Goal: Task Accomplishment & Management: Complete application form

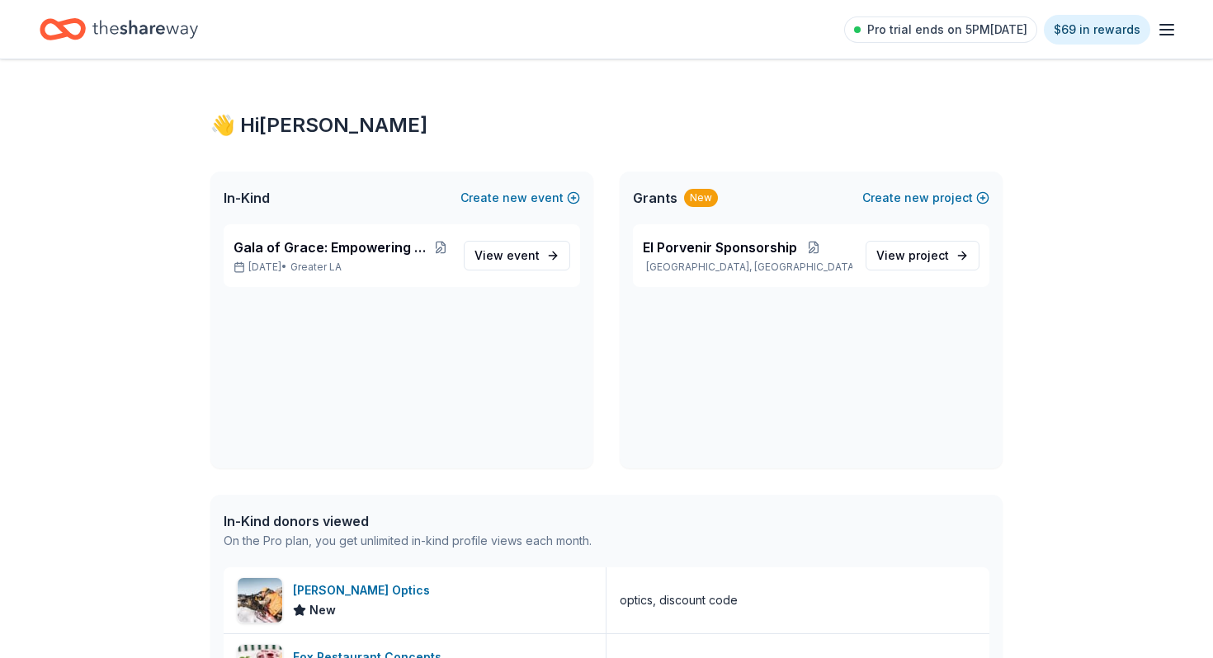
click at [1175, 26] on icon "button" at bounding box center [1166, 30] width 20 height 20
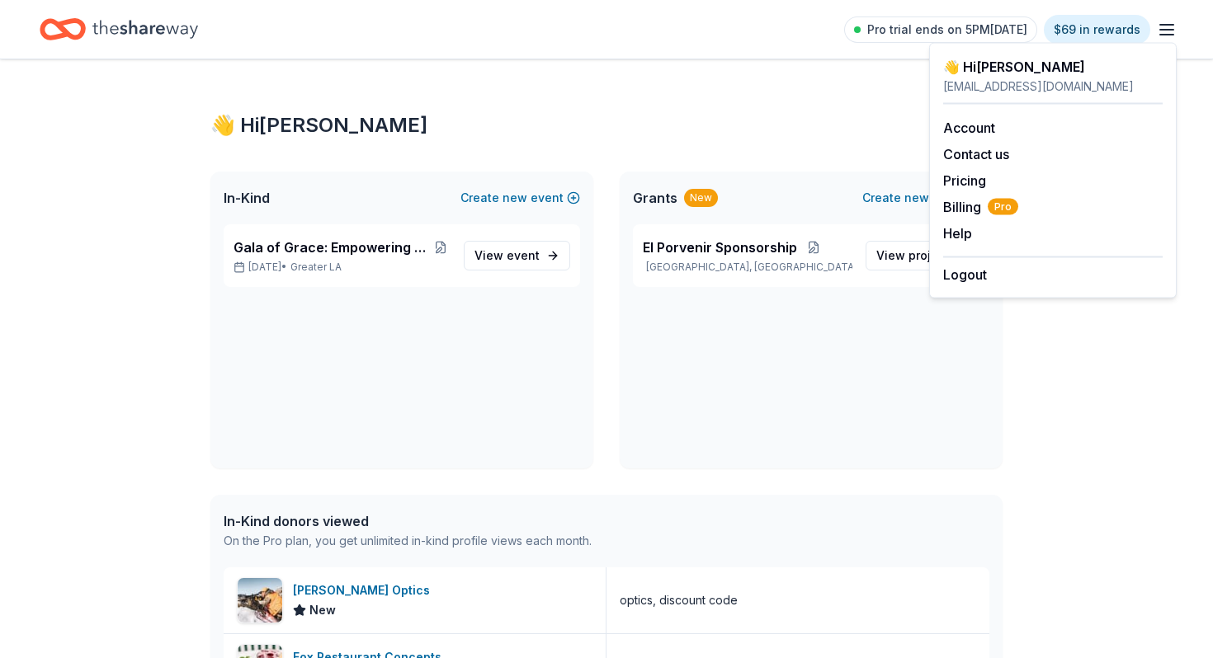
click at [732, 126] on div "👋 Hi Eleanor" at bounding box center [606, 125] width 792 height 26
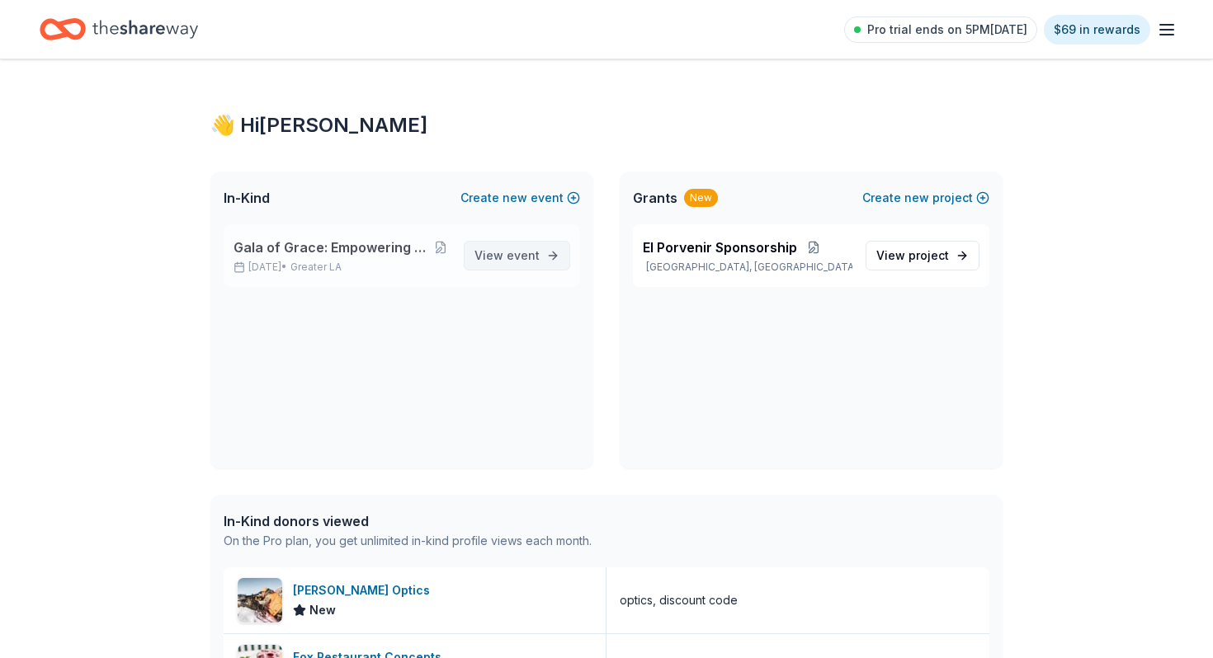
click at [502, 259] on span "View event" at bounding box center [506, 256] width 65 height 20
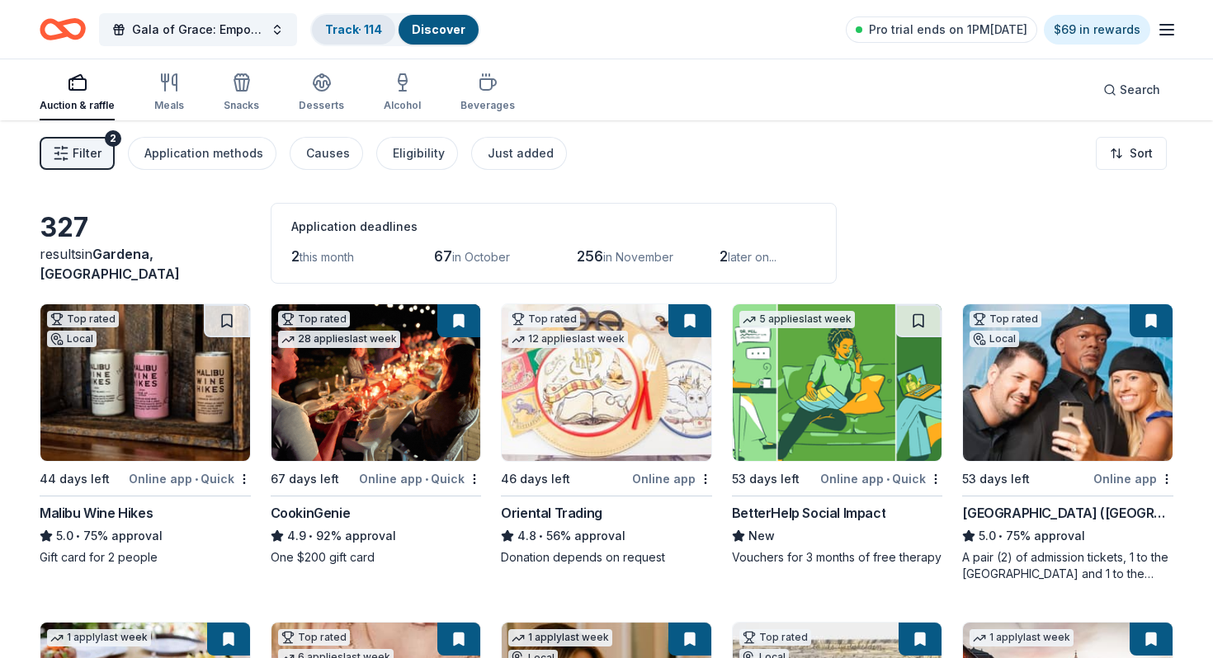
click at [366, 32] on link "Track · 114" at bounding box center [353, 29] width 57 height 14
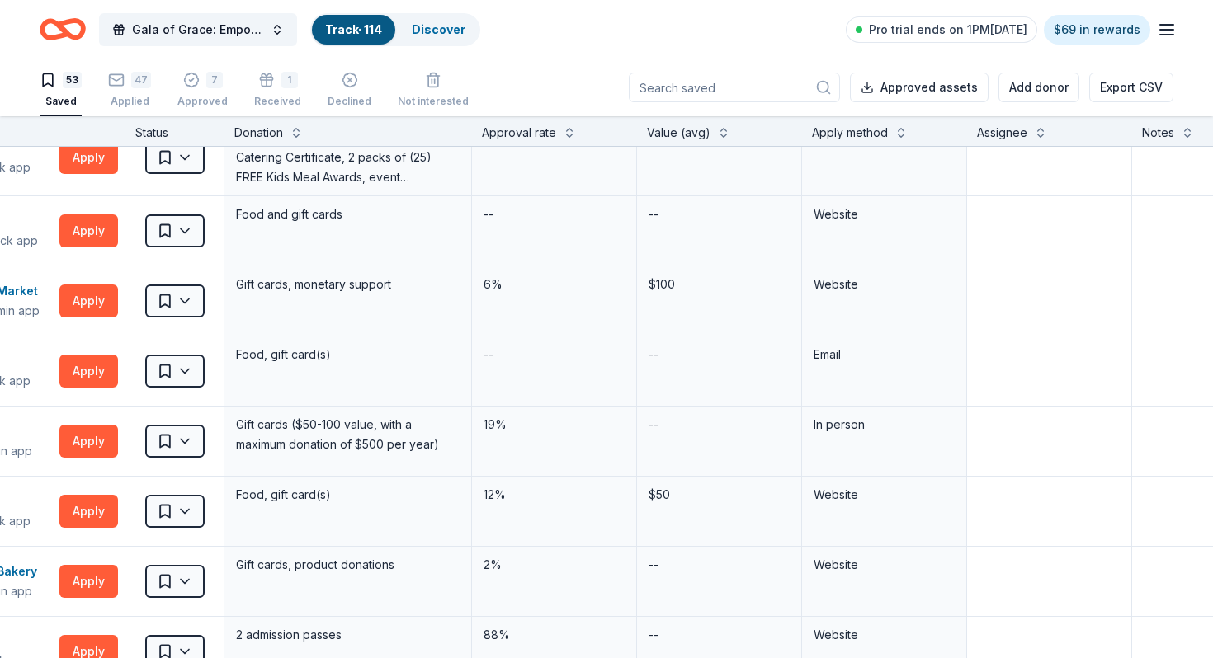
scroll to position [3083, 203]
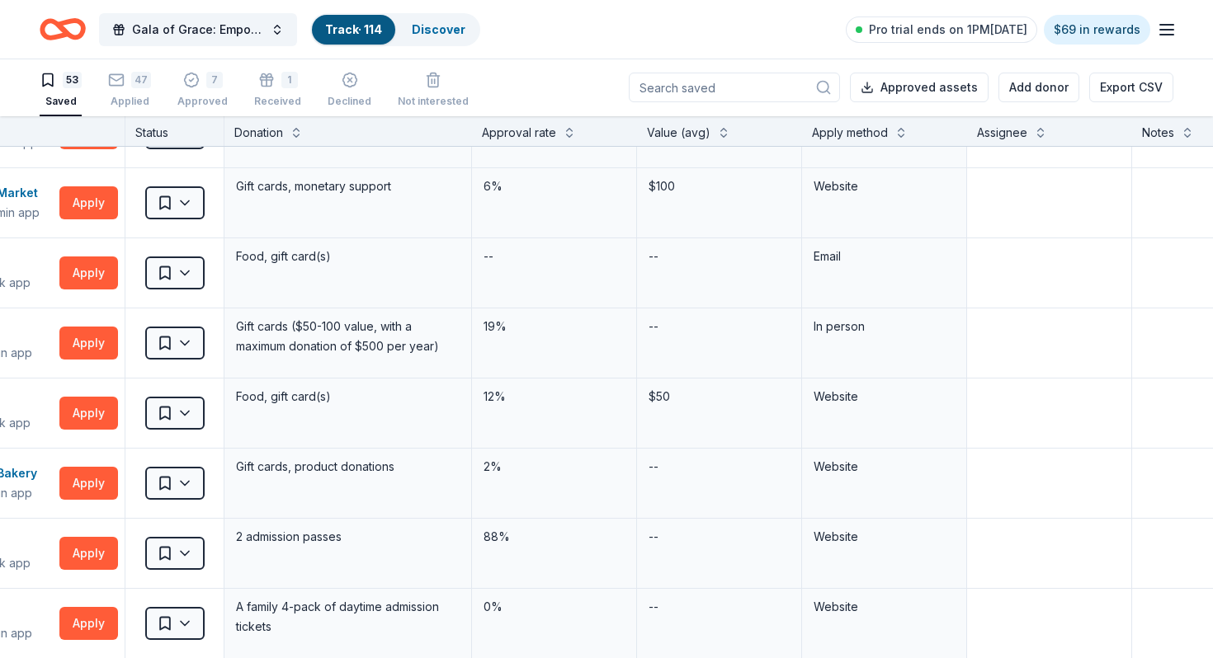
click at [845, 130] on div "Apply method" at bounding box center [850, 133] width 76 height 20
click at [898, 130] on button at bounding box center [900, 131] width 13 height 16
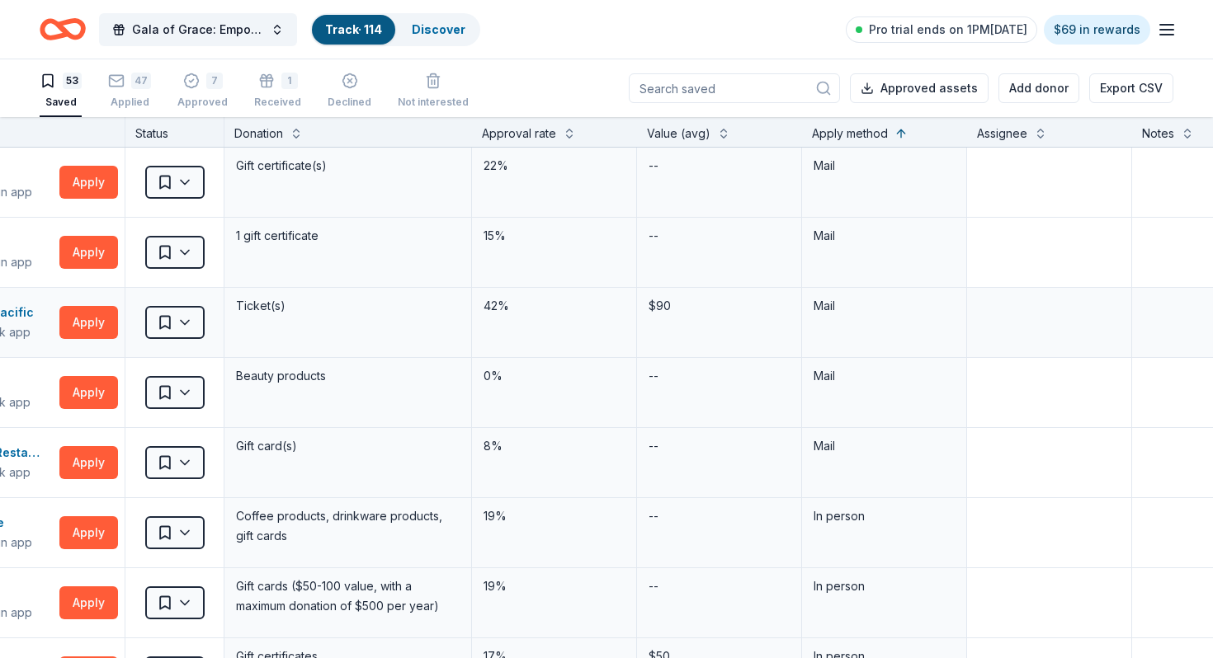
scroll to position [0, 0]
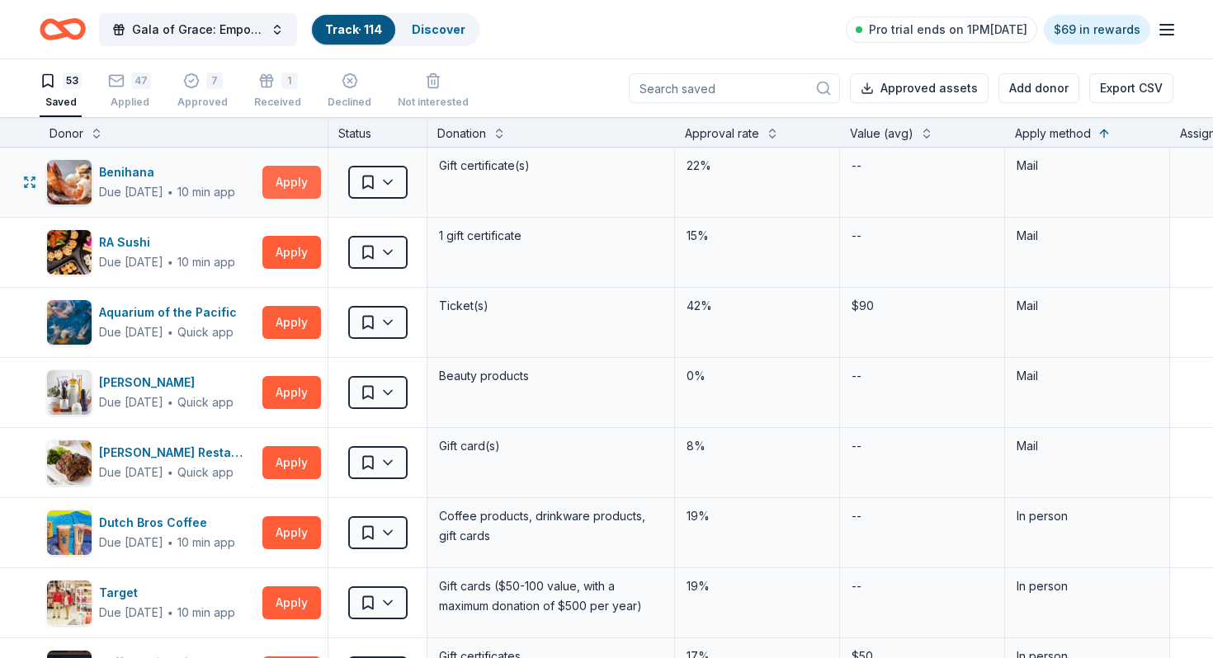
click at [280, 179] on button "Apply" at bounding box center [291, 182] width 59 height 33
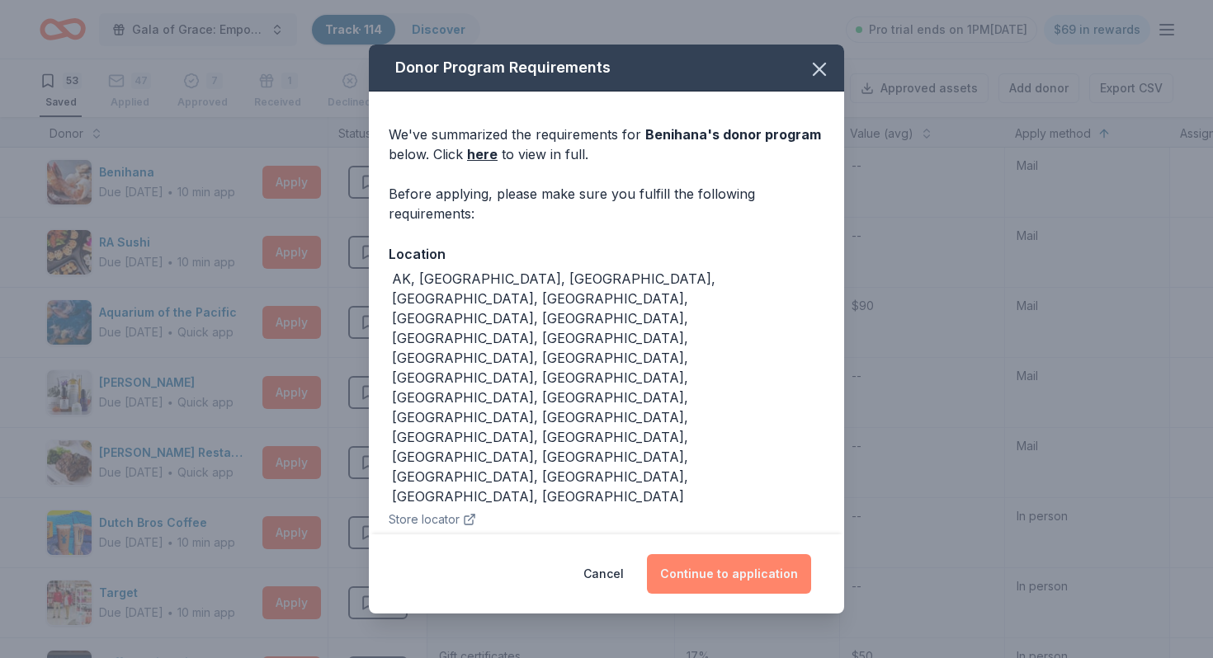
click at [704, 569] on button "Continue to application" at bounding box center [729, 574] width 164 height 40
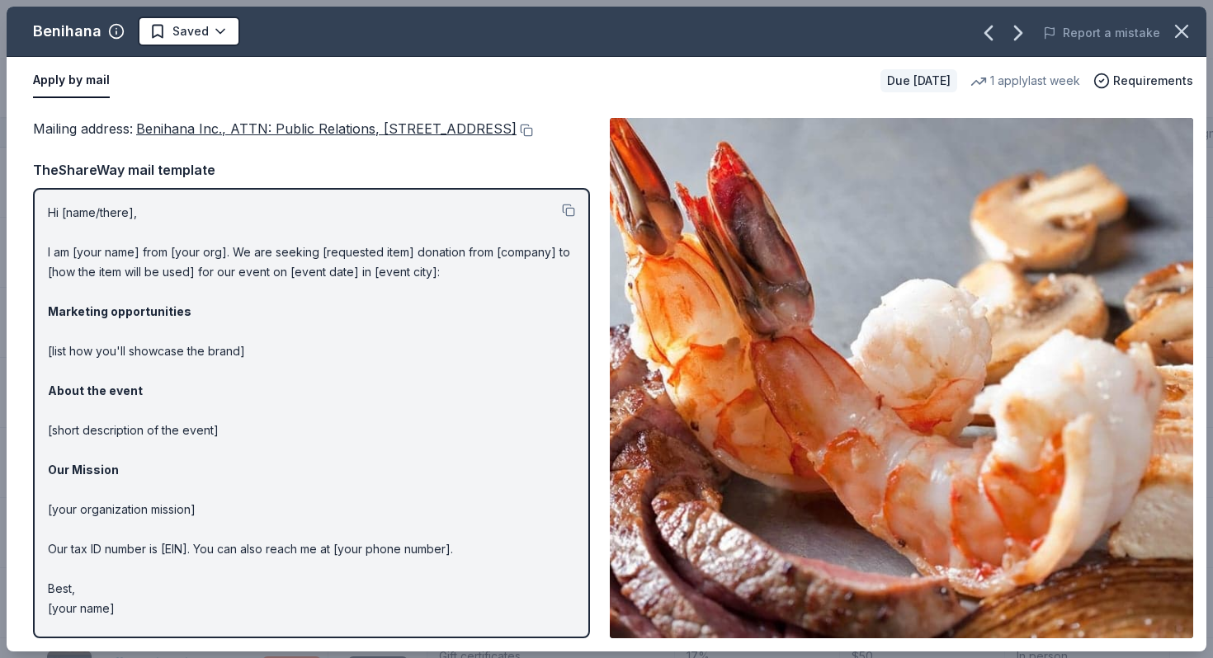
scroll to position [16, 0]
click at [311, 101] on div "Apply by mail Due in 44 days 1 apply last week Requirements" at bounding box center [606, 81] width 1199 height 48
click at [1176, 29] on icon "button" at bounding box center [1181, 31] width 23 height 23
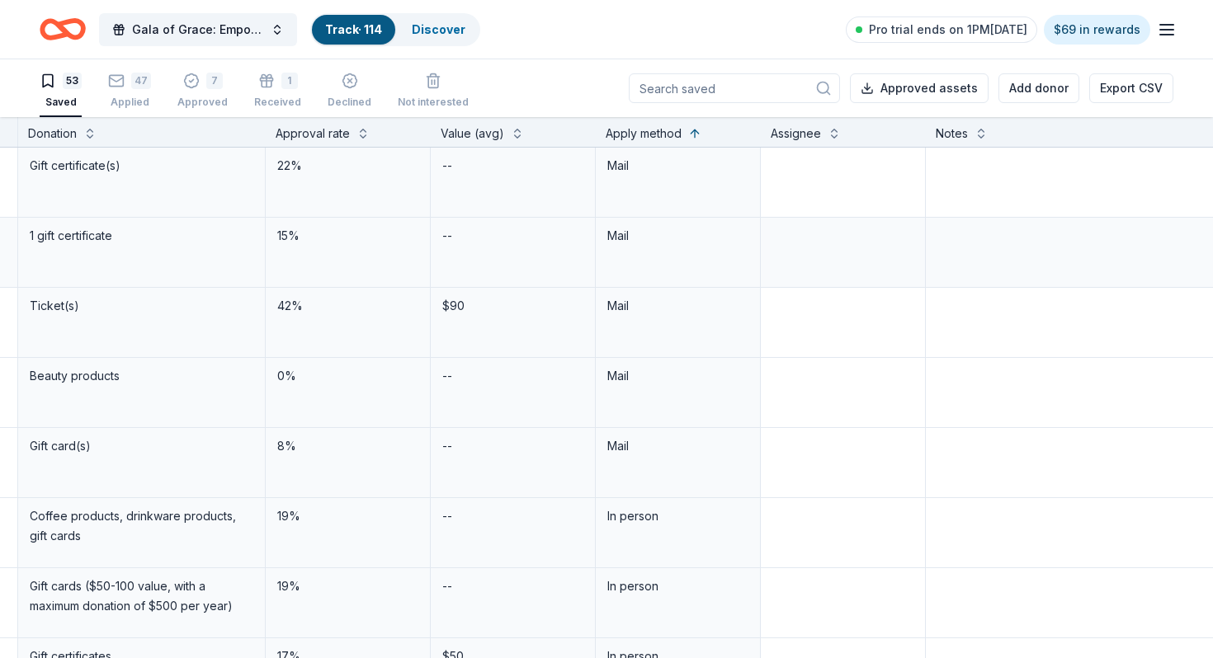
scroll to position [0, 0]
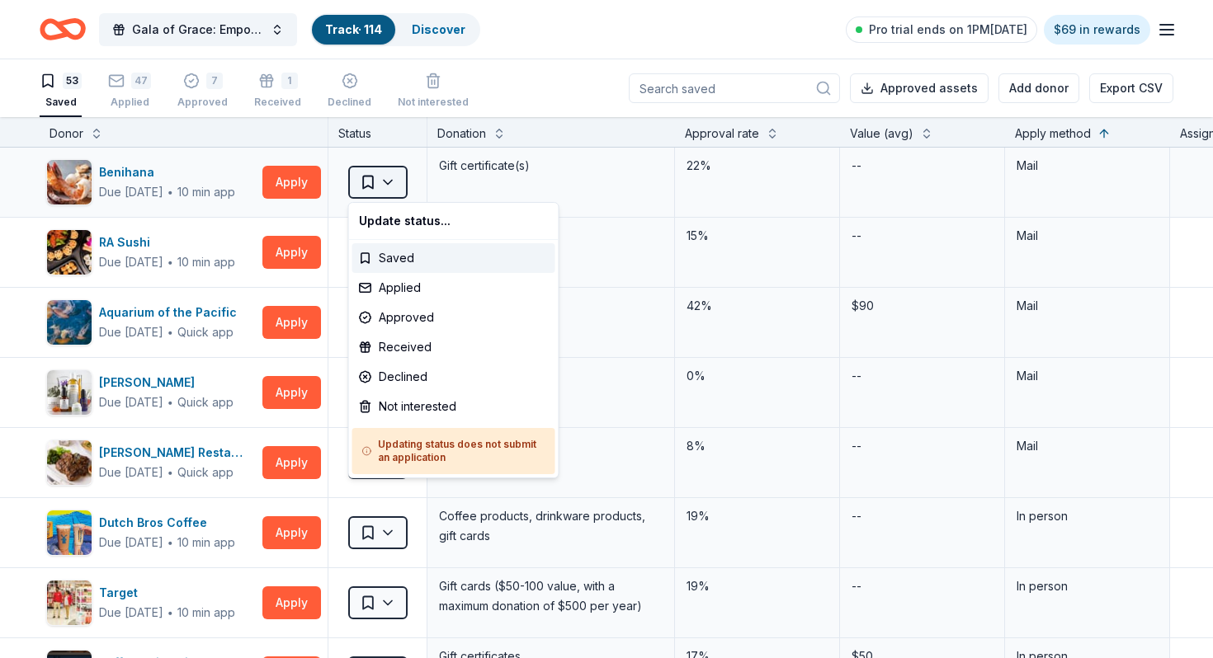
click at [386, 194] on html "Gala of Grace: Empowering Futures for El Porvenir Track · 114 Discover Pro tria…" at bounding box center [606, 329] width 1213 height 658
click at [407, 294] on div "Applied" at bounding box center [453, 288] width 203 height 30
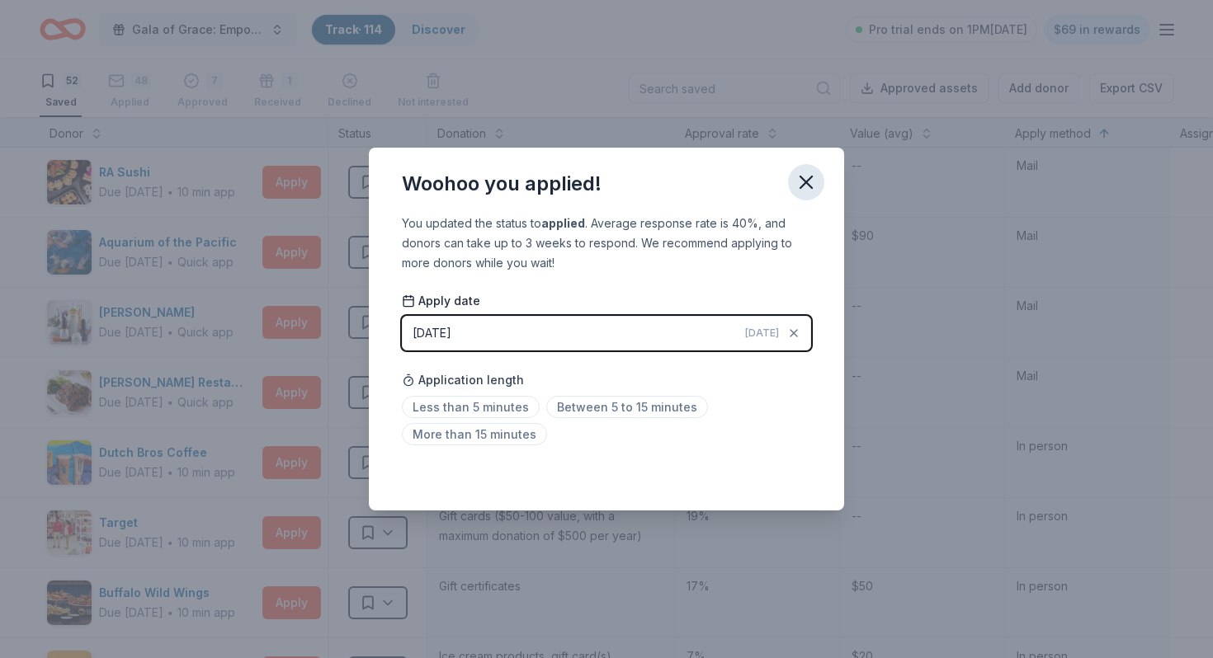
click at [816, 171] on button "button" at bounding box center [806, 182] width 36 height 36
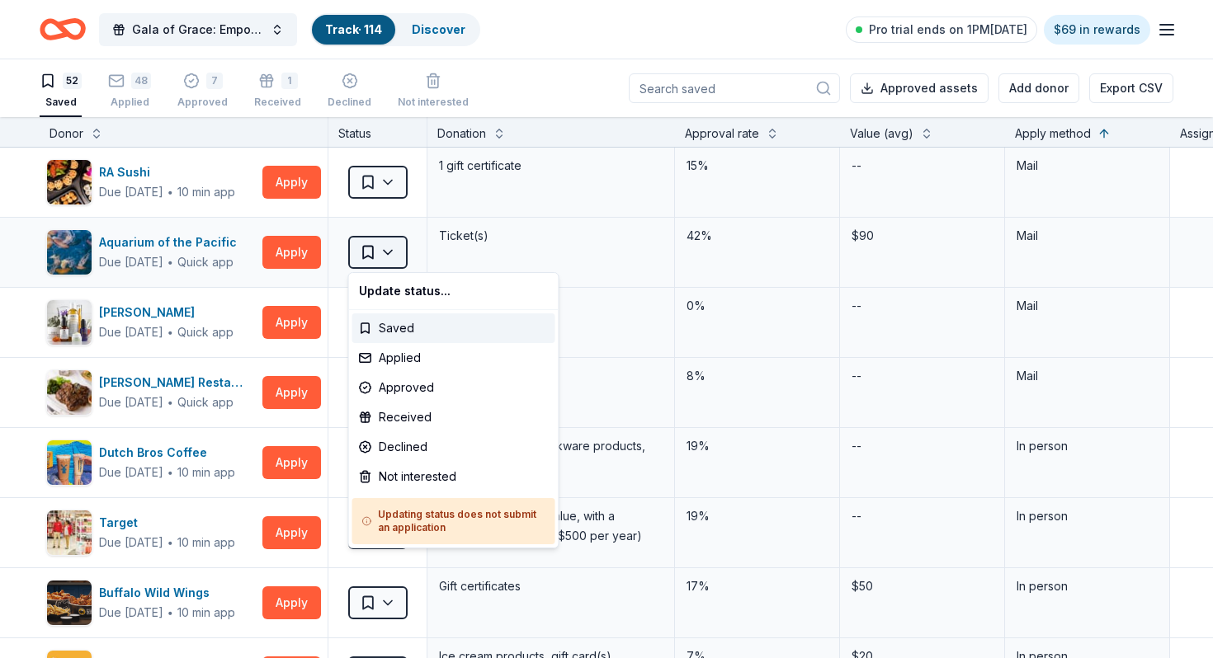
click at [391, 247] on html "Gala of Grace: Empowering Futures for El Porvenir Track · 114 Discover Pro tria…" at bounding box center [606, 329] width 1213 height 658
click at [409, 357] on div "Applied" at bounding box center [453, 358] width 203 height 30
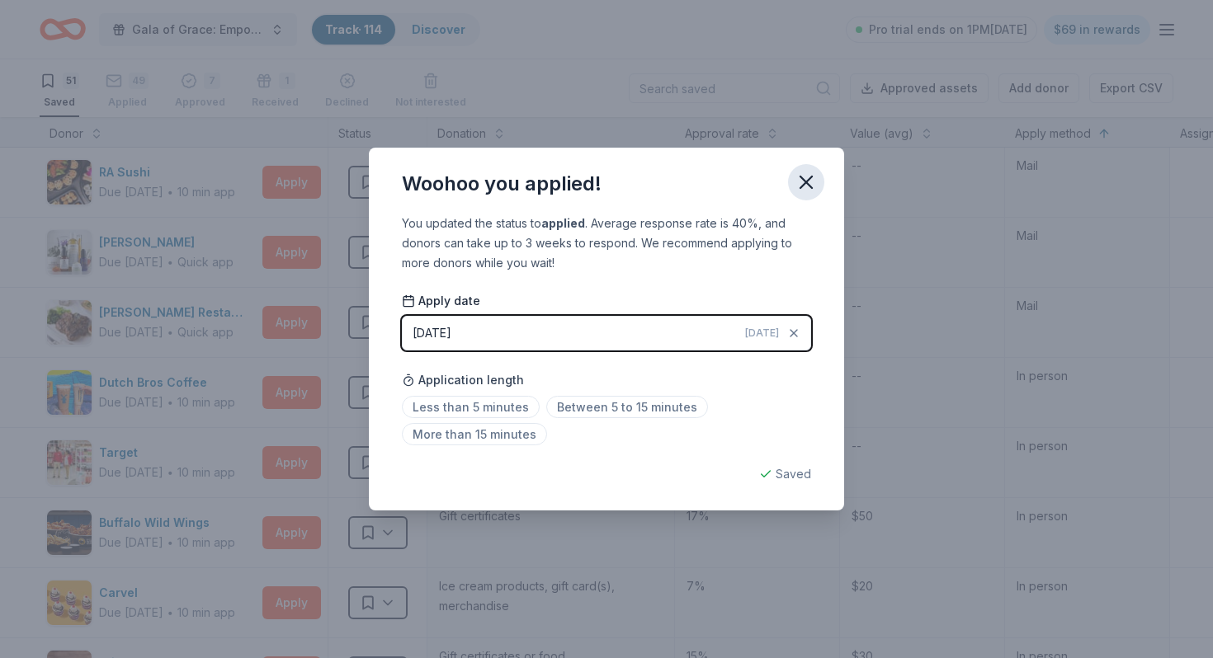
click at [812, 181] on icon "button" at bounding box center [805, 182] width 23 height 23
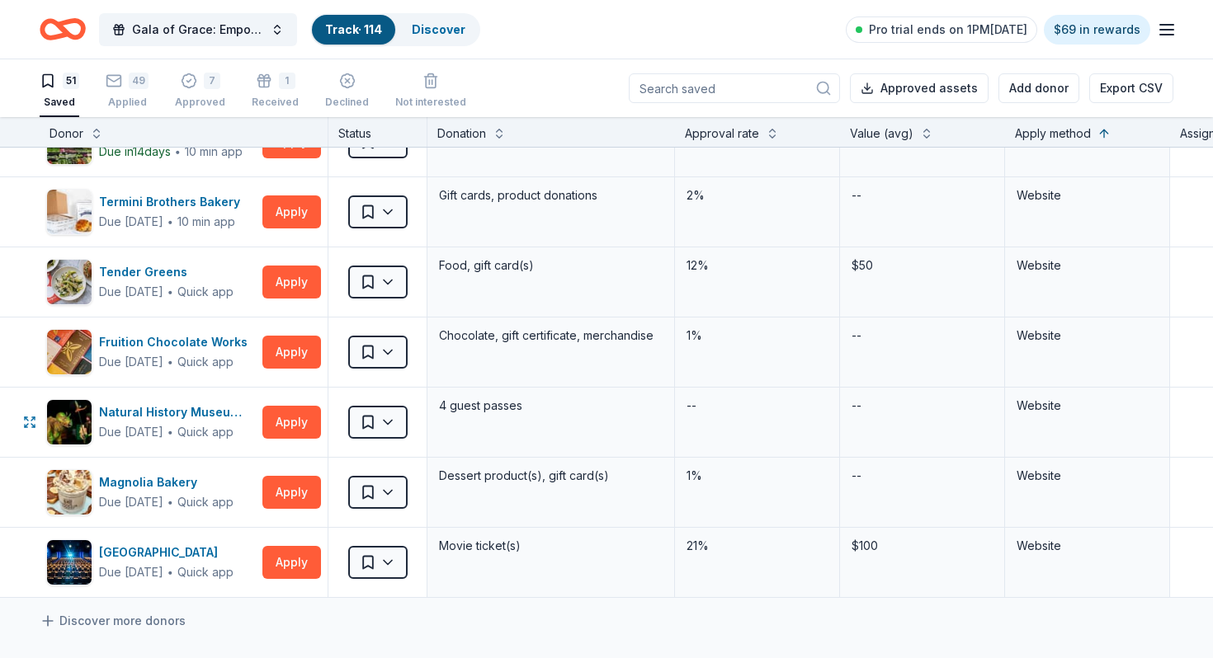
scroll to position [3142, 0]
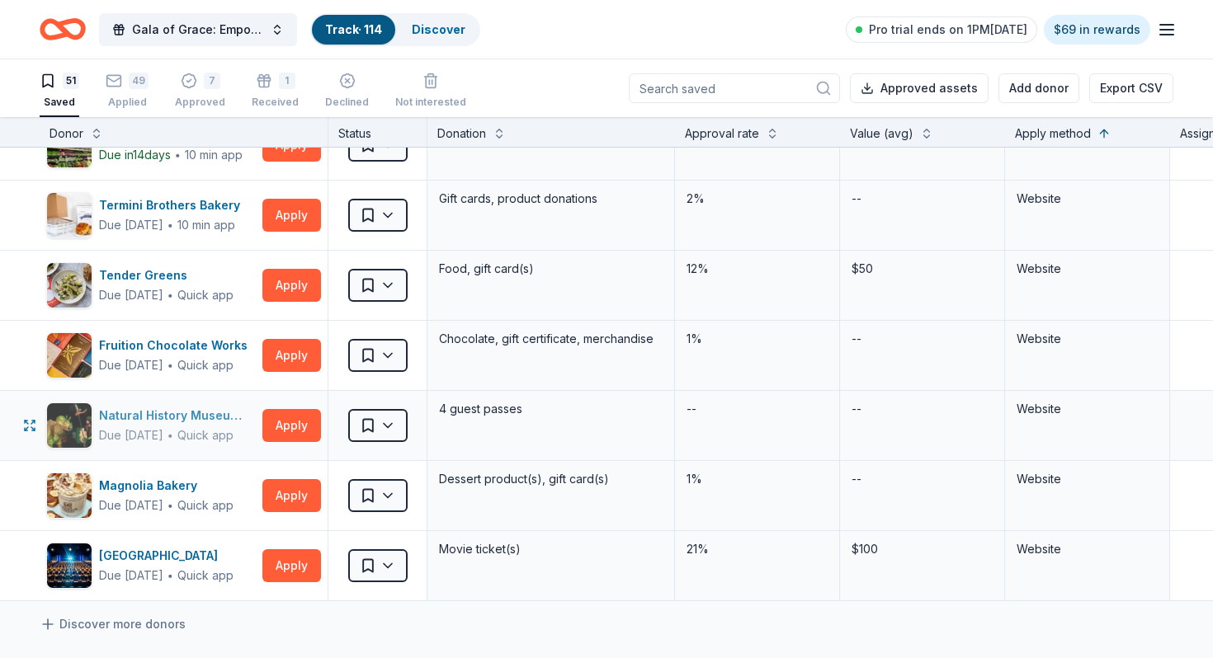
click at [193, 417] on div "Natural History Museums of Los Angeles County" at bounding box center [177, 416] width 157 height 20
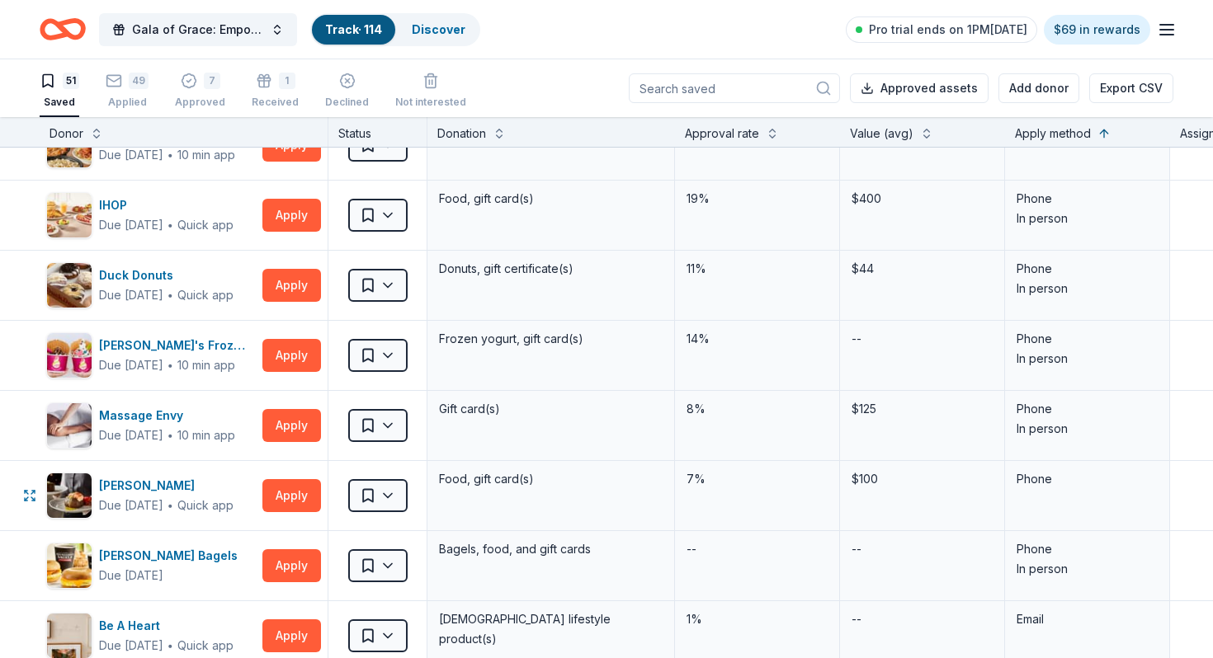
scroll to position [536, 0]
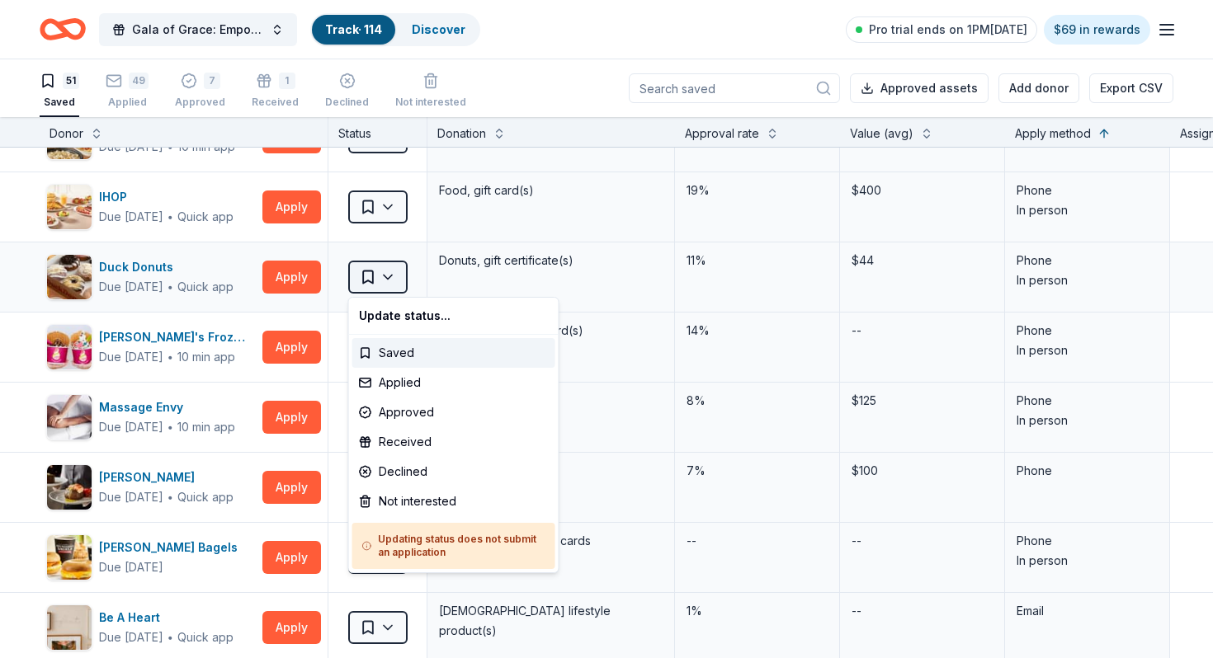
click at [368, 280] on html "Gala of Grace: Empowering Futures for El Porvenir Track · 114 Discover Pro tria…" at bounding box center [606, 329] width 1213 height 658
click at [397, 381] on div "Applied" at bounding box center [453, 383] width 203 height 30
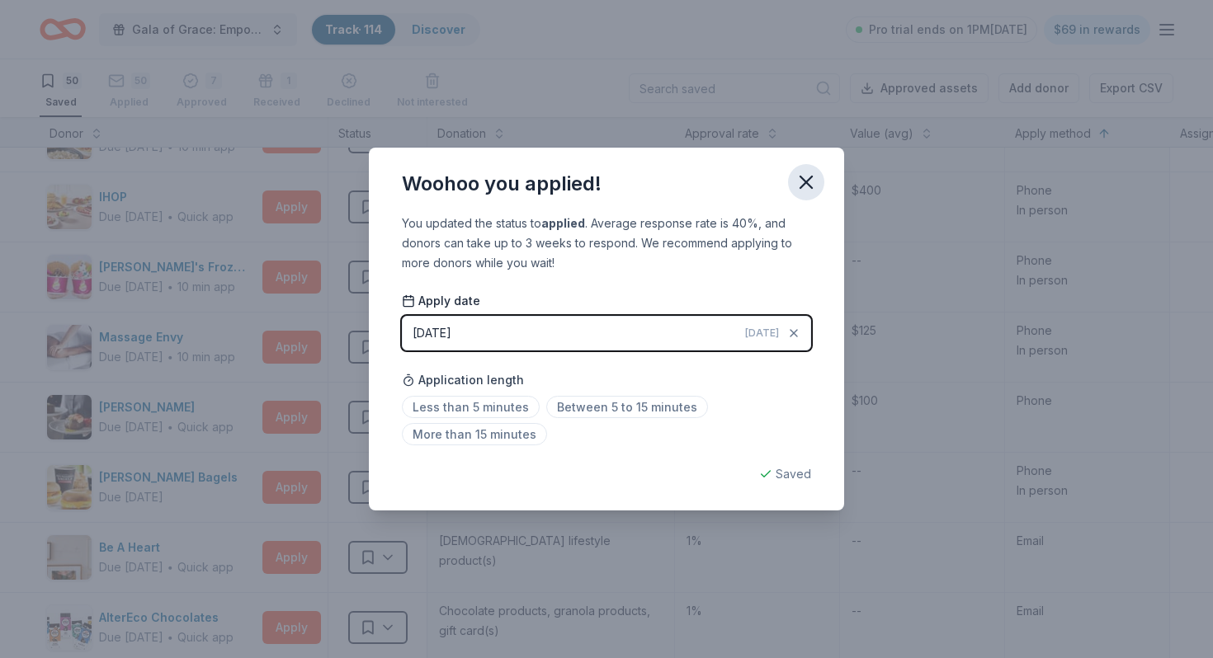
click at [798, 172] on icon "button" at bounding box center [805, 182] width 23 height 23
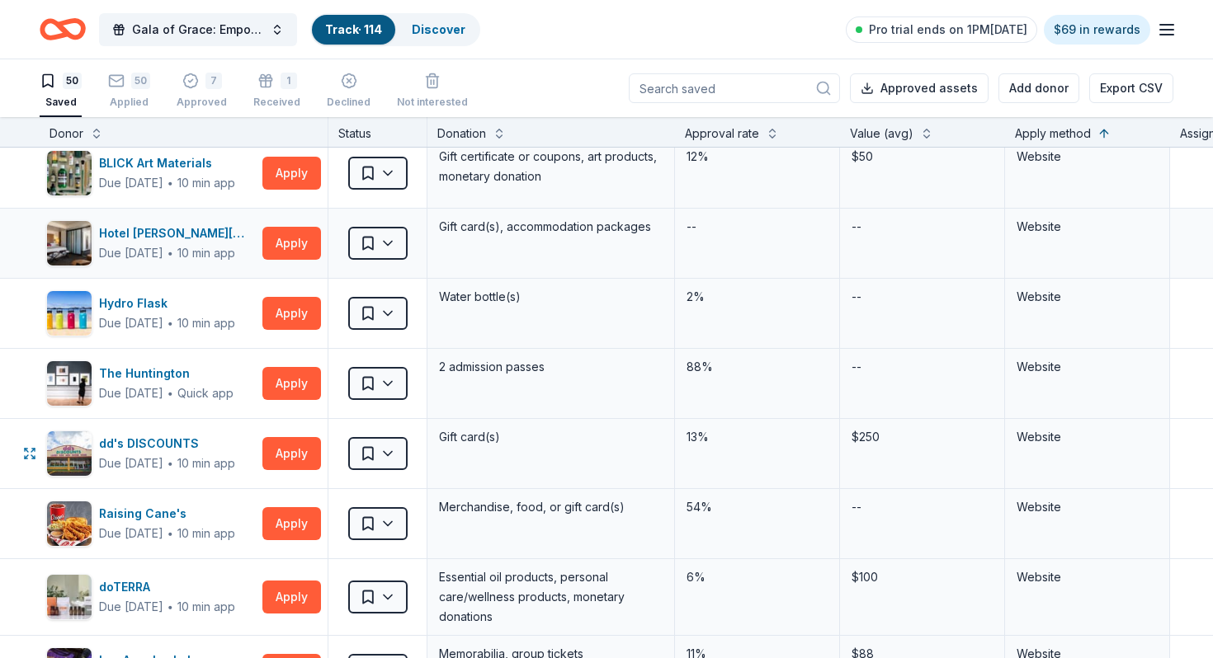
scroll to position [2197, 0]
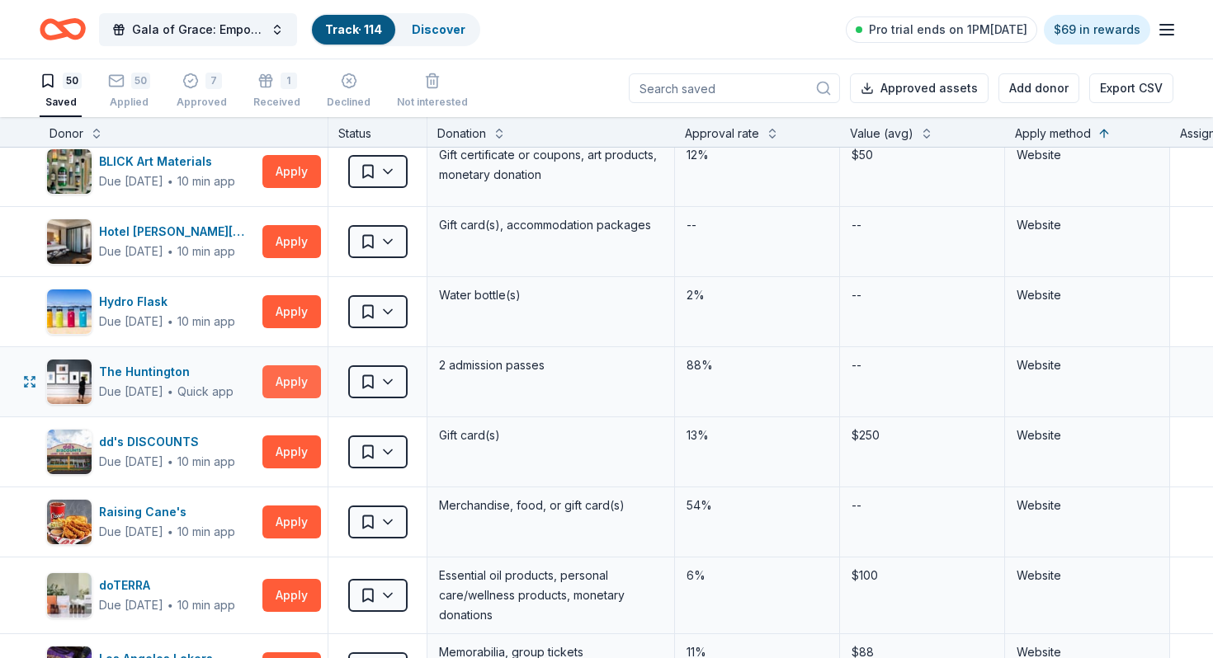
click at [280, 383] on button "Apply" at bounding box center [291, 381] width 59 height 33
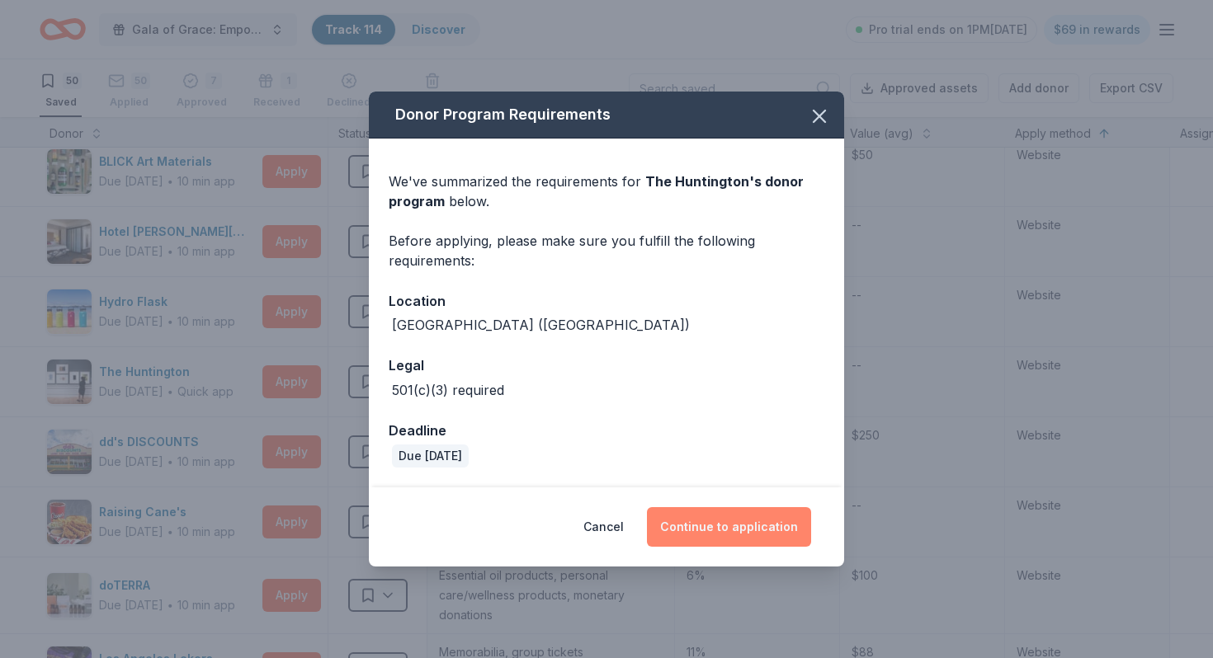
click at [694, 530] on button "Continue to application" at bounding box center [729, 527] width 164 height 40
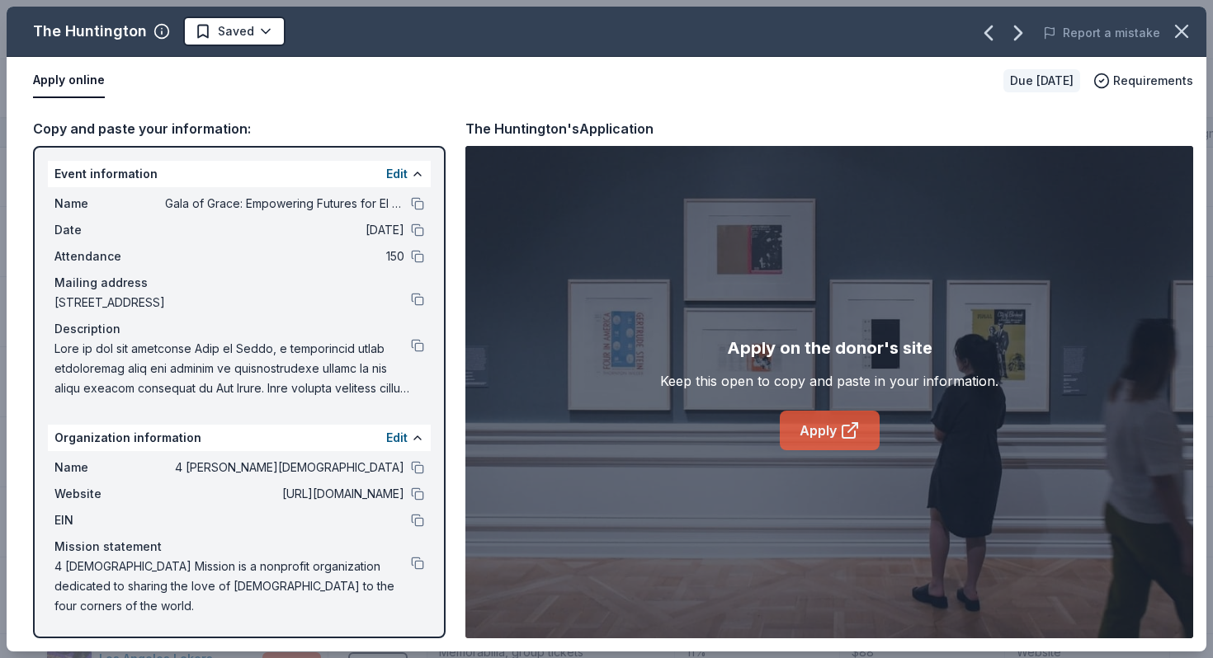
click at [826, 435] on link "Apply" at bounding box center [829, 431] width 100 height 40
click at [1175, 26] on icon "button" at bounding box center [1181, 32] width 12 height 12
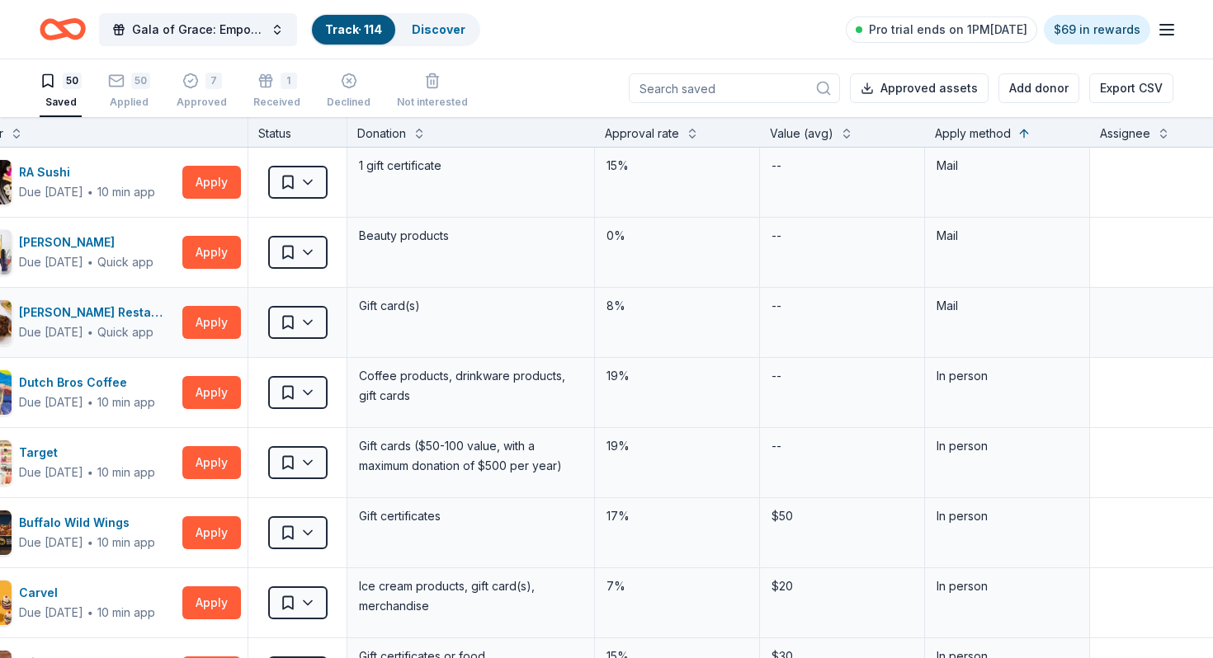
scroll to position [0, 0]
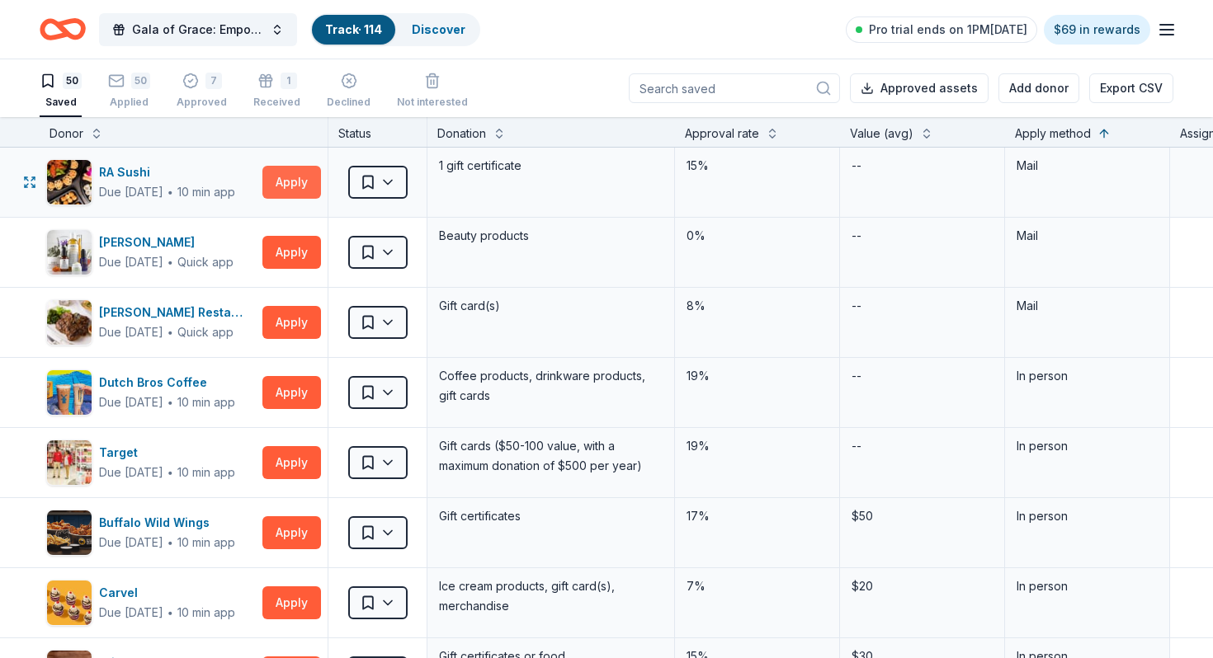
click at [285, 181] on button "Apply" at bounding box center [291, 182] width 59 height 33
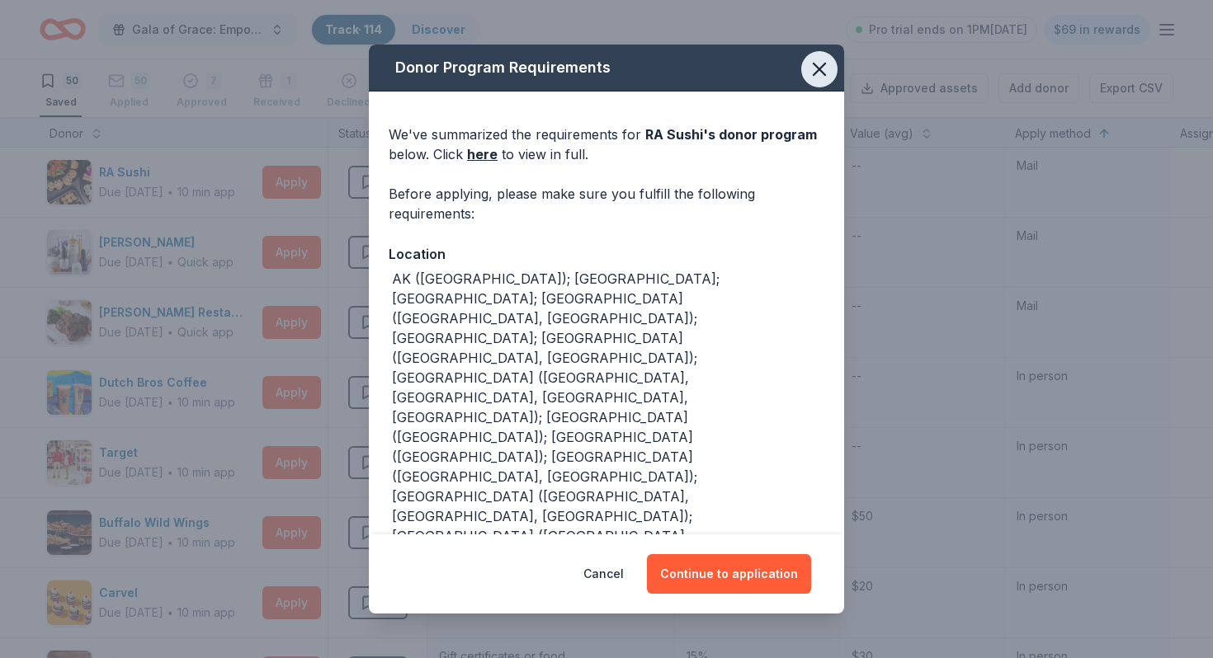
click at [825, 85] on button "button" at bounding box center [819, 69] width 36 height 36
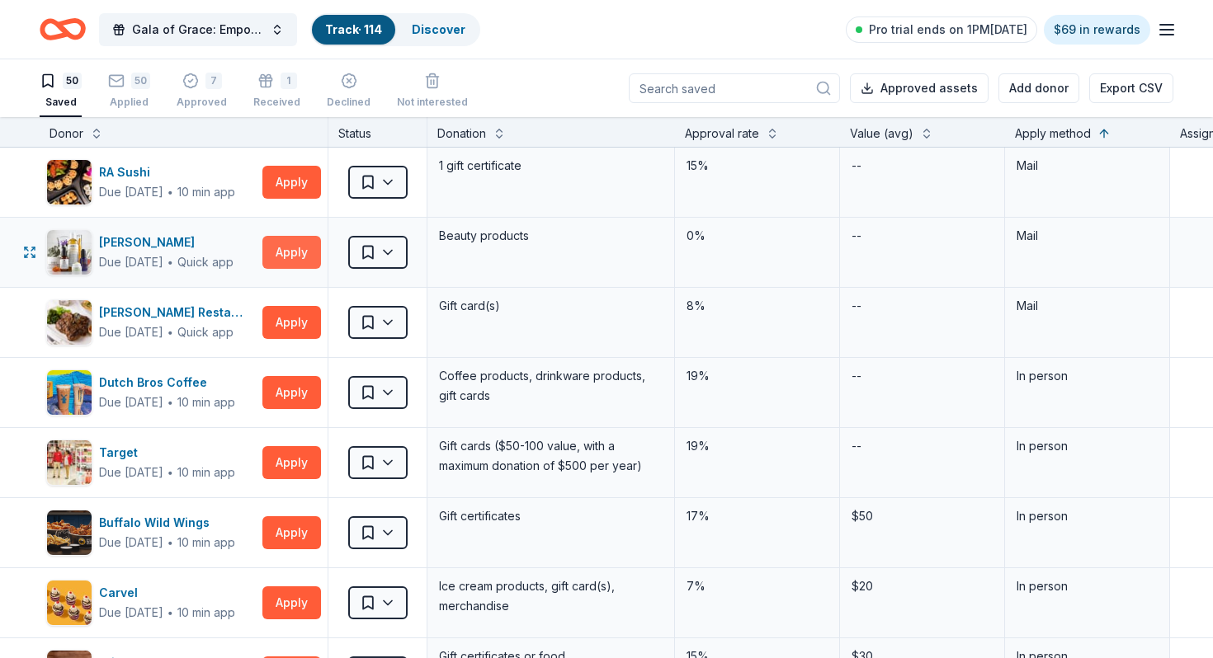
click at [294, 251] on button "Apply" at bounding box center [291, 252] width 59 height 33
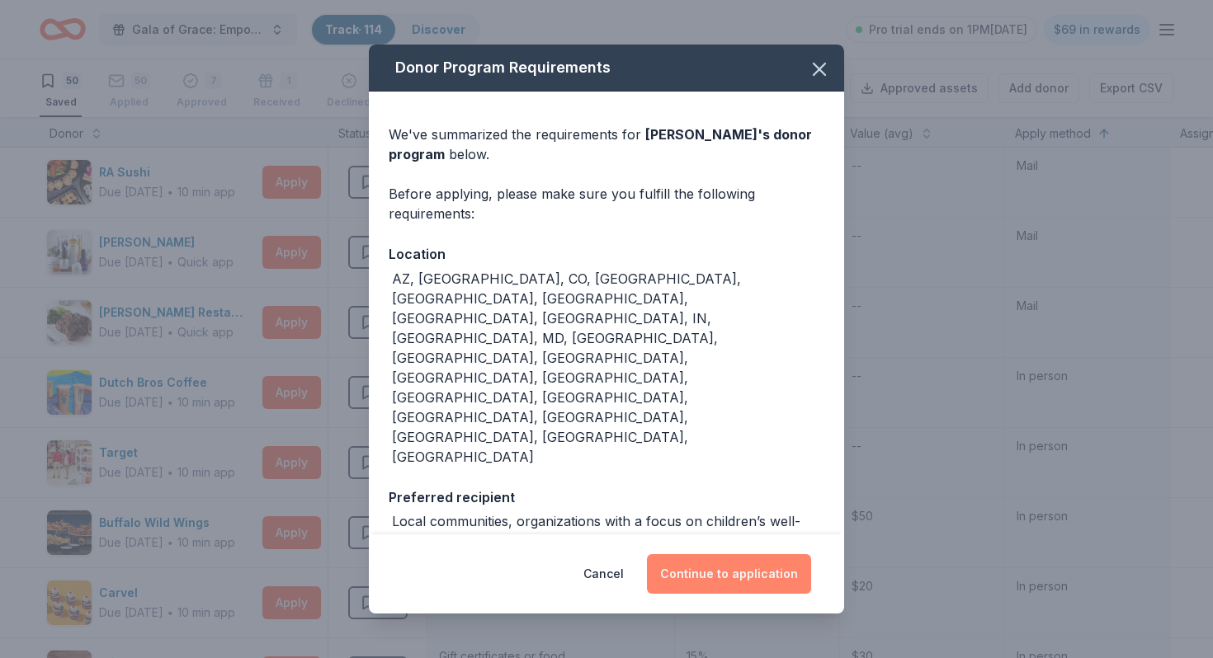
click at [704, 554] on button "Continue to application" at bounding box center [729, 574] width 164 height 40
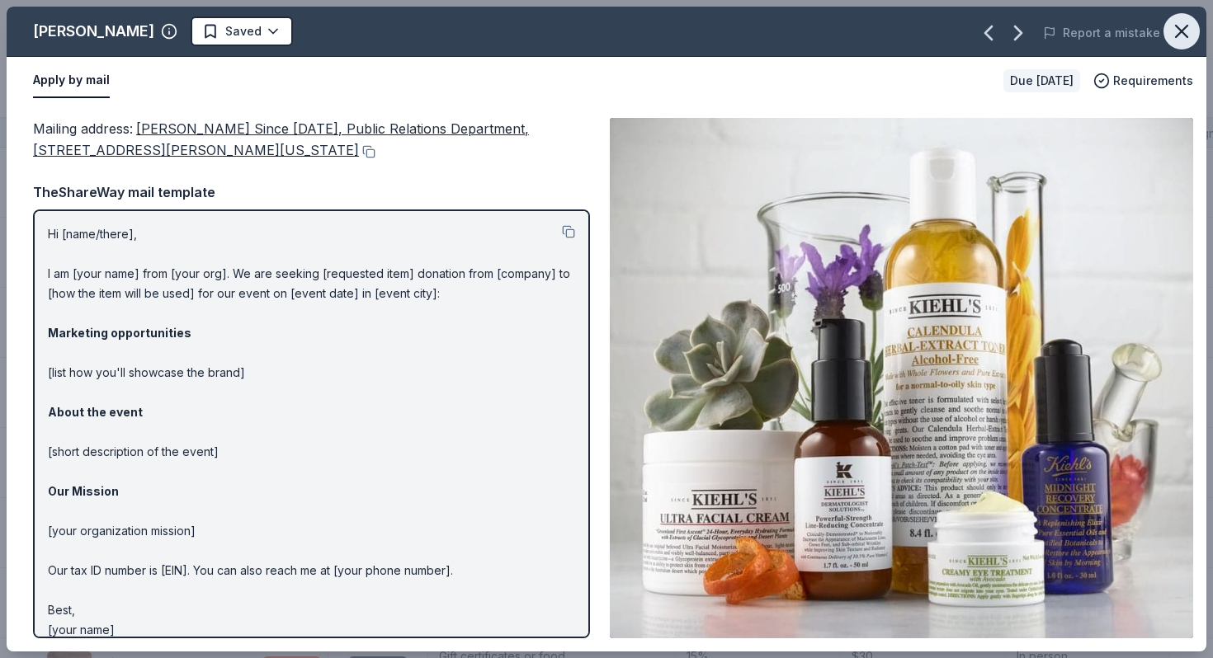
click at [1189, 36] on icon "button" at bounding box center [1181, 31] width 23 height 23
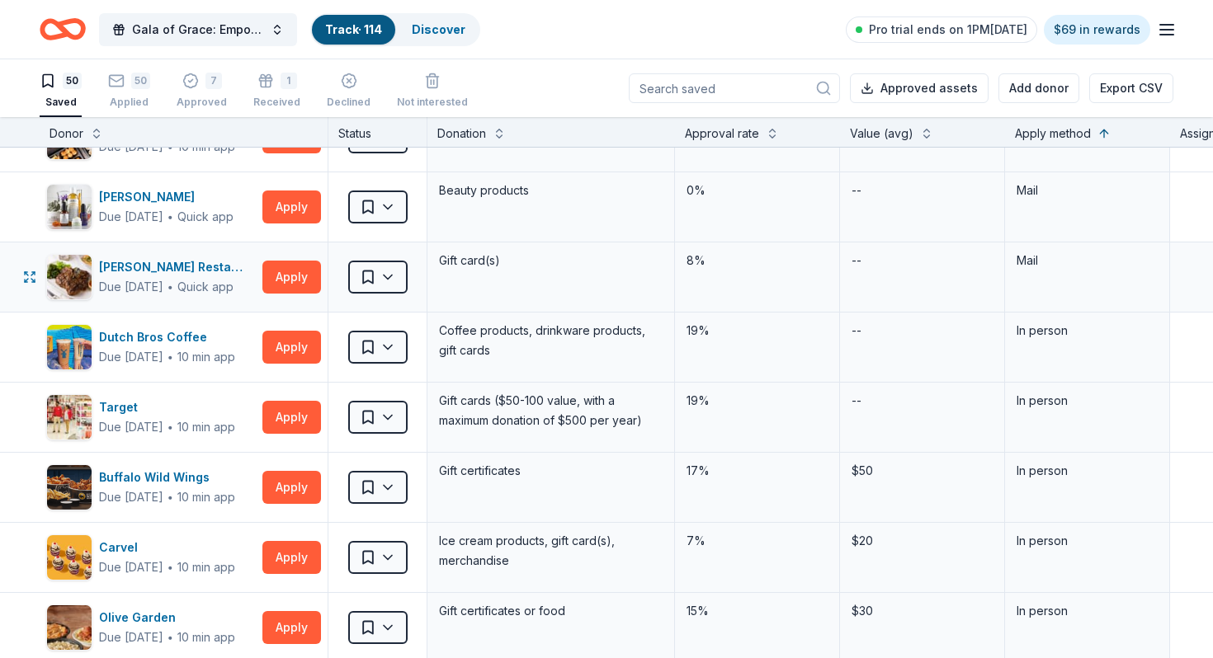
scroll to position [52, 0]
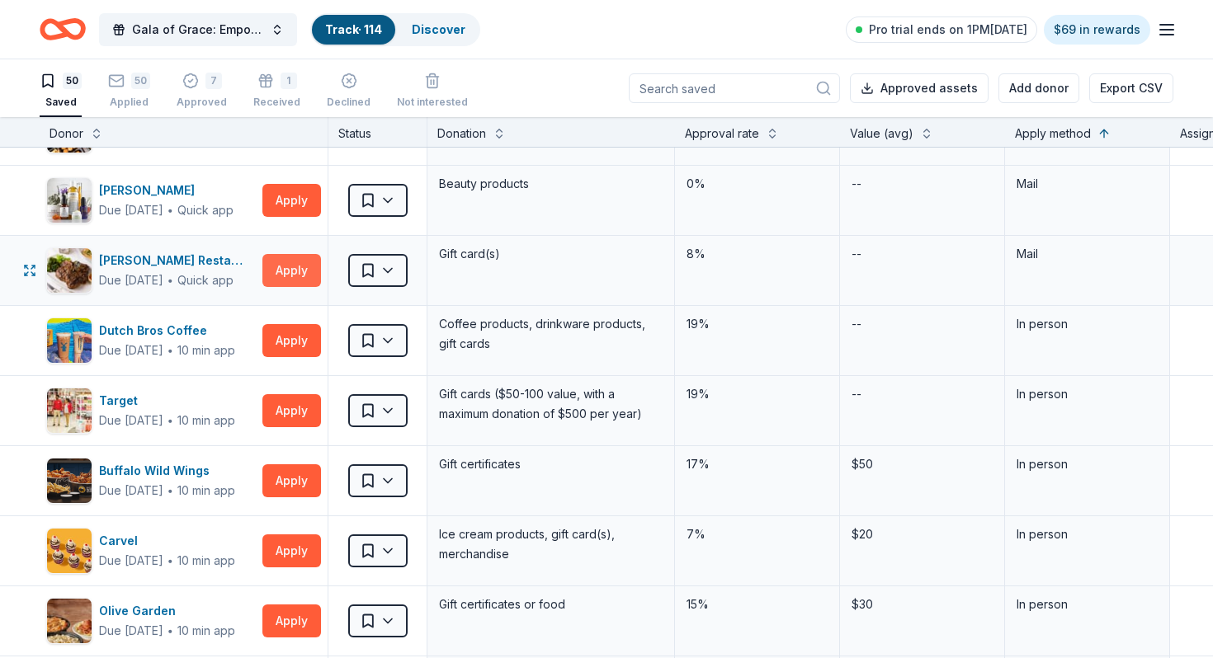
click at [293, 278] on button "Apply" at bounding box center [291, 270] width 59 height 33
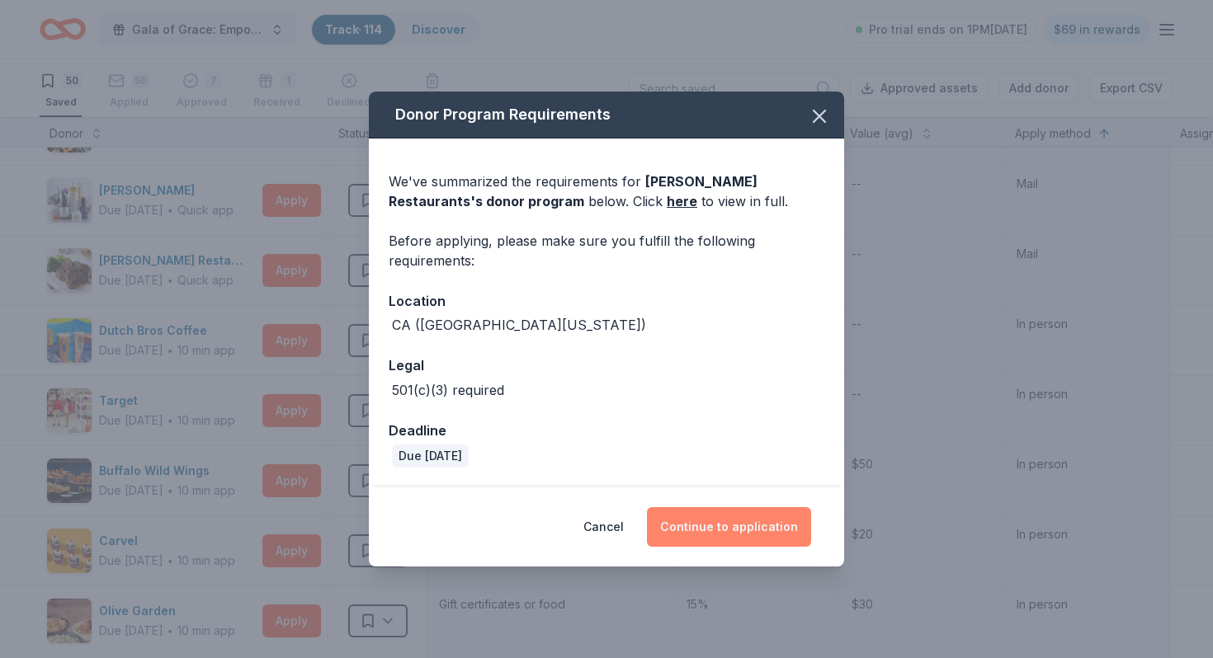
click at [729, 518] on button "Continue to application" at bounding box center [729, 527] width 164 height 40
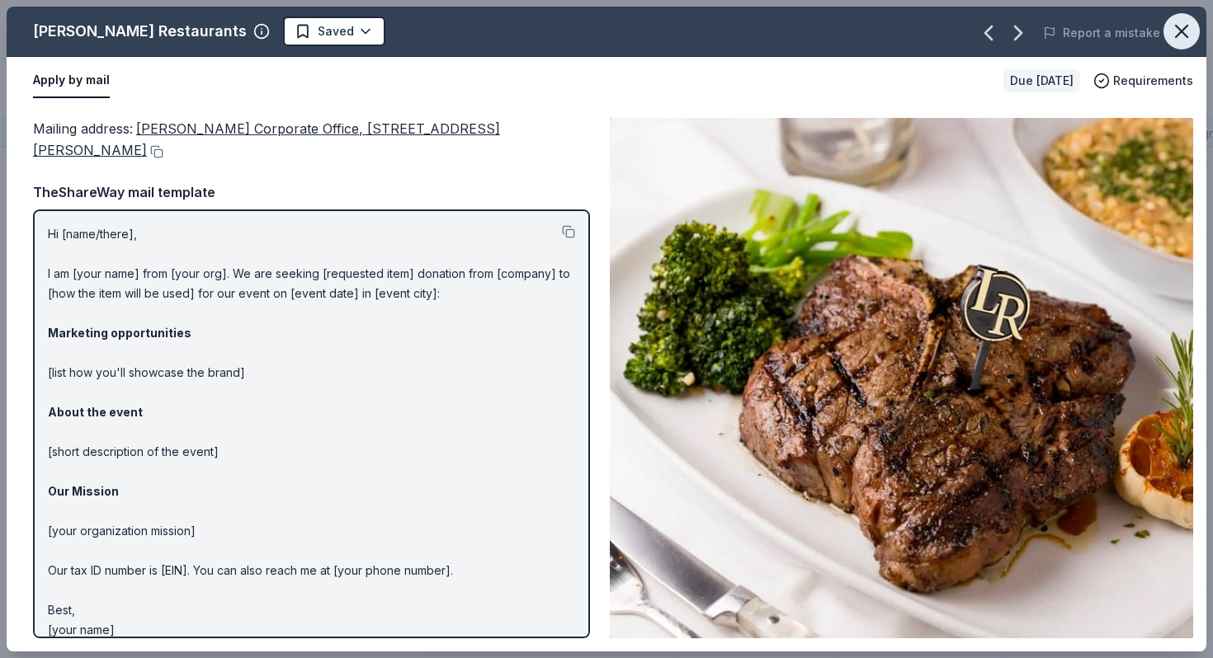
click at [1182, 31] on icon "button" at bounding box center [1181, 32] width 12 height 12
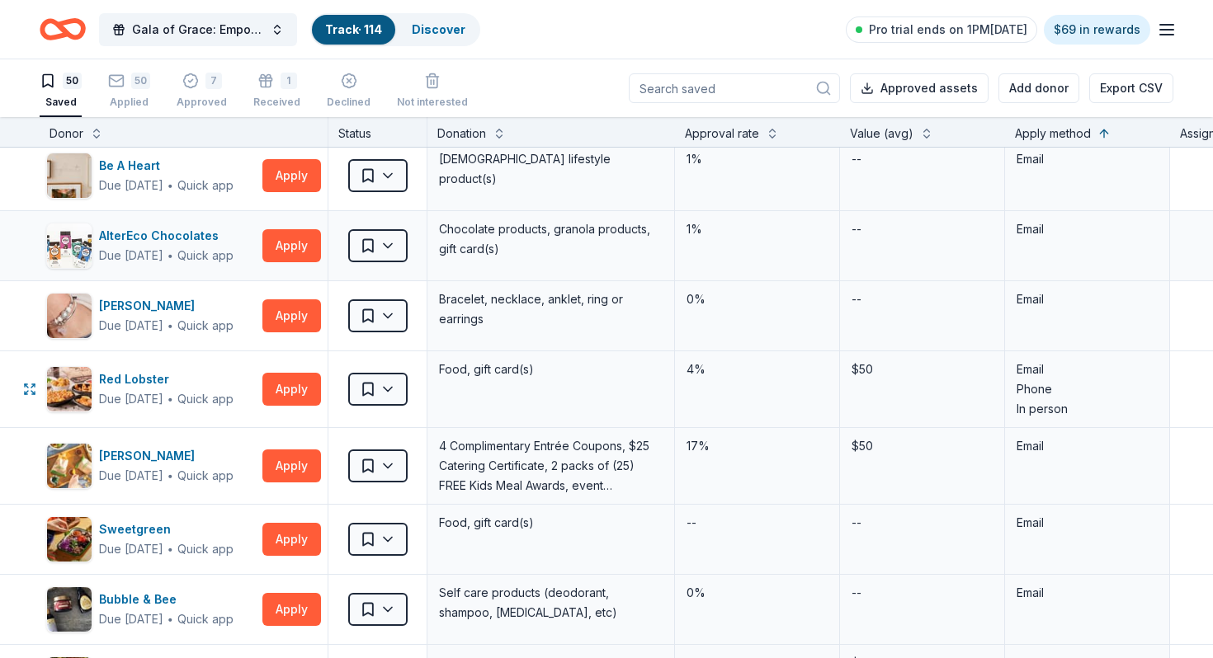
scroll to position [924, 0]
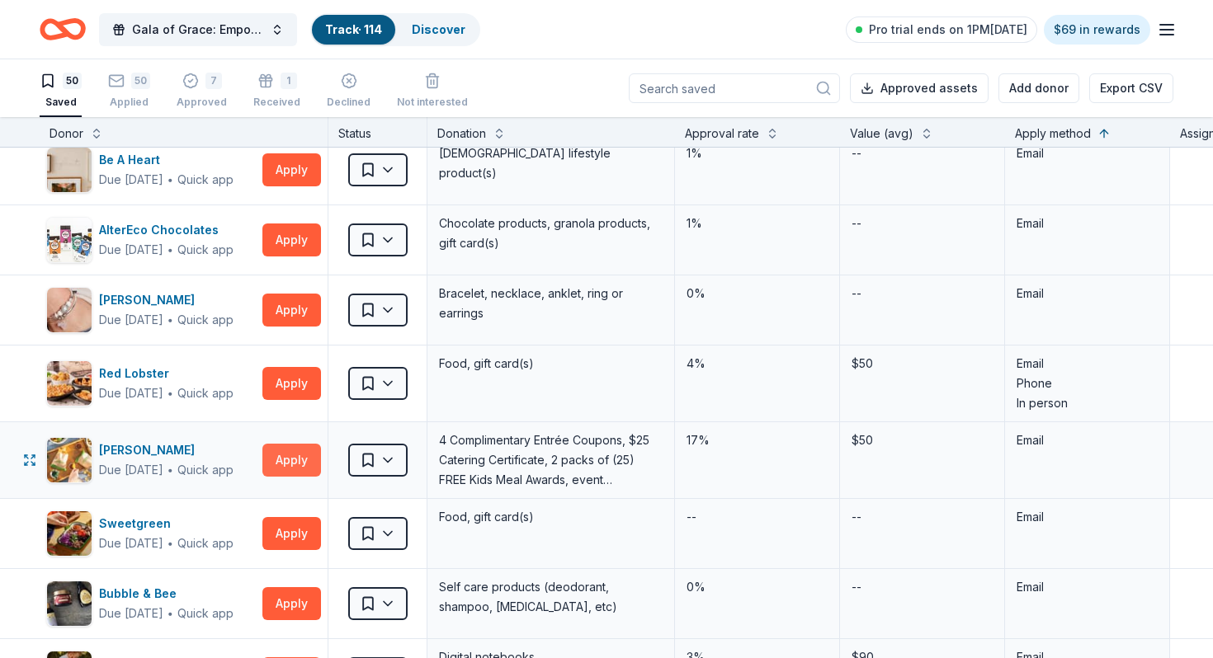
click at [301, 465] on button "Apply" at bounding box center [291, 460] width 59 height 33
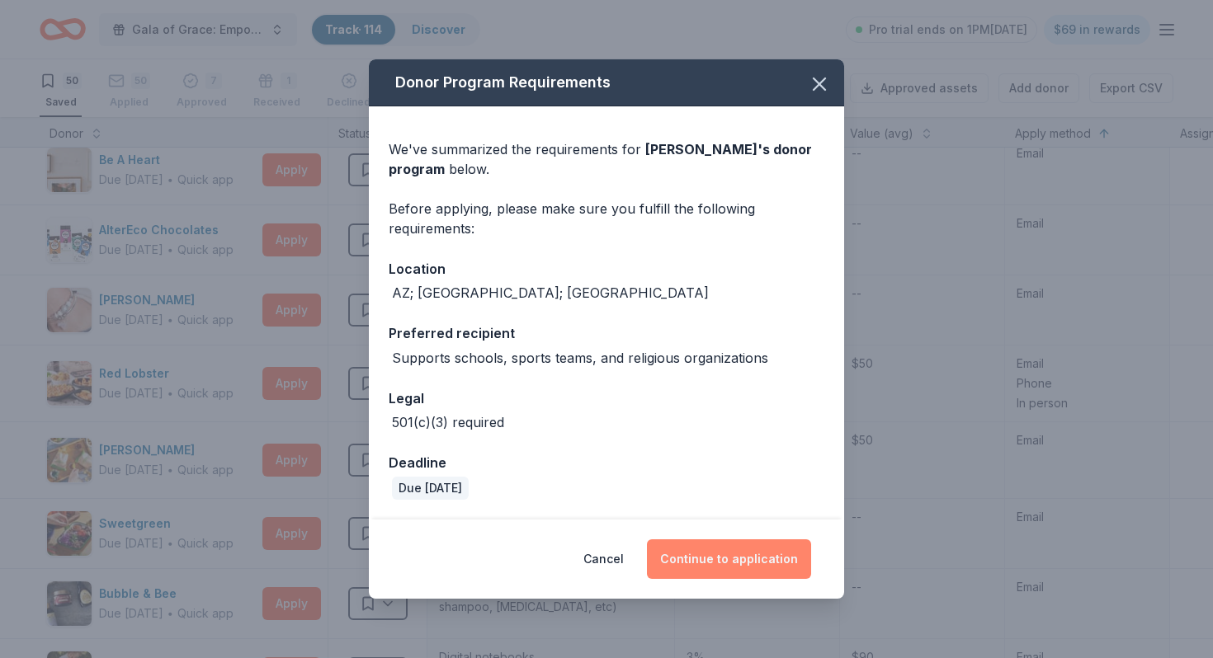
click at [705, 564] on button "Continue to application" at bounding box center [729, 559] width 164 height 40
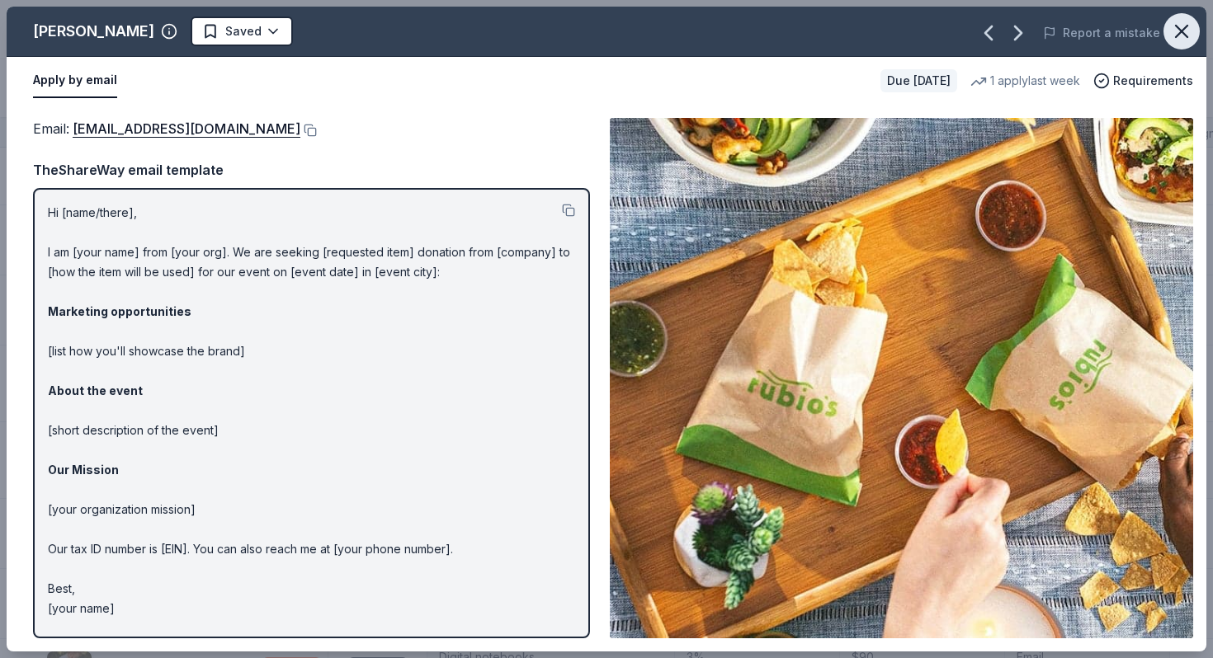
click at [1195, 34] on button "button" at bounding box center [1181, 31] width 36 height 36
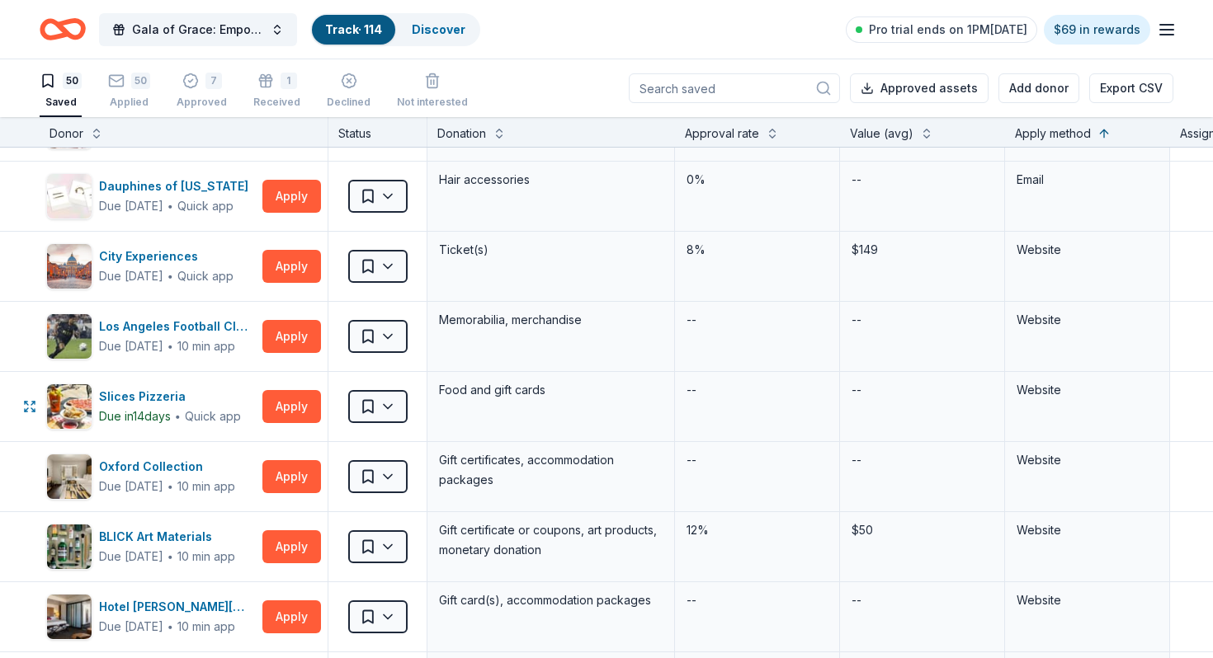
scroll to position [1840, 0]
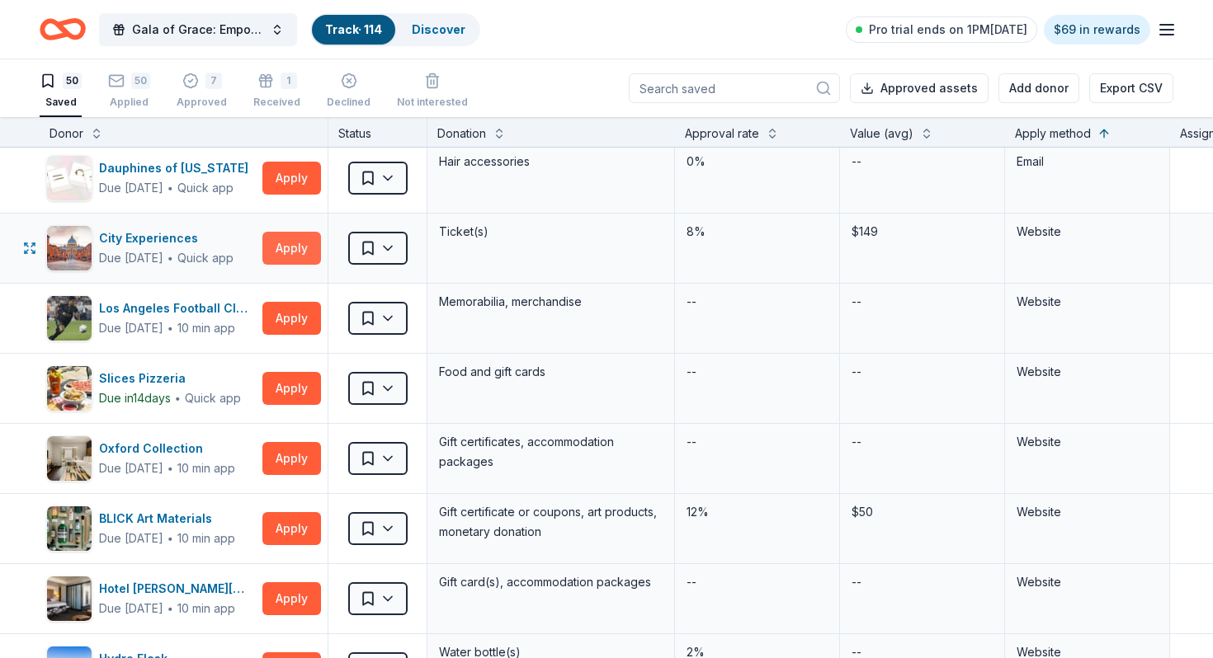
click at [280, 252] on button "Apply" at bounding box center [291, 248] width 59 height 33
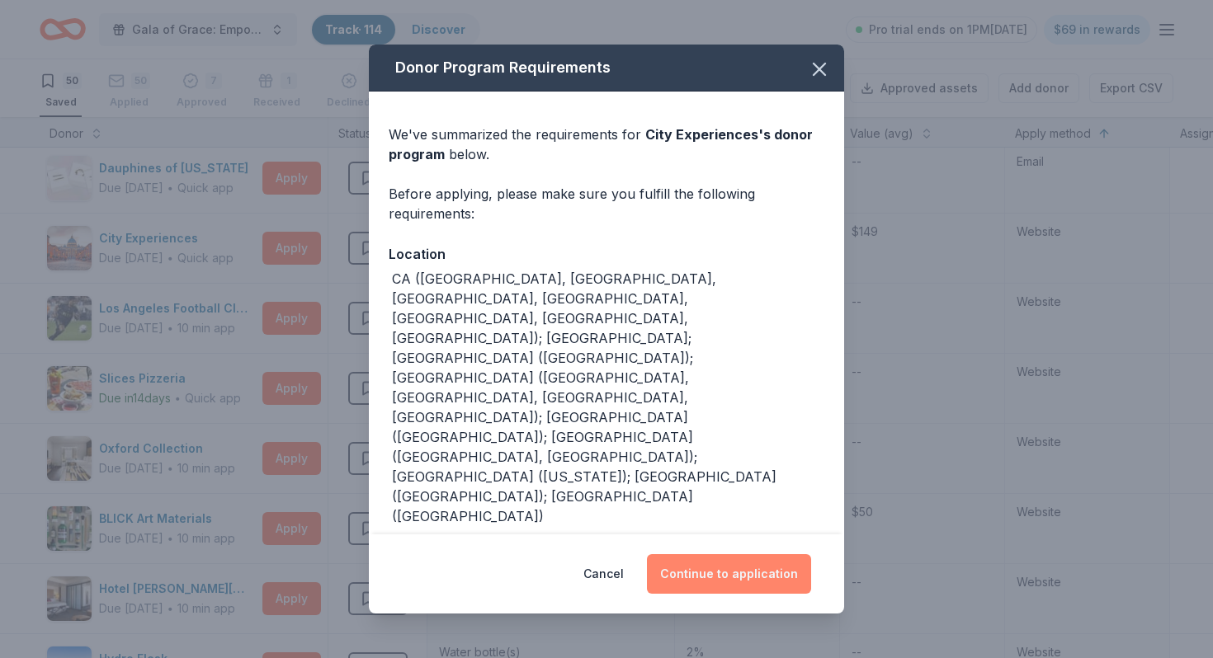
click at [742, 569] on button "Continue to application" at bounding box center [729, 574] width 164 height 40
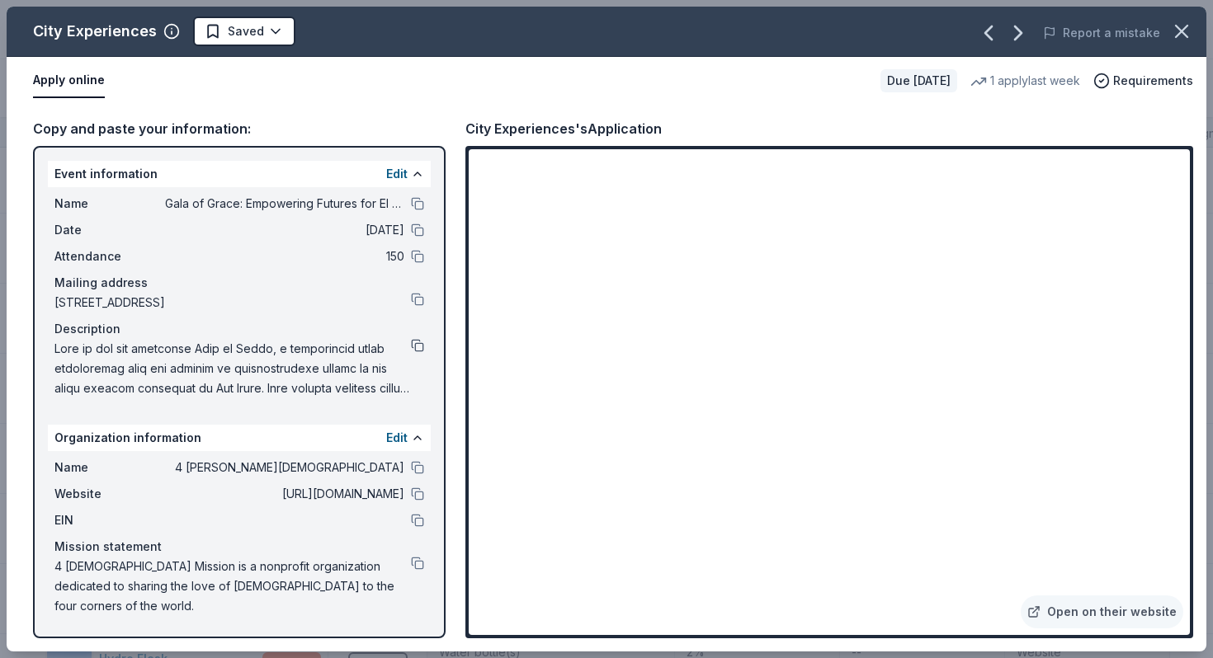
click at [417, 342] on button at bounding box center [417, 345] width 13 height 13
click at [260, 39] on html "Gala of Grace: Empowering Futures for El Porvenir Track · 114 Discover Pro tria…" at bounding box center [606, 329] width 1213 height 658
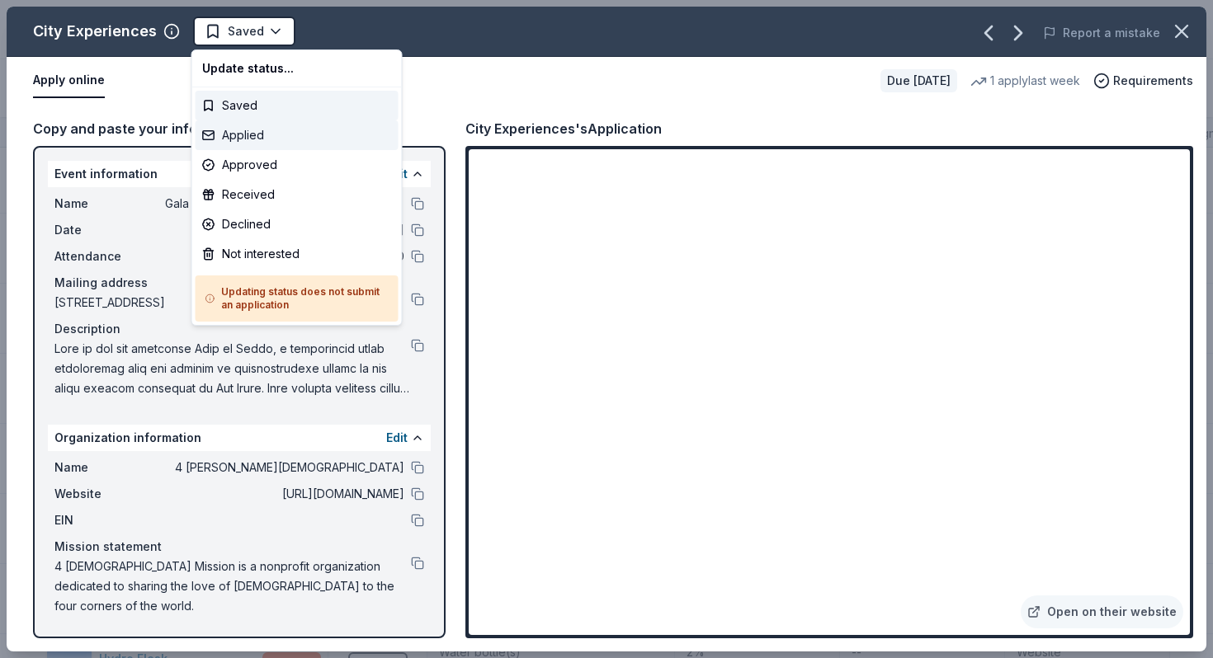
click at [269, 139] on div "Applied" at bounding box center [296, 135] width 203 height 30
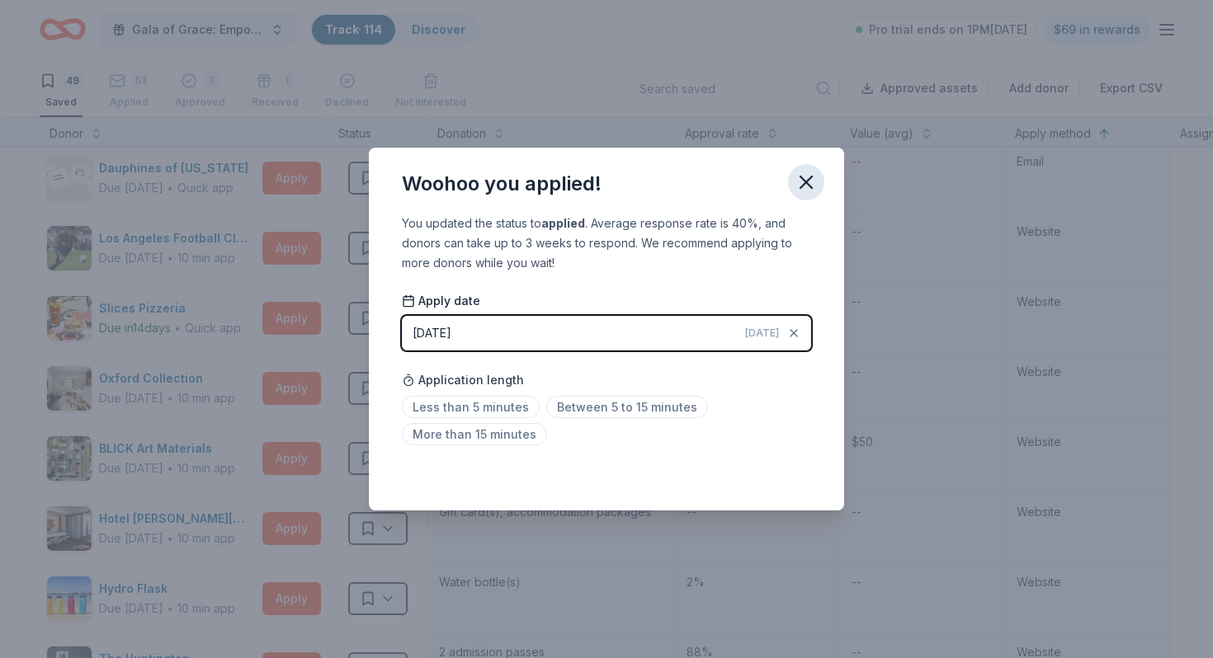
click at [809, 175] on icon "button" at bounding box center [805, 182] width 23 height 23
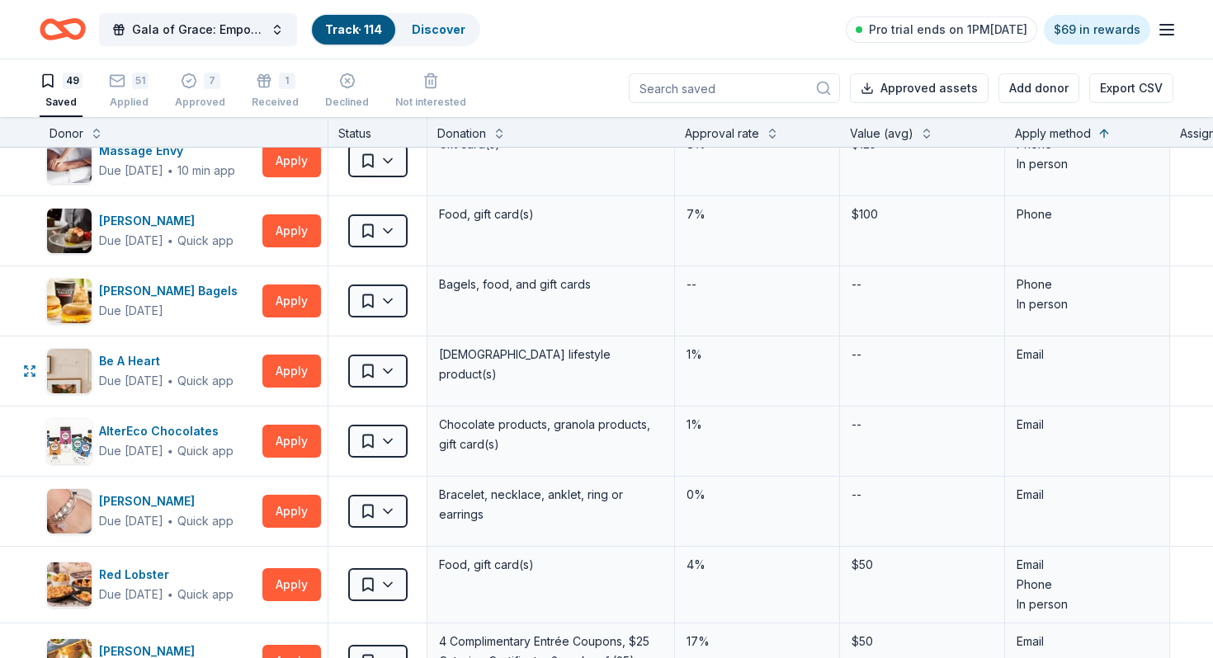
scroll to position [726, 0]
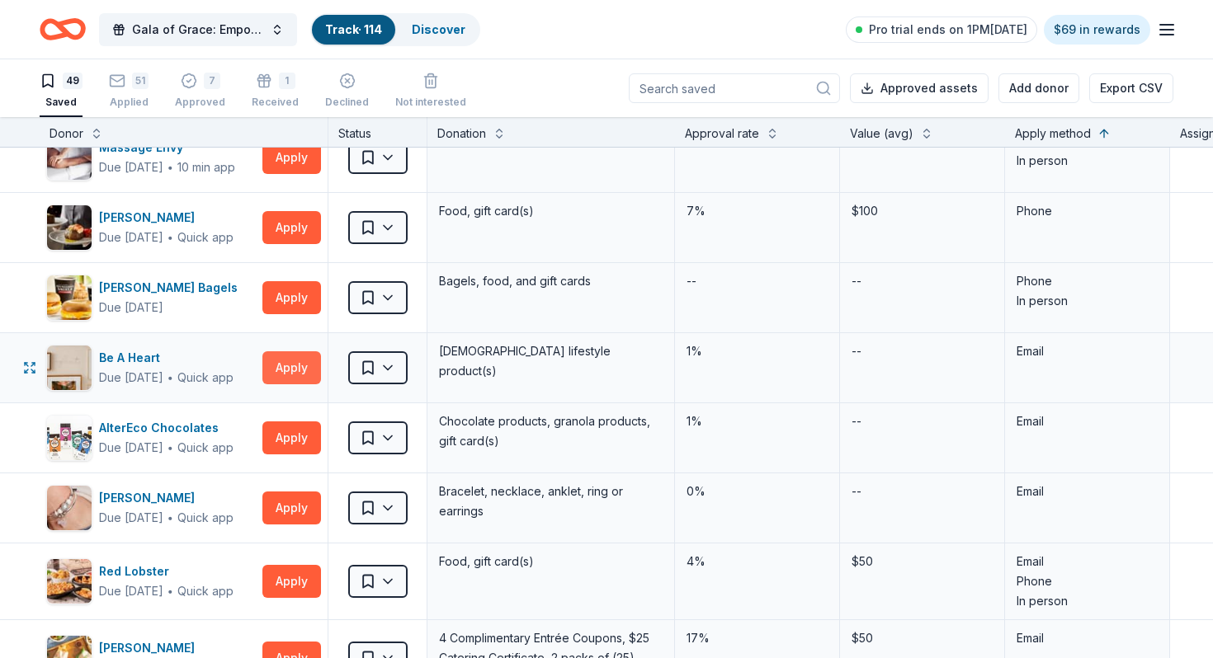
click at [290, 361] on button "Apply" at bounding box center [291, 367] width 59 height 33
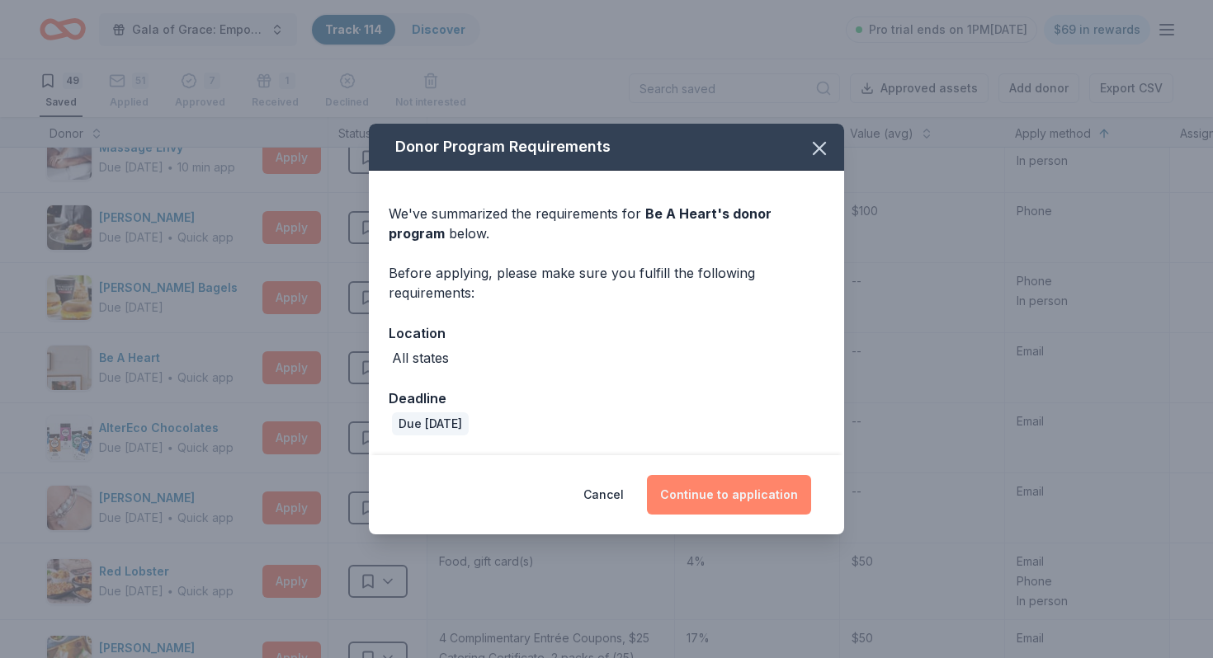
click at [710, 492] on button "Continue to application" at bounding box center [729, 495] width 164 height 40
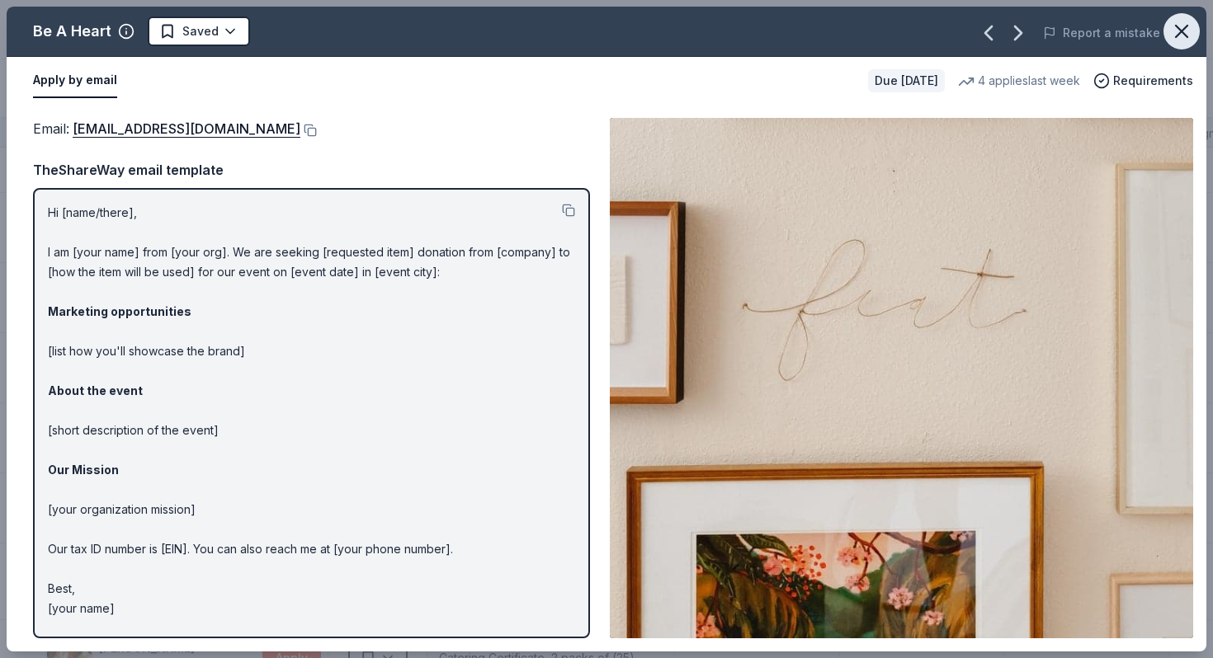
click at [1185, 26] on icon "button" at bounding box center [1181, 32] width 12 height 12
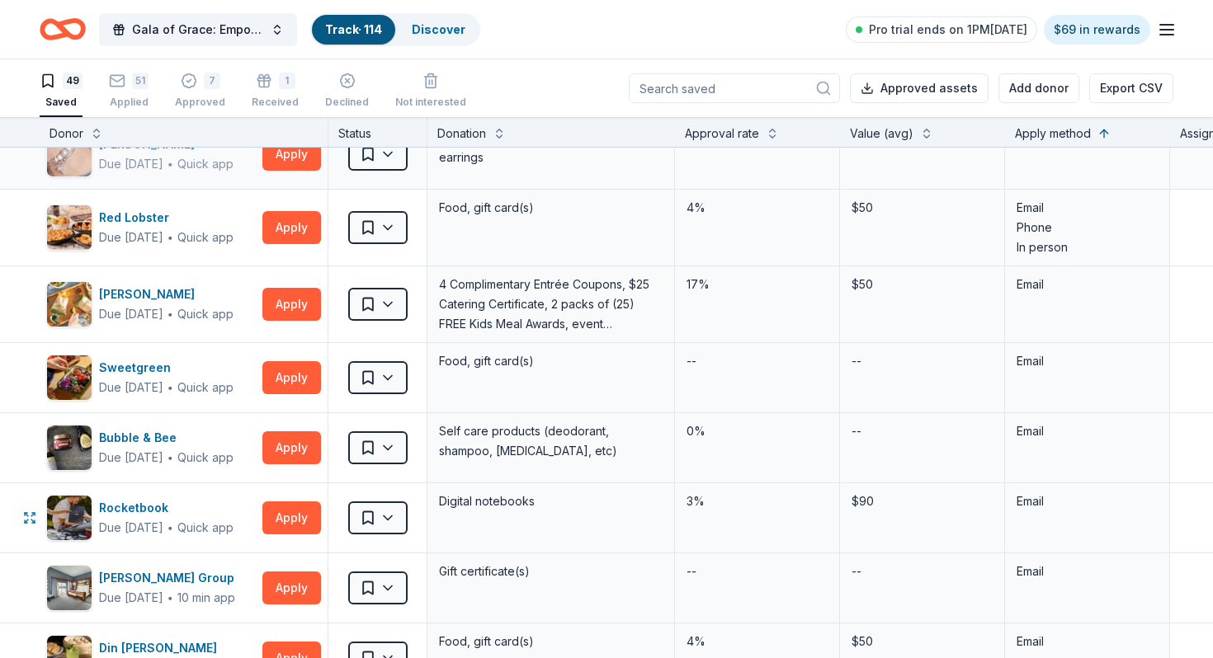
scroll to position [1131, 0]
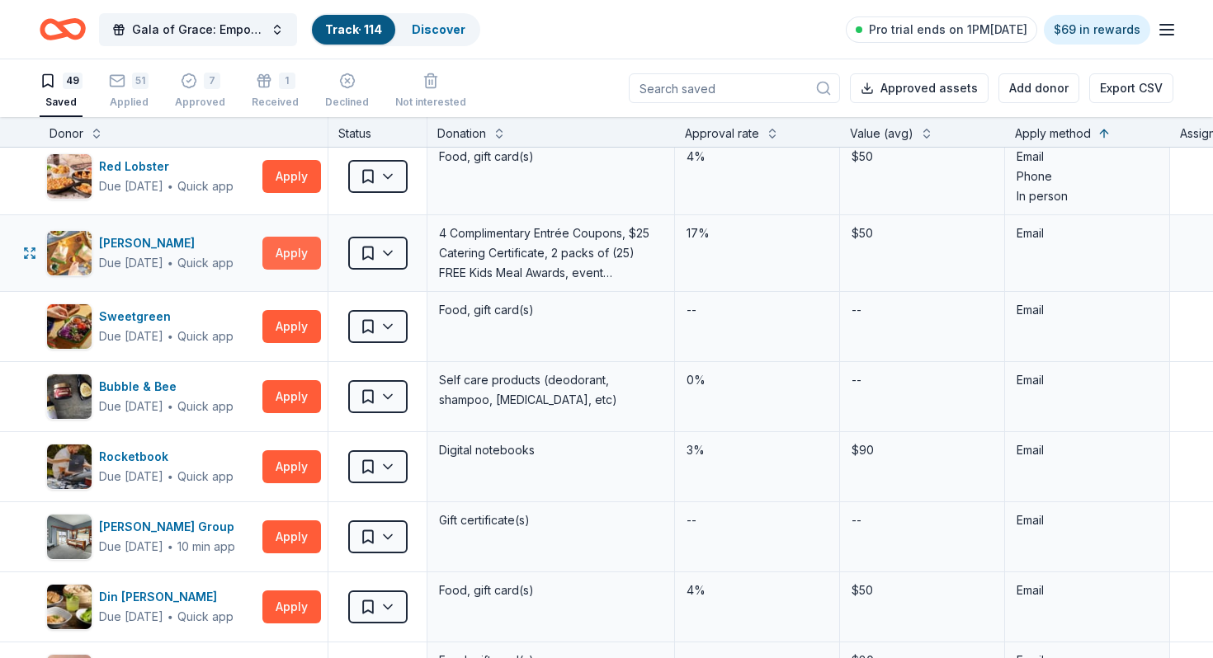
click at [302, 260] on button "Apply" at bounding box center [291, 253] width 59 height 33
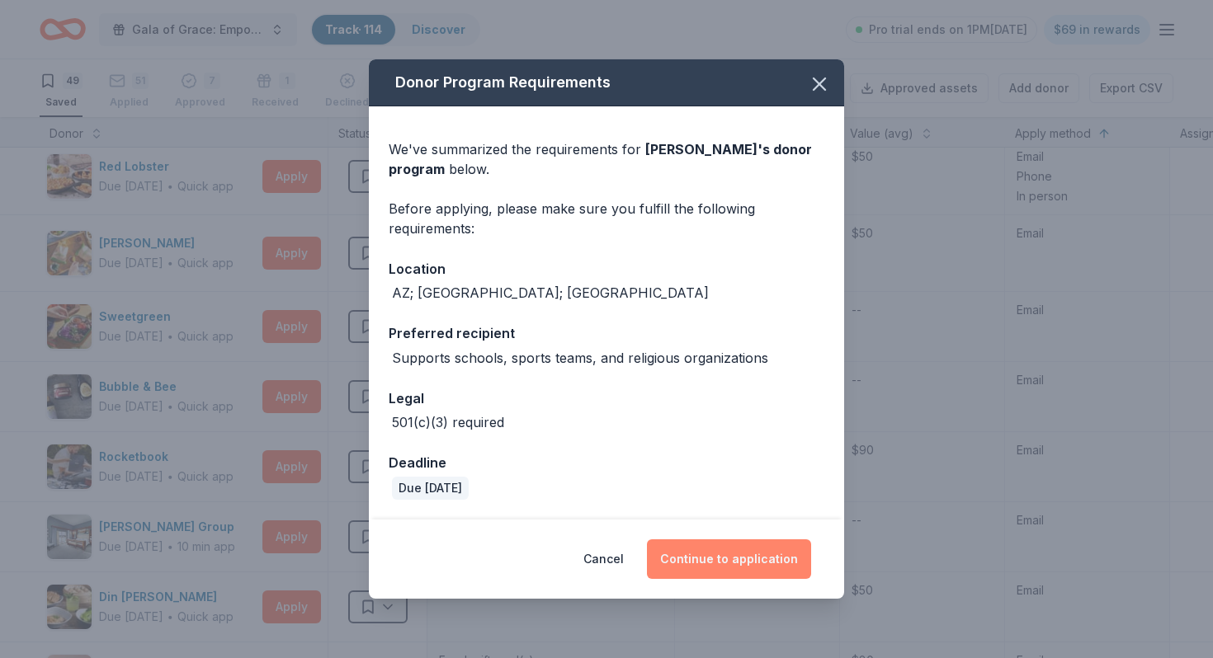
click at [718, 549] on button "Continue to application" at bounding box center [729, 559] width 164 height 40
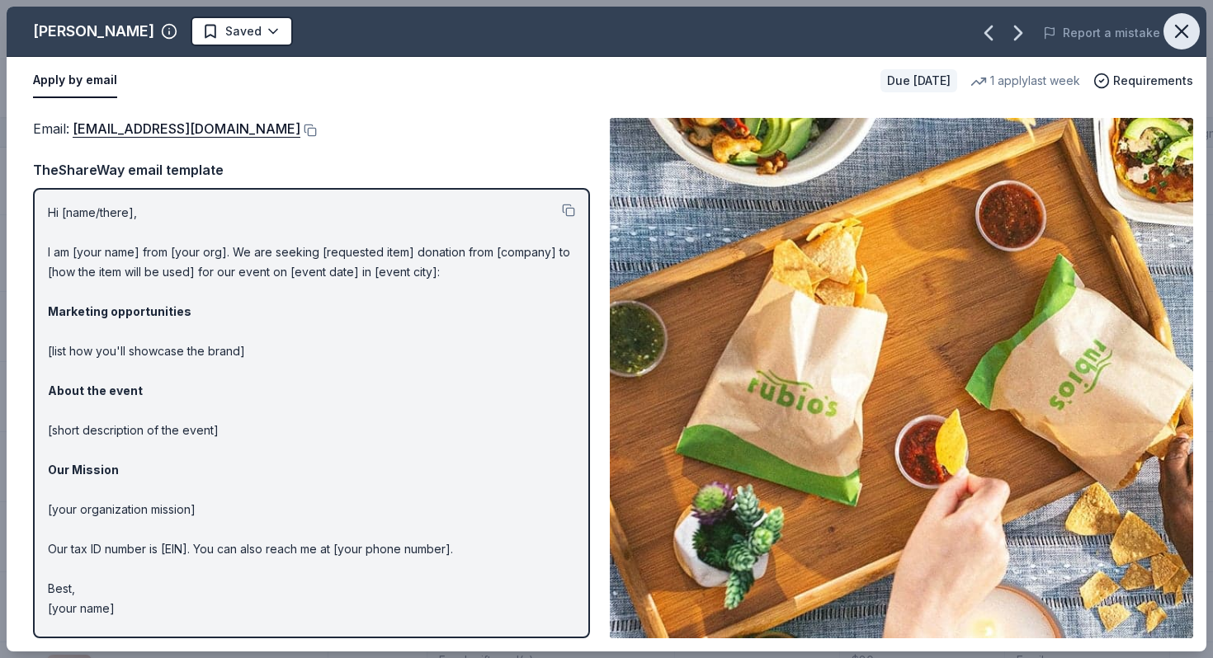
click at [1178, 20] on icon "button" at bounding box center [1181, 31] width 23 height 23
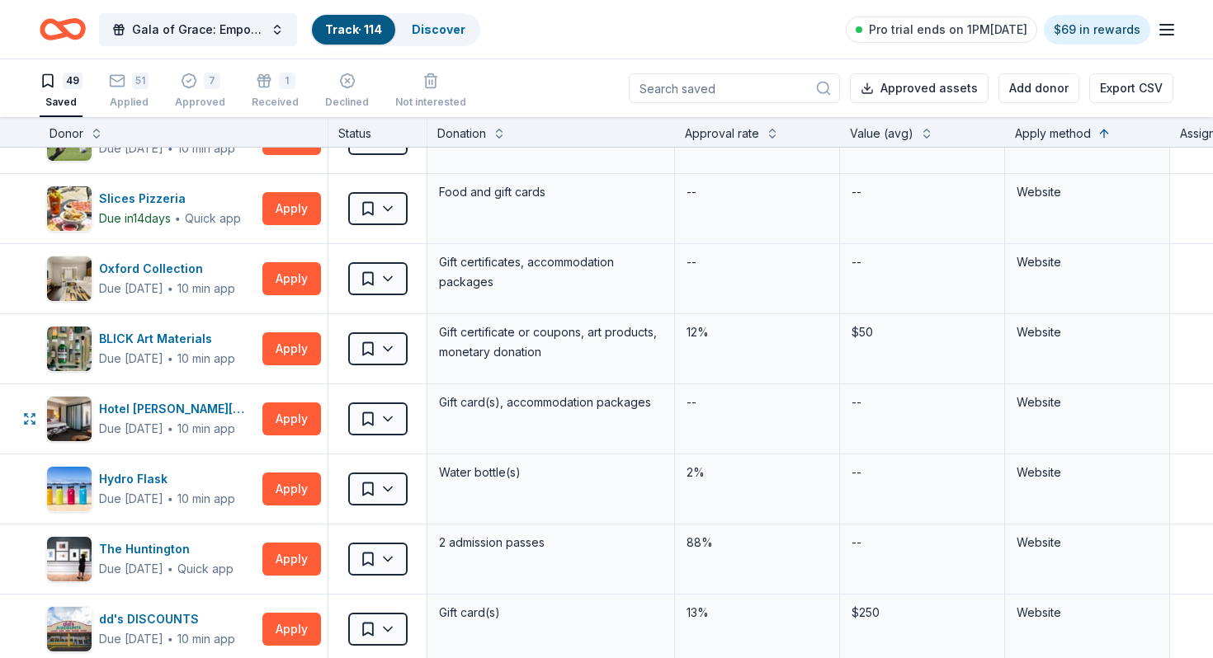
scroll to position [1954, 0]
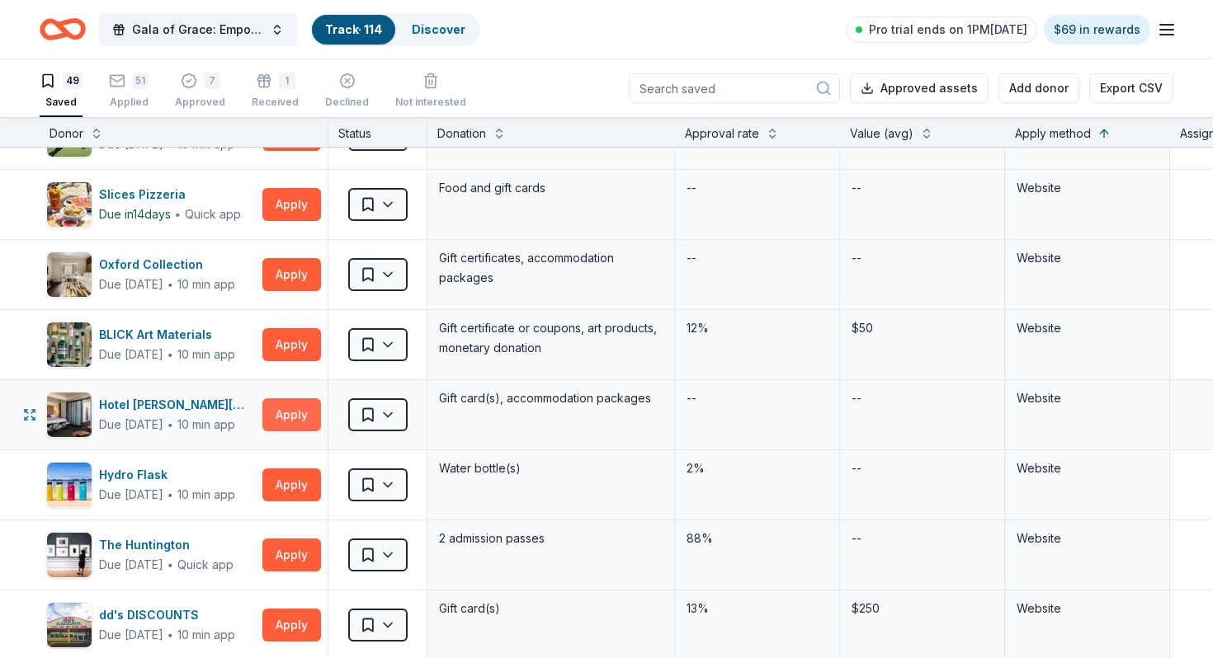
click at [280, 417] on button "Apply" at bounding box center [291, 414] width 59 height 33
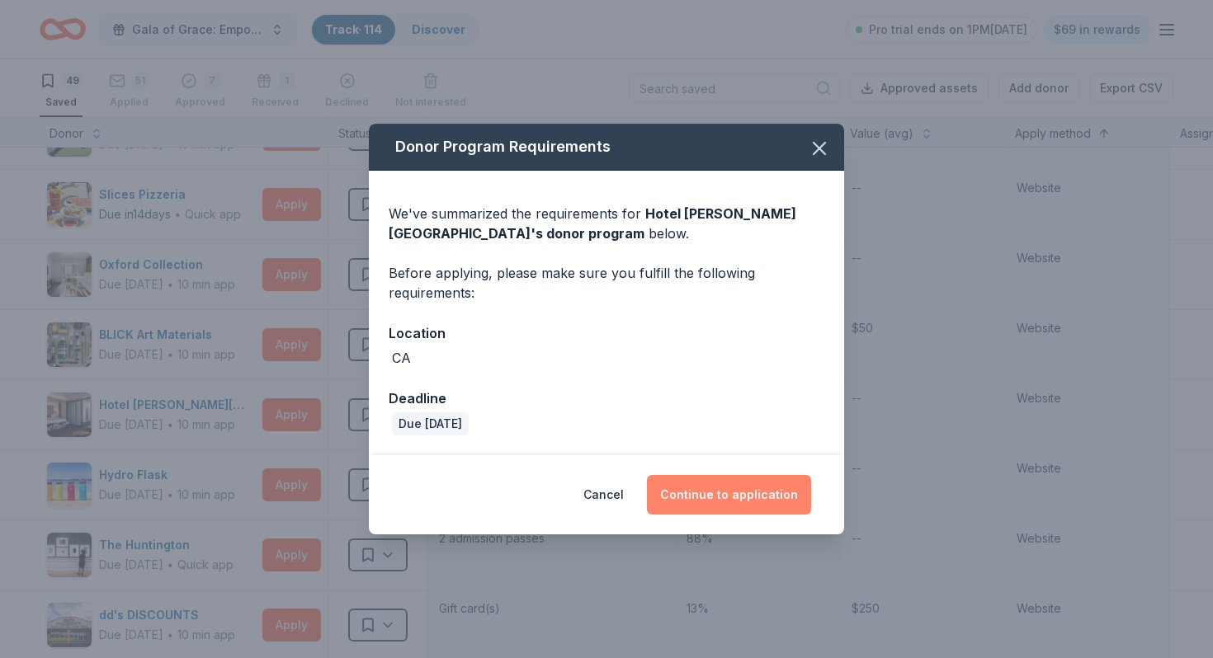
click at [709, 490] on button "Continue to application" at bounding box center [729, 495] width 164 height 40
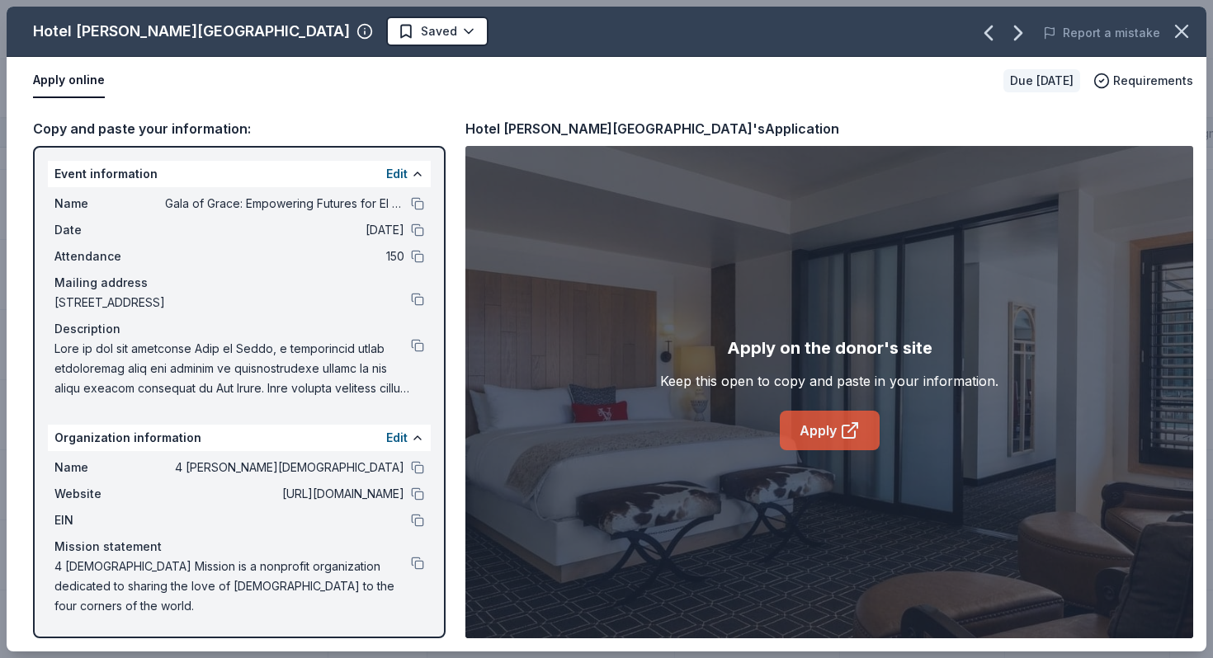
click at [848, 445] on link "Apply" at bounding box center [829, 431] width 100 height 40
click at [1170, 26] on icon "button" at bounding box center [1181, 31] width 23 height 23
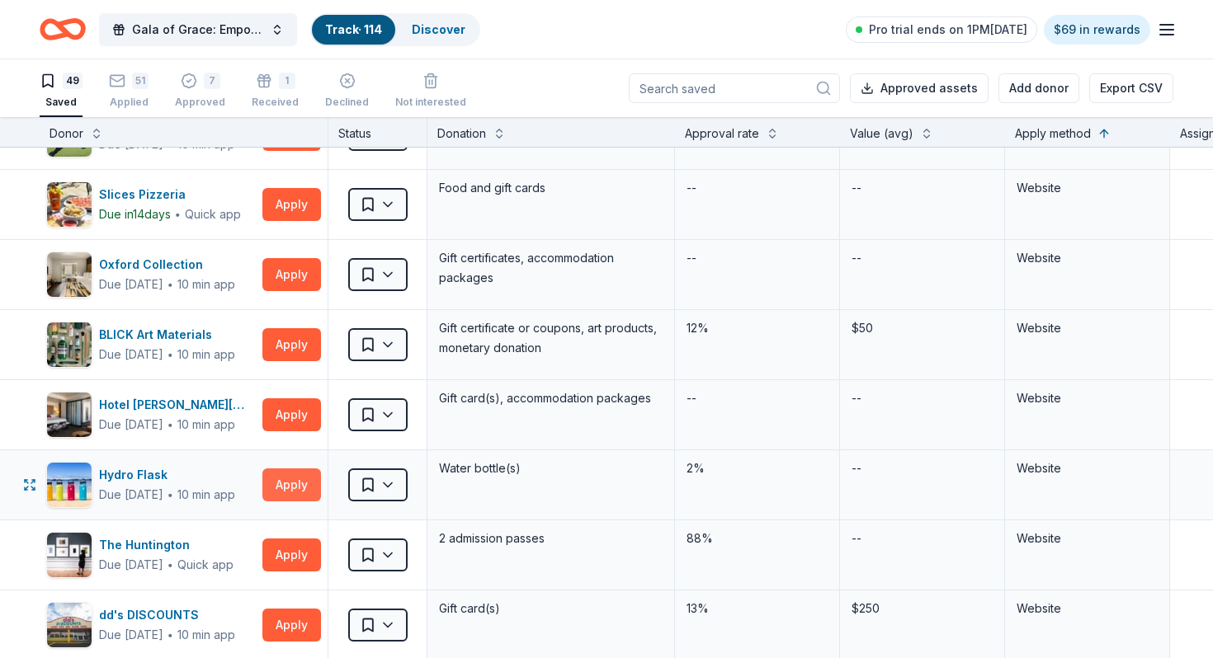
click at [301, 485] on button "Apply" at bounding box center [291, 485] width 59 height 33
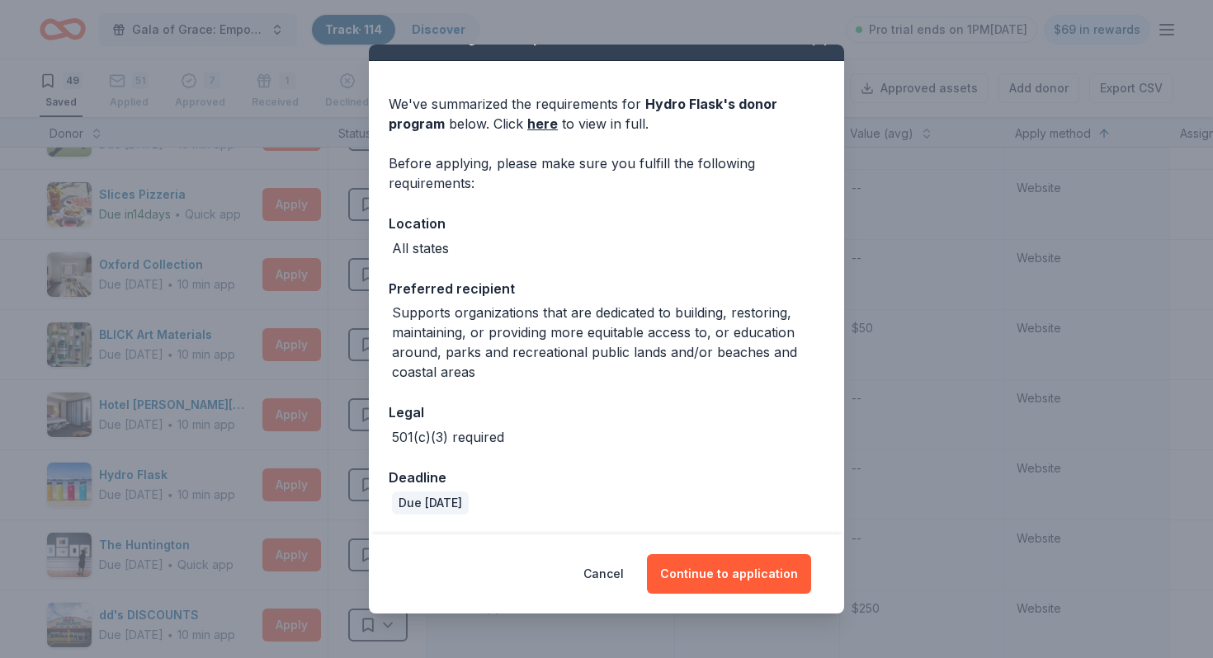
scroll to position [0, 0]
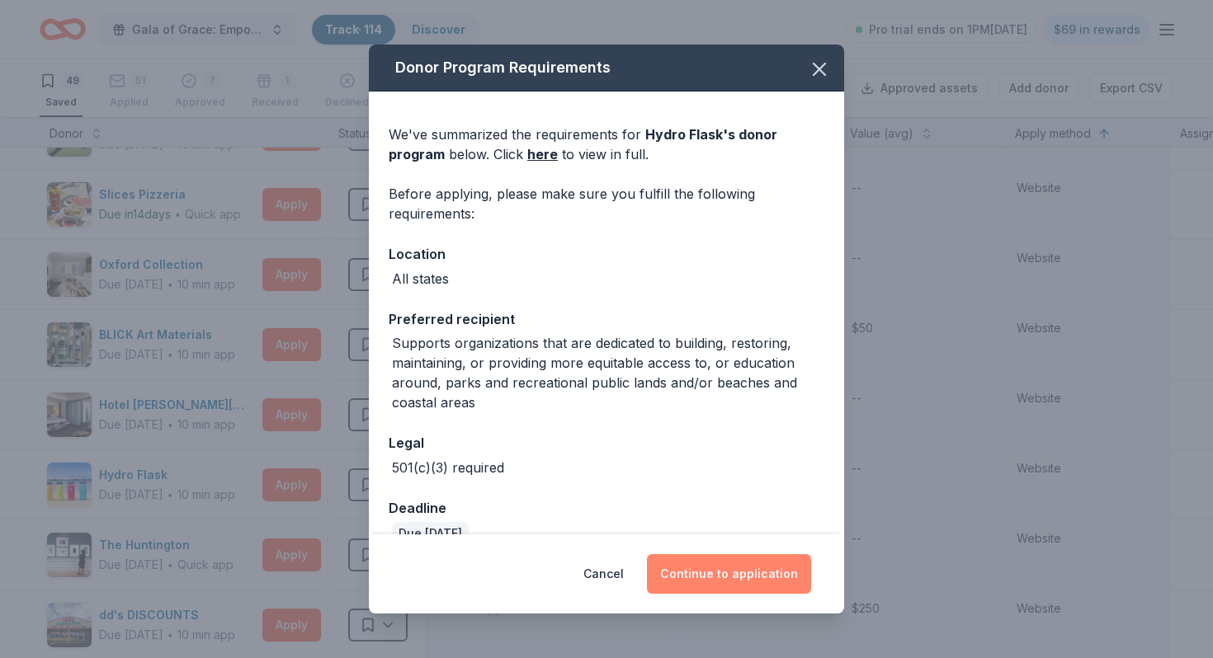
click at [730, 563] on button "Continue to application" at bounding box center [729, 574] width 164 height 40
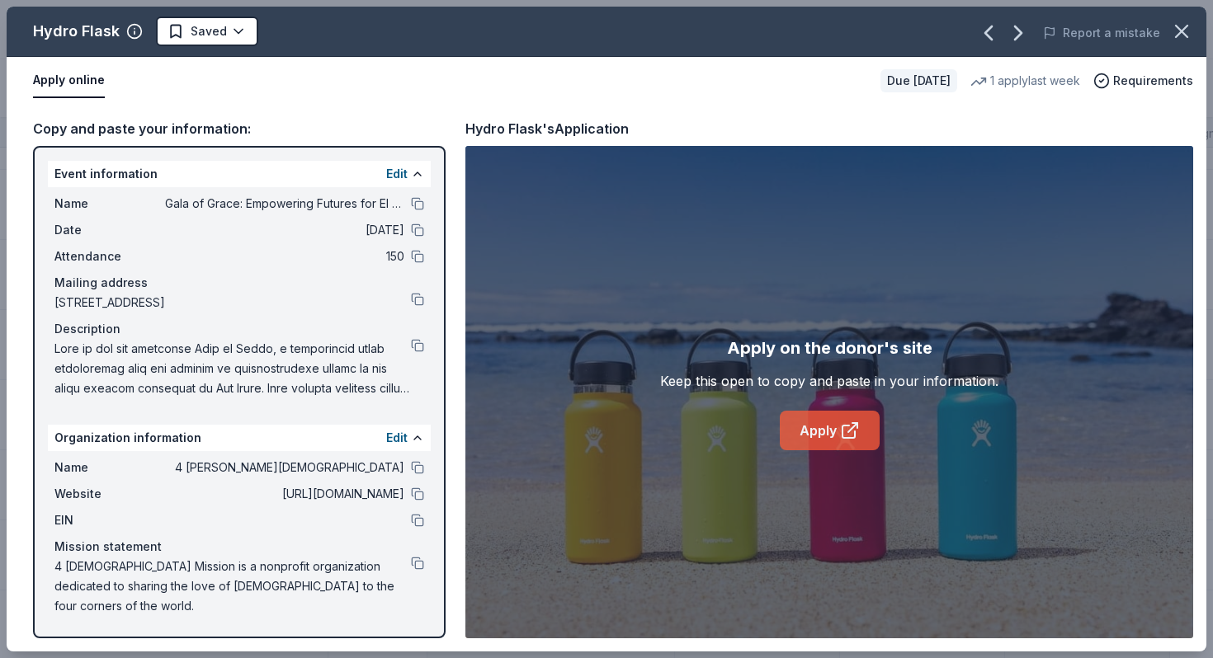
click at [823, 431] on link "Apply" at bounding box center [829, 431] width 100 height 40
click at [1185, 32] on icon "button" at bounding box center [1181, 31] width 23 height 23
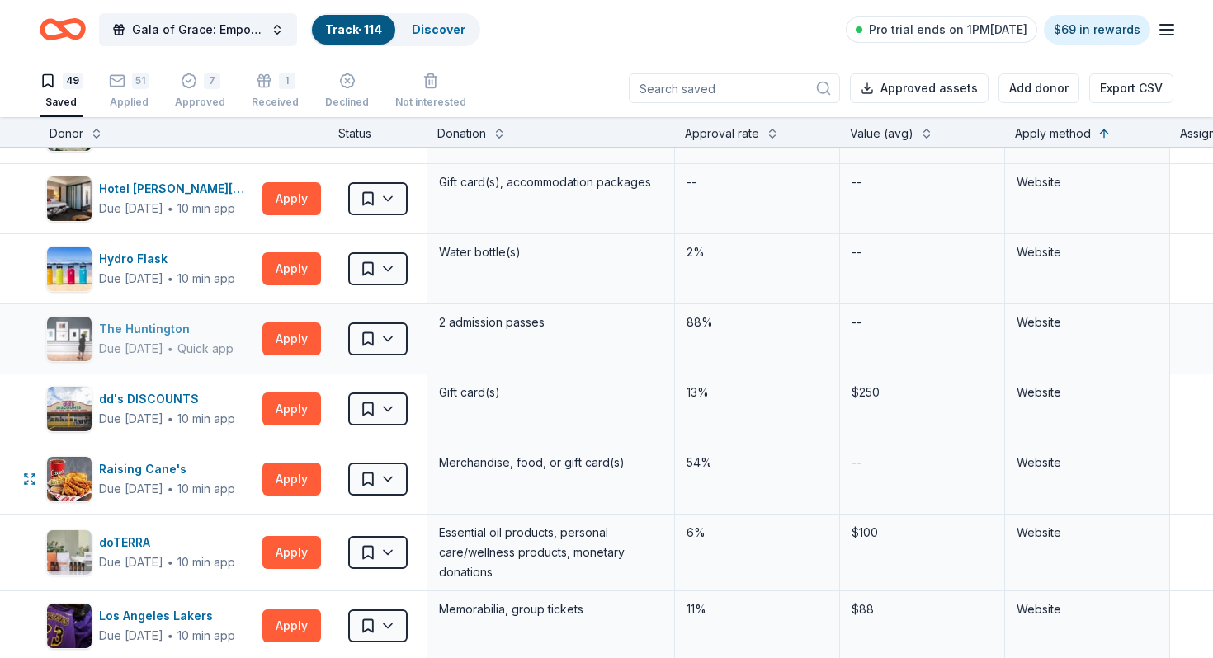
scroll to position [2176, 0]
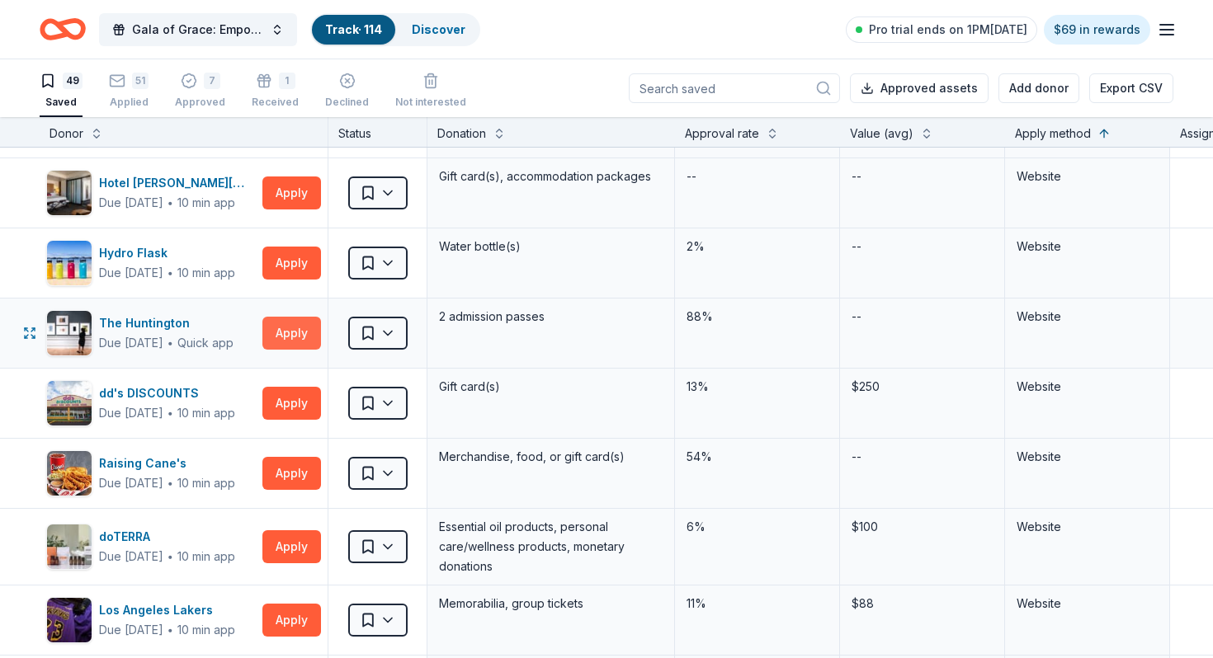
click at [302, 332] on button "Apply" at bounding box center [291, 333] width 59 height 33
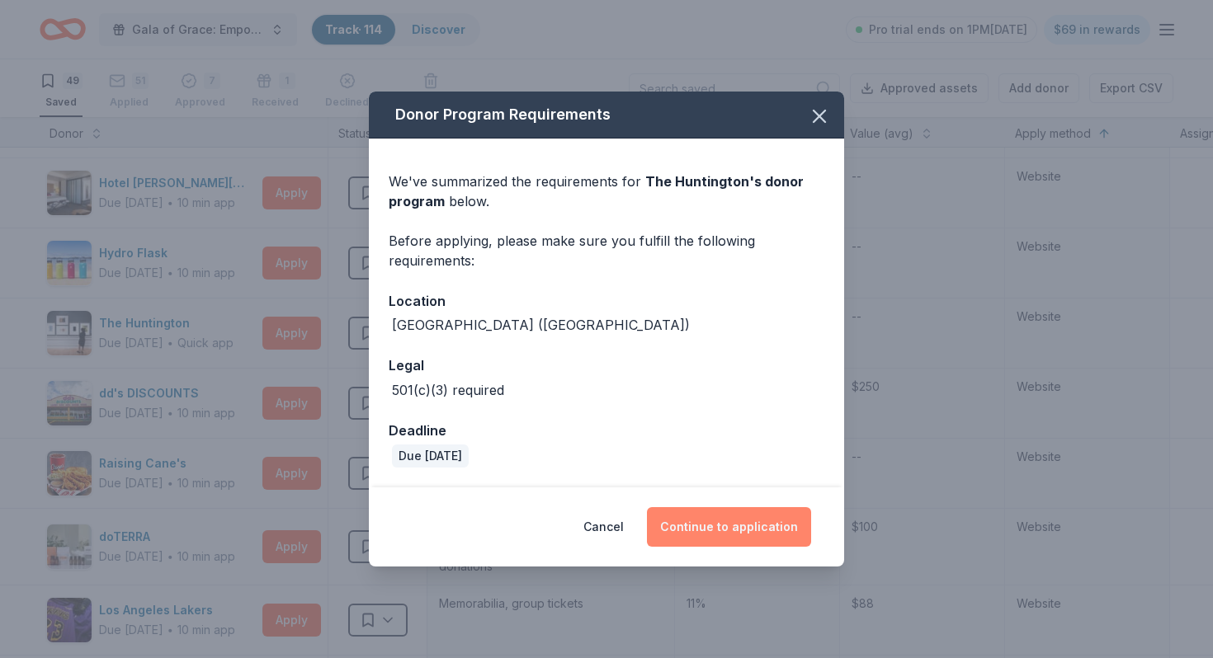
click at [695, 522] on button "Continue to application" at bounding box center [729, 527] width 164 height 40
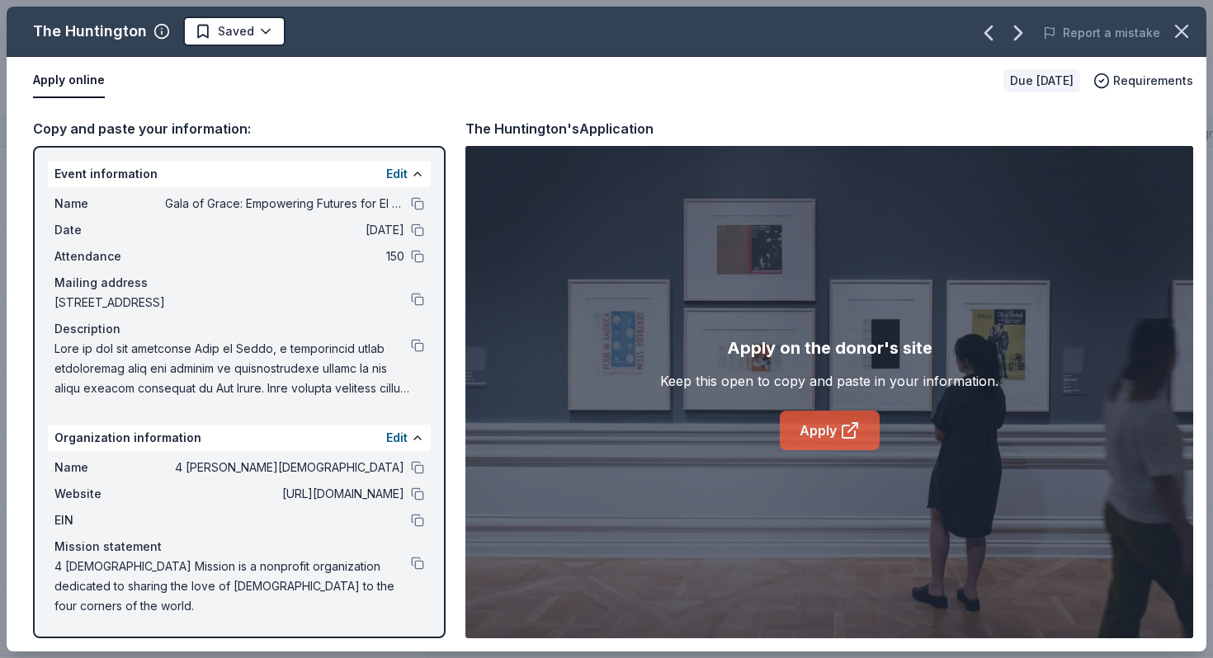
click at [838, 426] on link "Apply" at bounding box center [829, 431] width 100 height 40
click at [421, 295] on button at bounding box center [417, 299] width 13 height 13
click at [1170, 36] on icon "button" at bounding box center [1181, 31] width 23 height 23
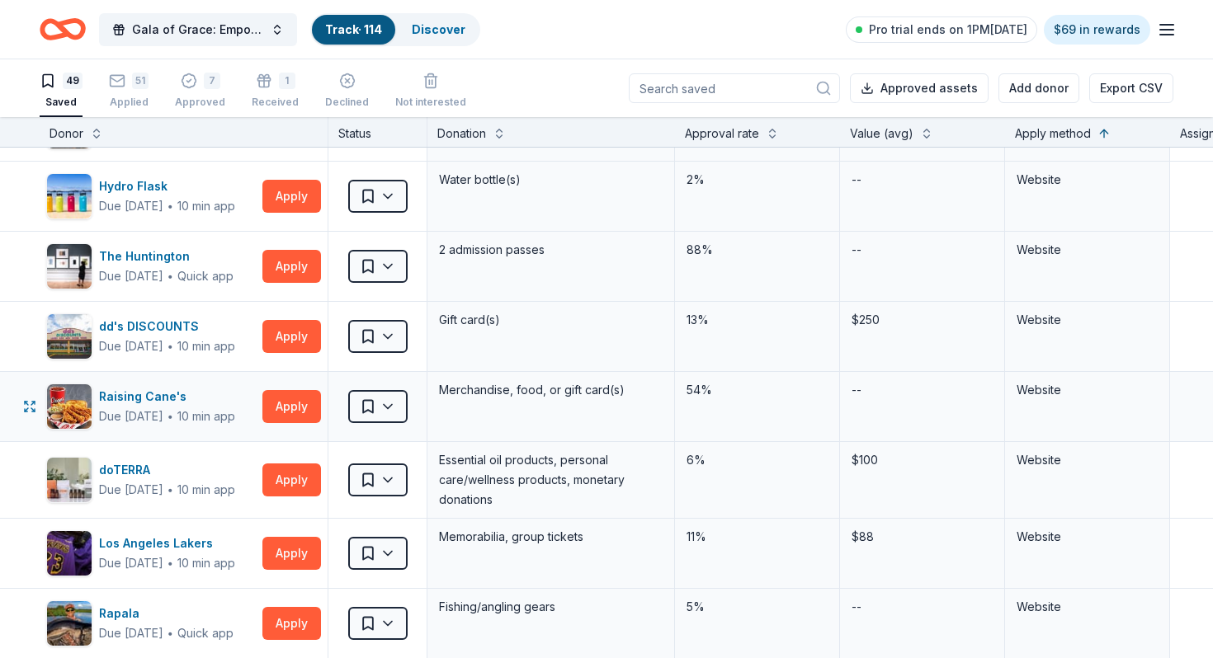
scroll to position [2247, 0]
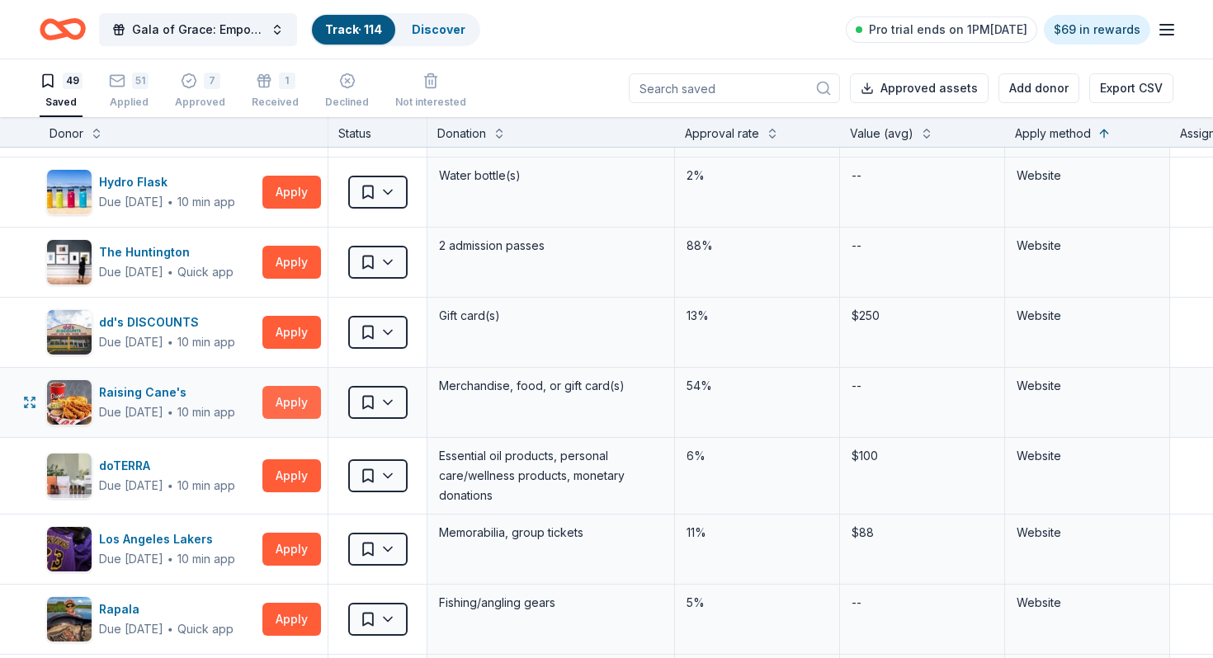
click at [288, 400] on button "Apply" at bounding box center [291, 402] width 59 height 33
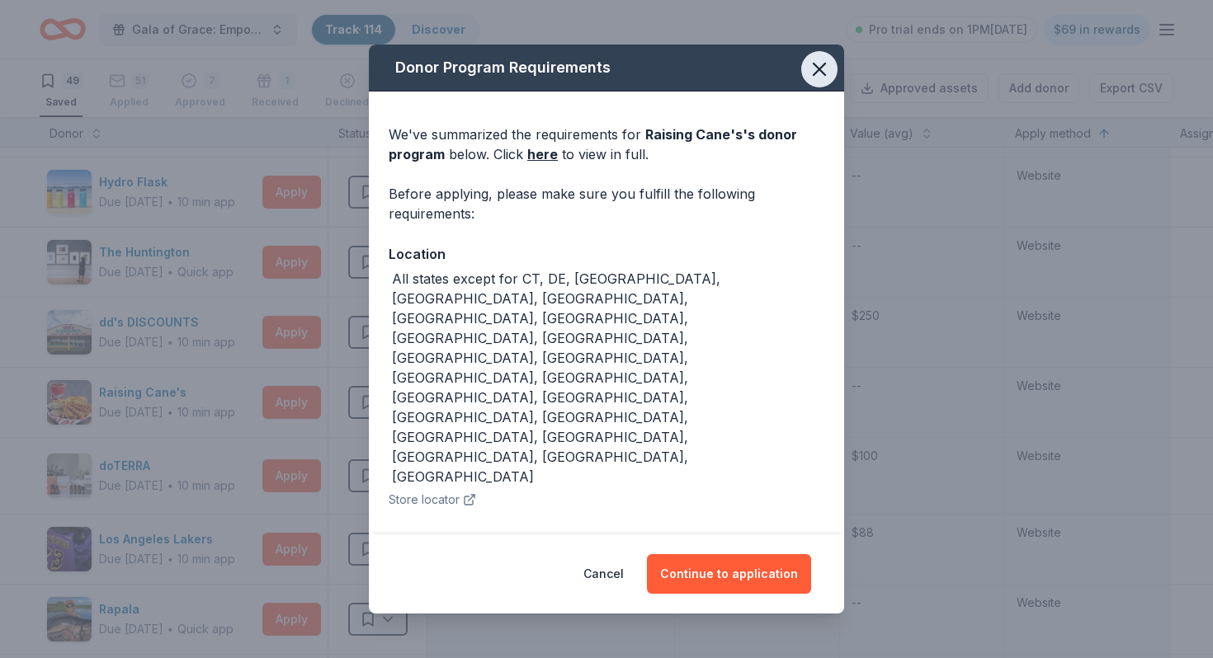
click at [820, 67] on icon "button" at bounding box center [819, 69] width 23 height 23
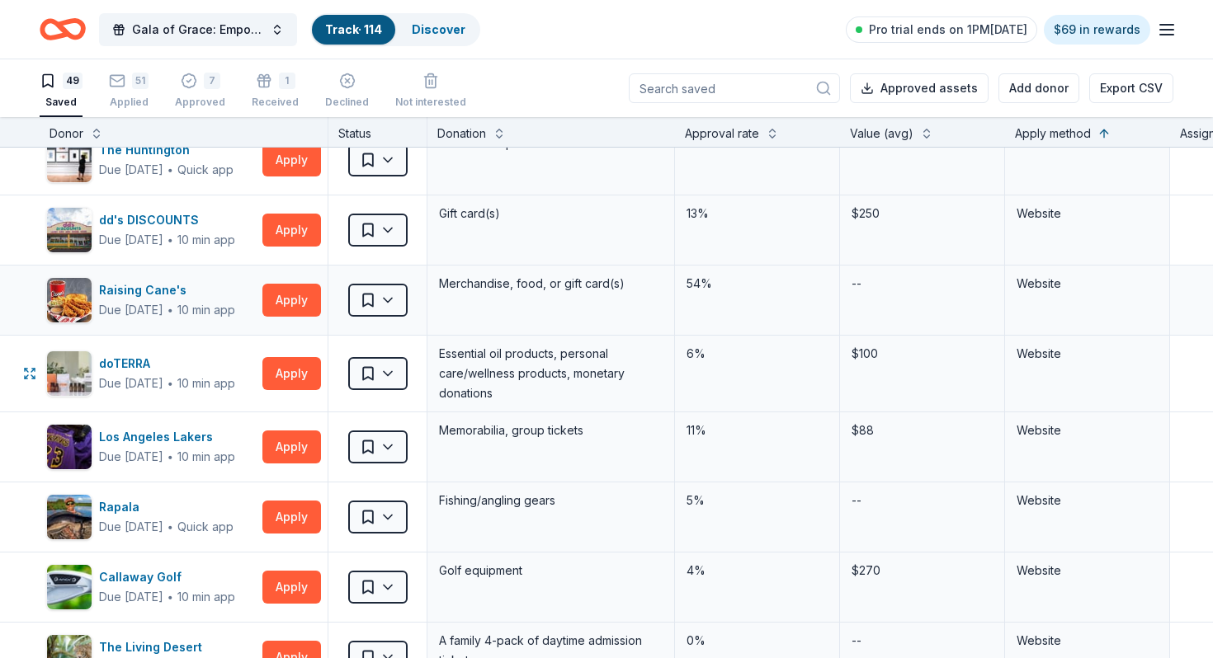
scroll to position [2348, 0]
click at [305, 380] on button "Apply" at bounding box center [291, 374] width 59 height 33
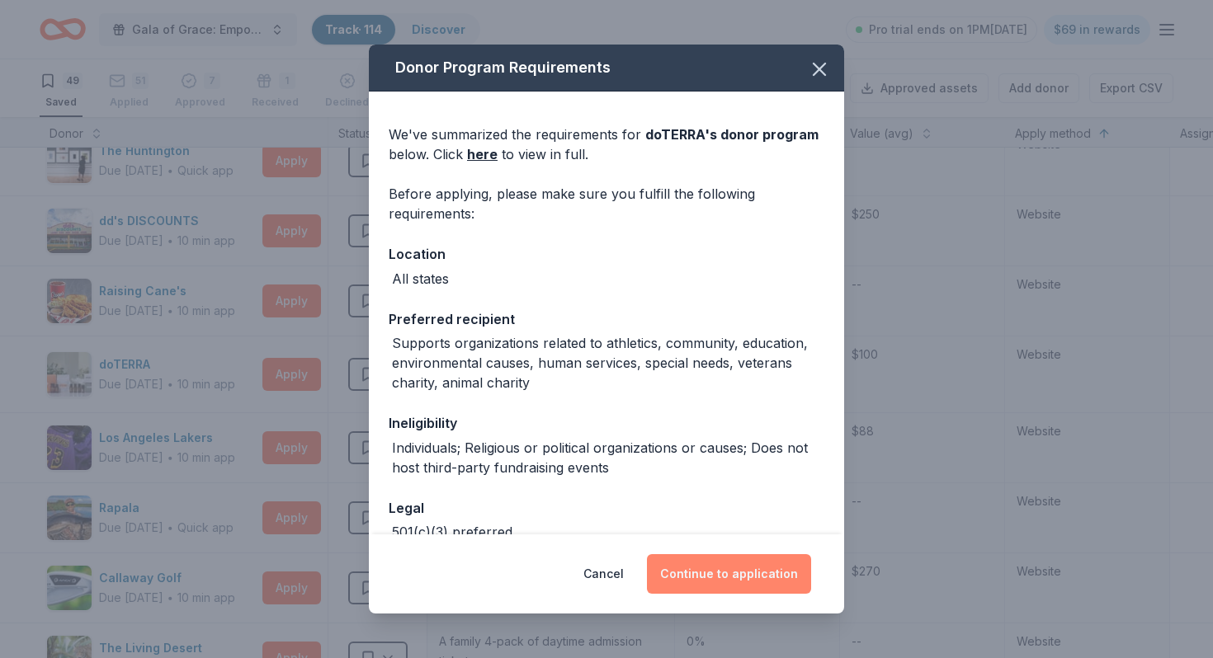
click at [709, 569] on button "Continue to application" at bounding box center [729, 574] width 164 height 40
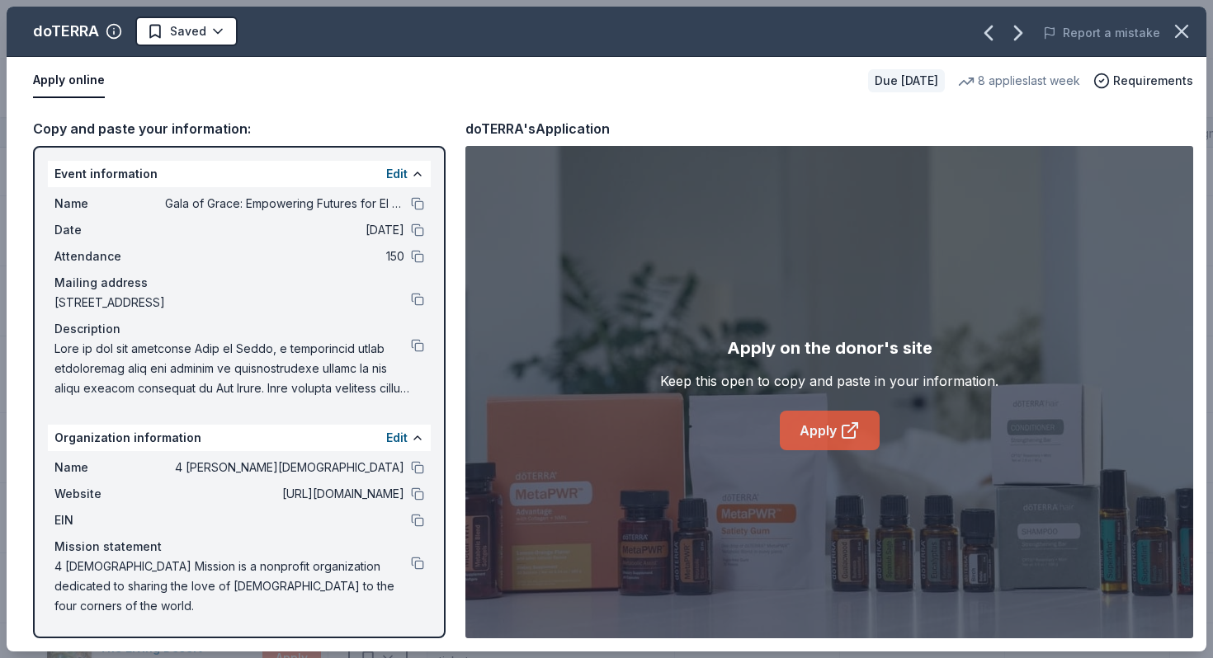
click at [824, 432] on link "Apply" at bounding box center [829, 431] width 100 height 40
click at [1189, 33] on icon "button" at bounding box center [1181, 31] width 23 height 23
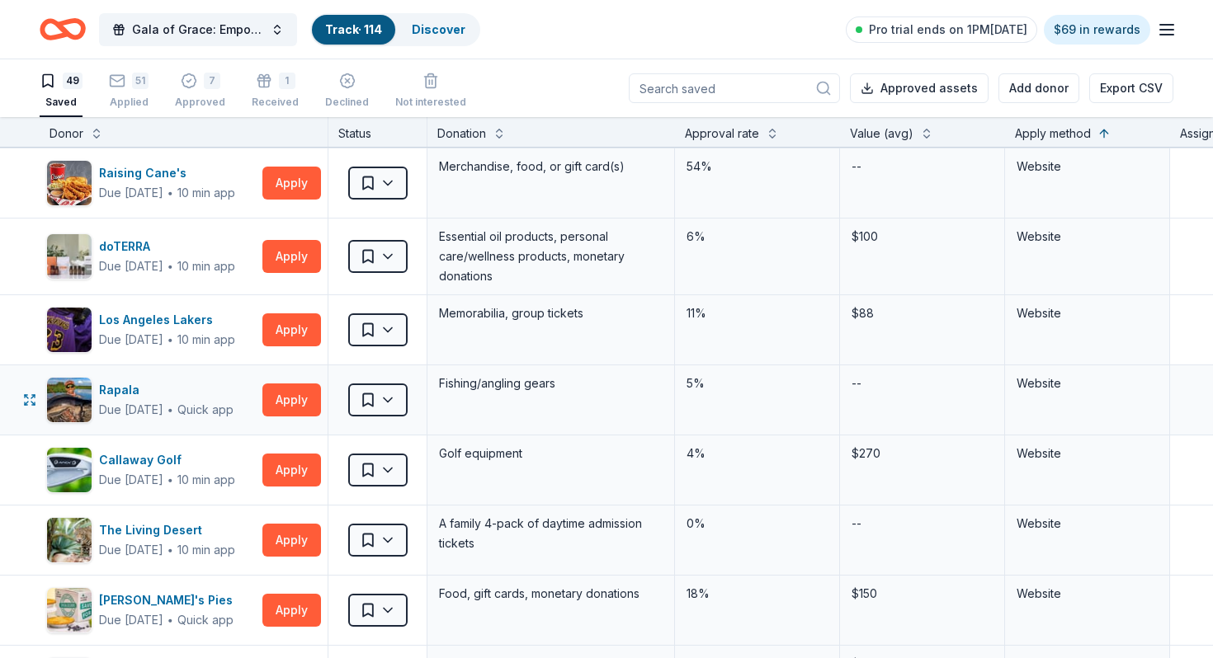
scroll to position [2466, 0]
click at [287, 466] on button "Apply" at bounding box center [291, 470] width 59 height 33
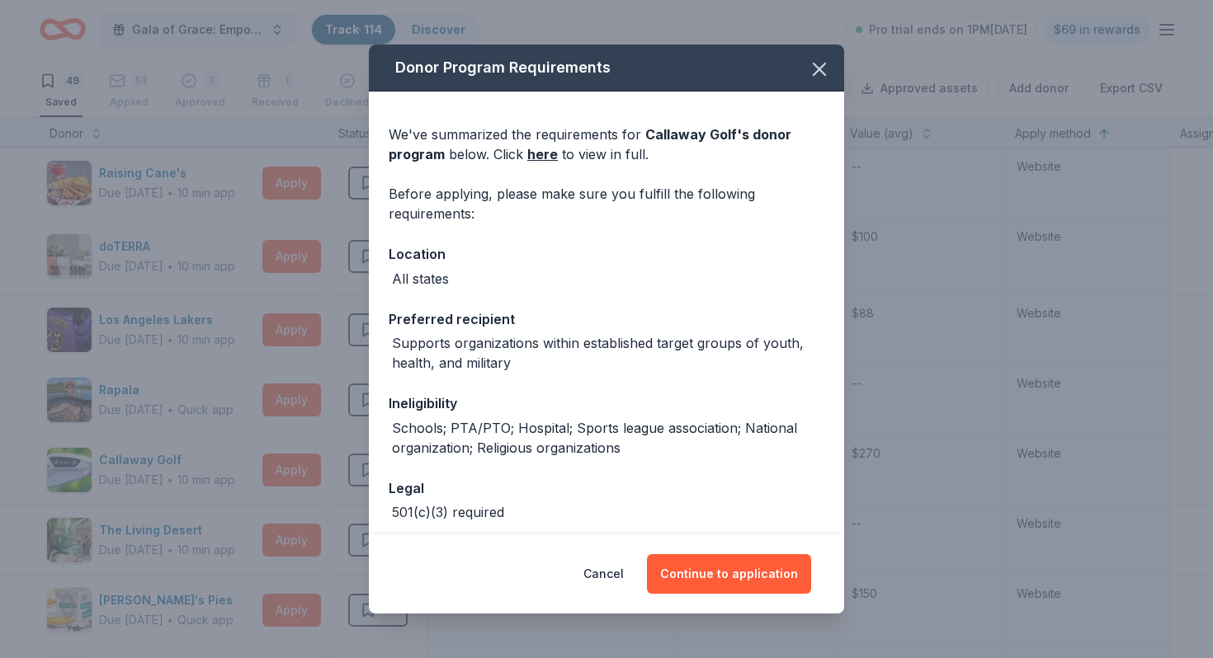
drag, startPoint x: 698, startPoint y: 578, endPoint x: 776, endPoint y: 407, distance: 188.6
click at [784, 407] on div "Donor Program Requirements We've summarized the requirements for Callaway Golf …" at bounding box center [606, 329] width 475 height 568
click at [817, 80] on icon "button" at bounding box center [819, 69] width 23 height 23
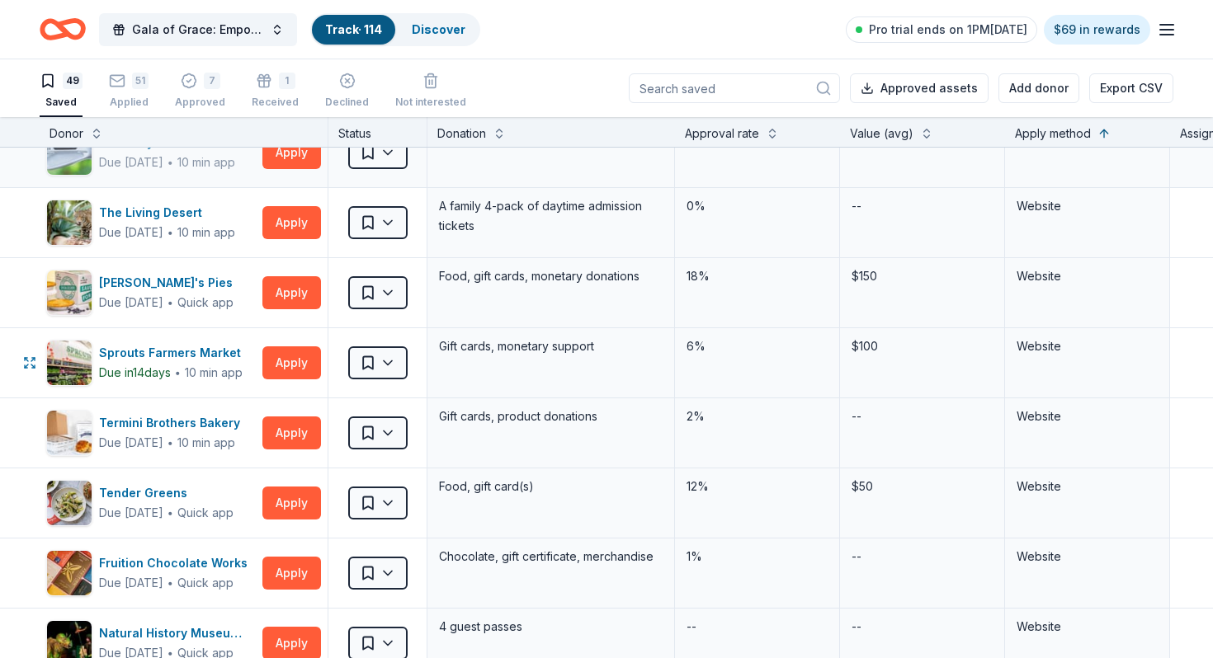
scroll to position [2786, 0]
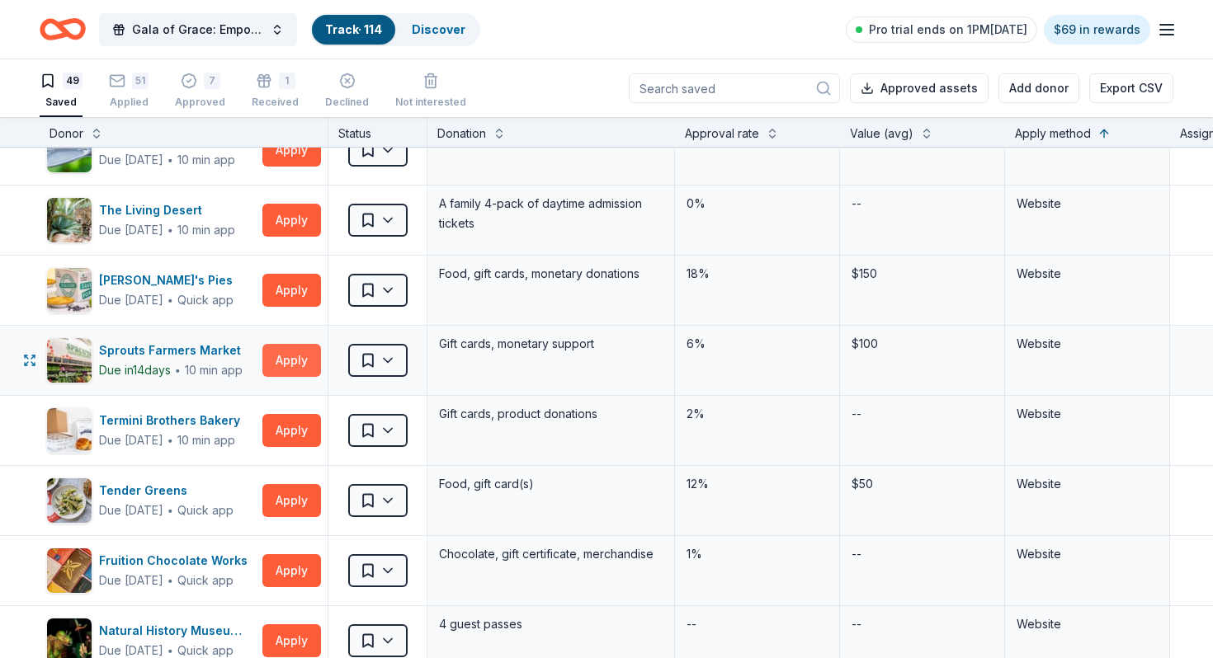
click at [275, 360] on button "Apply" at bounding box center [291, 360] width 59 height 33
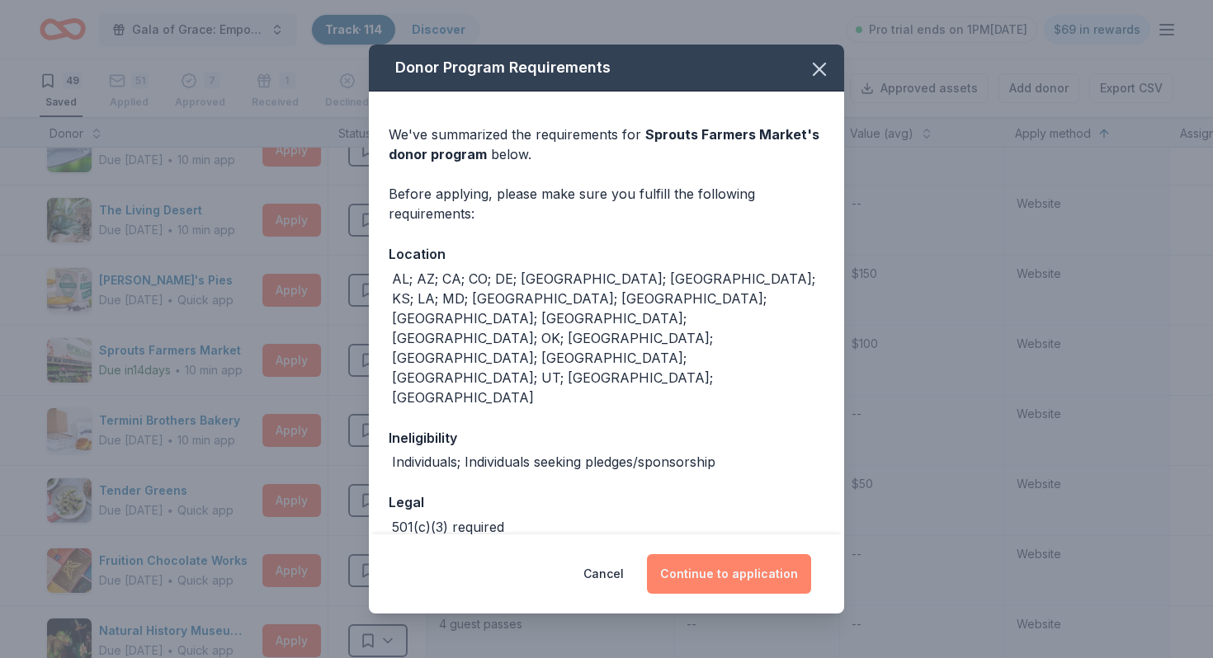
click at [702, 570] on button "Continue to application" at bounding box center [729, 574] width 164 height 40
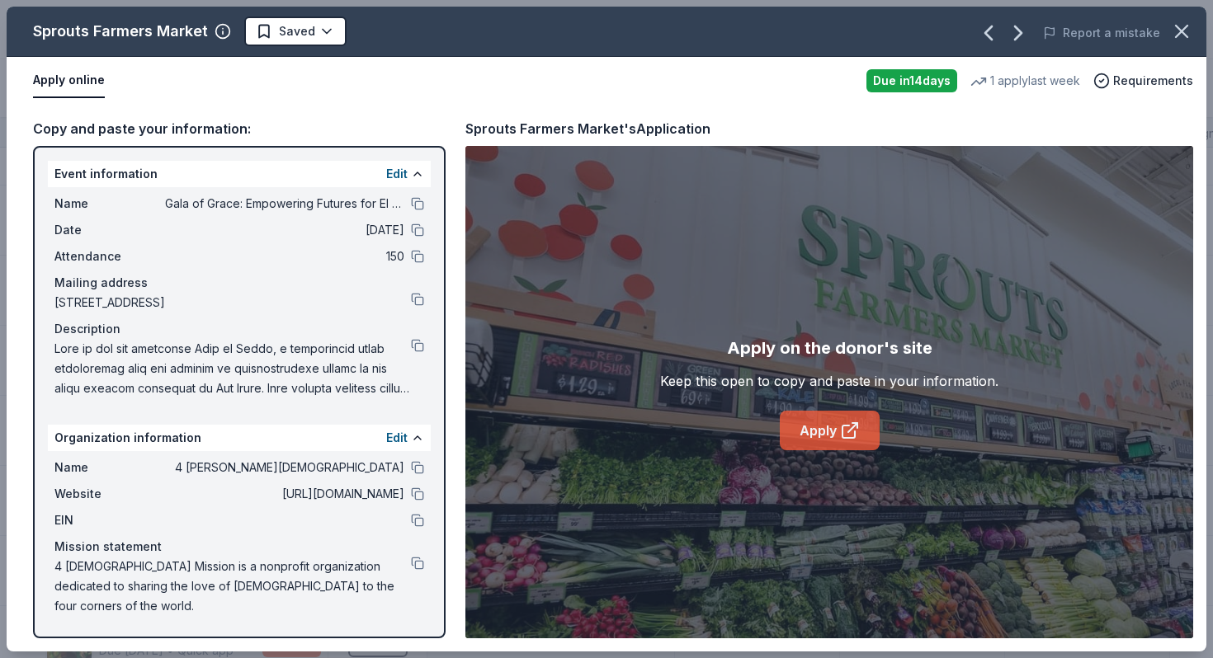
click at [791, 439] on link "Apply" at bounding box center [829, 431] width 100 height 40
click at [417, 346] on button at bounding box center [417, 345] width 13 height 13
click at [415, 570] on div "4 [DEMOGRAPHIC_DATA] Mission is a nonprofit organization dedicated to sharing t…" at bounding box center [239, 586] width 370 height 59
click at [416, 551] on div "Mission statement" at bounding box center [239, 547] width 370 height 20
click at [416, 555] on div "Mission statement" at bounding box center [239, 547] width 370 height 20
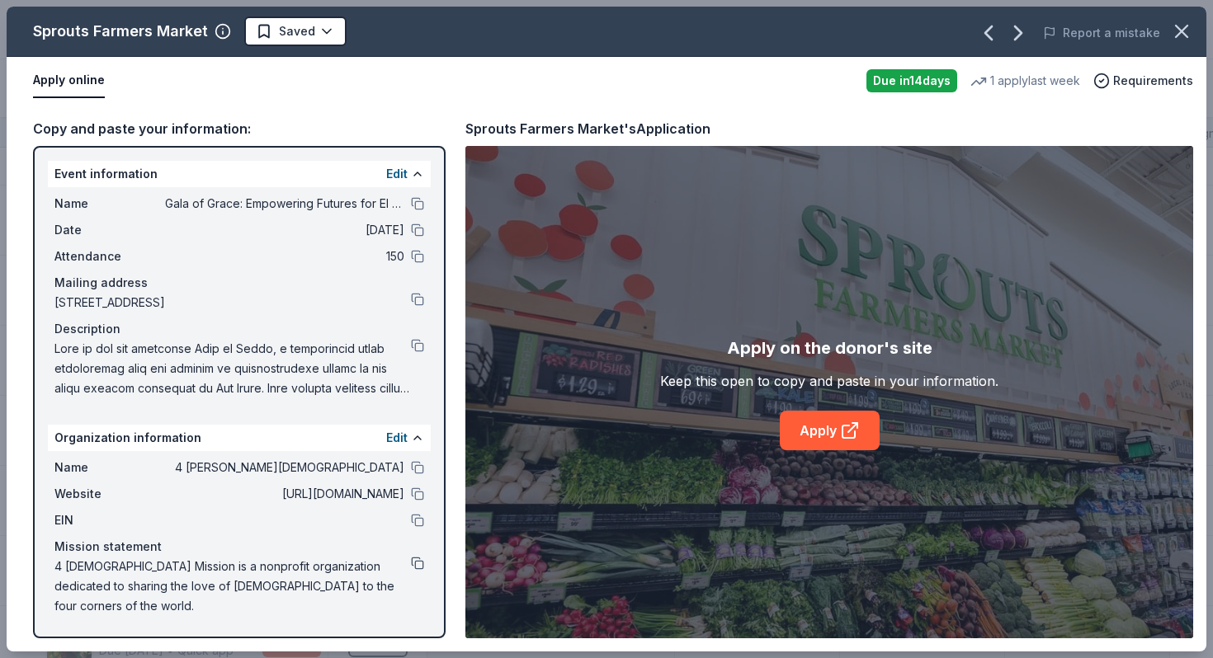
click at [416, 560] on button at bounding box center [417, 563] width 13 height 13
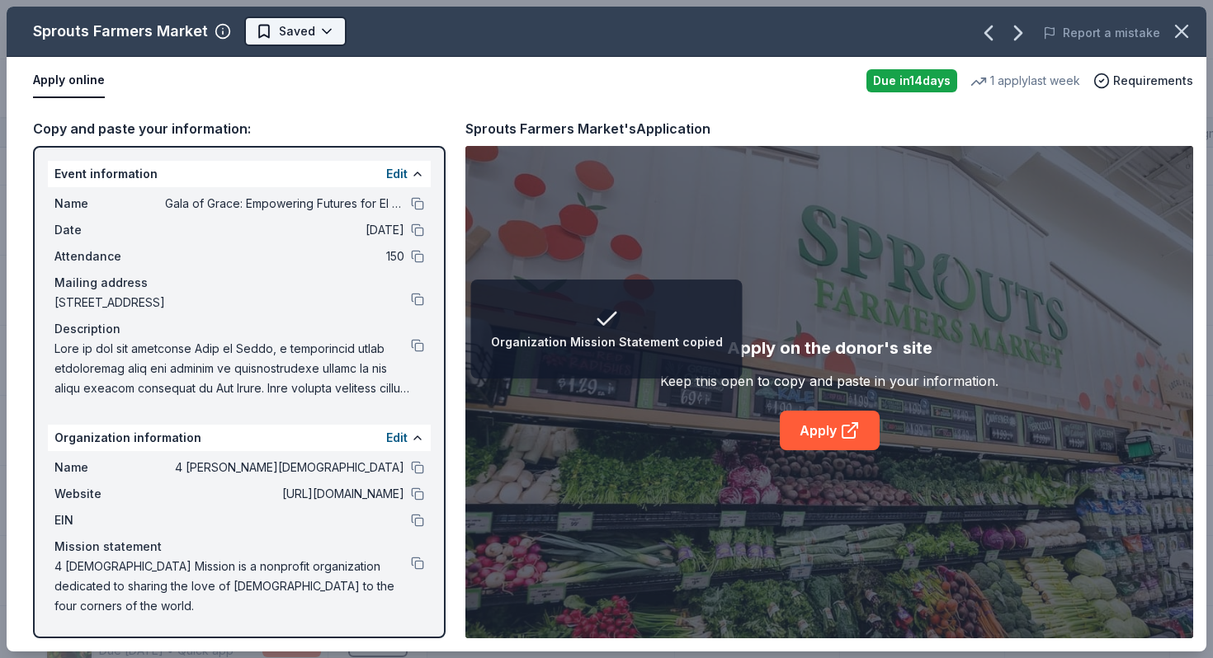
click at [260, 39] on html "Organization Mission Statement copied Gala of Grace: Empowering Futures for El …" at bounding box center [606, 329] width 1213 height 658
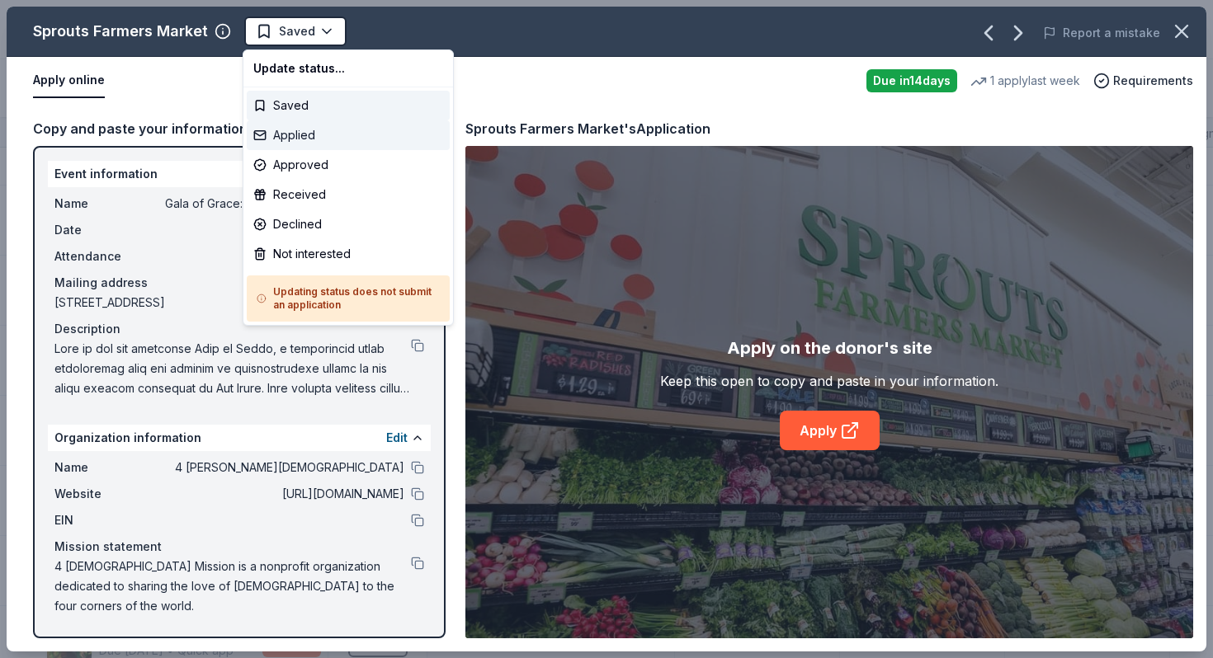
click at [288, 132] on div "Applied" at bounding box center [348, 135] width 203 height 30
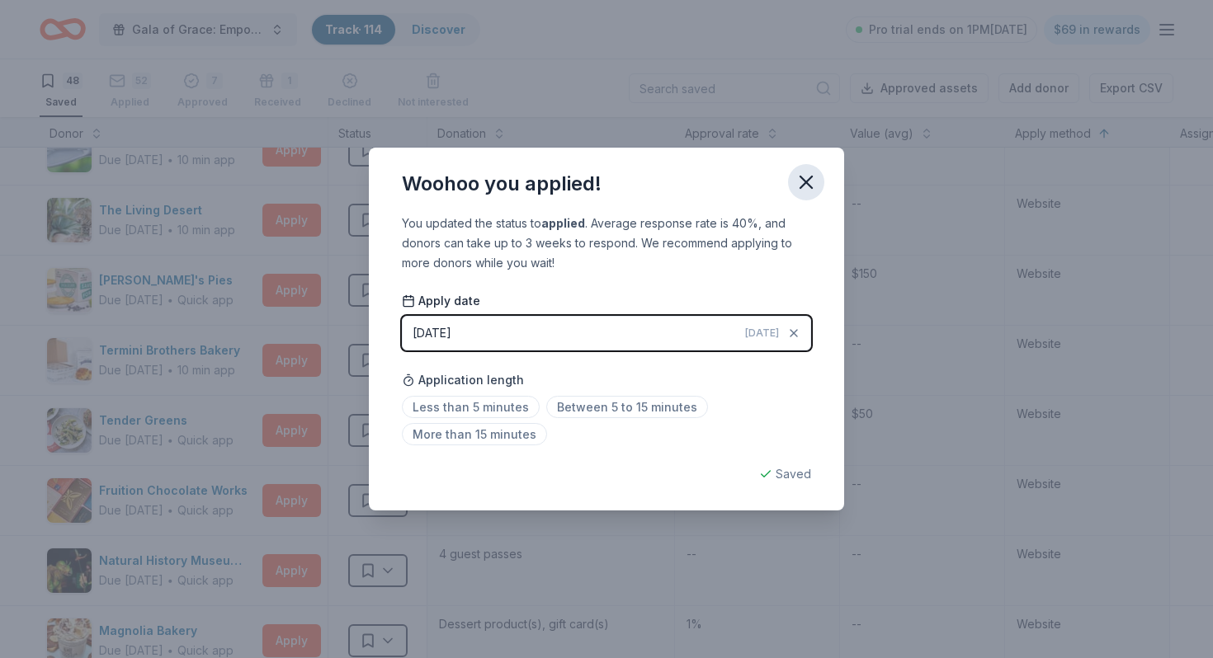
click at [804, 183] on icon "button" at bounding box center [806, 183] width 12 height 12
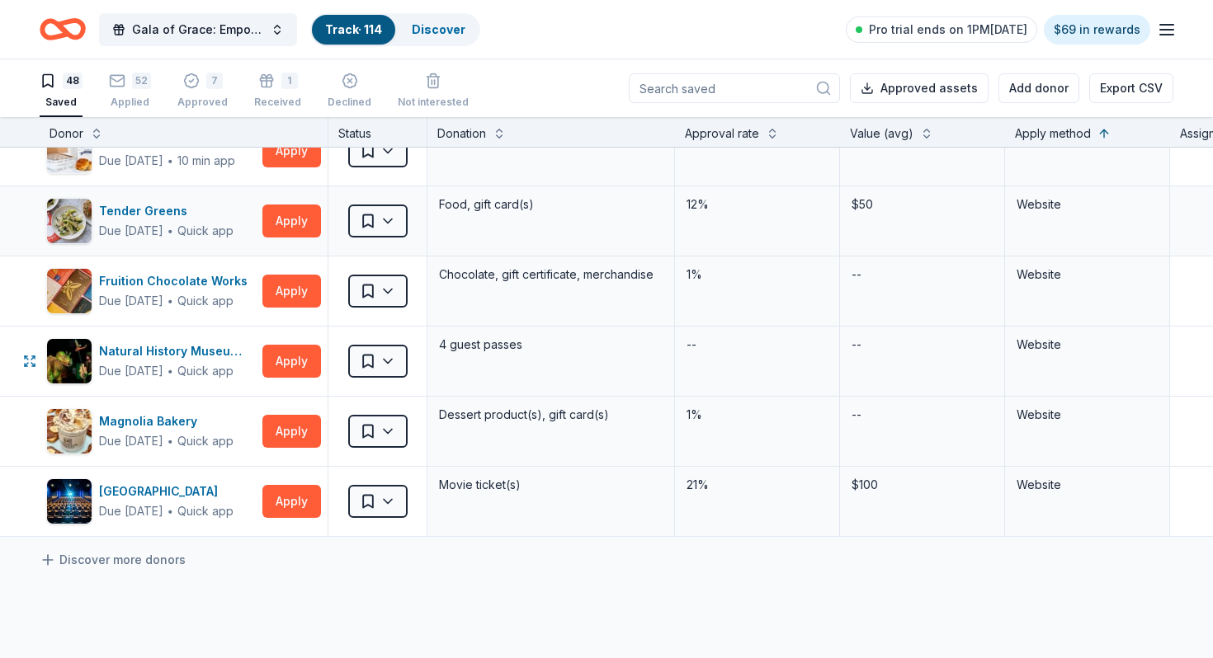
scroll to position [2998, 0]
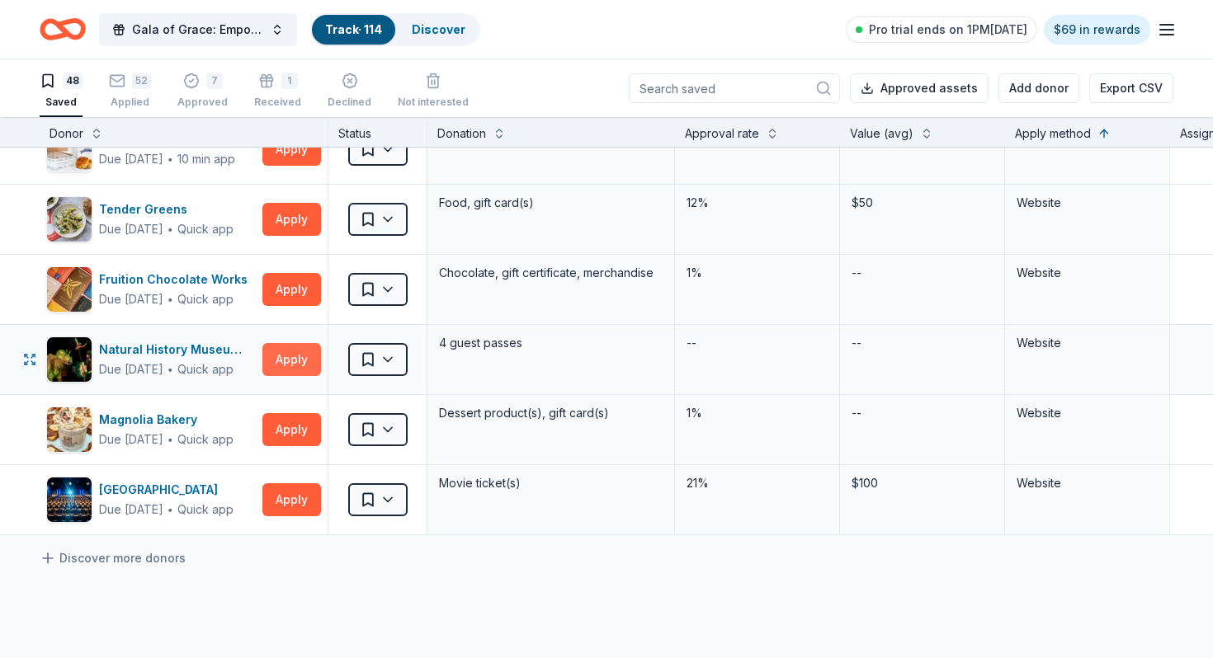
click at [290, 367] on button "Apply" at bounding box center [291, 359] width 59 height 33
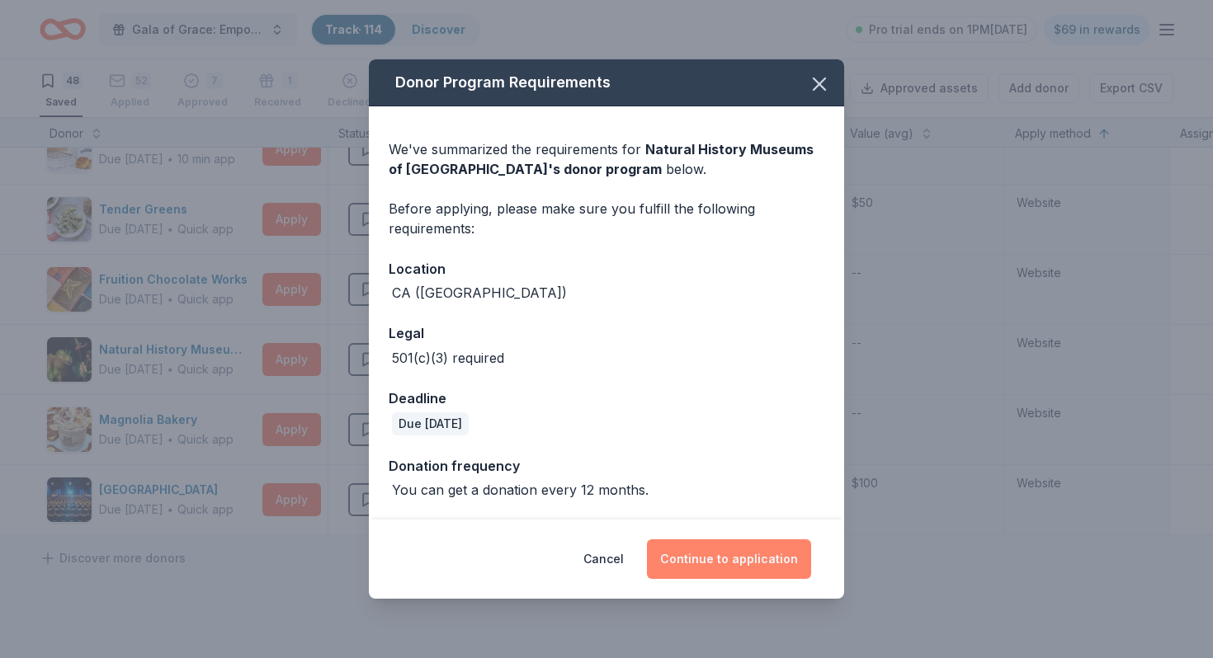
click at [697, 553] on button "Continue to application" at bounding box center [729, 559] width 164 height 40
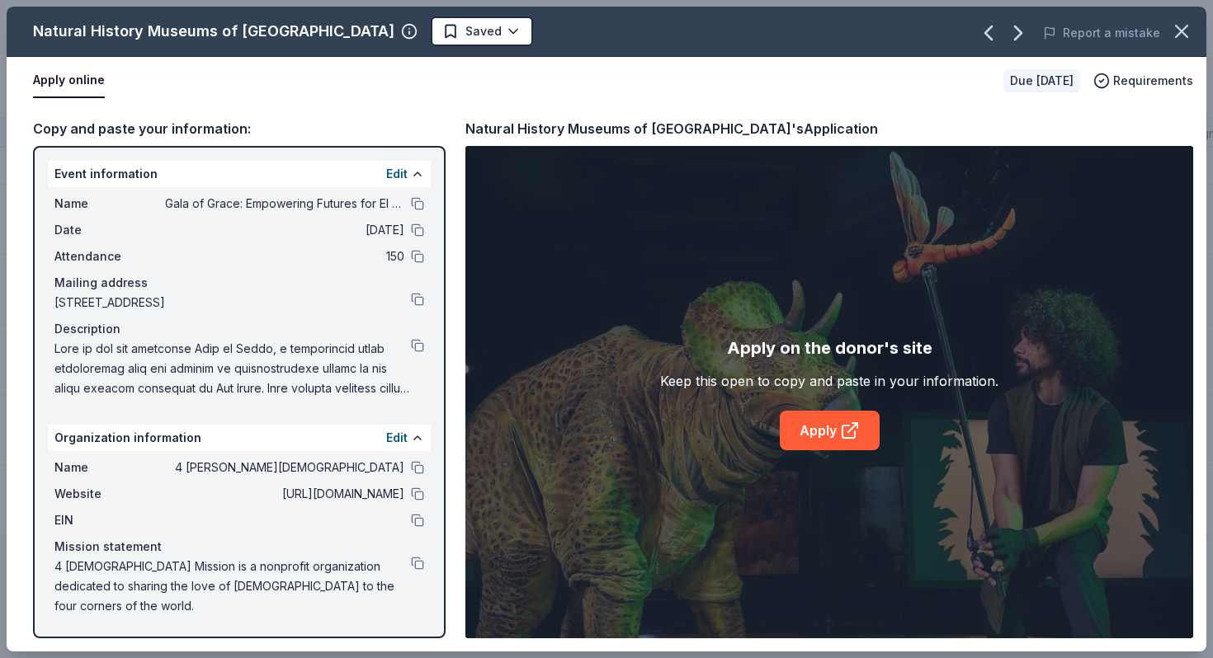
click at [800, 409] on div "Apply on the donor's site Keep this open to copy and paste in your information.…" at bounding box center [829, 392] width 338 height 115
click at [800, 423] on link "Apply" at bounding box center [829, 431] width 100 height 40
click at [420, 299] on button at bounding box center [417, 299] width 13 height 13
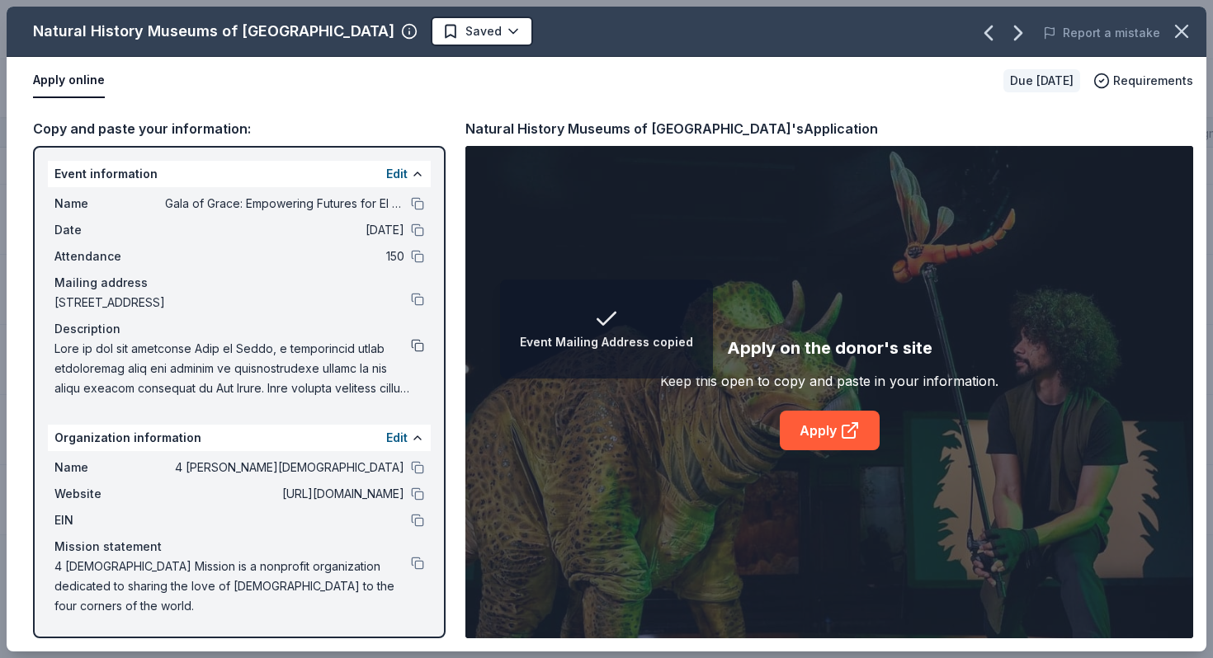
click at [415, 343] on button at bounding box center [417, 345] width 13 height 13
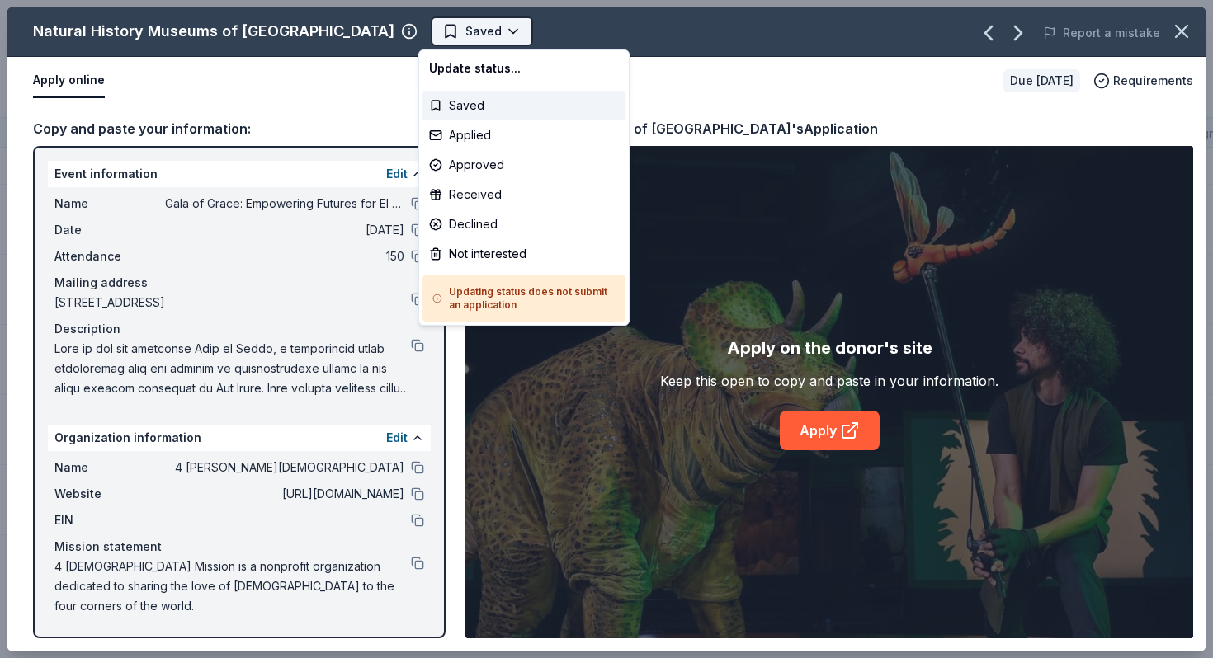
click at [480, 33] on html "Gala of Grace: Empowering Futures for El Porvenir Track · 114 Discover Pro tria…" at bounding box center [606, 329] width 1213 height 658
click at [492, 139] on div "Applied" at bounding box center [523, 135] width 203 height 30
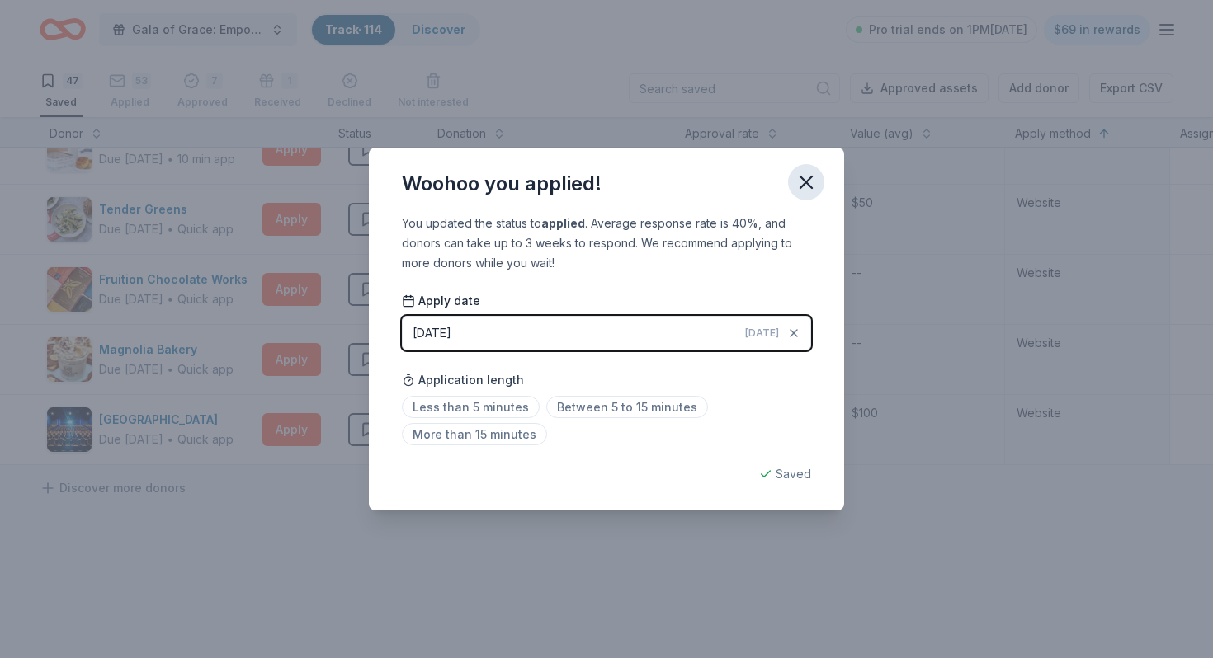
click at [812, 176] on icon "button" at bounding box center [805, 182] width 23 height 23
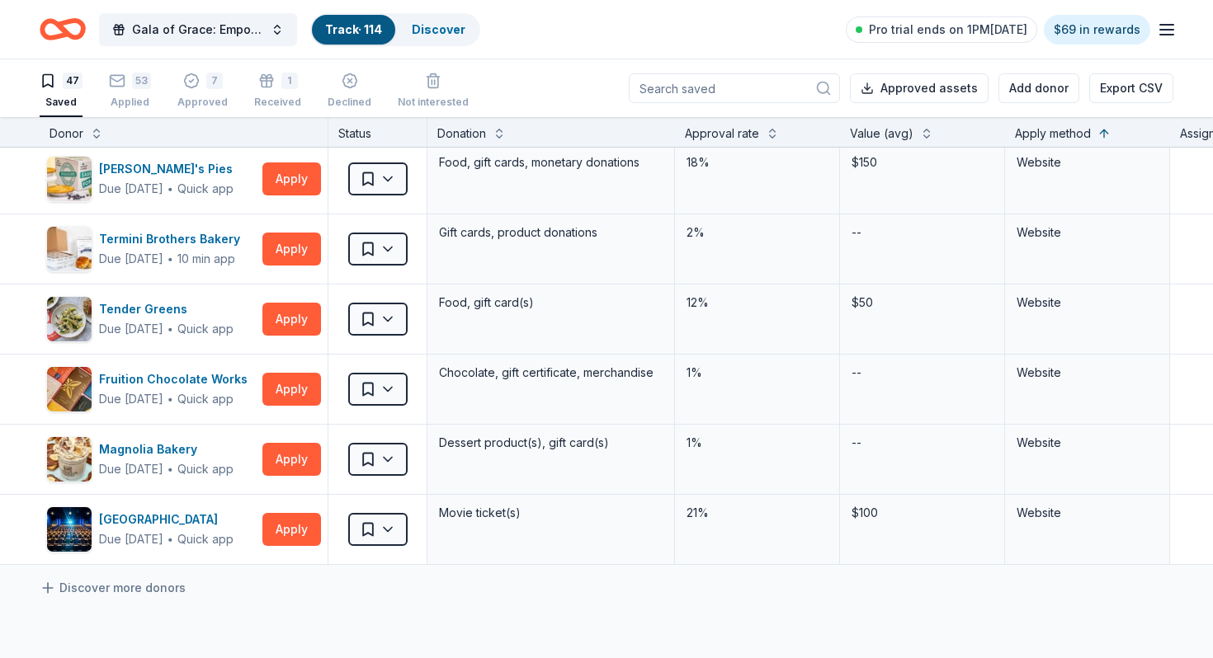
scroll to position [2973, 0]
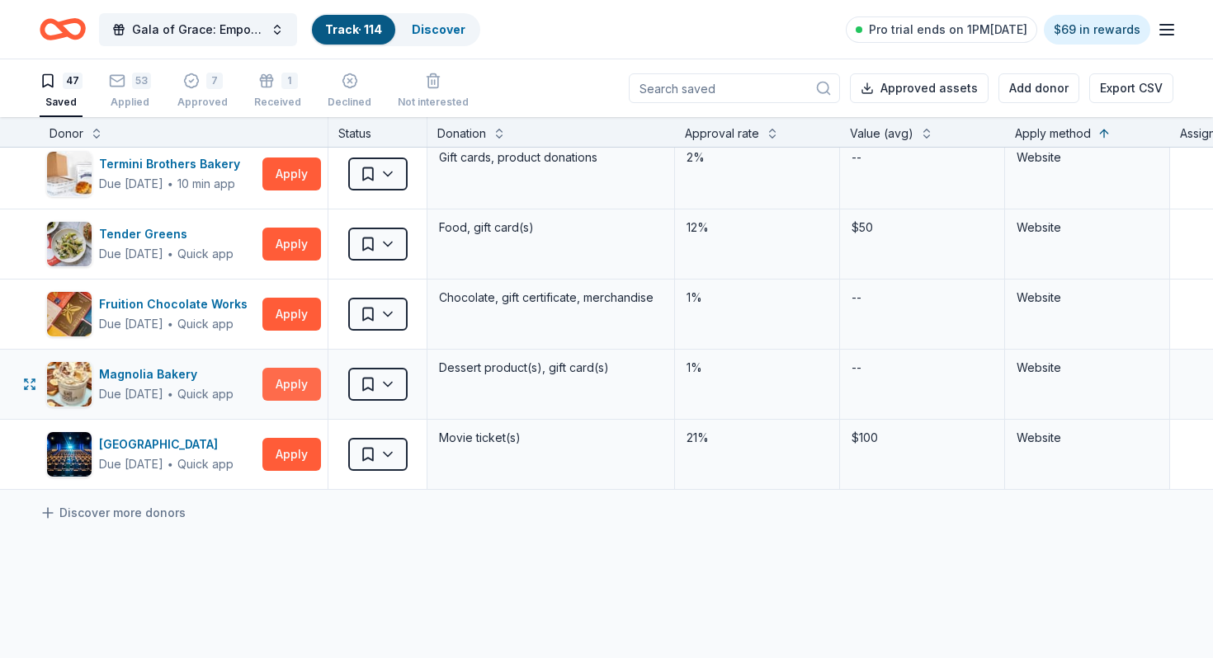
click at [290, 383] on button "Apply" at bounding box center [291, 384] width 59 height 33
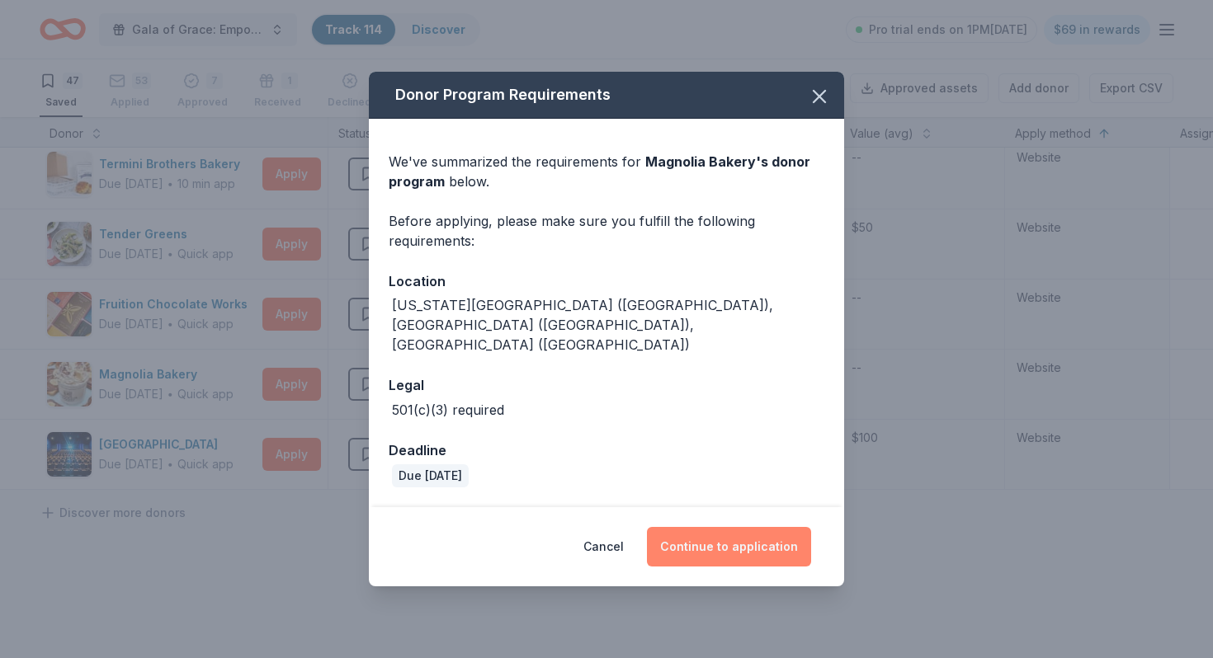
click at [712, 537] on button "Continue to application" at bounding box center [729, 547] width 164 height 40
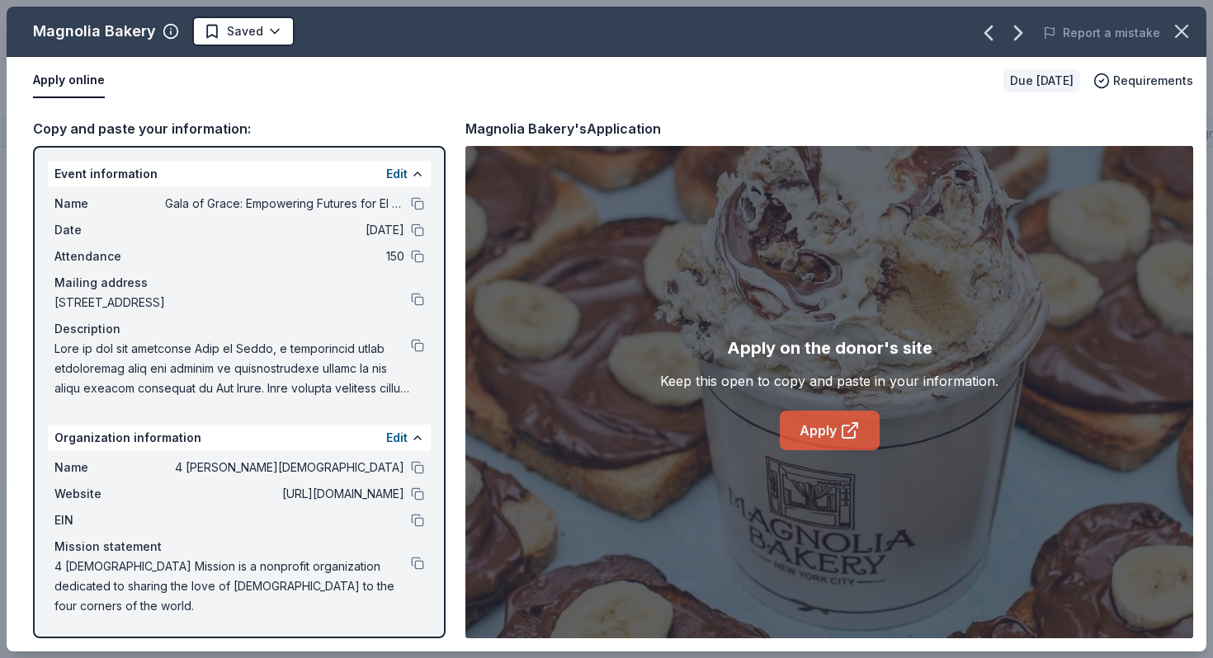
click at [821, 417] on link "Apply" at bounding box center [829, 431] width 100 height 40
click at [418, 354] on div at bounding box center [239, 368] width 370 height 59
click at [418, 350] on button at bounding box center [417, 345] width 13 height 13
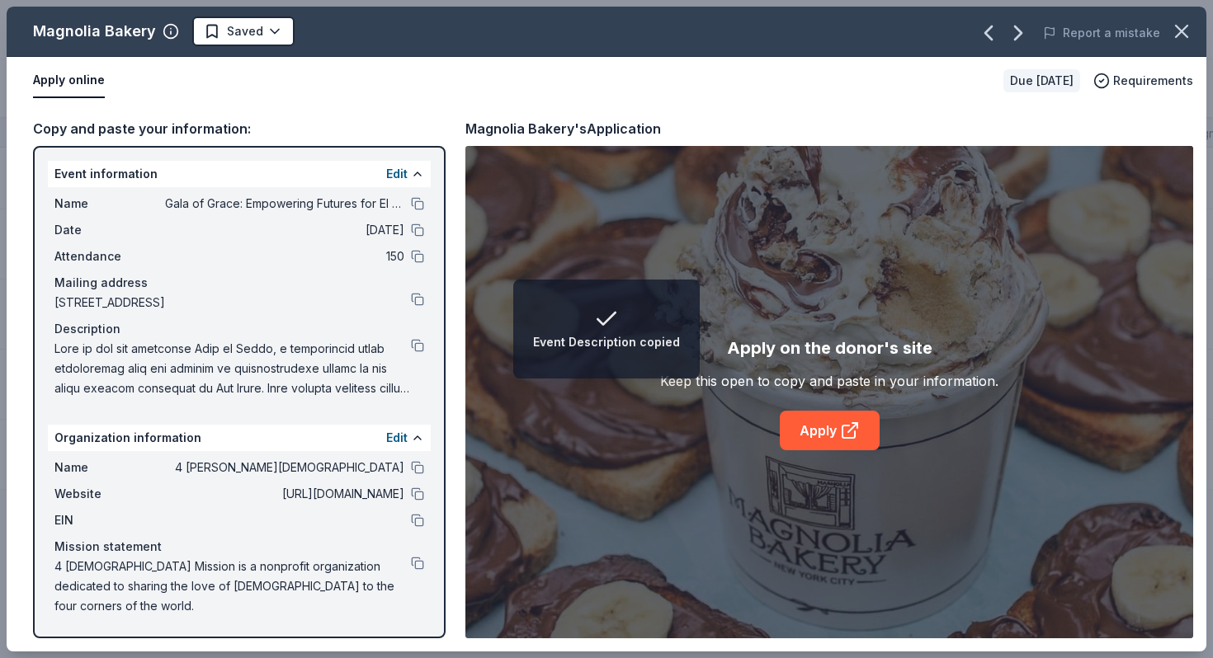
click at [723, 88] on div "Apply online" at bounding box center [511, 81] width 957 height 35
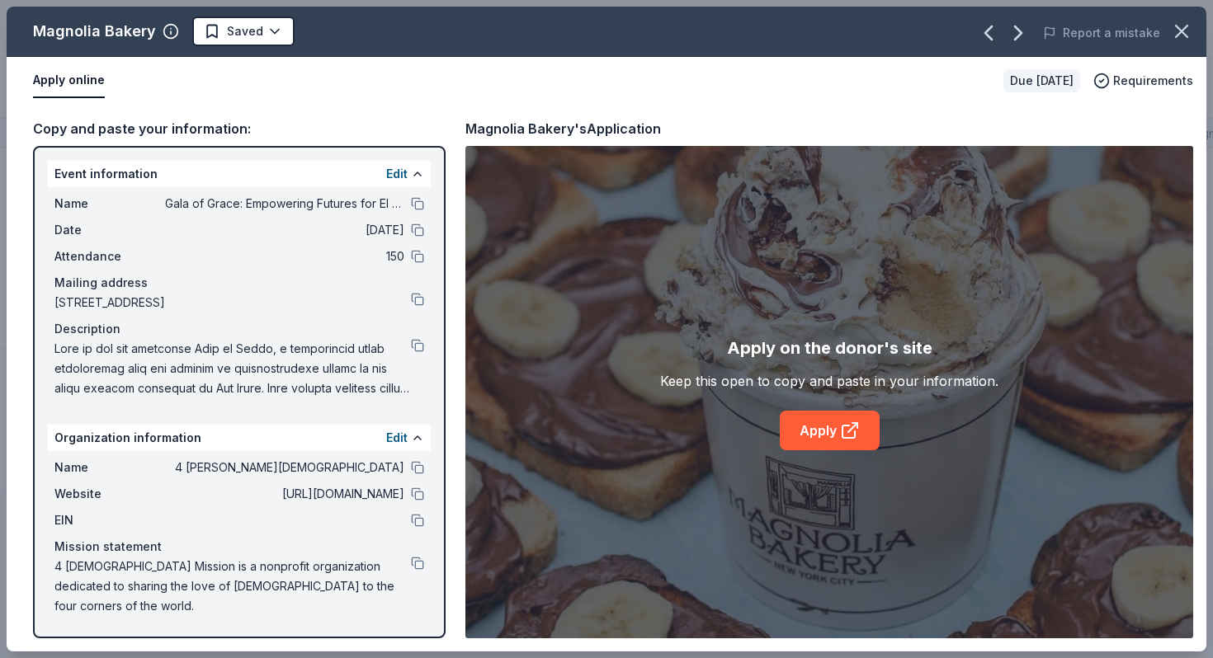
click at [236, 48] on div "Magnolia Bakery Saved Report a mistake" at bounding box center [606, 32] width 1199 height 50
click at [243, 31] on html "Gala of Grace: Empowering Futures for El Porvenir Track · 114 Discover Pro tria…" at bounding box center [606, 329] width 1213 height 658
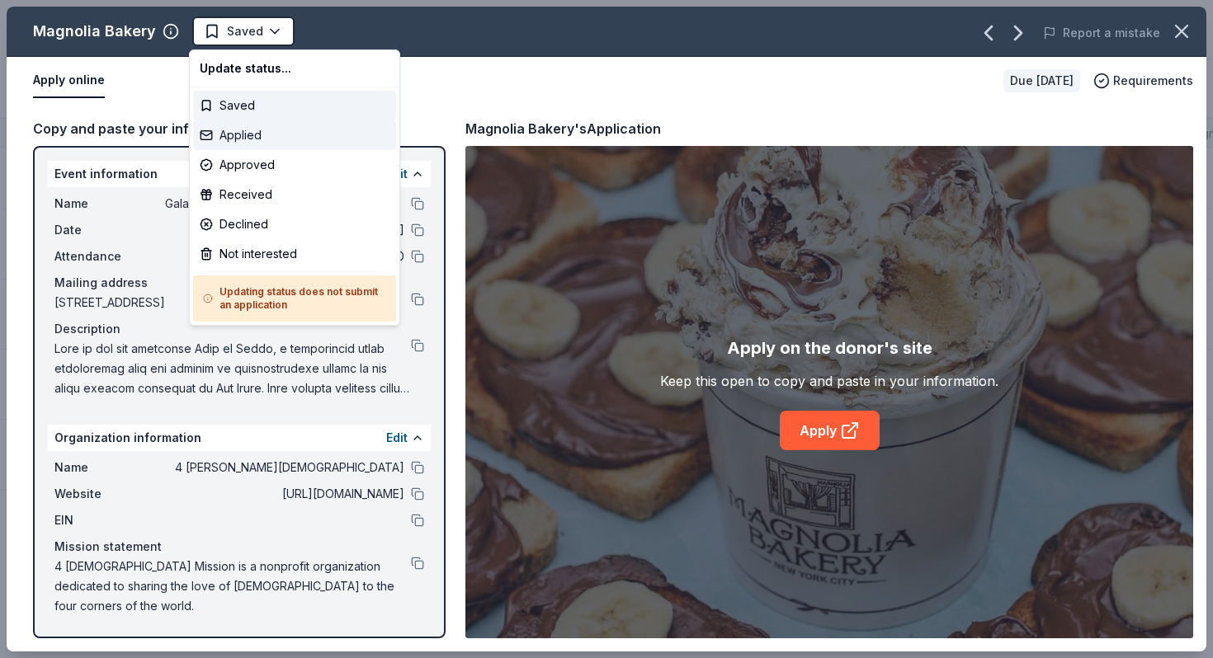
click at [248, 137] on div "Applied" at bounding box center [294, 135] width 203 height 30
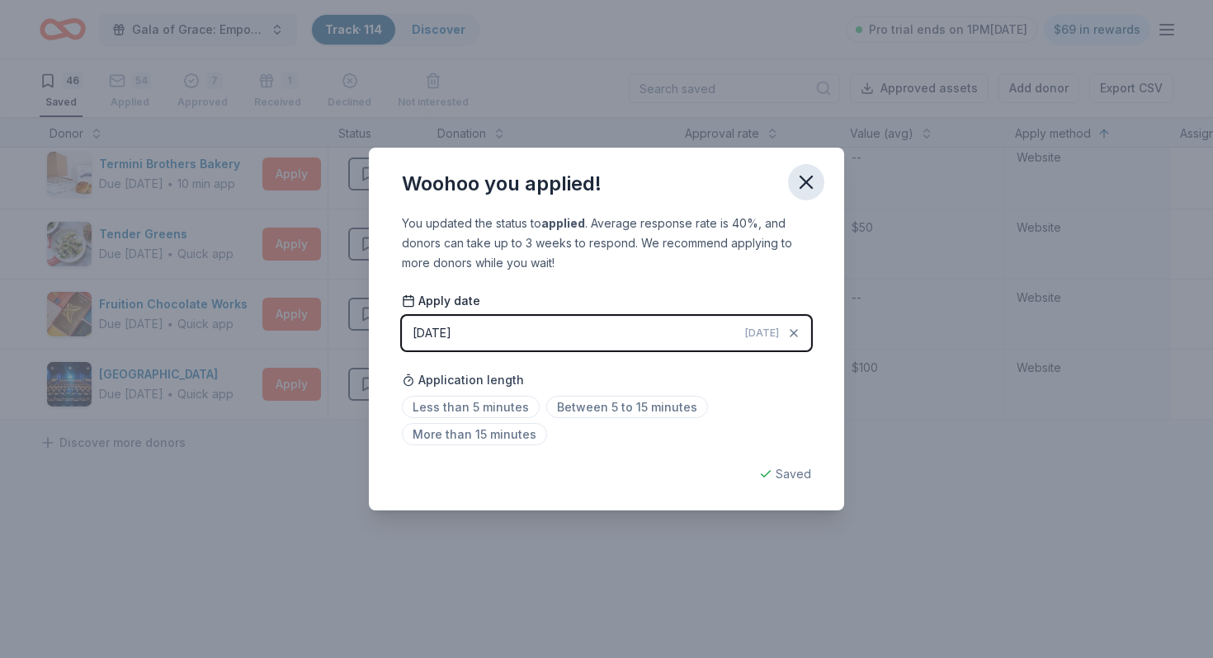
click at [803, 176] on icon "button" at bounding box center [805, 182] width 23 height 23
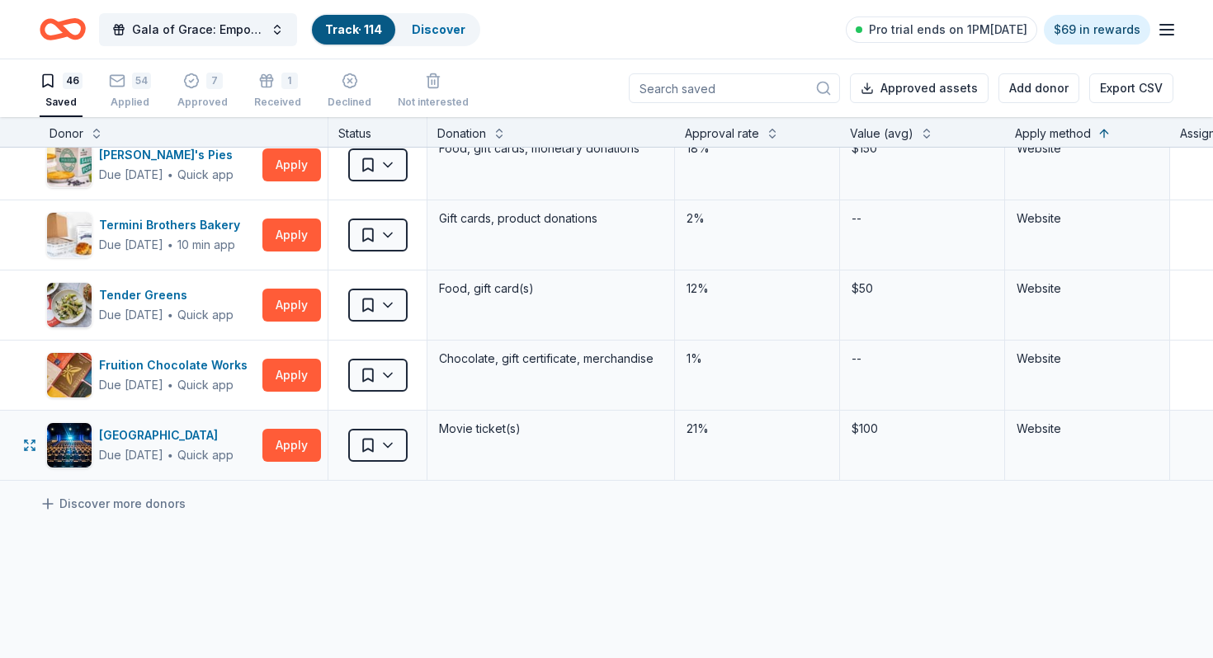
scroll to position [2909, 0]
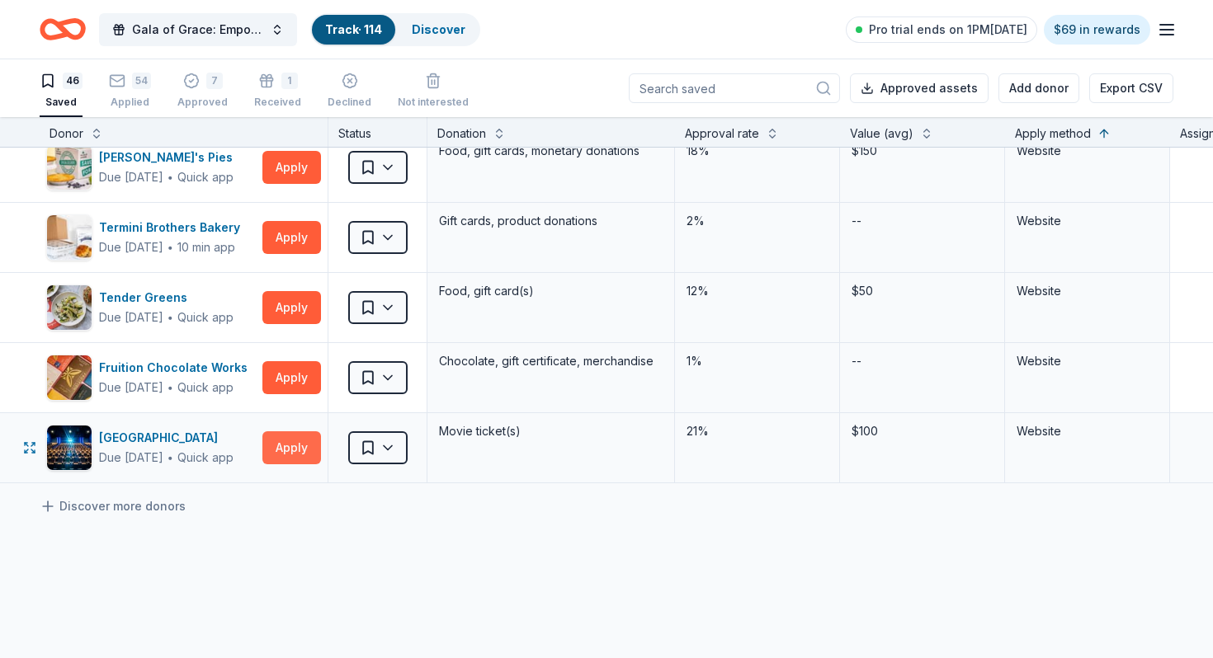
click at [284, 455] on button "Apply" at bounding box center [291, 447] width 59 height 33
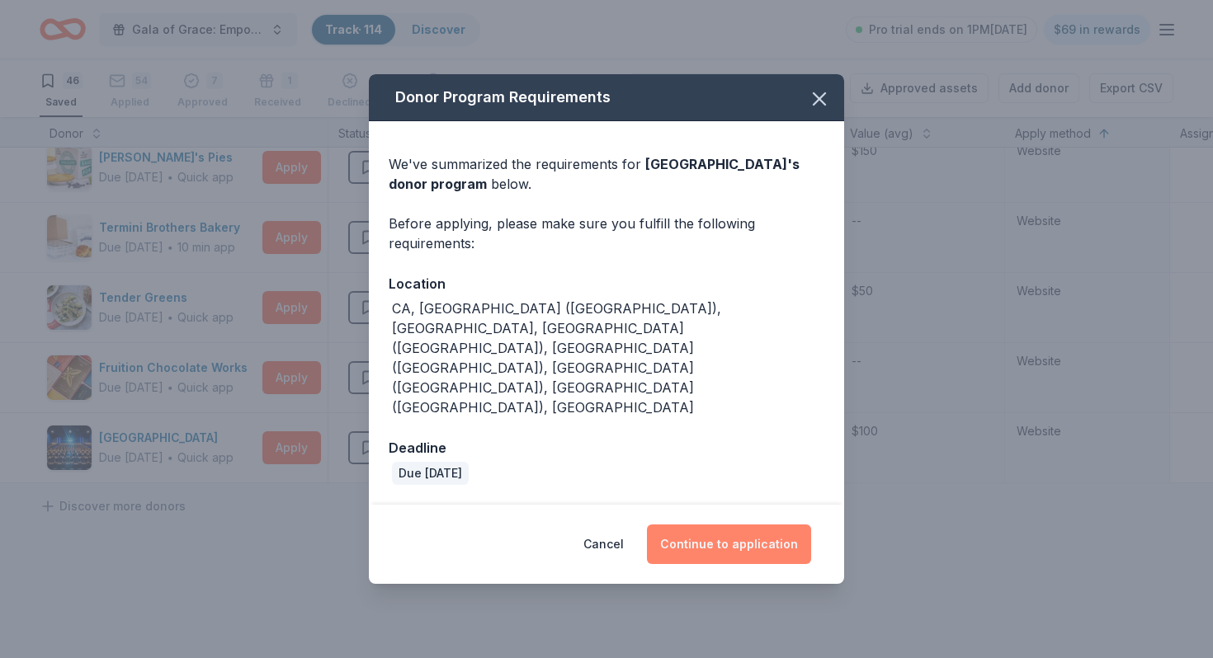
click at [694, 525] on button "Continue to application" at bounding box center [729, 545] width 164 height 40
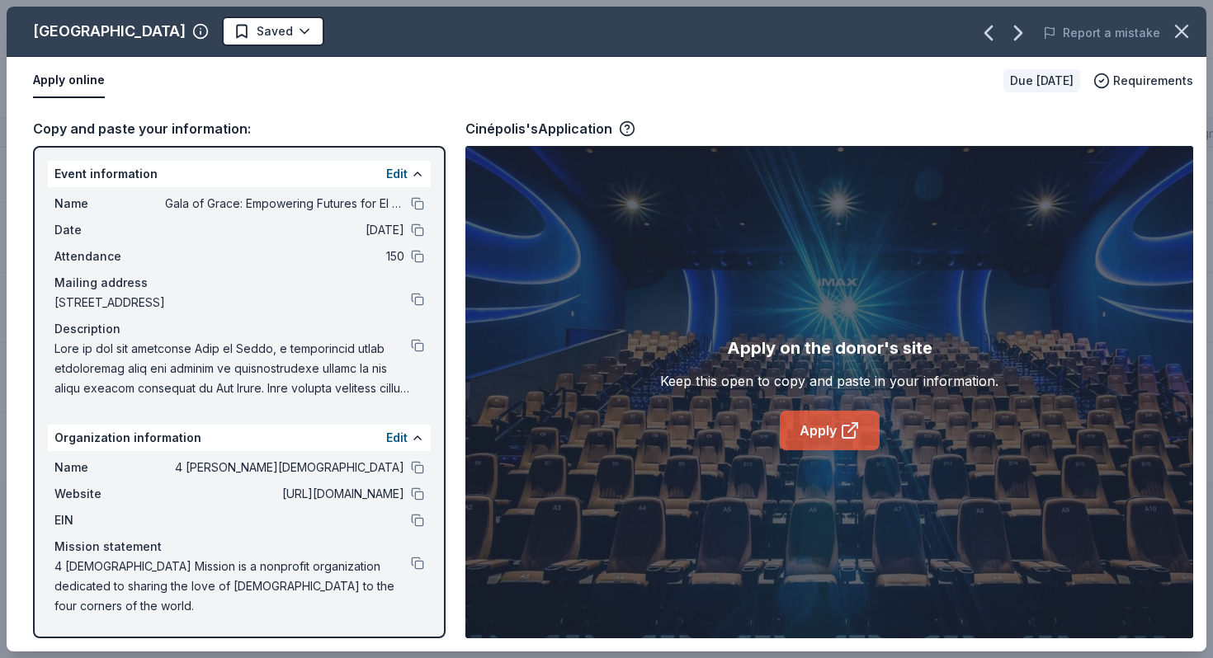
click at [797, 443] on link "Apply" at bounding box center [829, 431] width 100 height 40
click at [417, 351] on button at bounding box center [417, 345] width 13 height 13
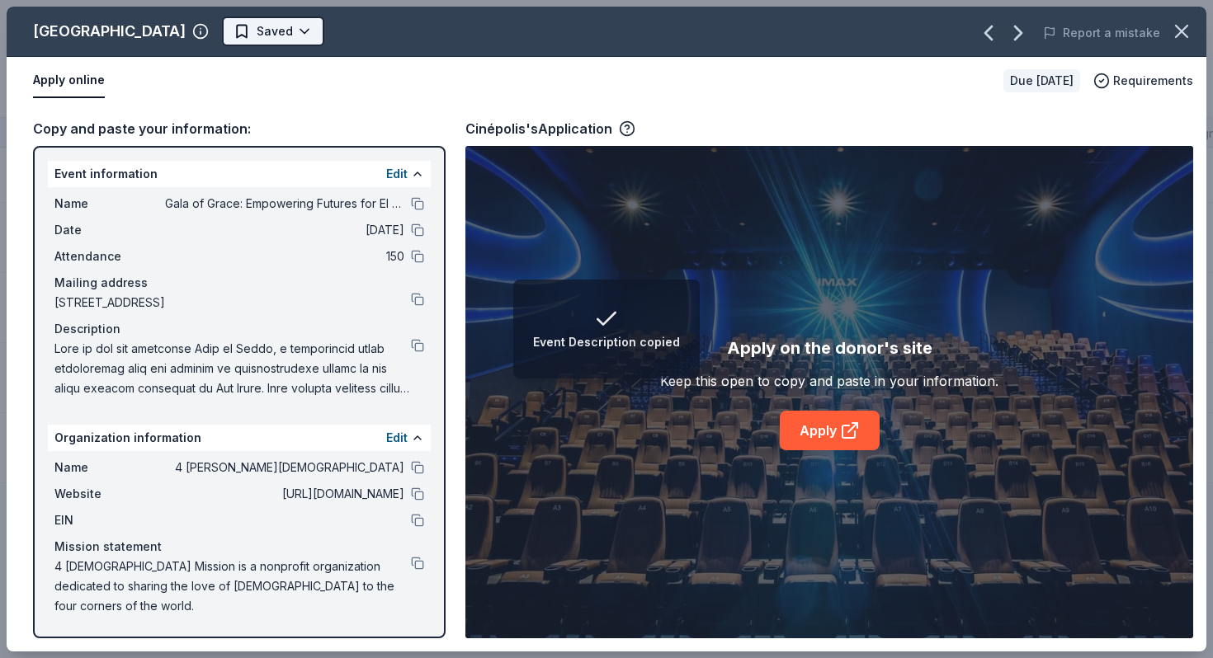
click at [194, 43] on body "Event Description copied Gala of Grace: Empowering Futures for El Porvenir Trac…" at bounding box center [606, 329] width 1213 height 658
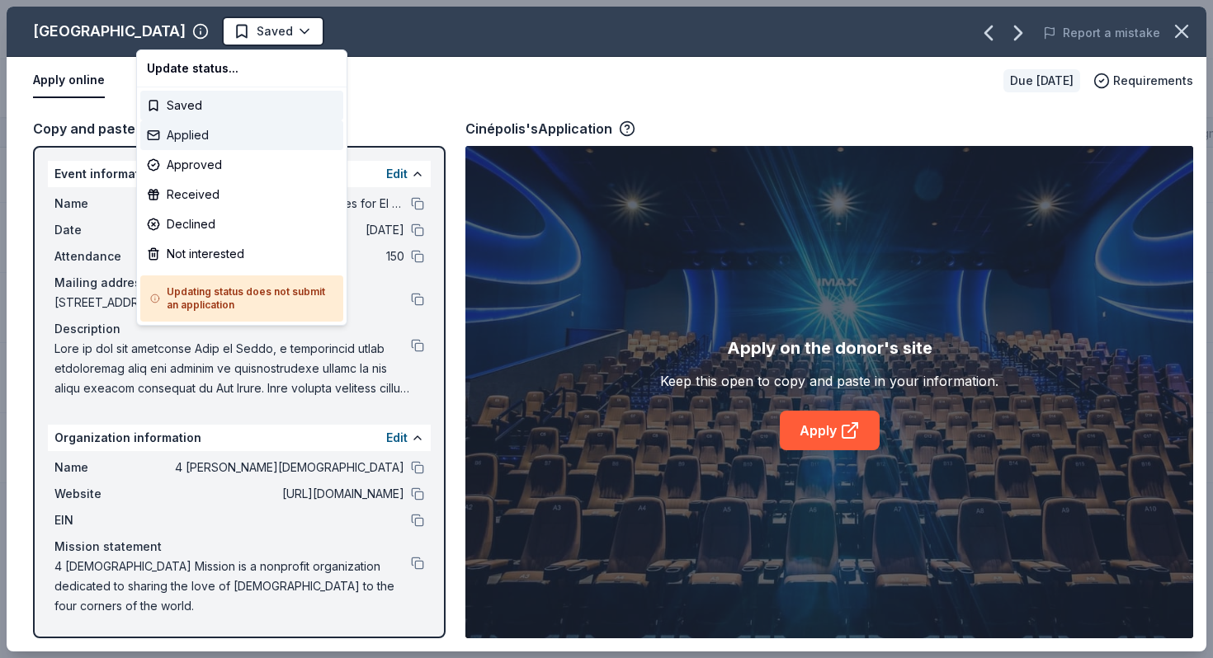
click at [209, 141] on div "Applied" at bounding box center [241, 135] width 203 height 30
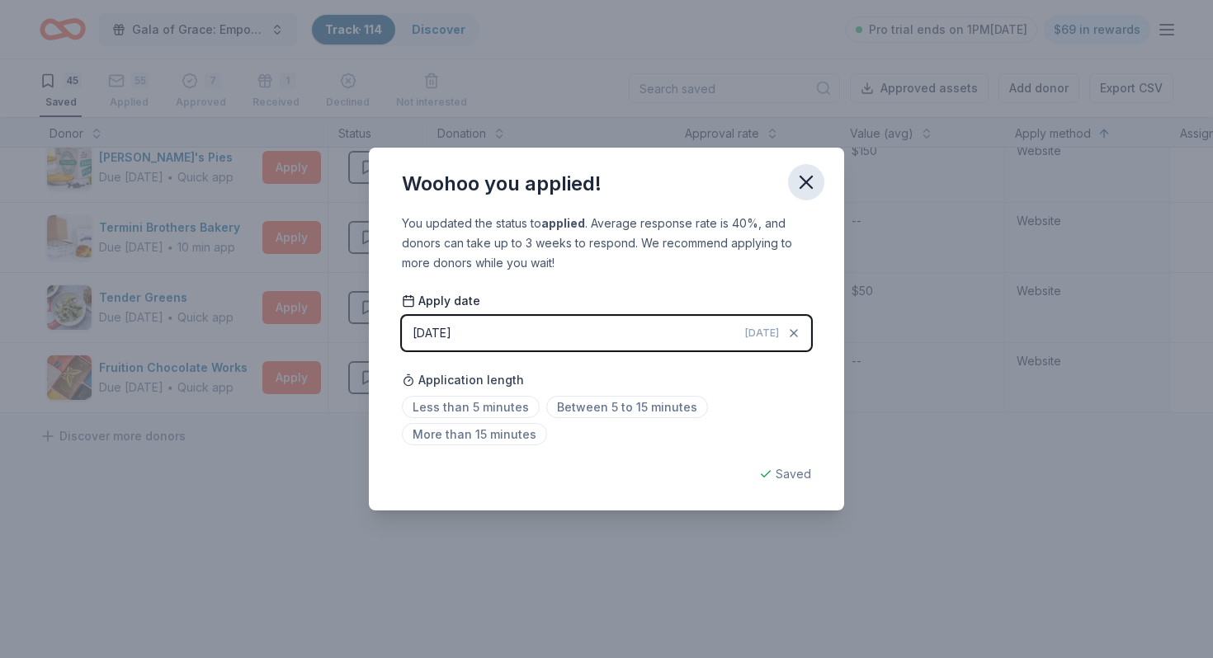
click at [799, 175] on icon "button" at bounding box center [805, 182] width 23 height 23
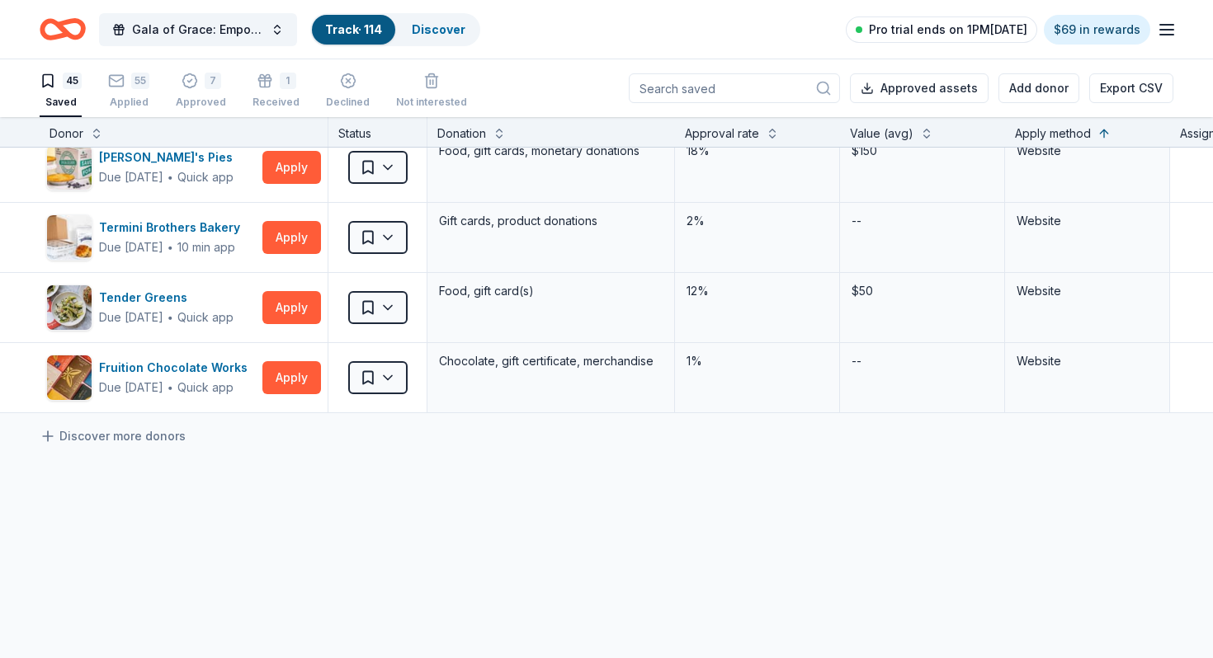
click at [978, 26] on span "Pro trial ends on 1PM, 9/25" at bounding box center [948, 30] width 158 height 20
click at [942, 35] on span "Pro trial ends on 1PM, 9/25" at bounding box center [948, 30] width 158 height 20
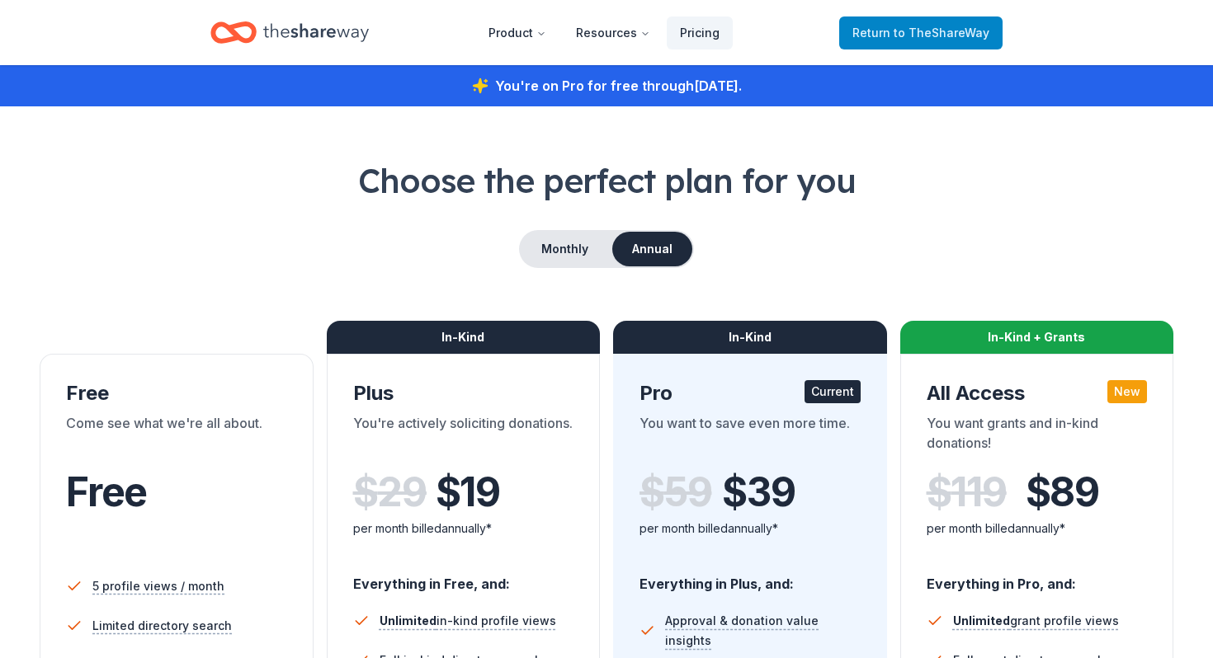
click at [894, 19] on link "Return to TheShareWay" at bounding box center [920, 32] width 163 height 33
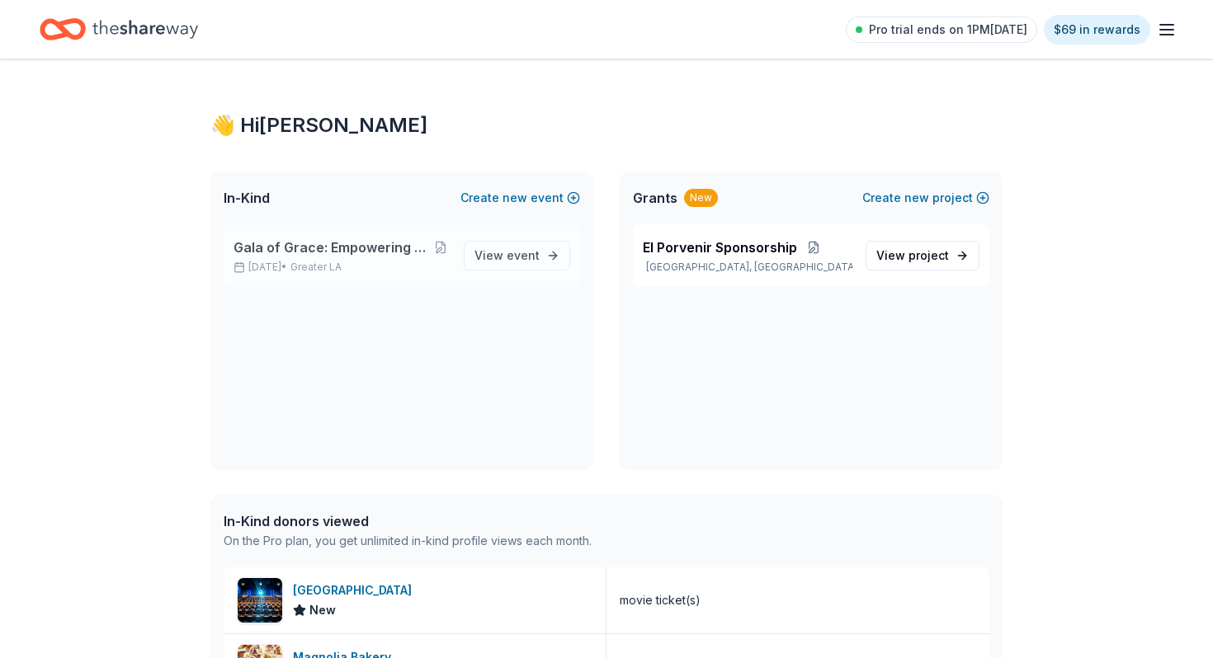
click at [383, 250] on span "Gala of Grace: Empowering Futures for El Porvenir" at bounding box center [331, 248] width 197 height 20
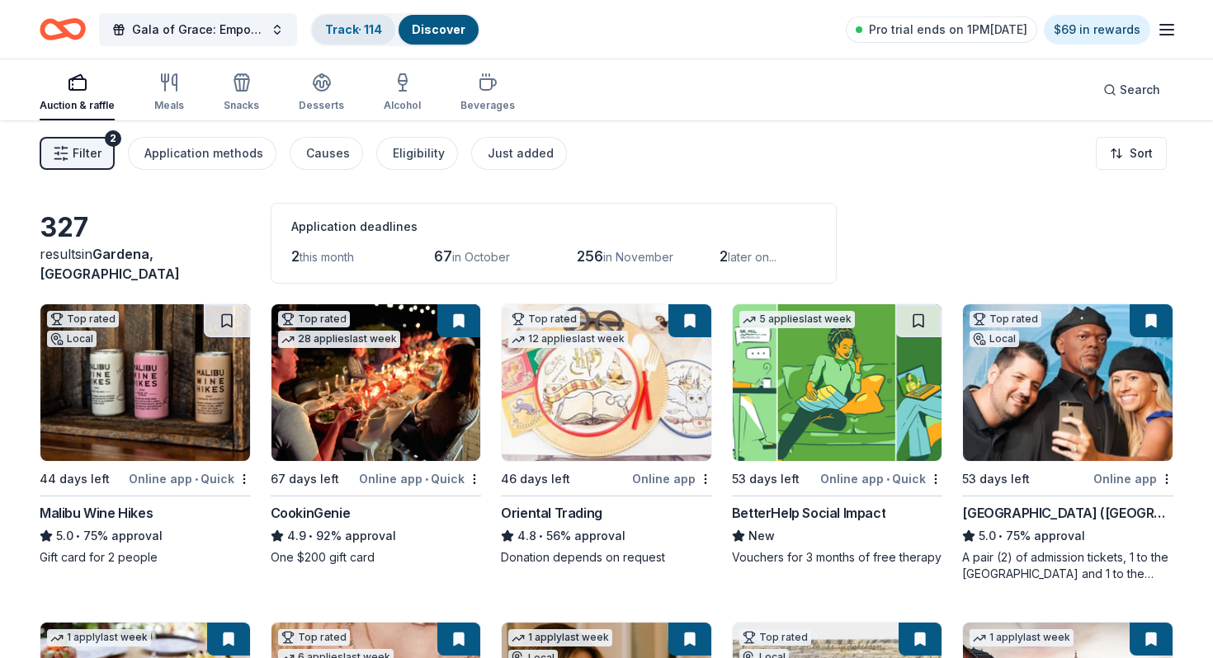
click at [367, 24] on link "Track · 114" at bounding box center [353, 29] width 57 height 14
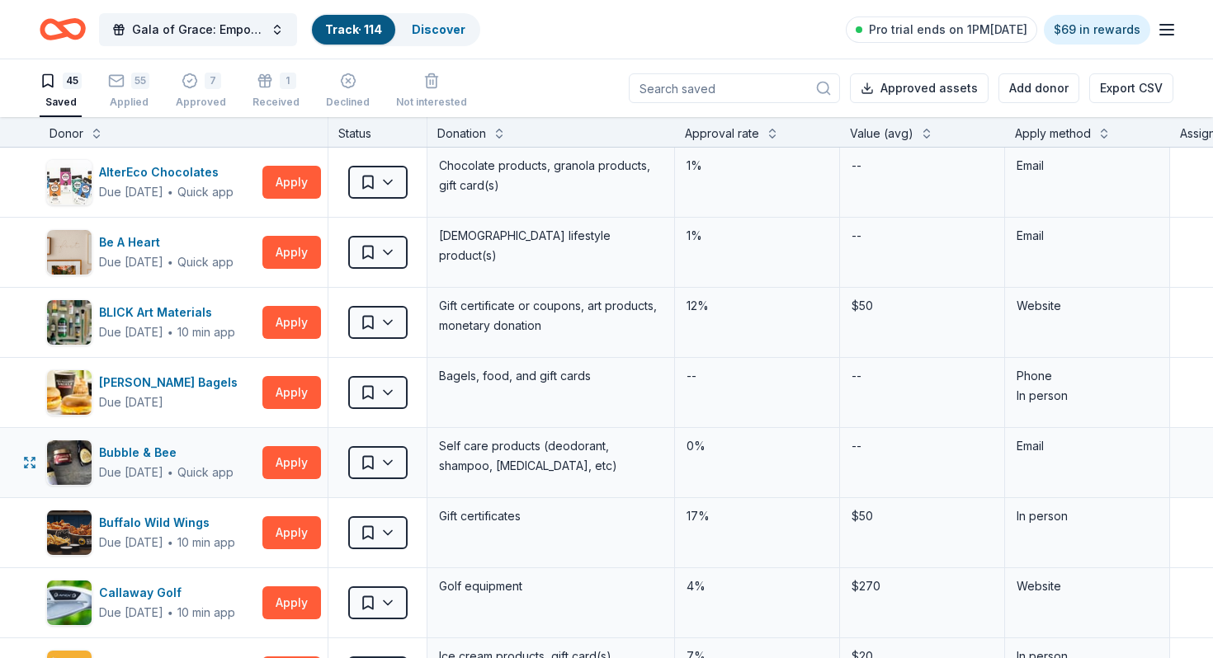
scroll to position [105, 0]
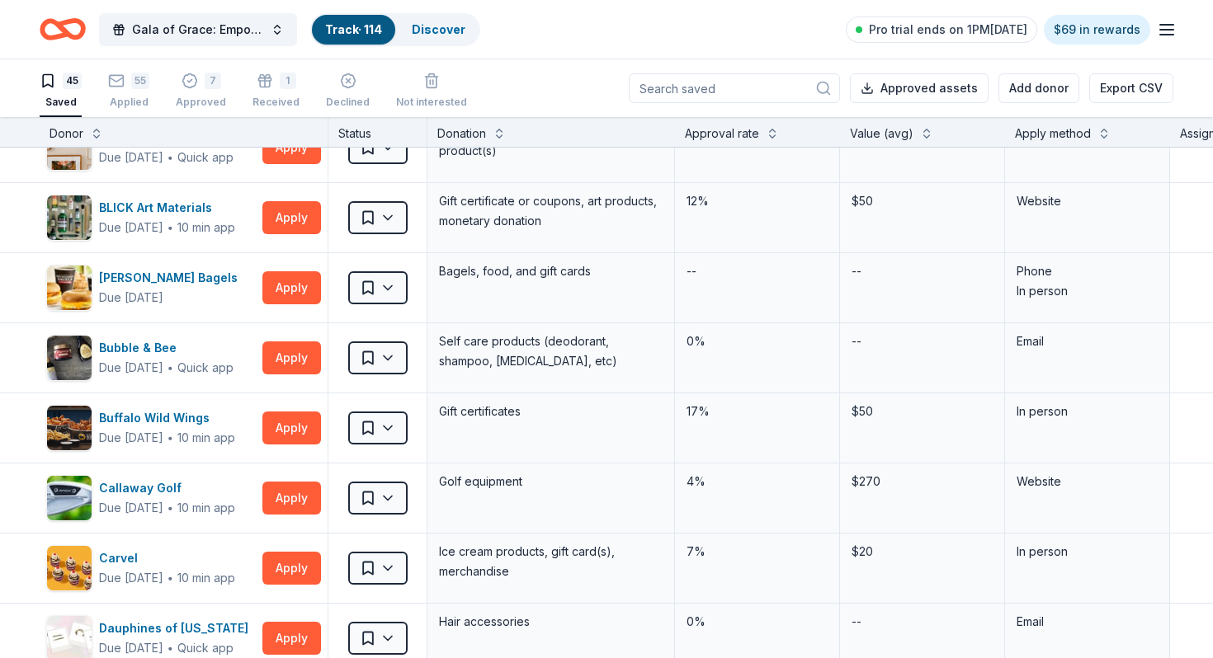
click at [1076, 140] on div "Apply method" at bounding box center [1053, 134] width 76 height 20
click at [1080, 130] on div "Apply method" at bounding box center [1053, 134] width 76 height 20
click at [1102, 130] on button at bounding box center [1103, 132] width 13 height 16
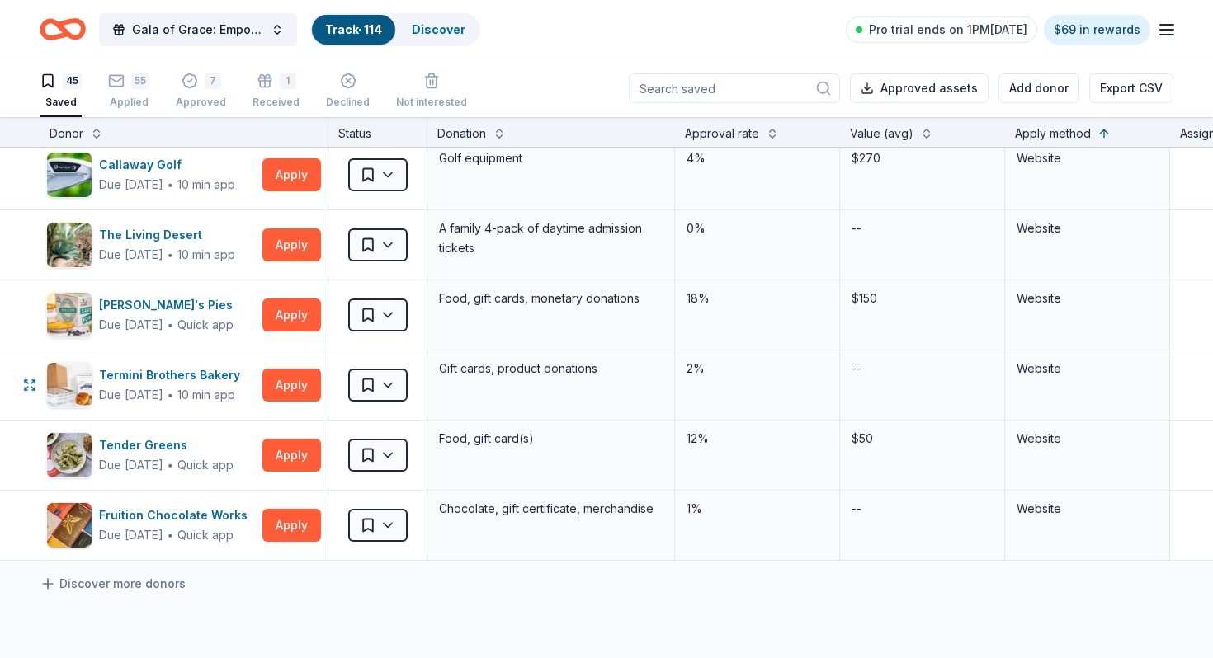
scroll to position [2752, 0]
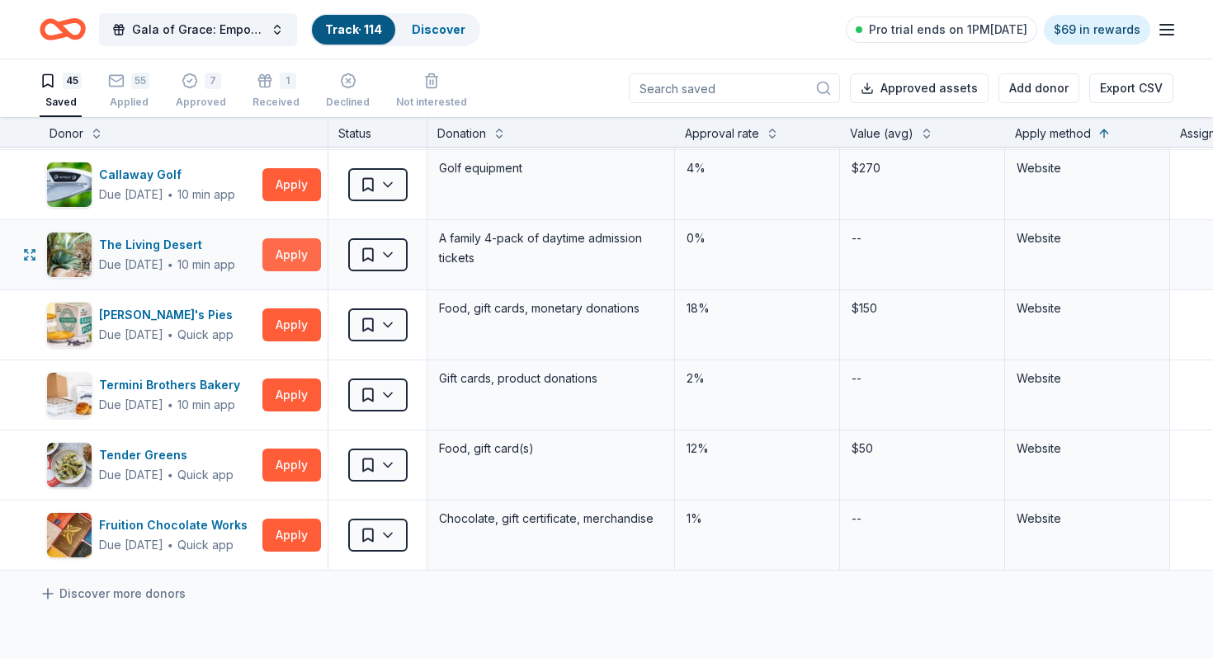
click at [299, 263] on button "Apply" at bounding box center [291, 254] width 59 height 33
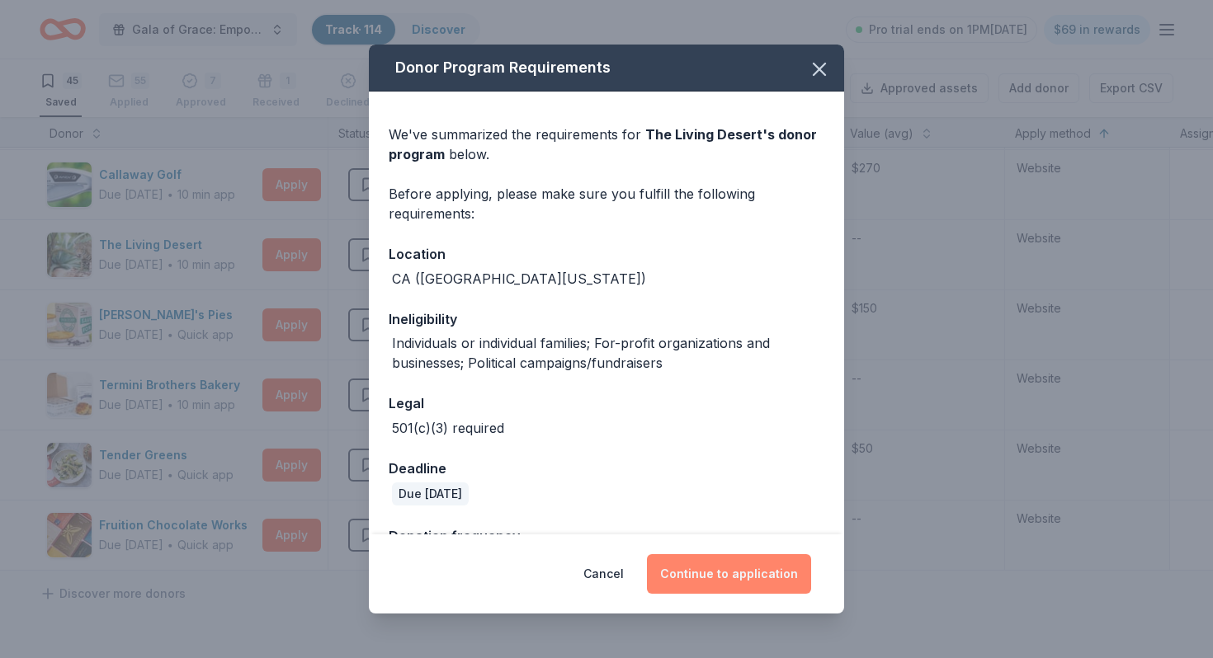
click at [727, 568] on button "Continue to application" at bounding box center [729, 574] width 164 height 40
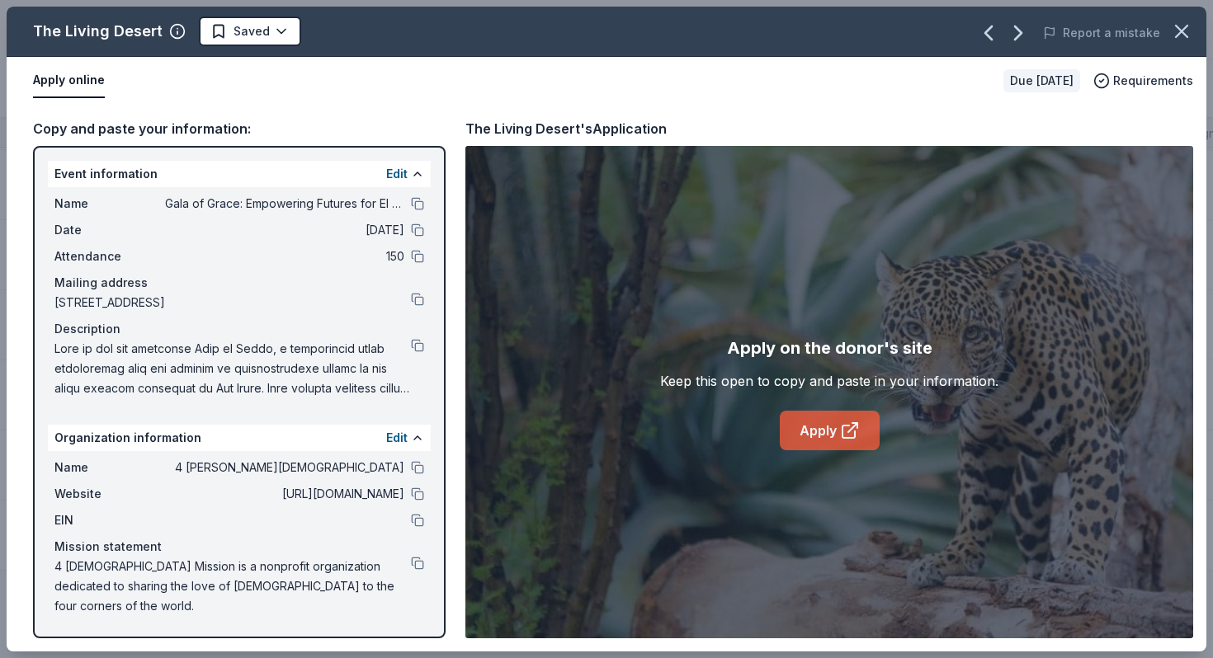
click at [811, 414] on link "Apply" at bounding box center [829, 431] width 100 height 40
click at [254, 38] on html "Gala of Grace: Empowering Futures for El Porvenir Track · 114 Discover Pro tria…" at bounding box center [606, 329] width 1213 height 658
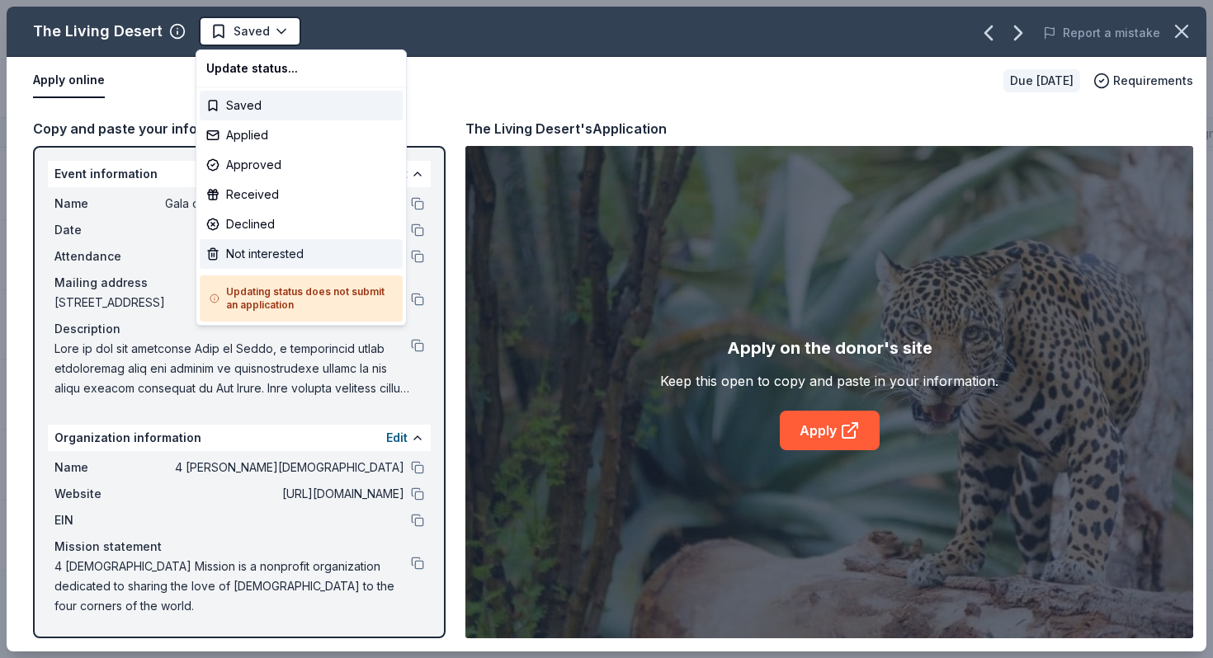
click at [299, 263] on div "Not interested" at bounding box center [301, 254] width 203 height 30
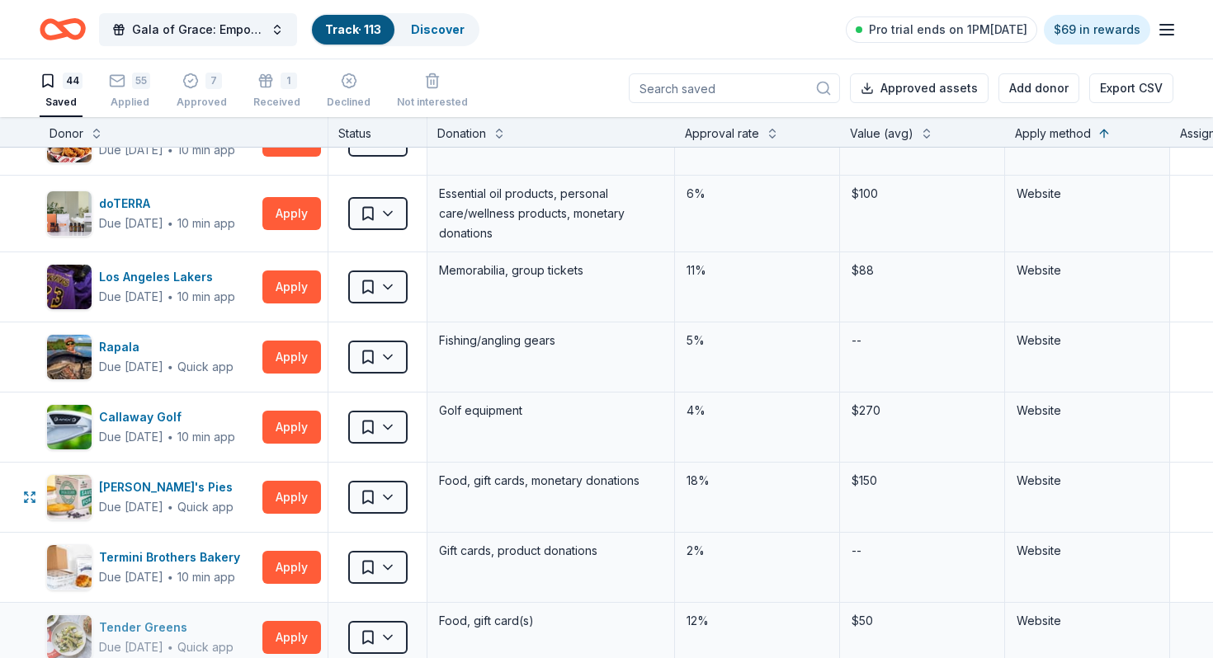
scroll to position [2496, 0]
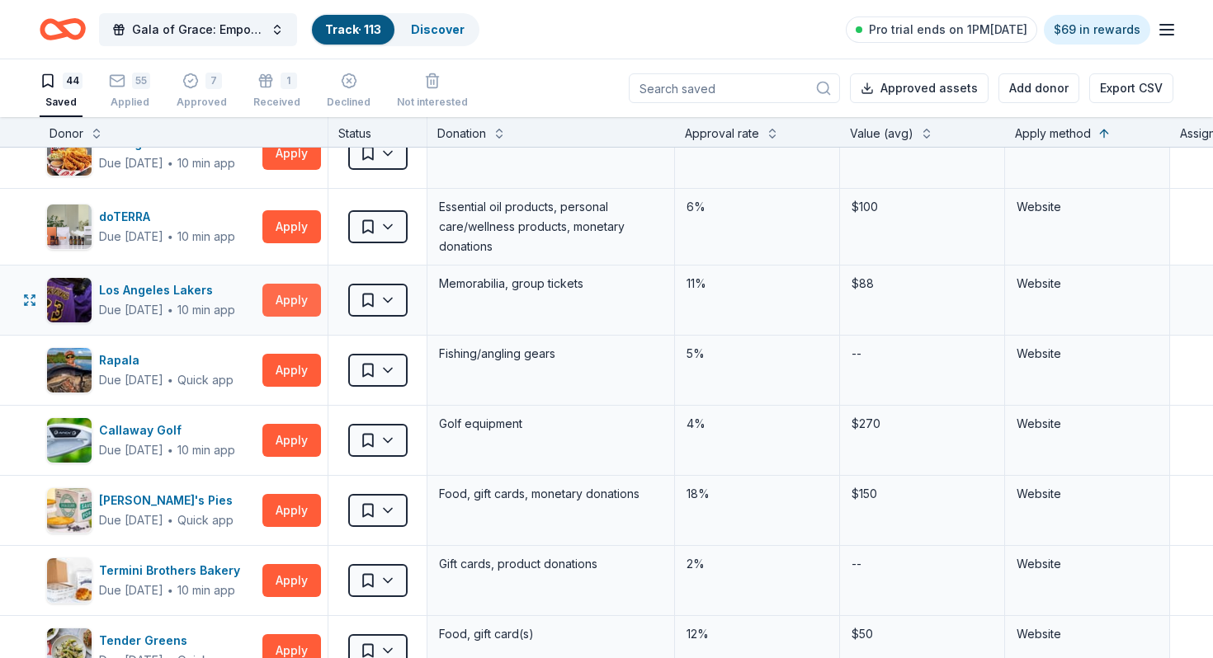
click at [290, 295] on button "Apply" at bounding box center [291, 300] width 59 height 33
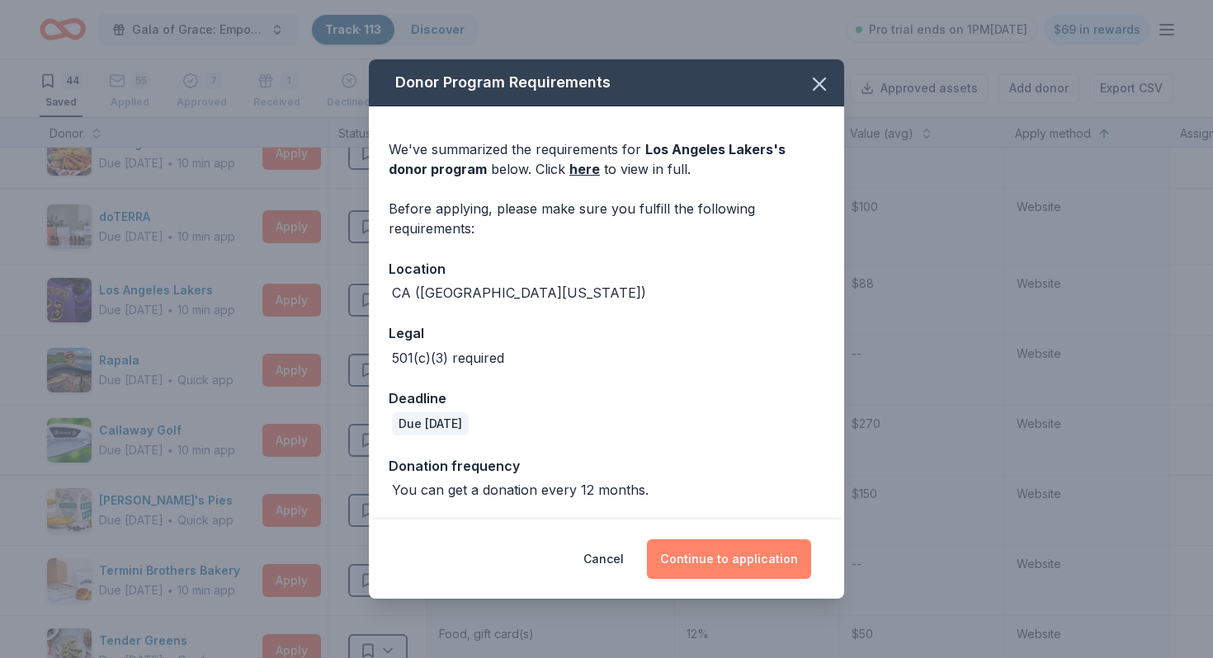
click at [713, 566] on button "Continue to application" at bounding box center [729, 559] width 164 height 40
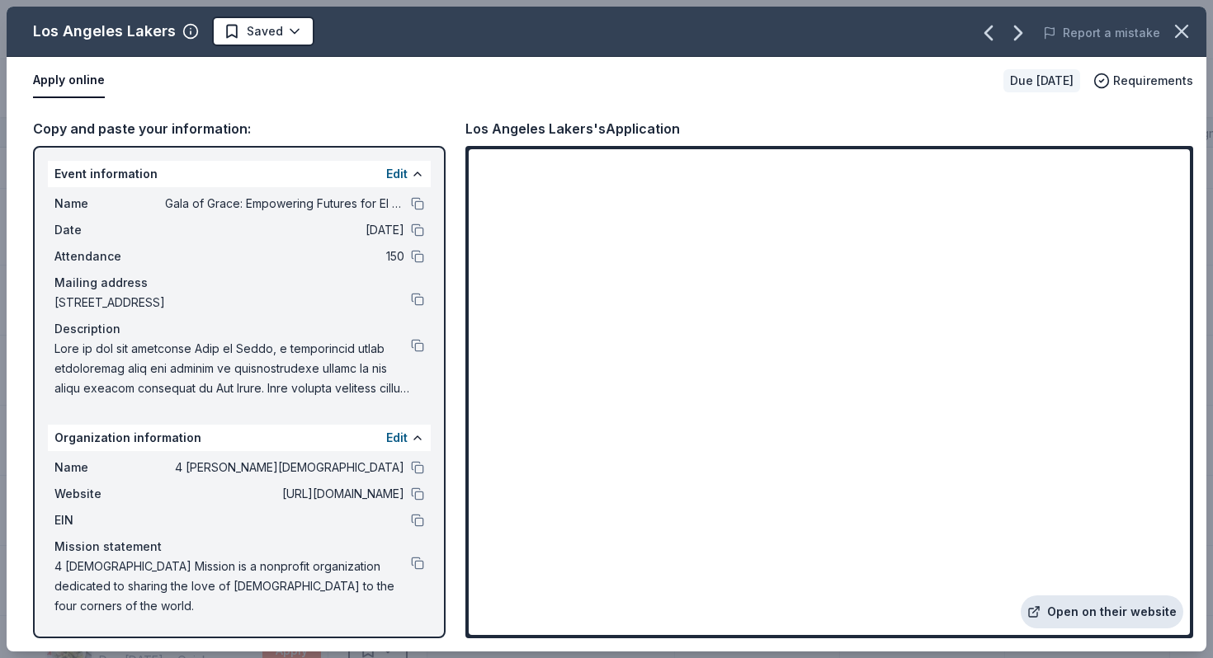
click at [1072, 609] on link "Open on their website" at bounding box center [1101, 612] width 162 height 33
click at [416, 345] on button at bounding box center [417, 345] width 13 height 13
click at [267, 36] on html "Gala of Grace: Empowering Futures for El Porvenir Track · 113 Discover Pro tria…" at bounding box center [606, 329] width 1213 height 658
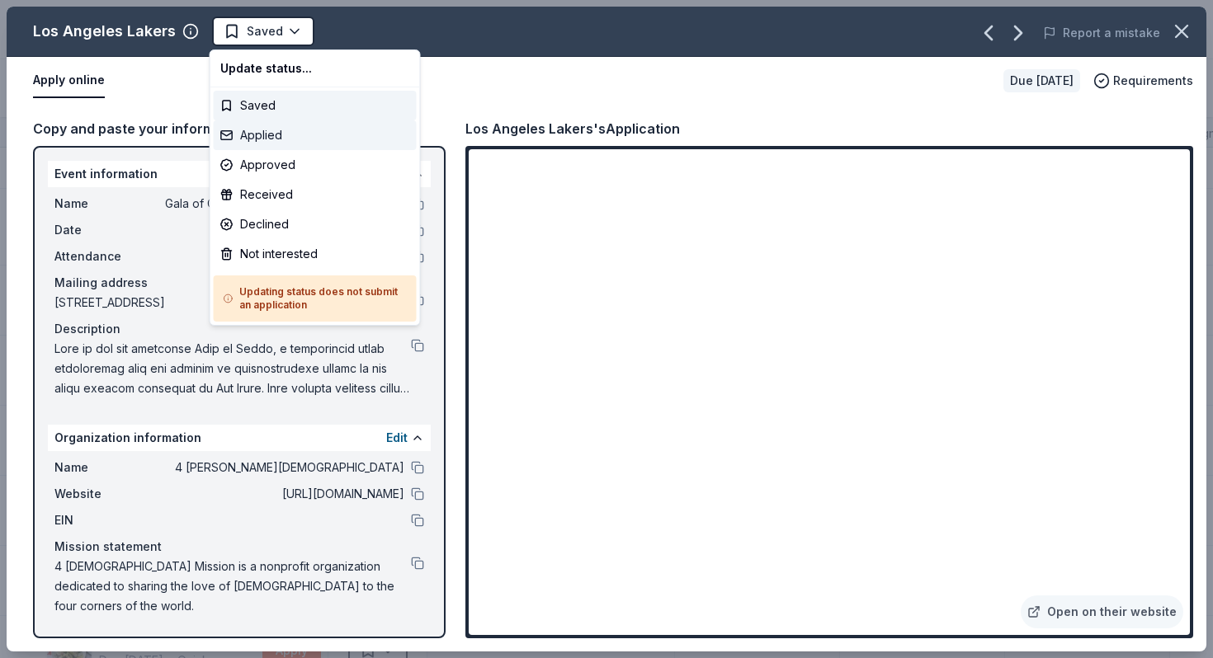
click at [274, 139] on div "Applied" at bounding box center [315, 135] width 203 height 30
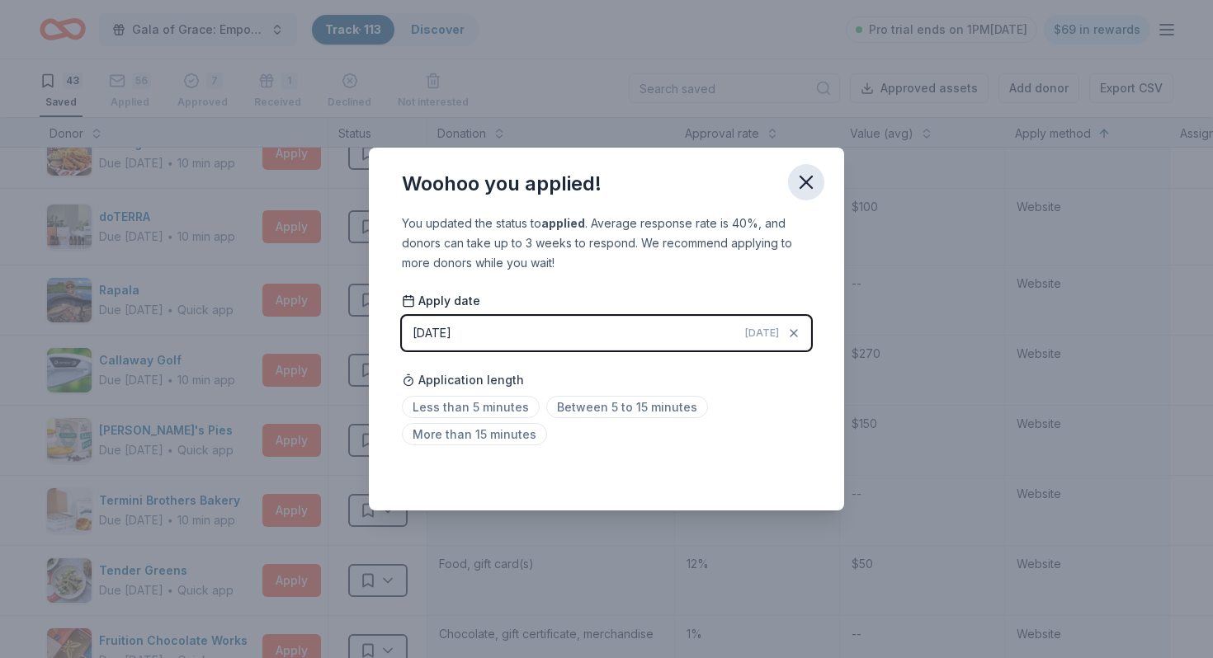
click at [802, 200] on button "button" at bounding box center [806, 182] width 36 height 36
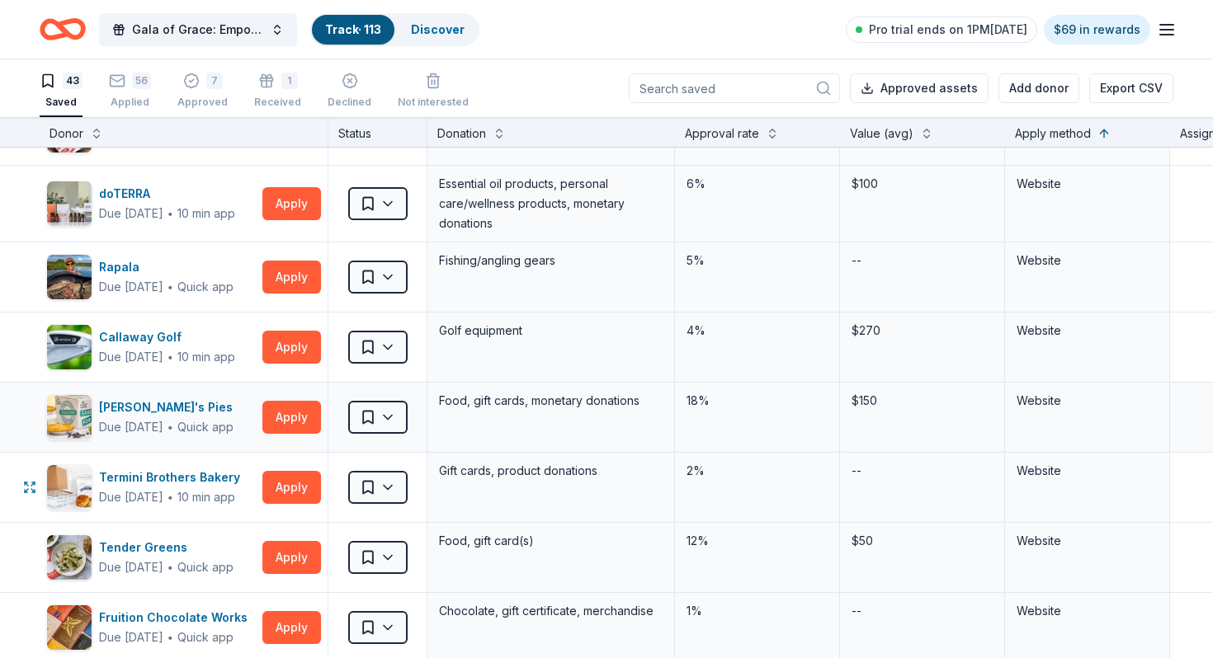
scroll to position [2517, 0]
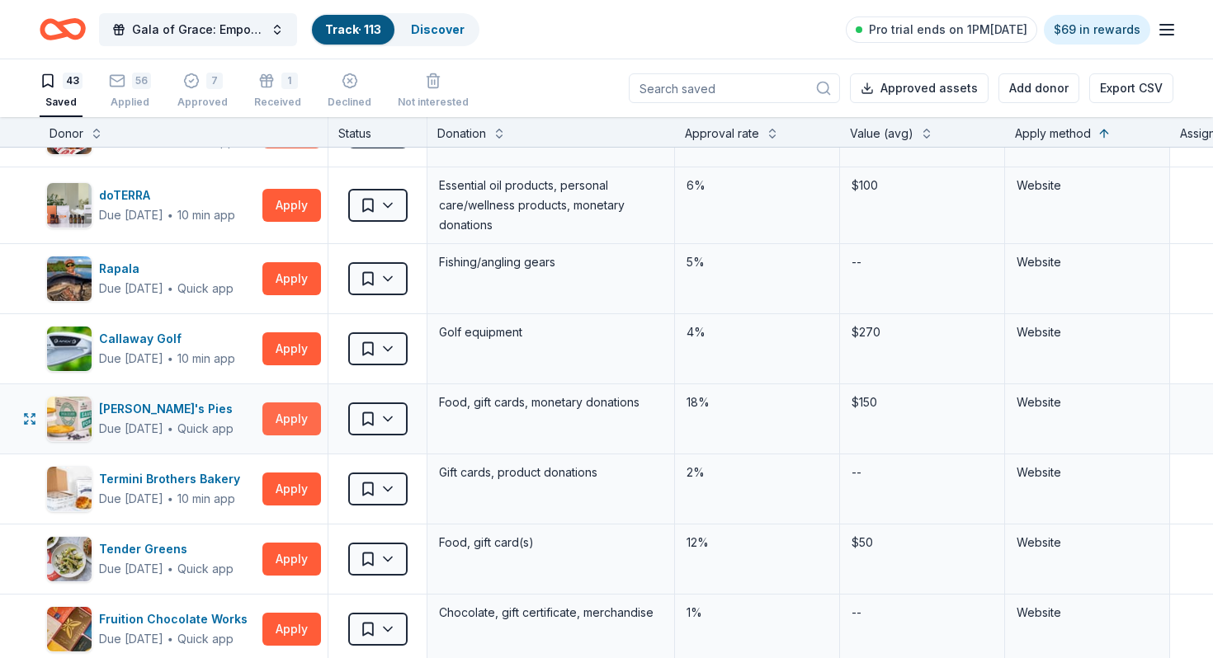
click at [293, 419] on button "Apply" at bounding box center [291, 419] width 59 height 33
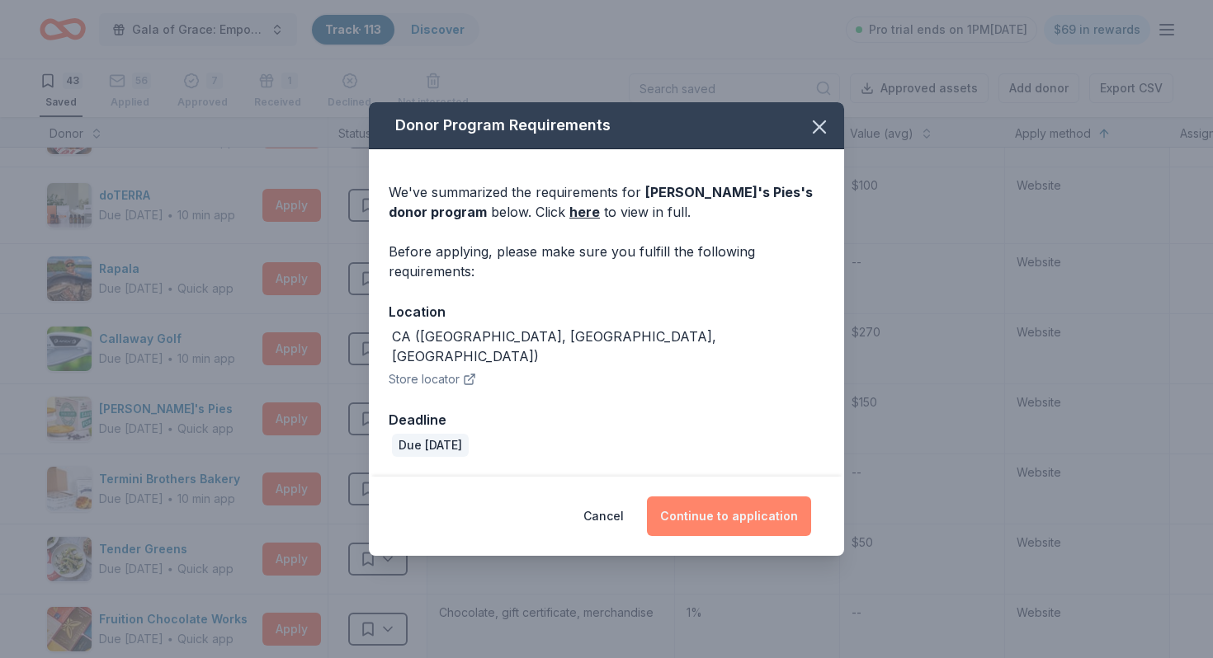
click at [710, 497] on button "Continue to application" at bounding box center [729, 517] width 164 height 40
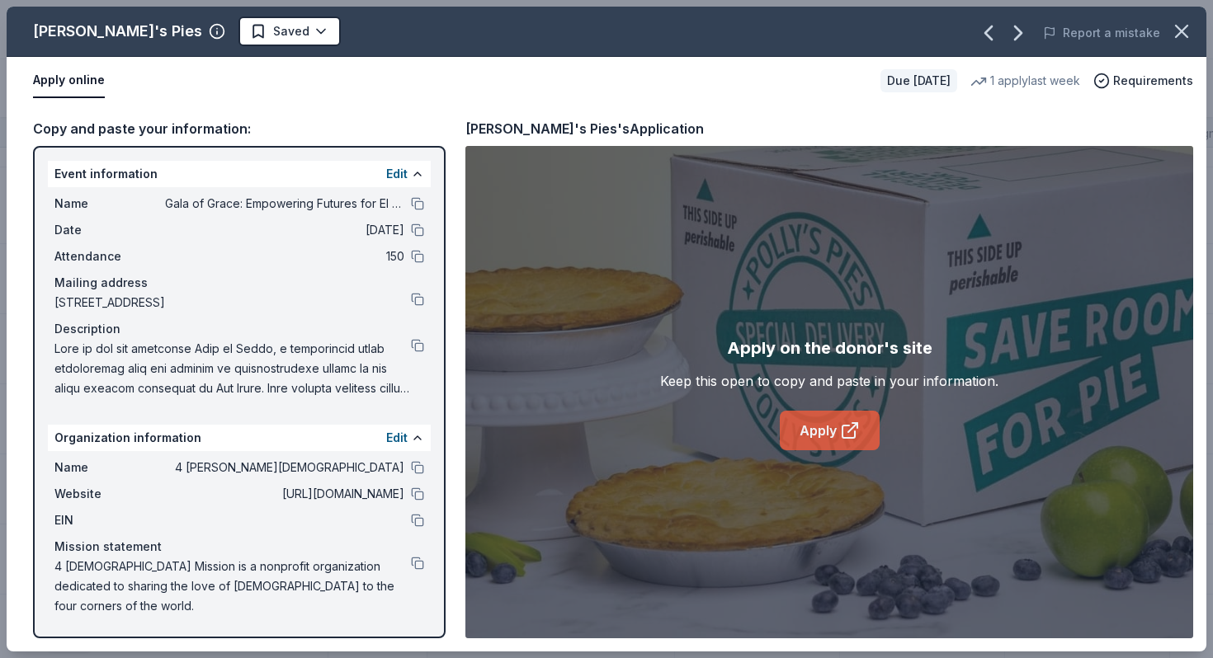
click at [815, 440] on link "Apply" at bounding box center [829, 431] width 100 height 40
click at [424, 346] on div "Name Gala of Grace: Empowering Futures for El Porvenir Date 12/06/25 Attendance…" at bounding box center [239, 296] width 383 height 218
click at [417, 347] on button at bounding box center [417, 345] width 13 height 13
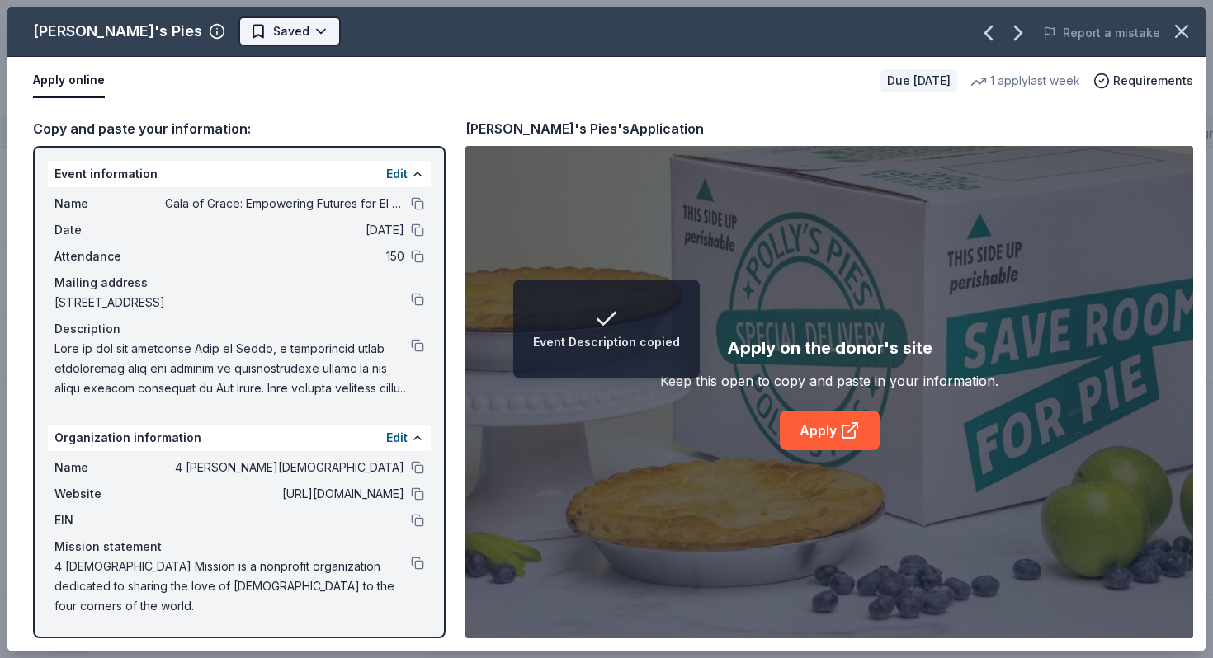
click at [183, 21] on html "Event Description copied Gala of Grace: Empowering Futures for El Porvenir Trac…" at bounding box center [606, 329] width 1213 height 658
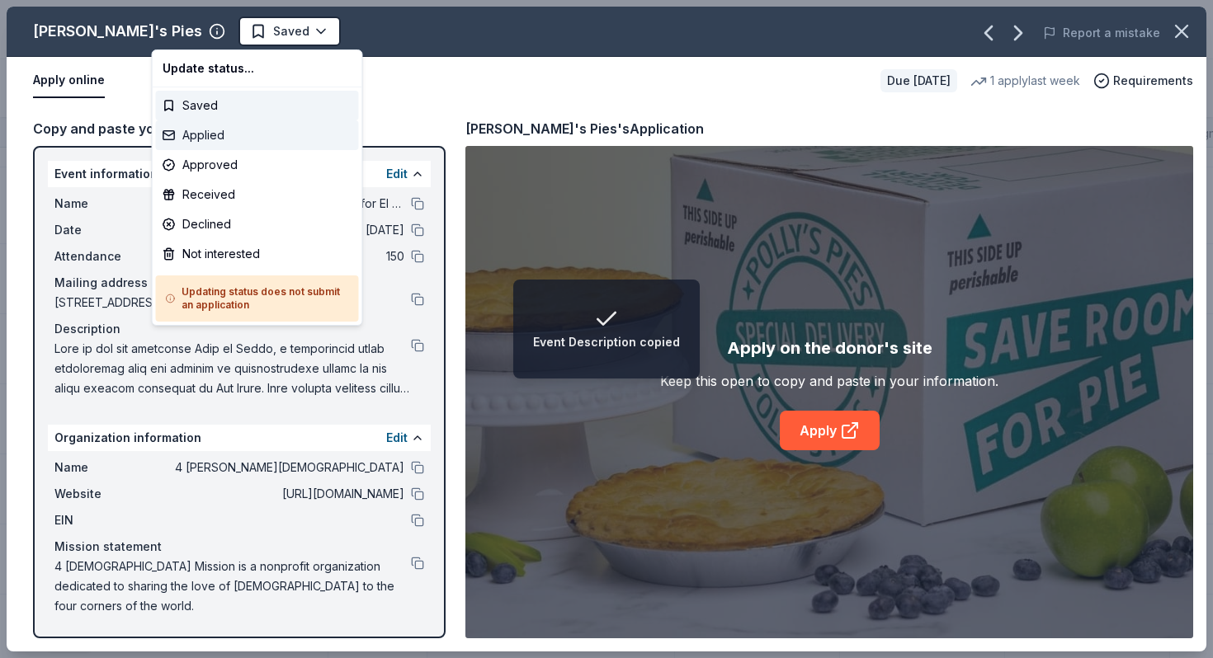
click at [214, 131] on div "Applied" at bounding box center [257, 135] width 203 height 30
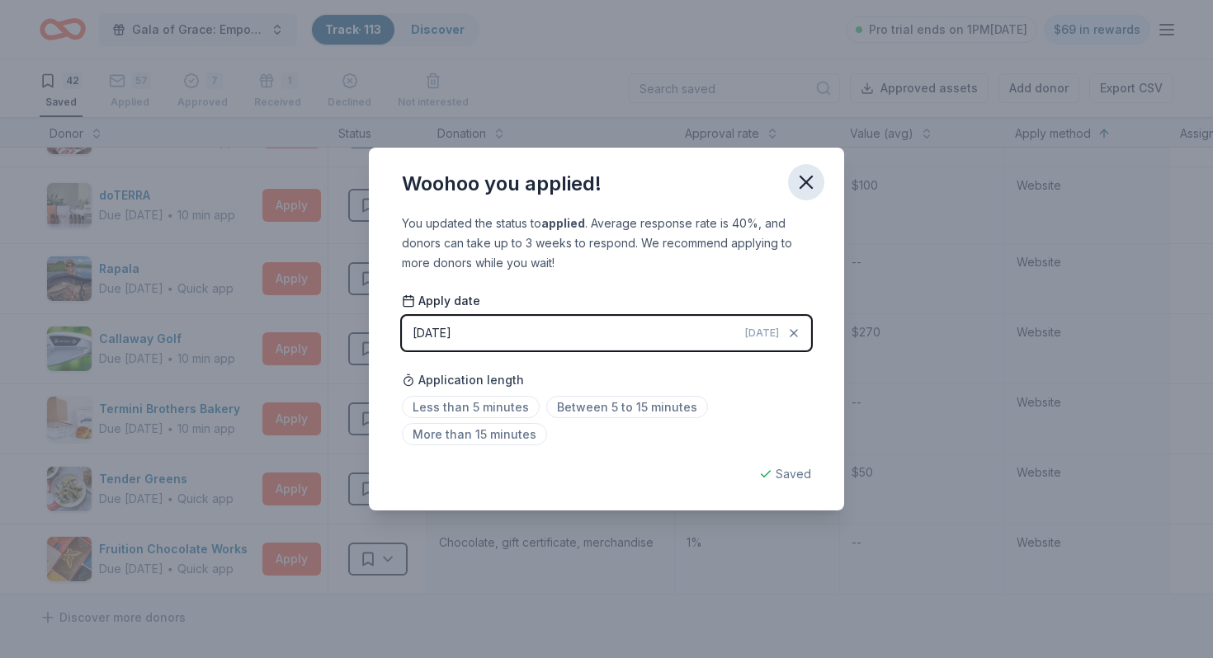
click at [801, 188] on icon "button" at bounding box center [805, 182] width 23 height 23
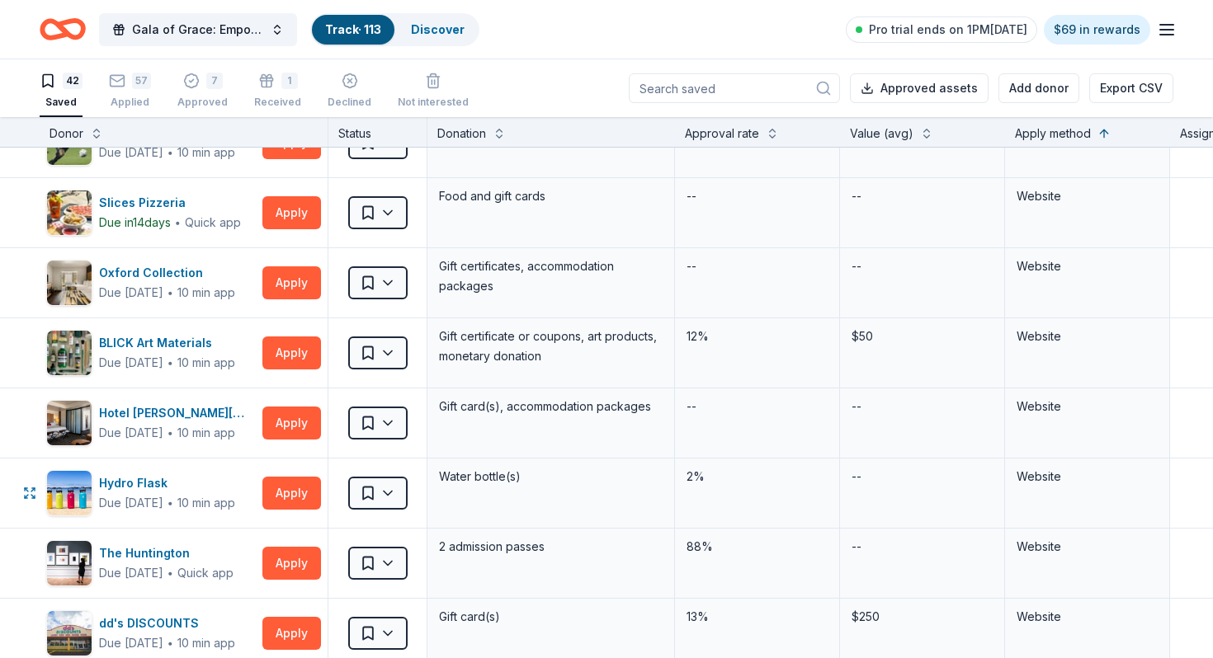
scroll to position [1853, 0]
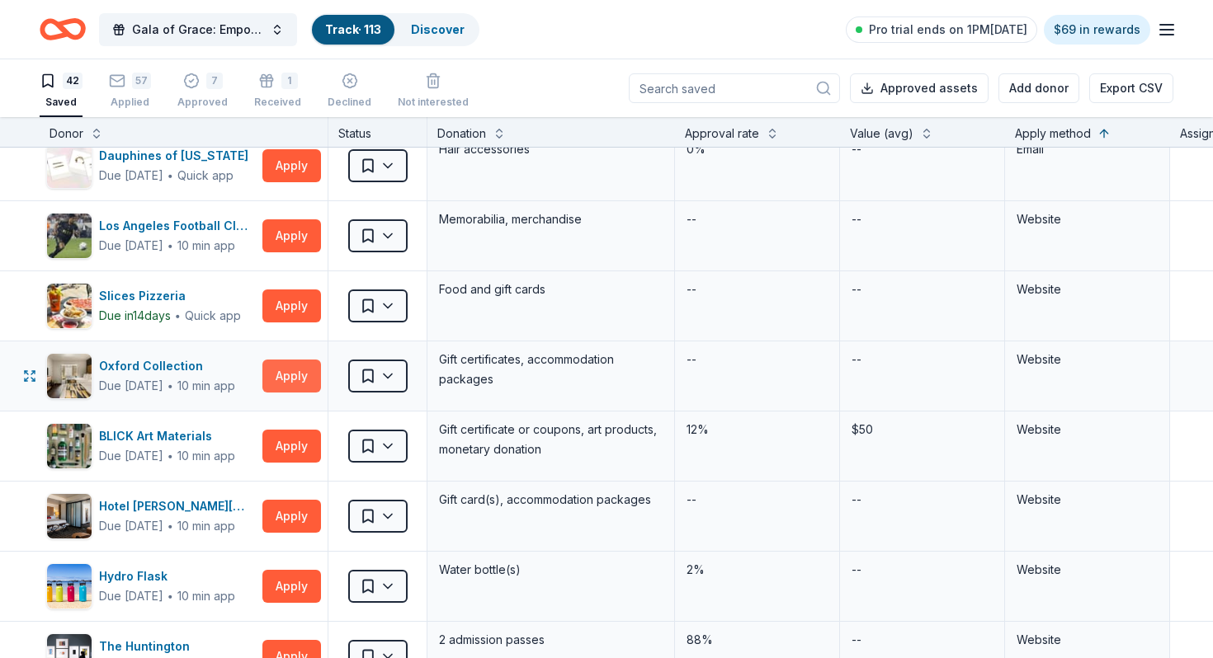
click at [304, 371] on button "Apply" at bounding box center [291, 376] width 59 height 33
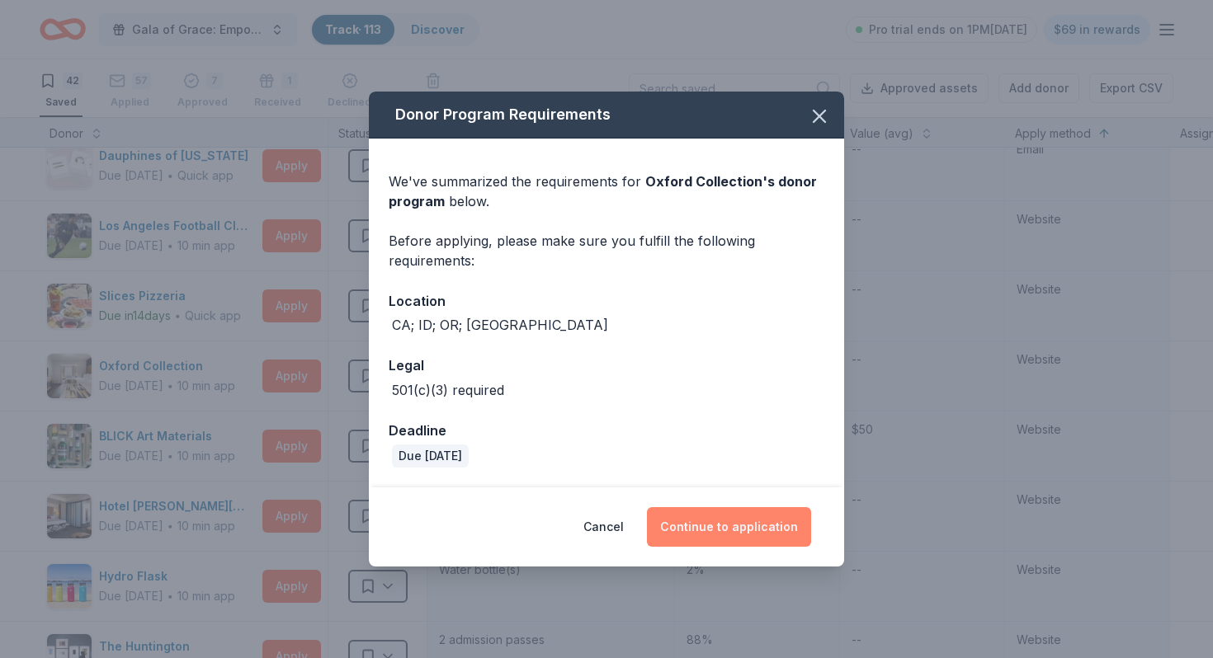
click at [740, 525] on button "Continue to application" at bounding box center [729, 527] width 164 height 40
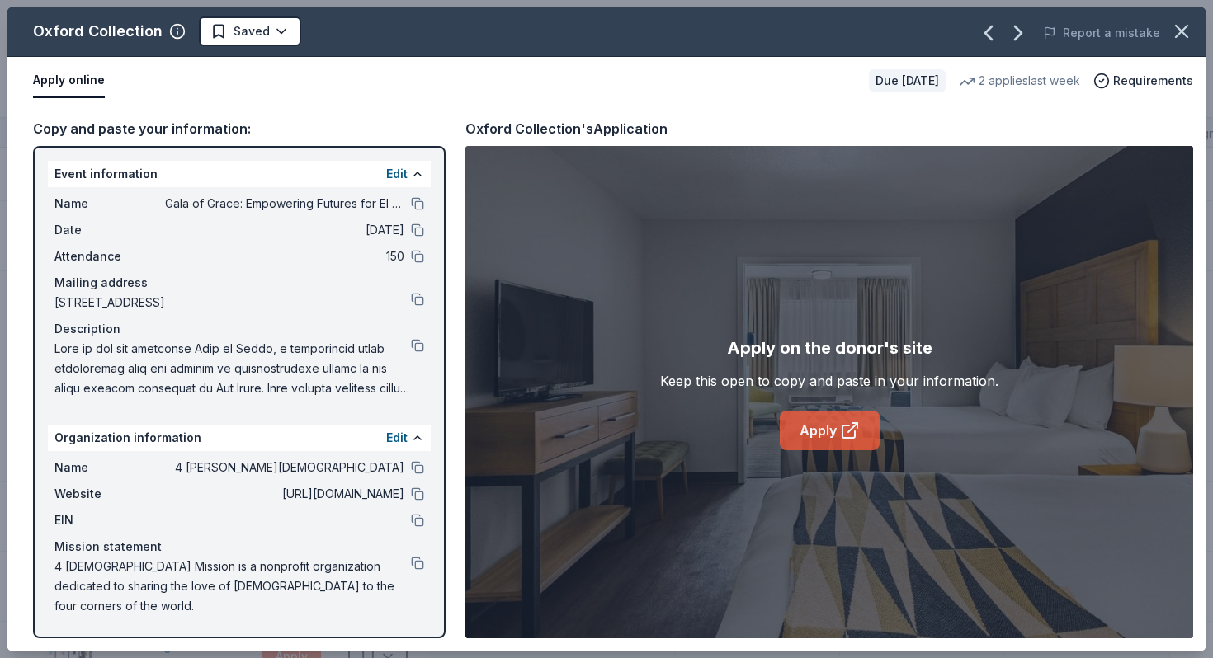
click at [836, 433] on link "Apply" at bounding box center [829, 431] width 100 height 40
click at [416, 298] on button at bounding box center [417, 299] width 13 height 13
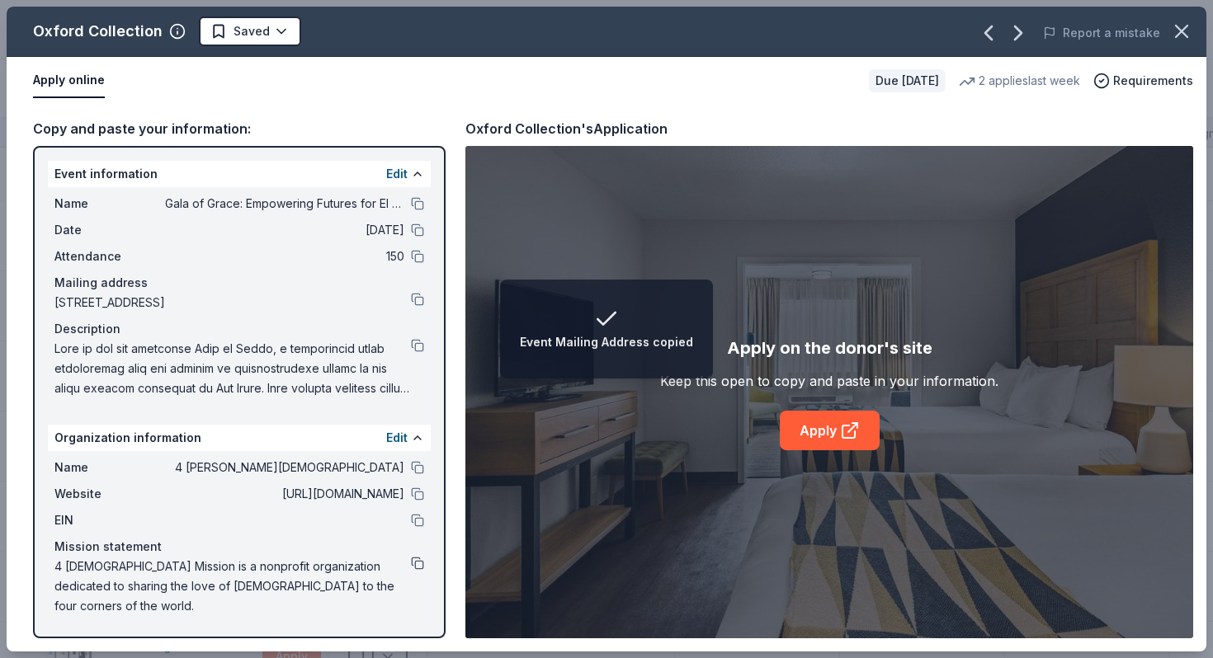
click at [421, 563] on button at bounding box center [417, 563] width 13 height 13
click at [420, 345] on button at bounding box center [417, 345] width 13 height 13
click at [257, 40] on html "Event Description copied Gala of Grace: Empowering Futures for El Porvenir Trac…" at bounding box center [606, 329] width 1213 height 658
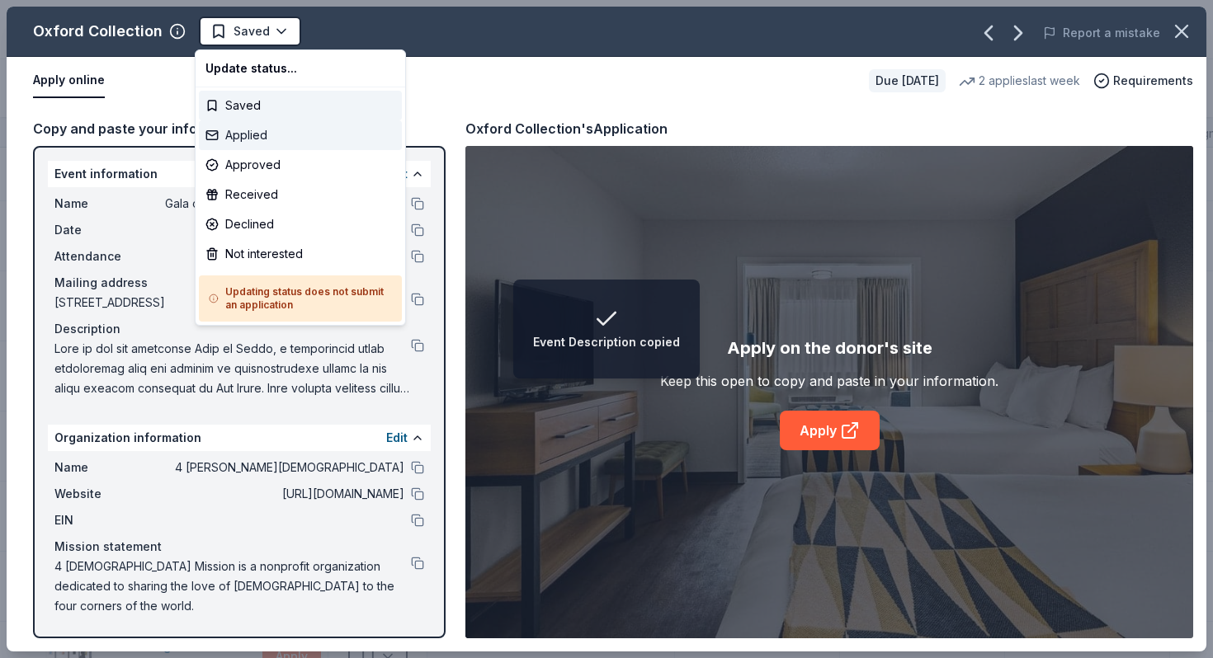
click at [266, 130] on div "Applied" at bounding box center [300, 135] width 203 height 30
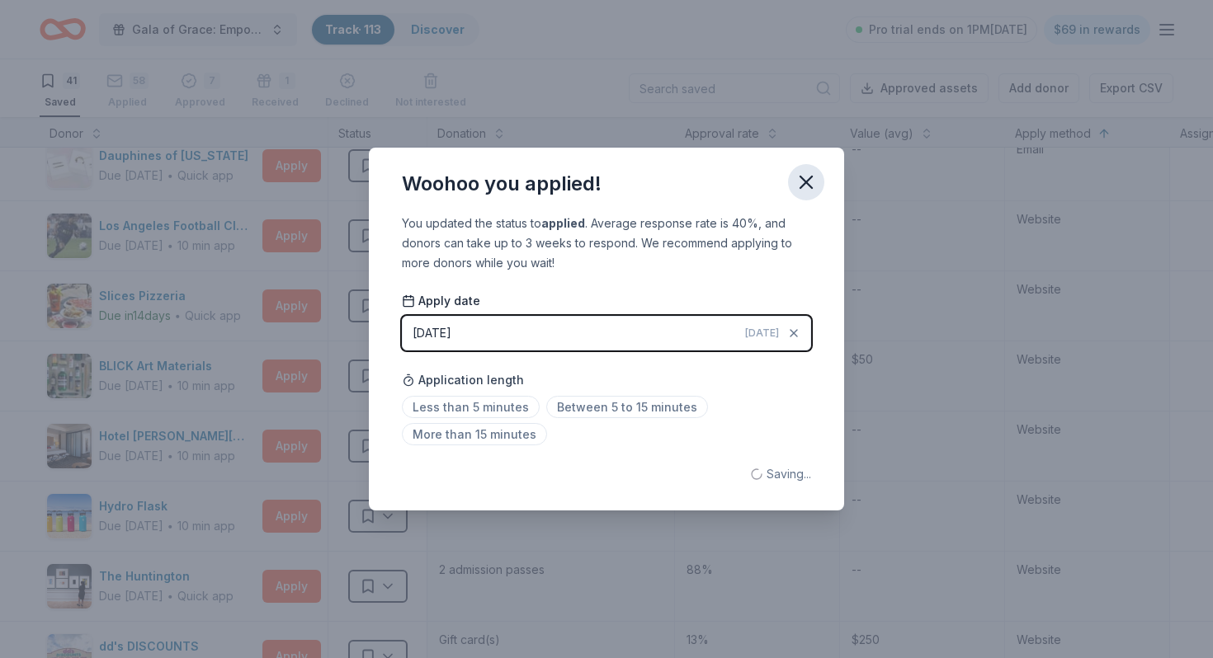
click at [804, 183] on icon "button" at bounding box center [806, 183] width 12 height 12
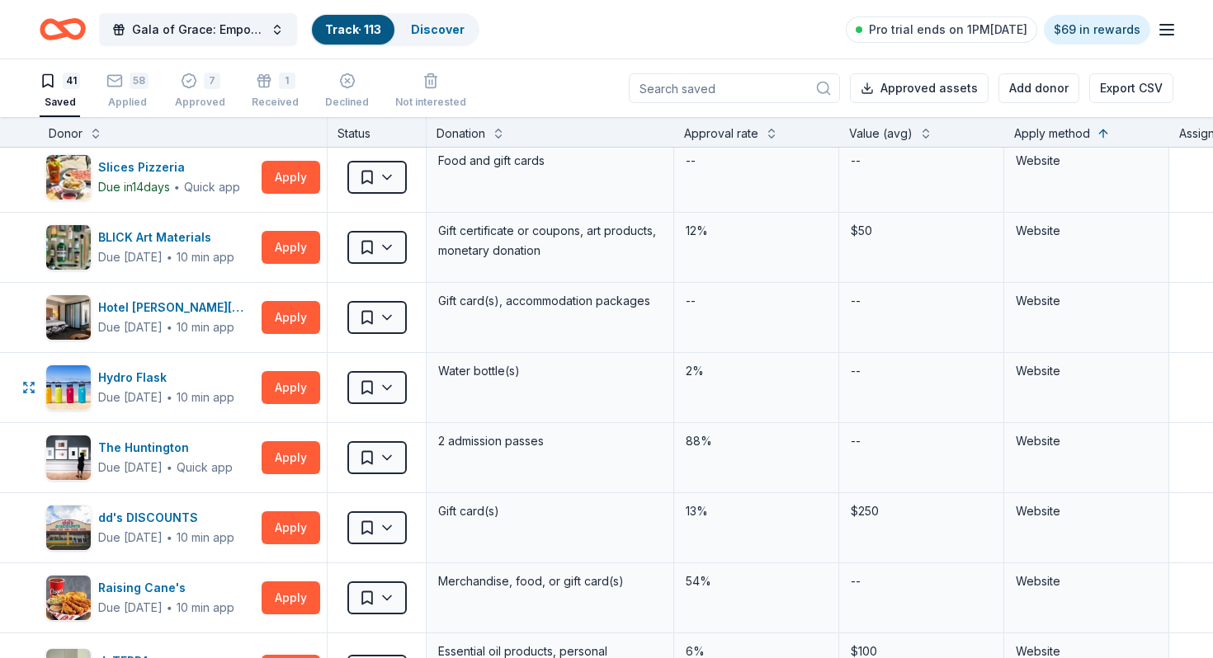
scroll to position [1984, 1]
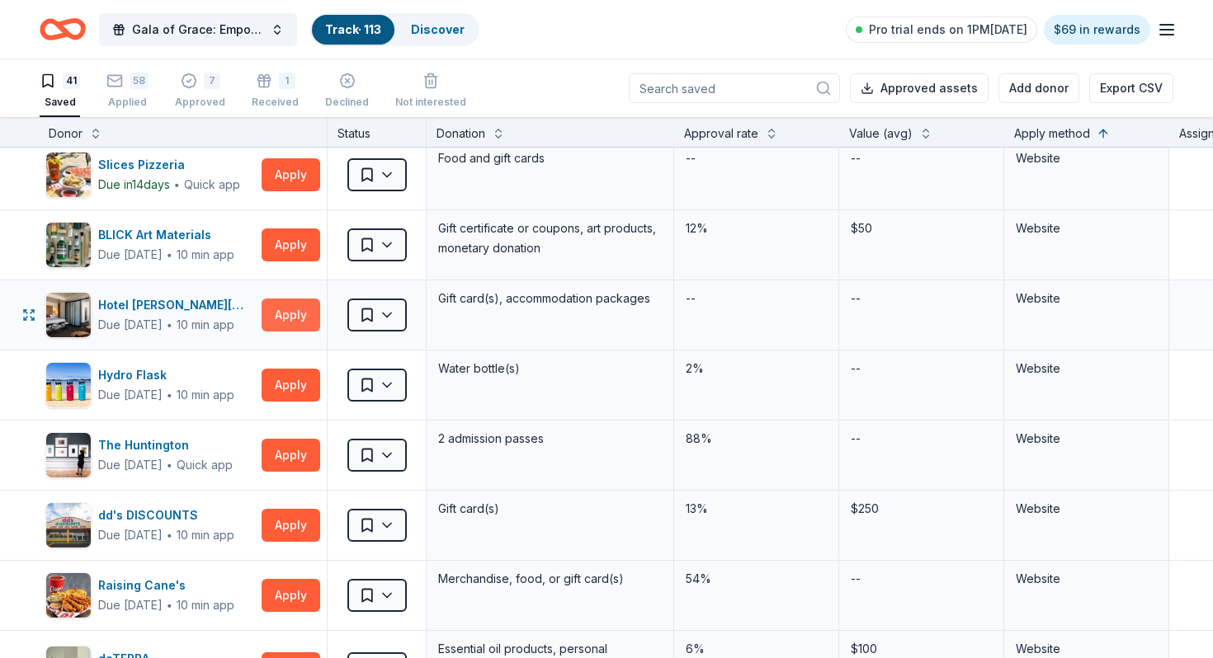
click at [293, 308] on button "Apply" at bounding box center [290, 315] width 59 height 33
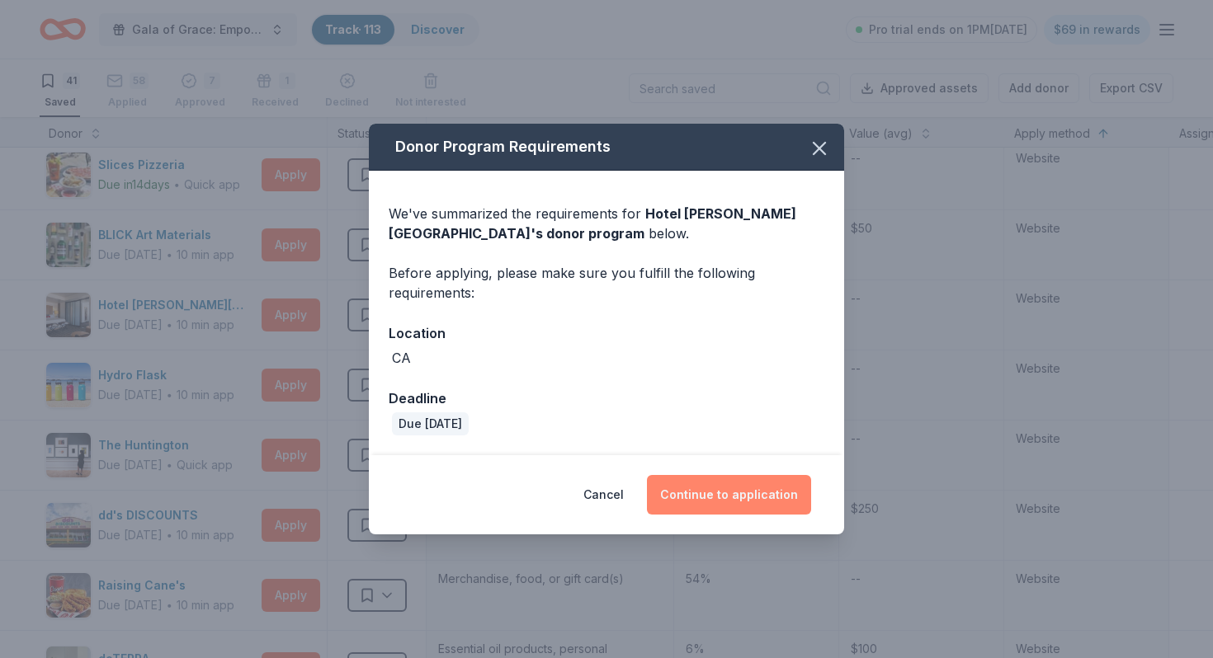
click at [717, 502] on button "Continue to application" at bounding box center [729, 495] width 164 height 40
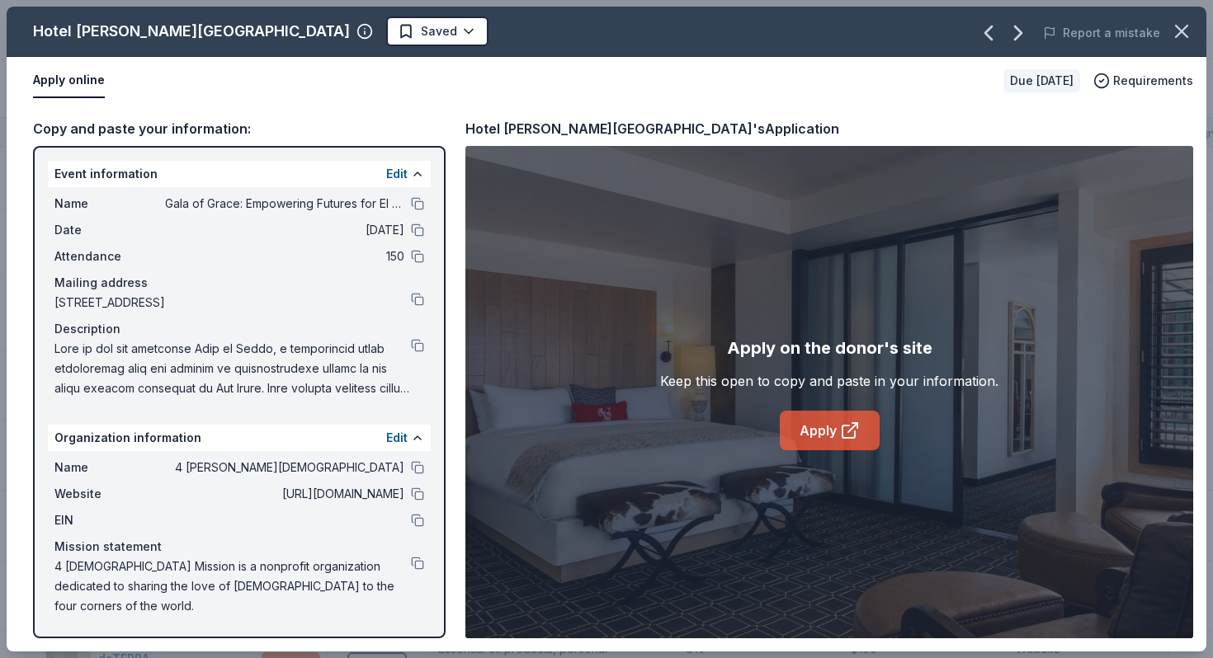
click at [794, 427] on link "Apply" at bounding box center [829, 431] width 100 height 40
click at [423, 347] on button at bounding box center [417, 345] width 13 height 13
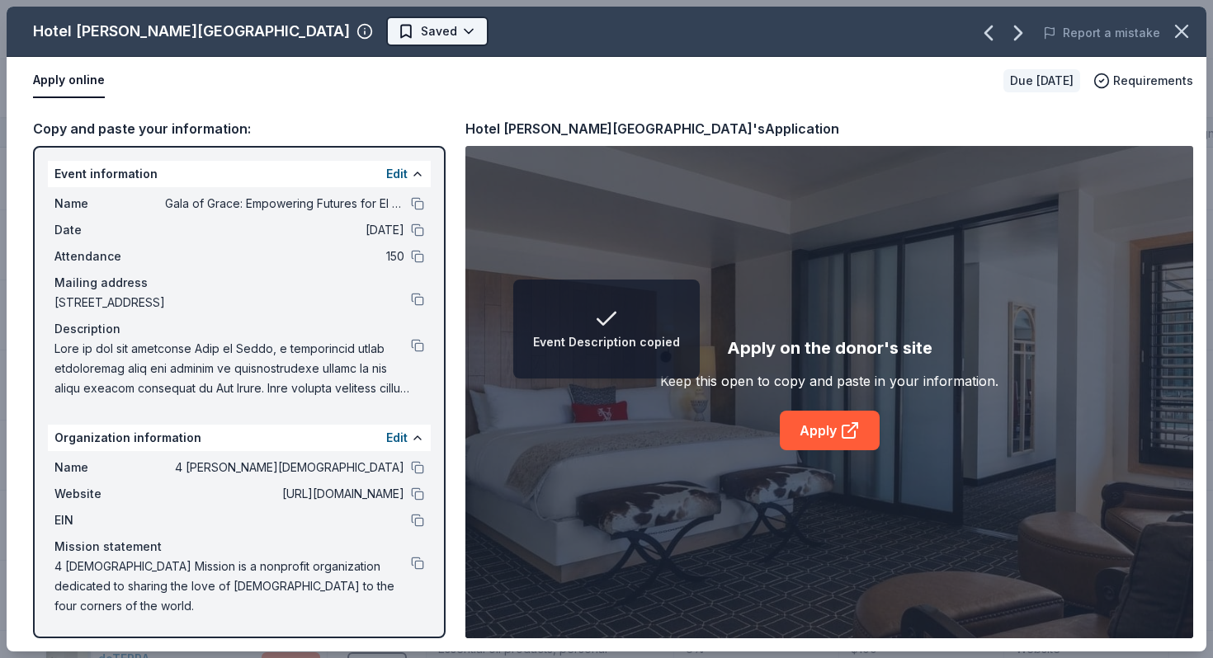
click at [330, 35] on html "Event Description copied Gala of Grace: Empowering Futures for El Porvenir Trac…" at bounding box center [606, 329] width 1213 height 658
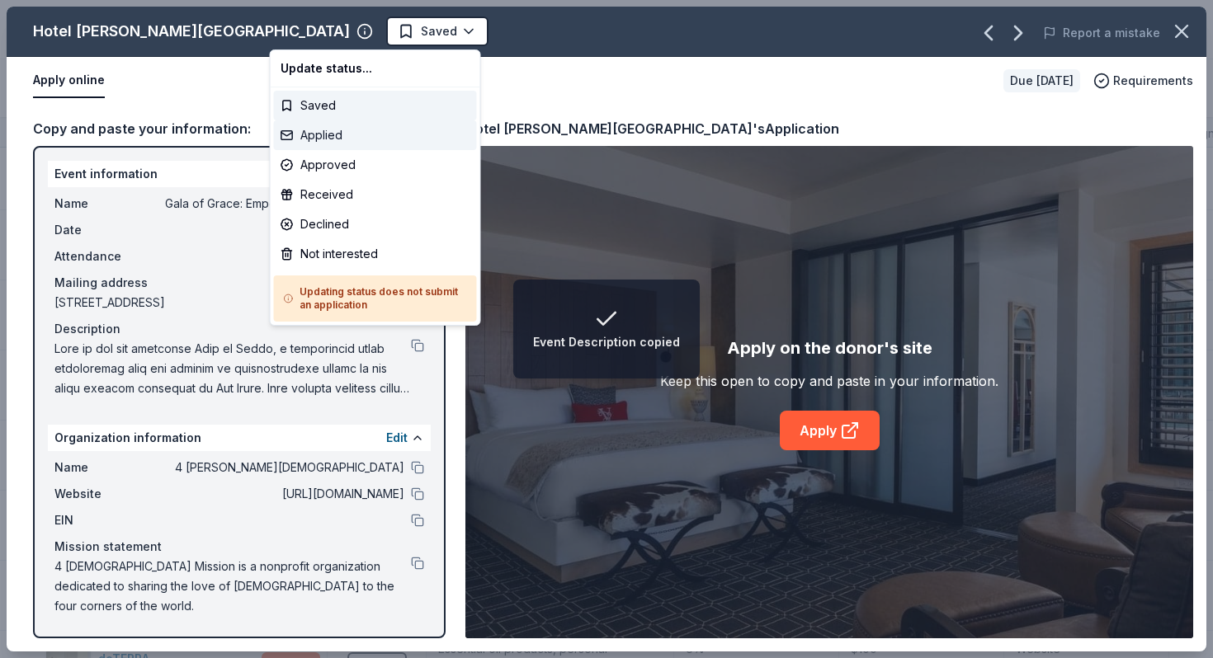
click at [333, 138] on div "Applied" at bounding box center [375, 135] width 203 height 30
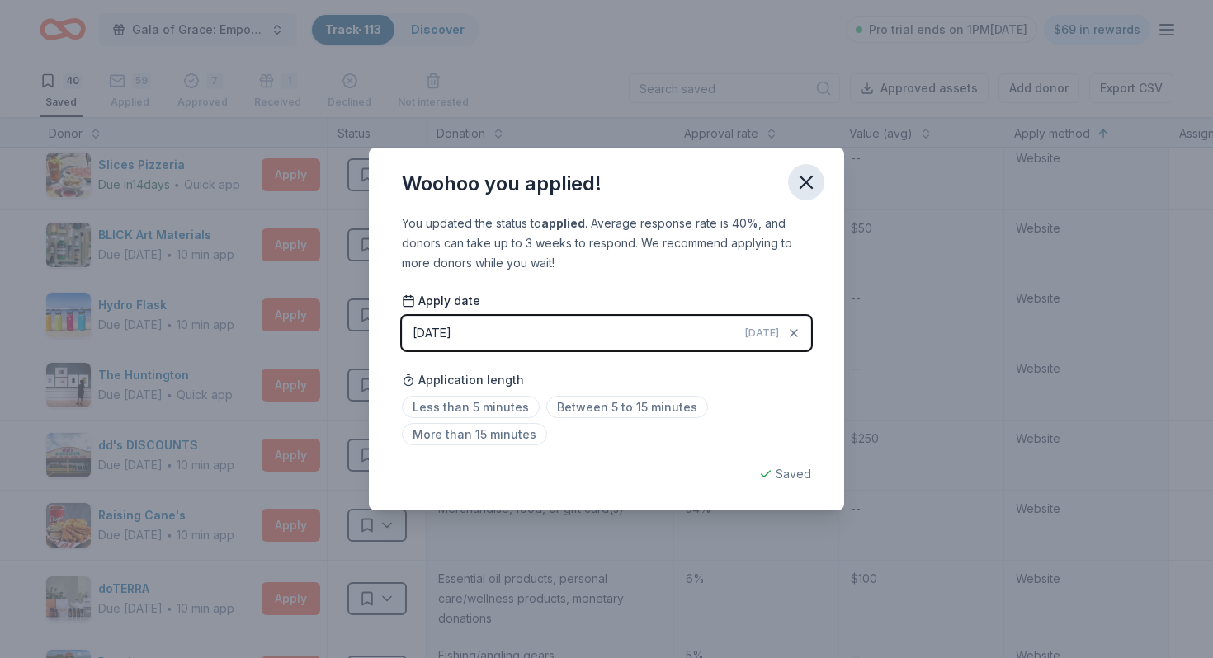
click at [810, 191] on icon "button" at bounding box center [805, 182] width 23 height 23
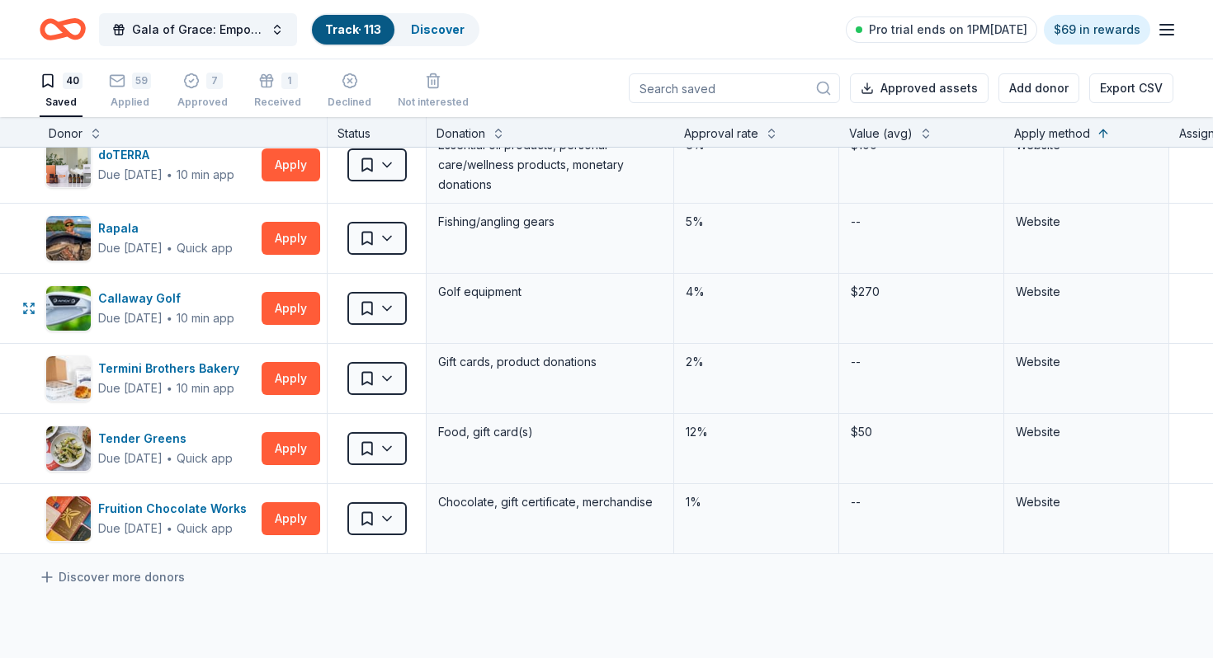
scroll to position [2451, 1]
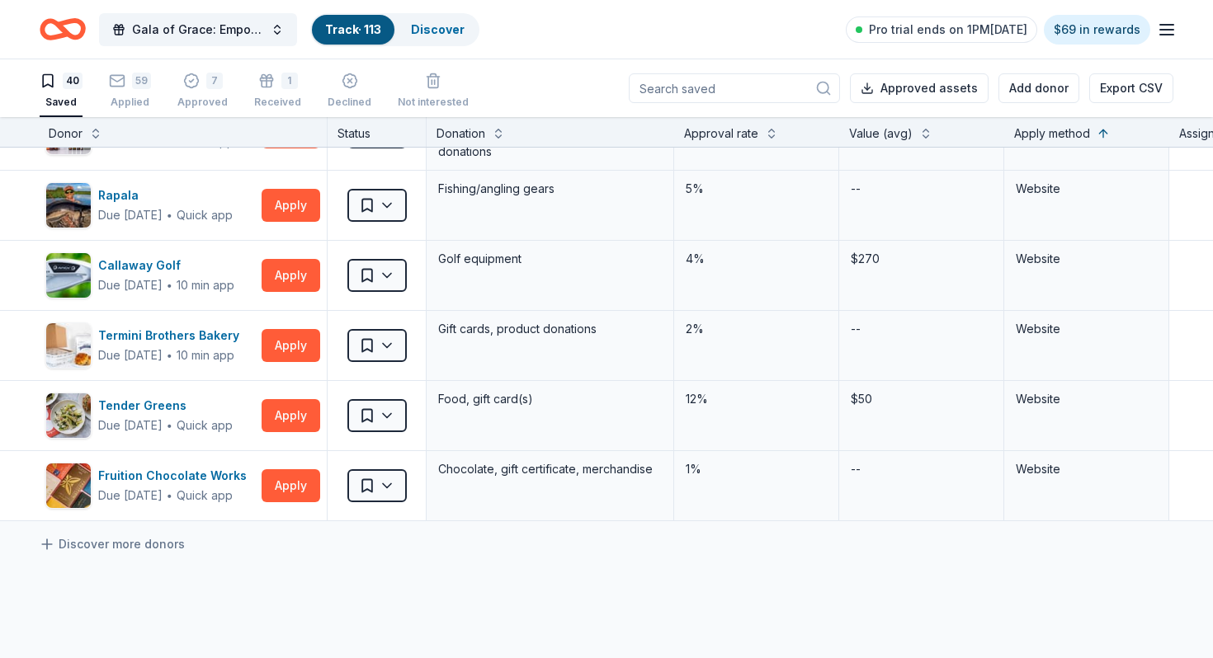
click at [144, 554] on div "Discover more donors" at bounding box center [810, 544] width 1622 height 46
click at [148, 547] on link "Discover more donors" at bounding box center [112, 545] width 146 height 20
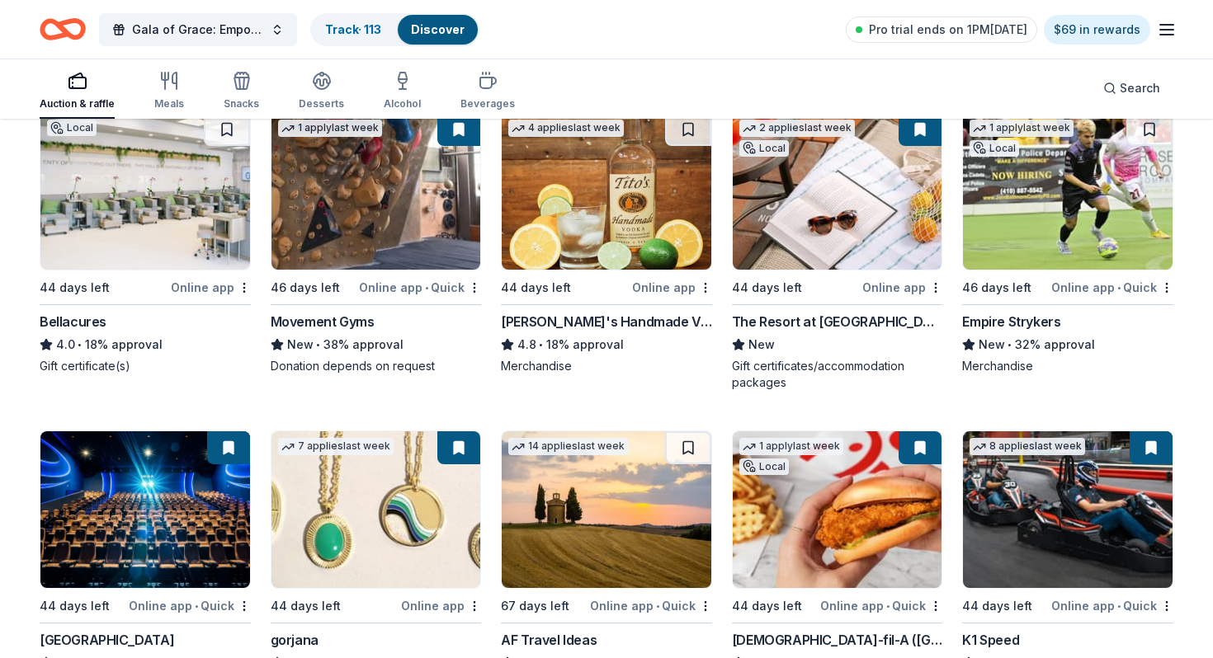
scroll to position [2720, 0]
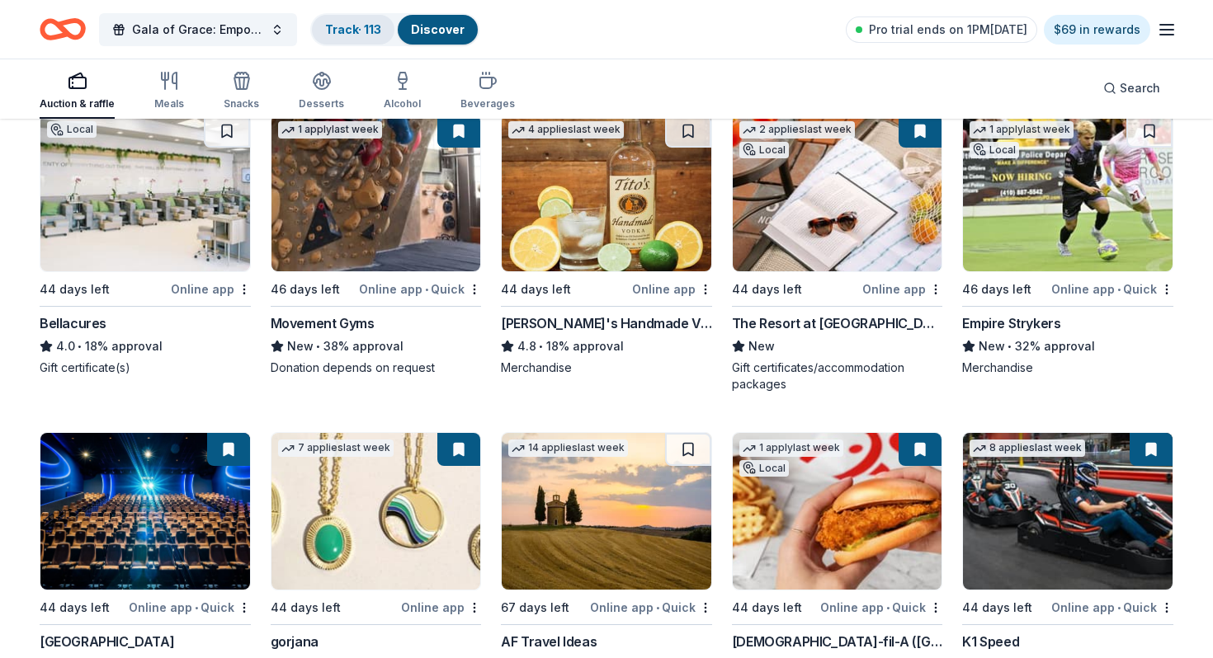
click at [347, 24] on link "Track · 113" at bounding box center [353, 29] width 56 height 14
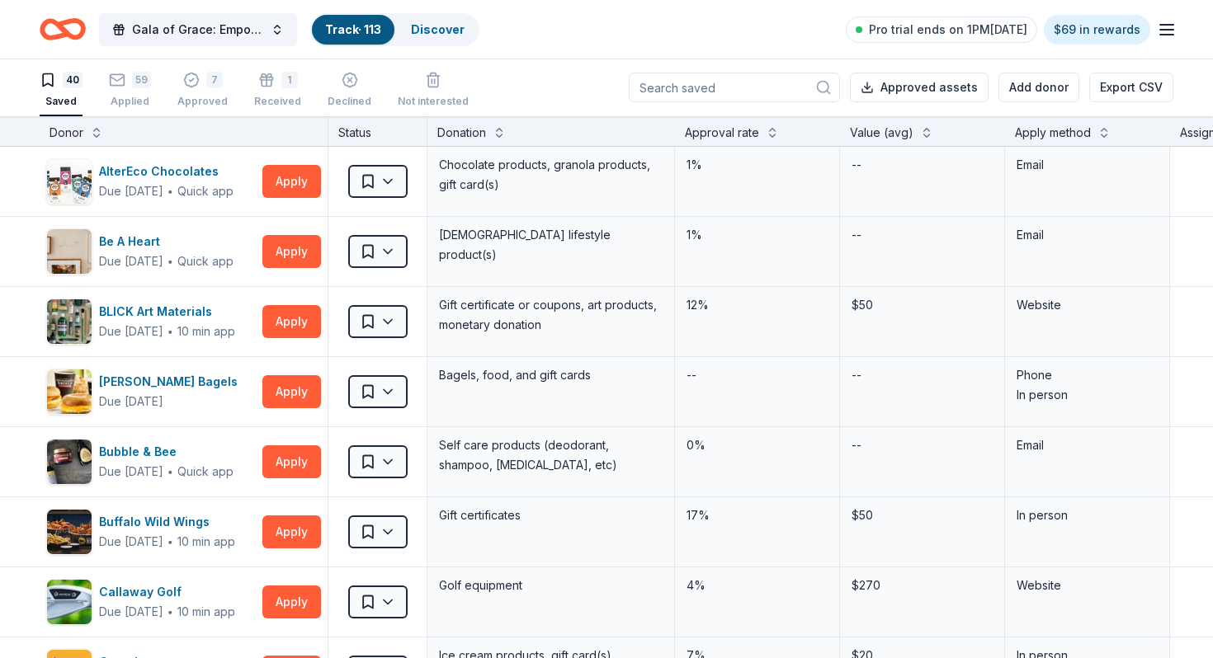
scroll to position [1, 0]
click at [130, 87] on div "59" at bounding box center [130, 80] width 42 height 16
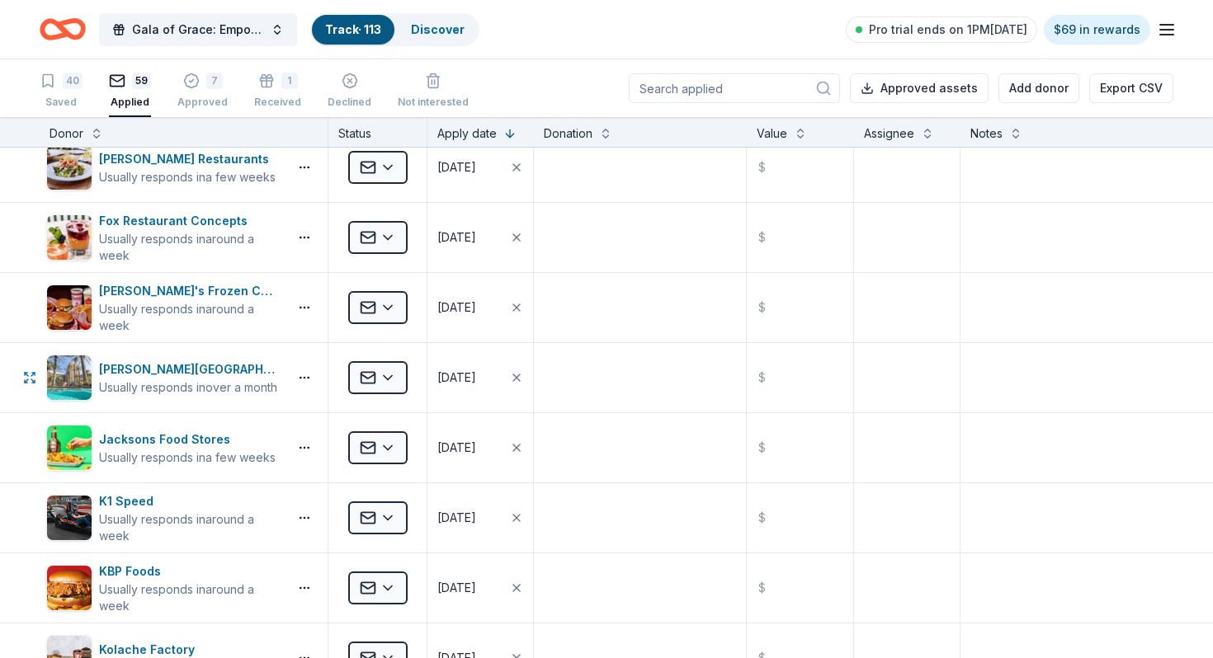
scroll to position [1069, 0]
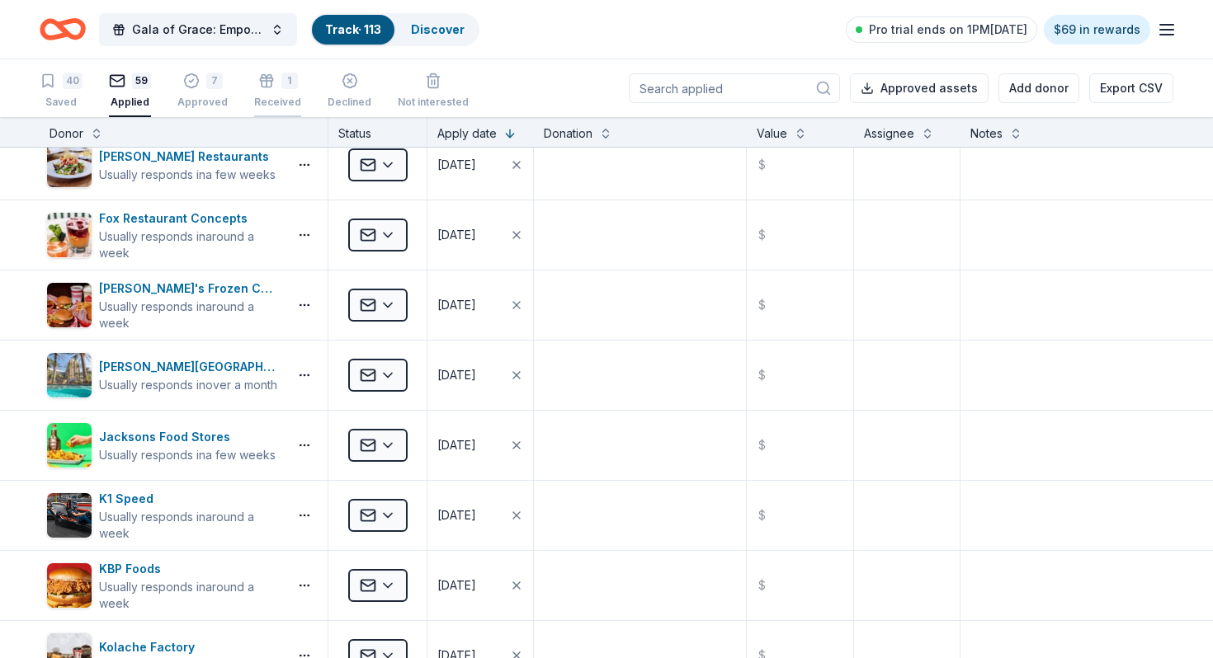
click at [280, 96] on div "Received" at bounding box center [277, 102] width 47 height 13
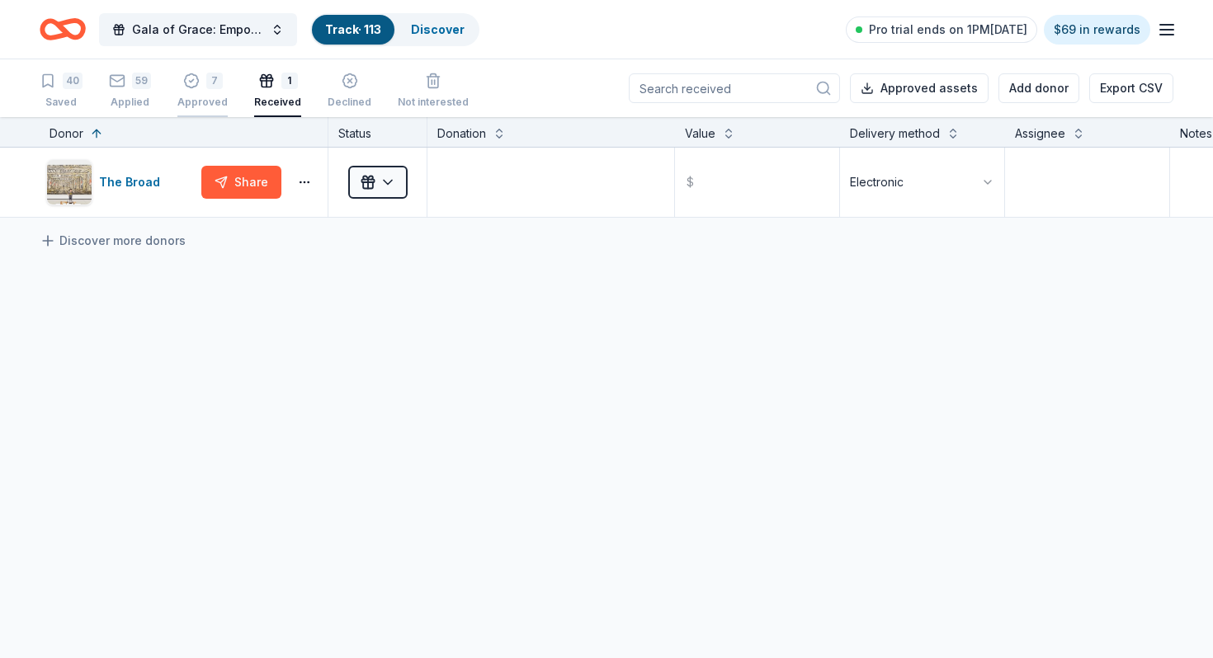
click at [195, 86] on icon "button" at bounding box center [191, 81] width 16 height 16
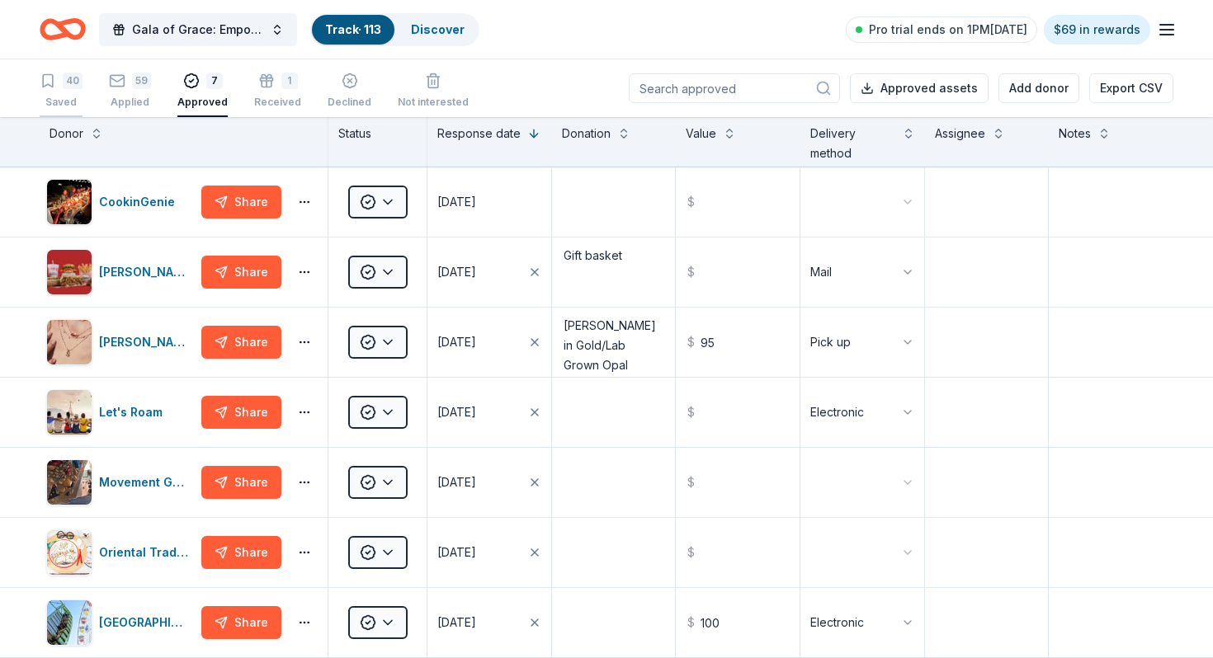
click at [72, 73] on div "40" at bounding box center [73, 81] width 20 height 16
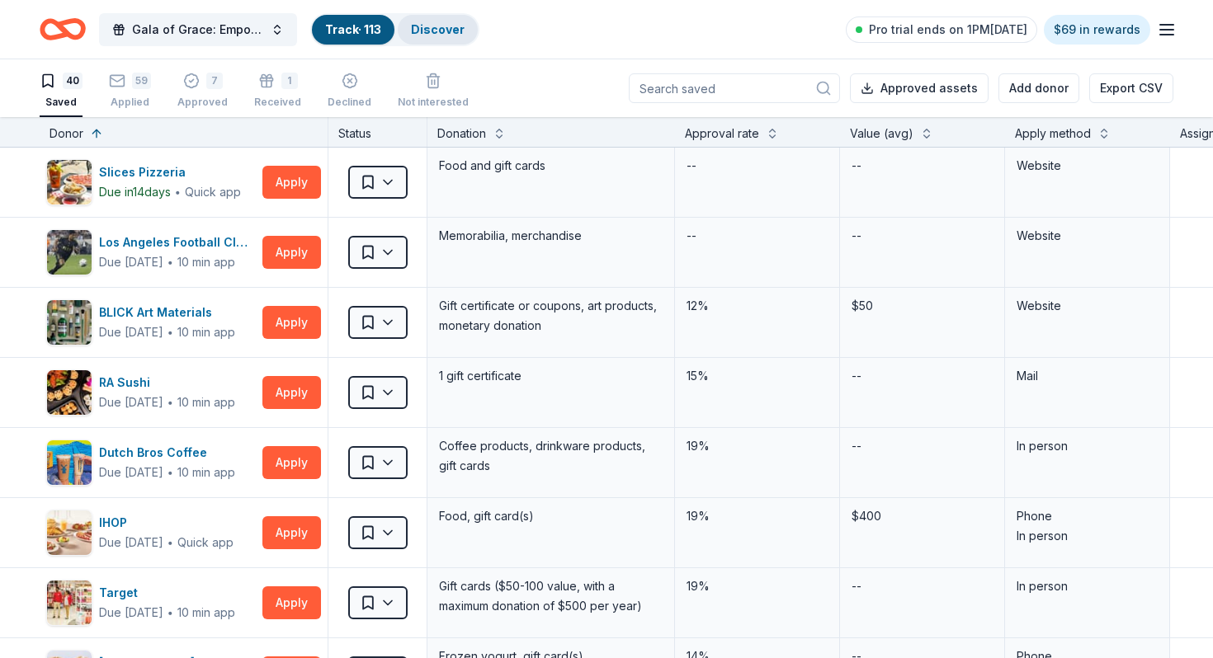
click at [426, 17] on div "Discover" at bounding box center [438, 30] width 80 height 30
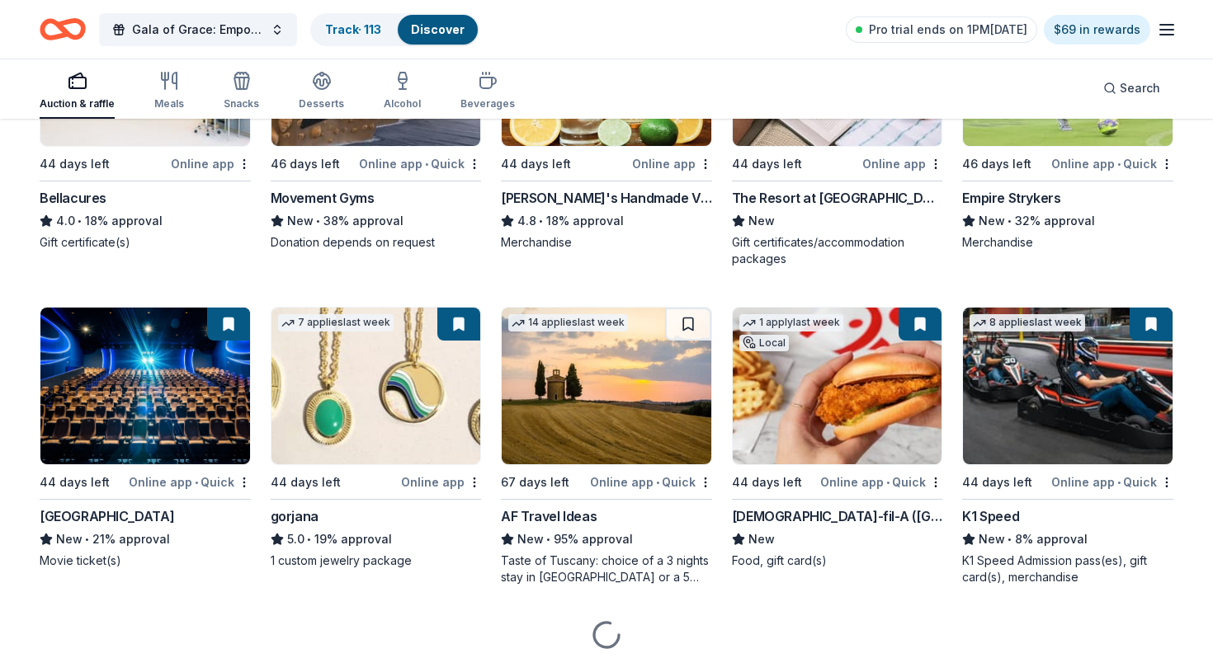
scroll to position [2866, 0]
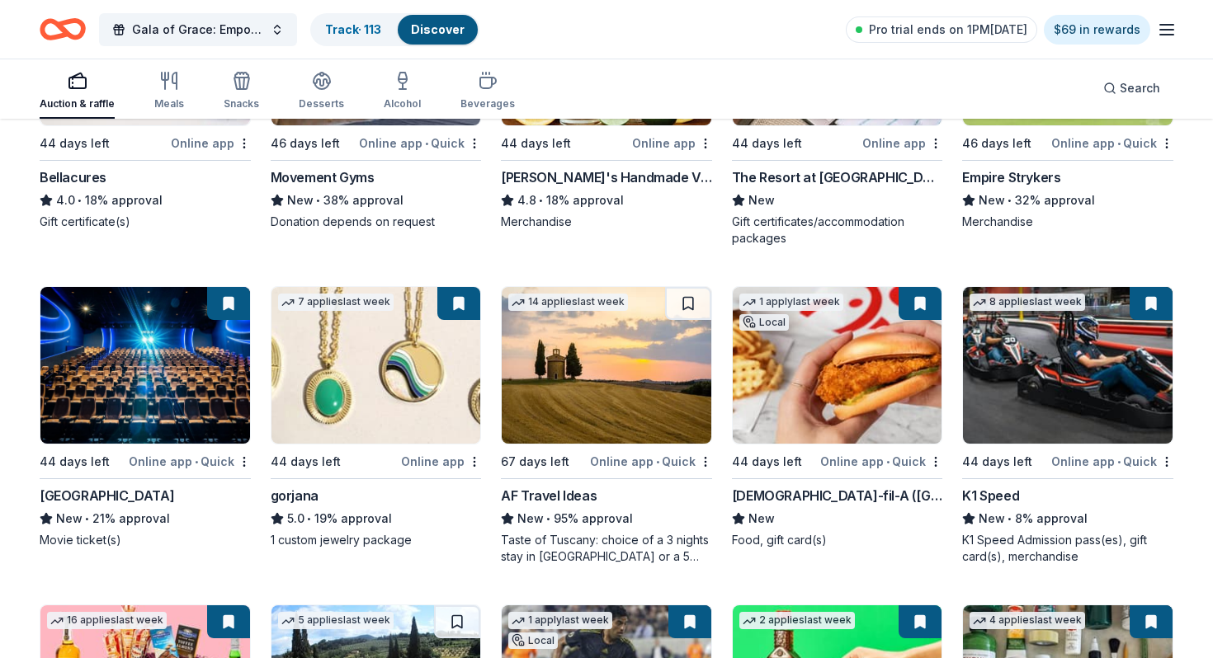
click at [1053, 417] on img at bounding box center [1068, 365] width 210 height 157
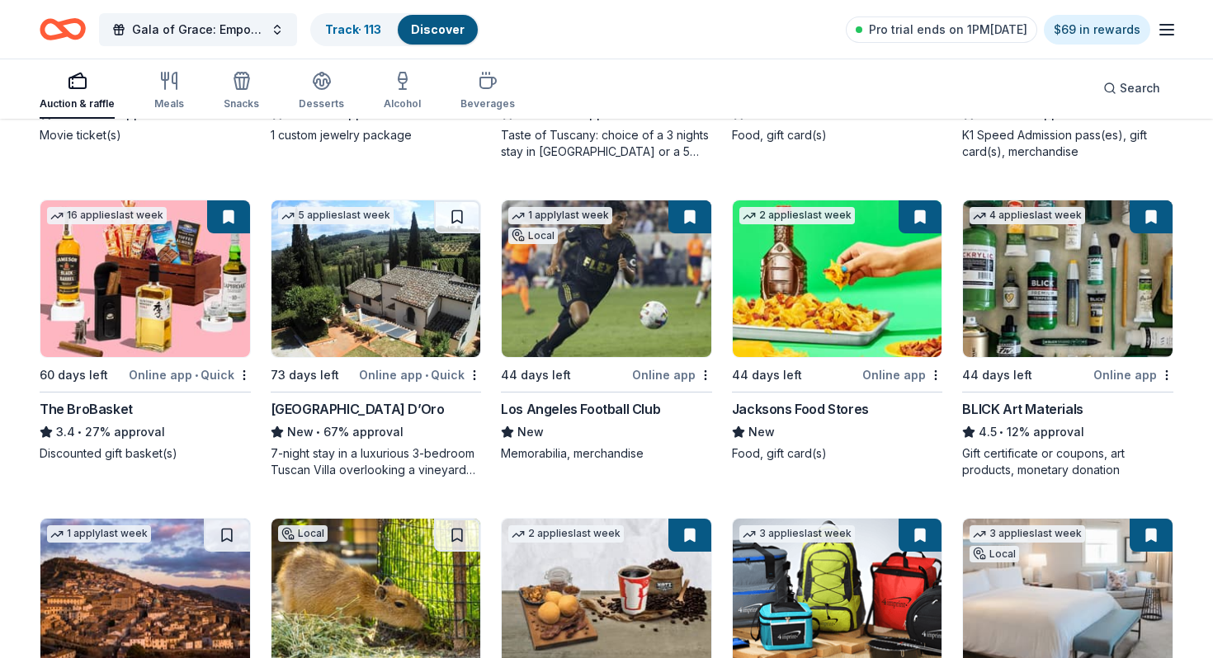
scroll to position [3269, 0]
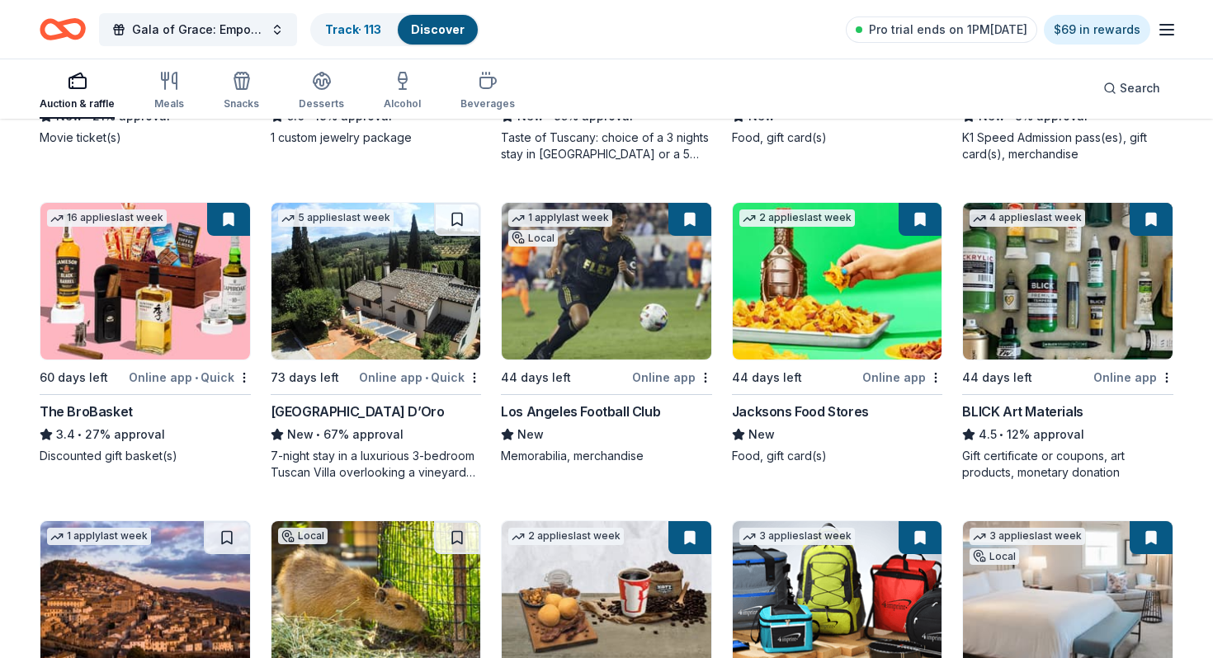
click at [383, 291] on img at bounding box center [376, 281] width 210 height 157
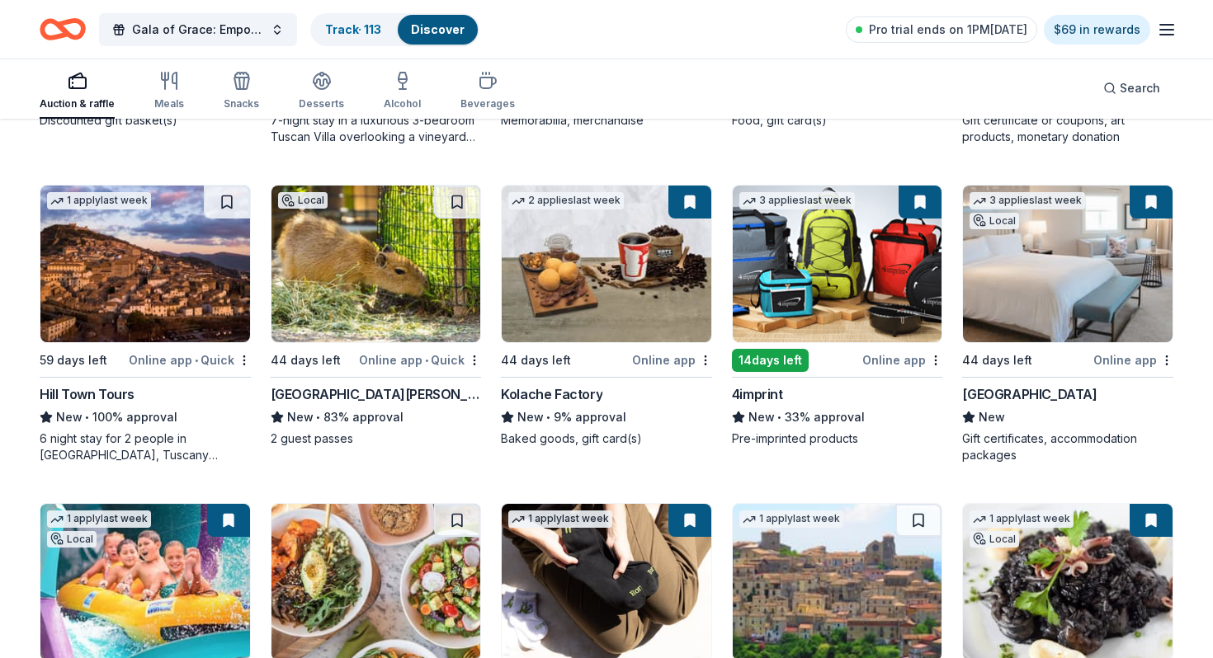
scroll to position [3609, 0]
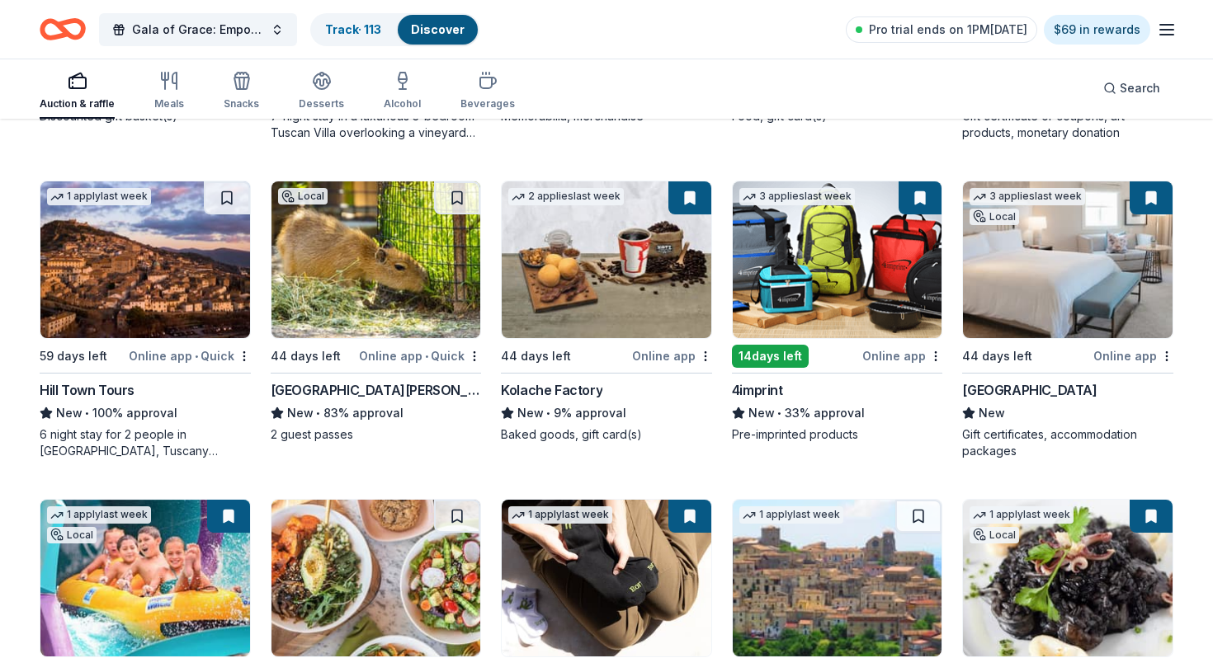
click at [310, 307] on img at bounding box center [376, 259] width 210 height 157
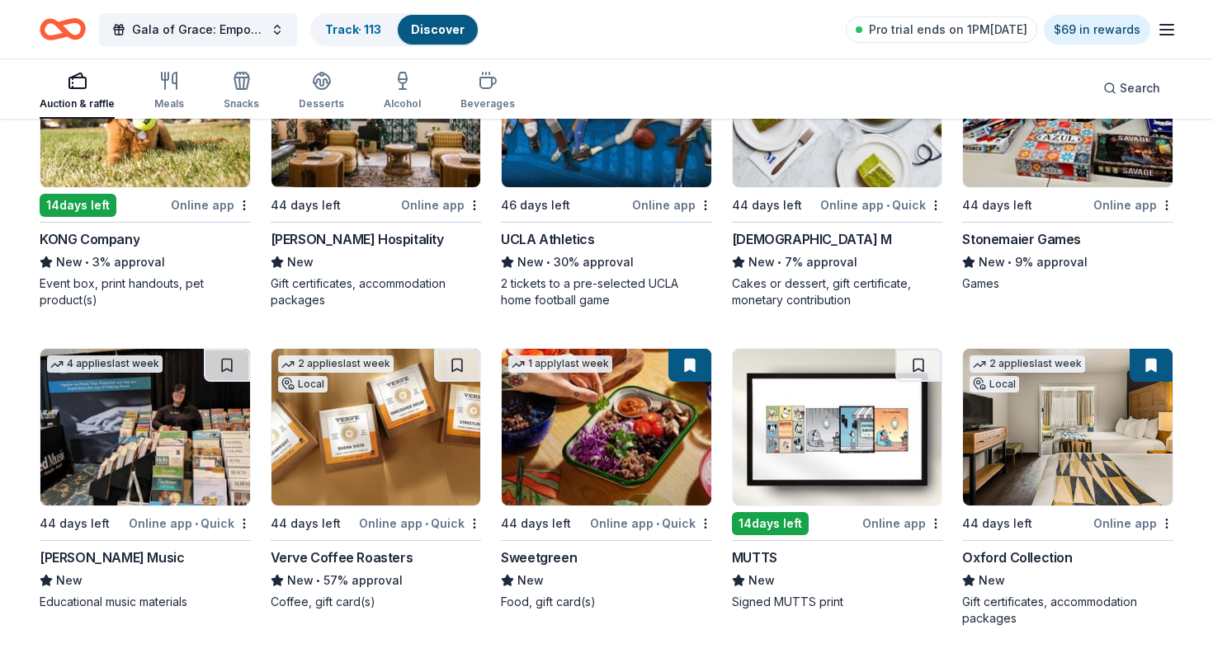
scroll to position [4671, 0]
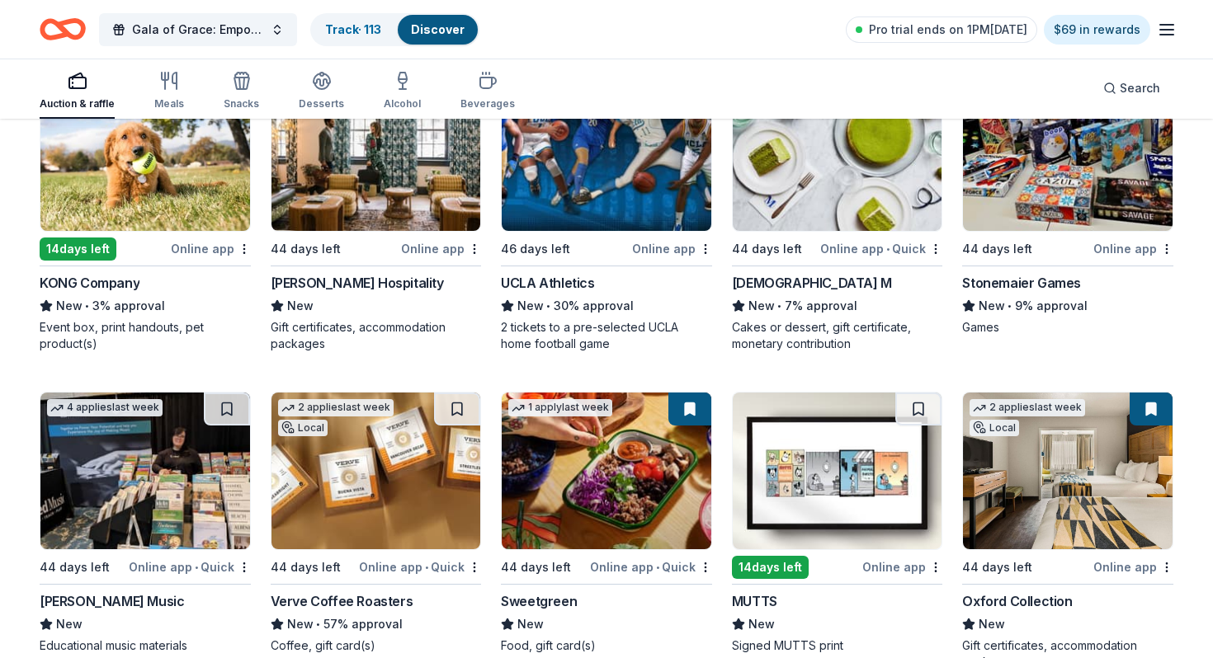
click at [807, 223] on img at bounding box center [837, 152] width 210 height 157
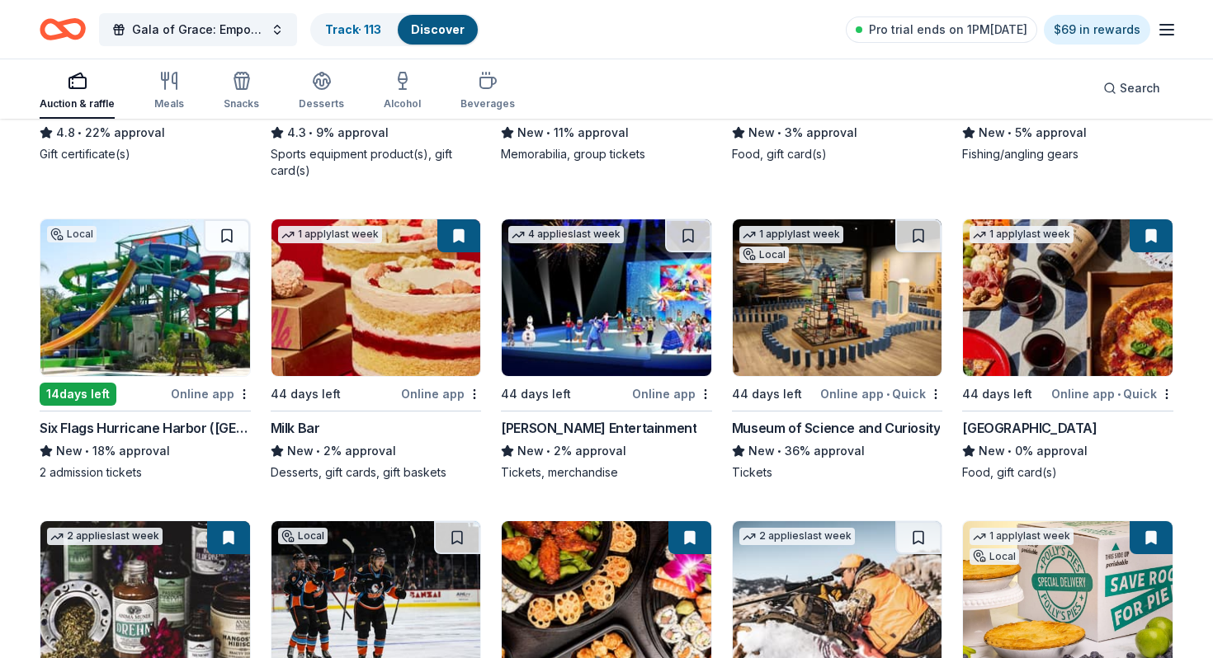
scroll to position [7043, 0]
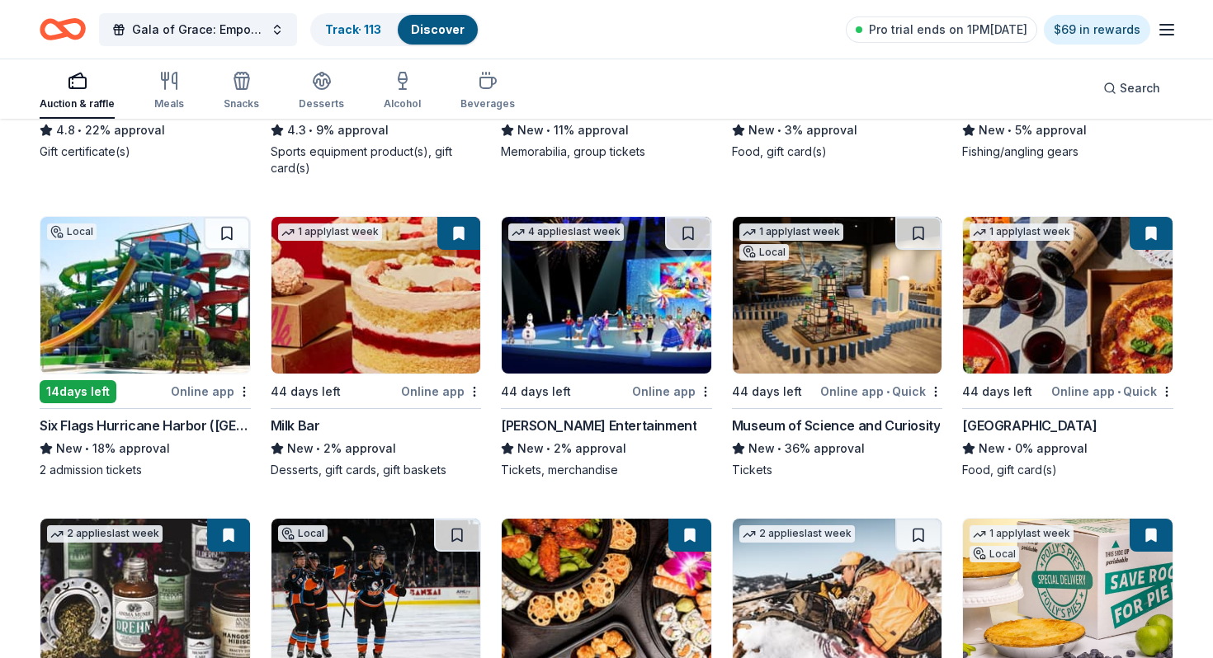
click at [790, 323] on img at bounding box center [837, 295] width 210 height 157
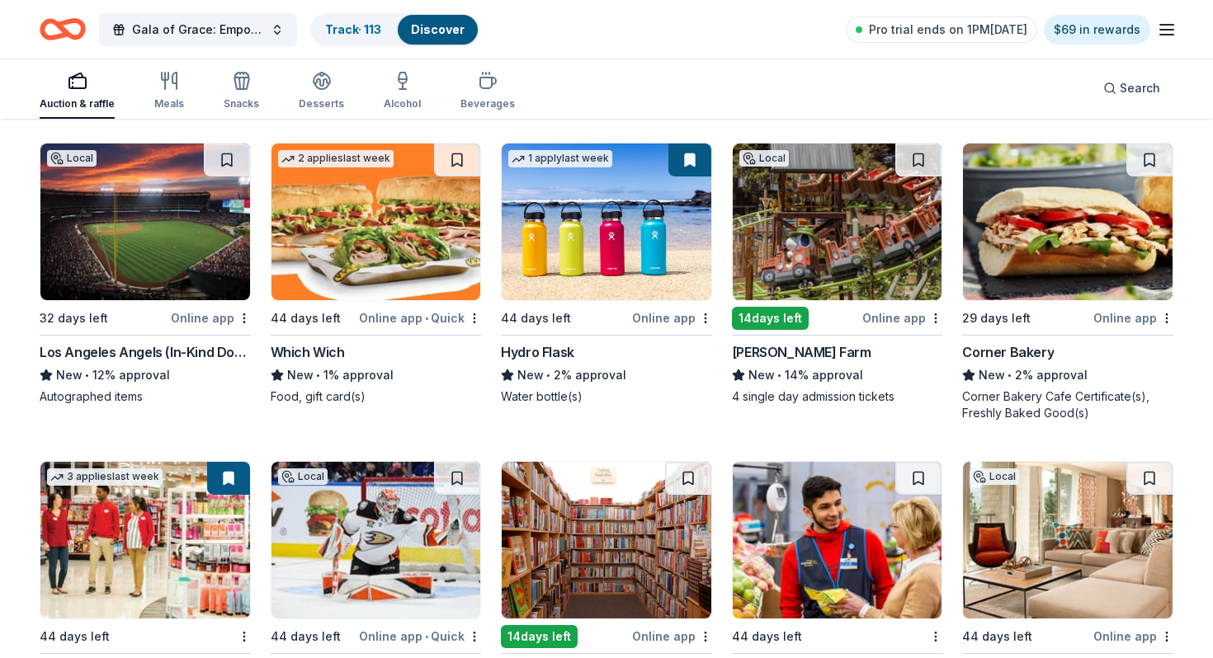
scroll to position [9936, 0]
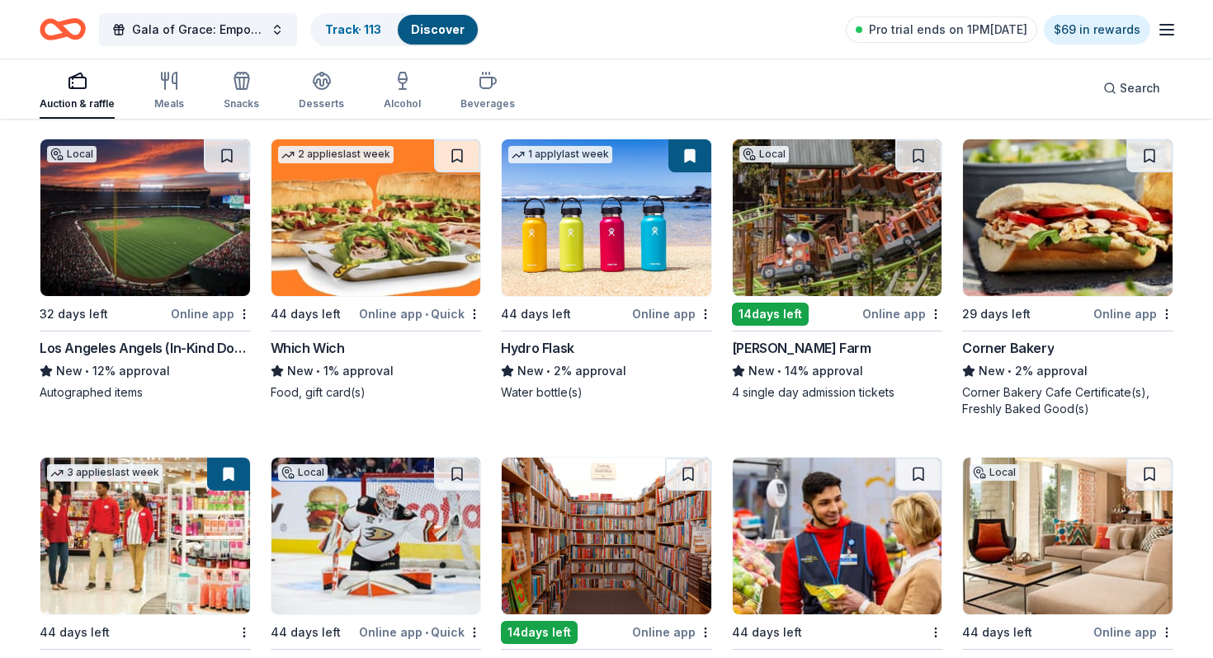
click at [814, 199] on img at bounding box center [837, 217] width 210 height 157
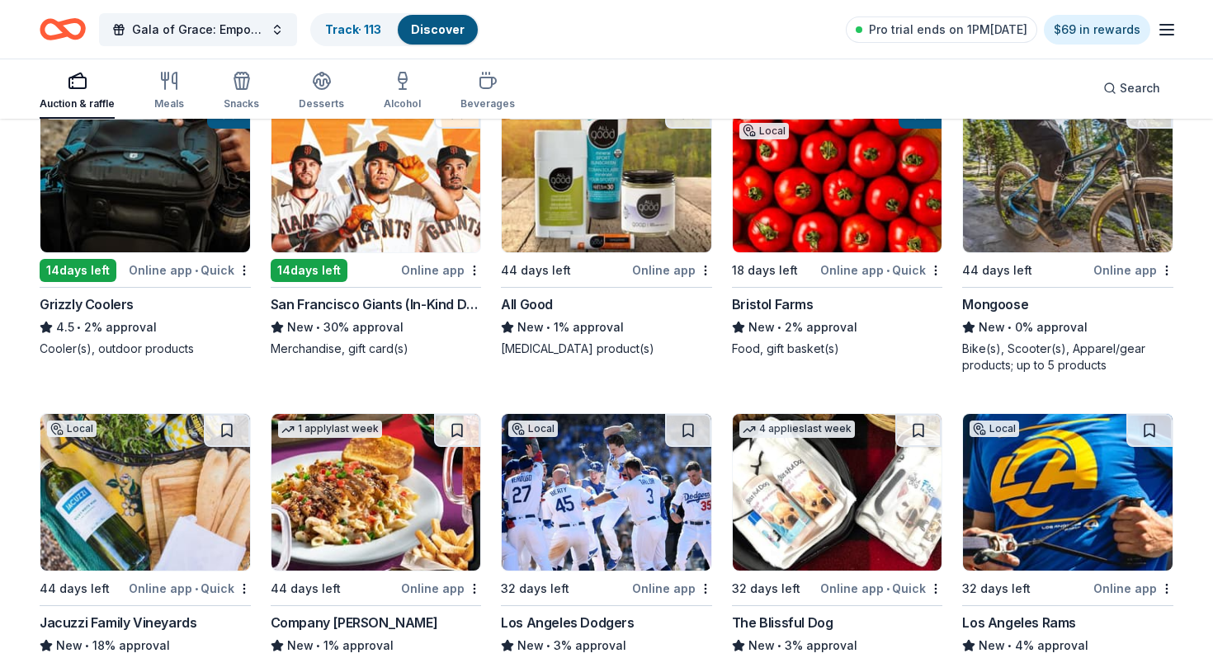
scroll to position [12978, 0]
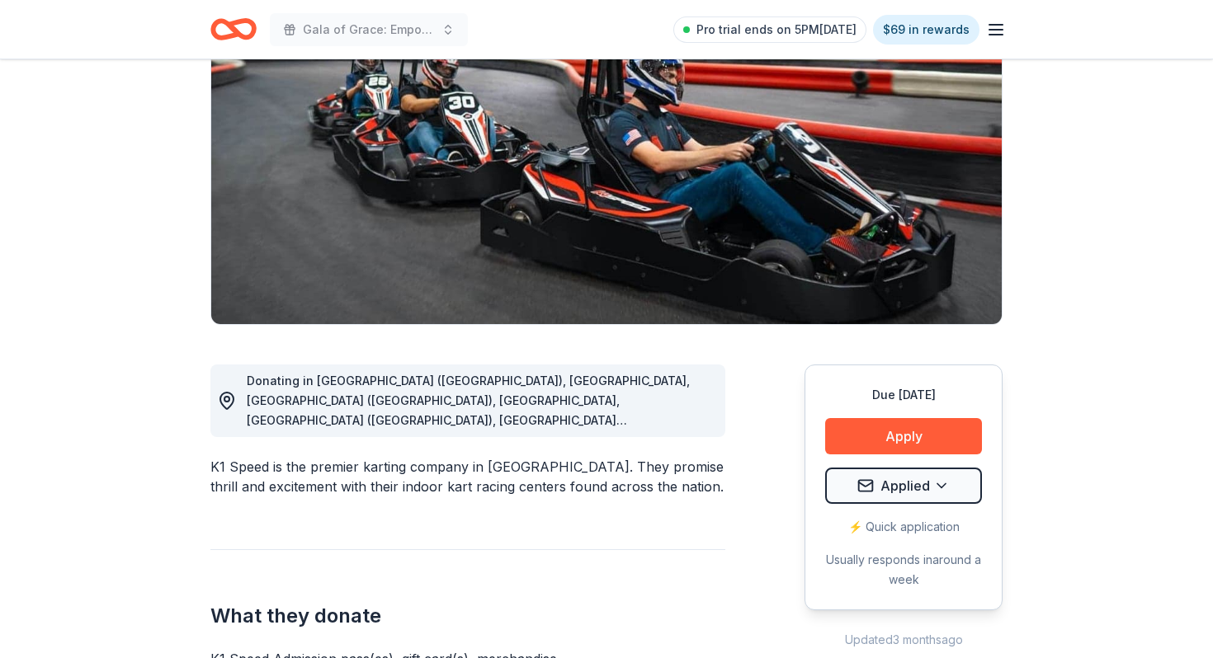
scroll to position [195, 0]
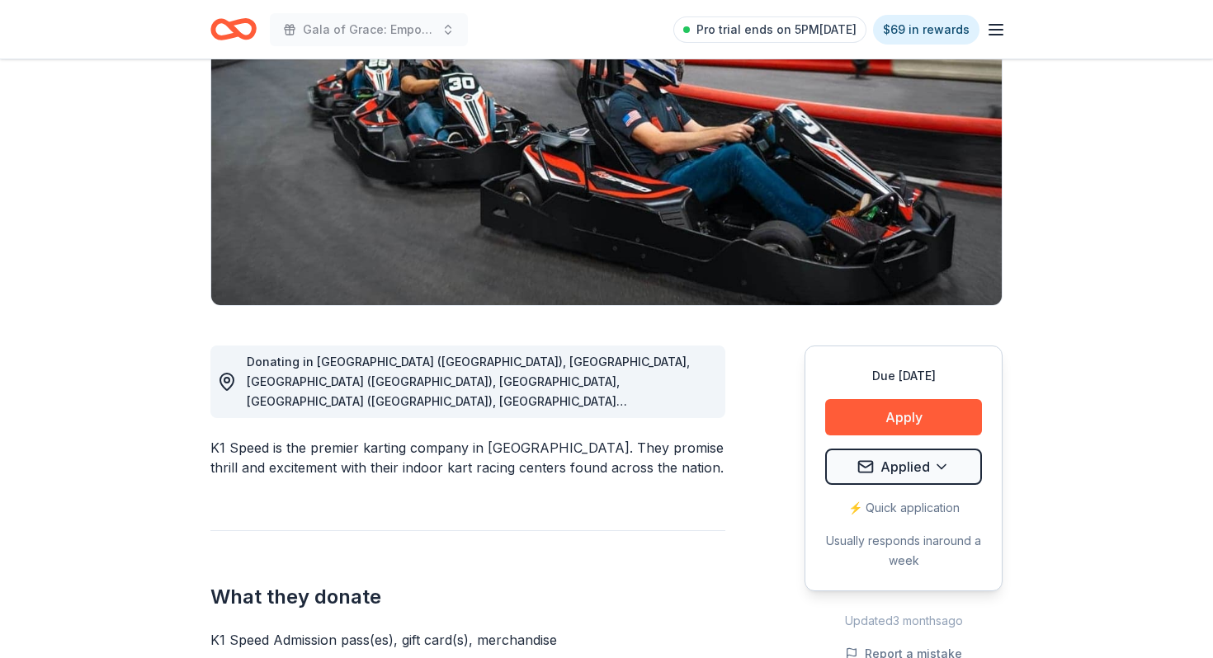
click at [877, 442] on div "Due in 44 days Apply Applied ⚡️ Quick application Usually responds in around a …" at bounding box center [903, 469] width 198 height 246
click at [878, 414] on button "Apply" at bounding box center [903, 417] width 157 height 36
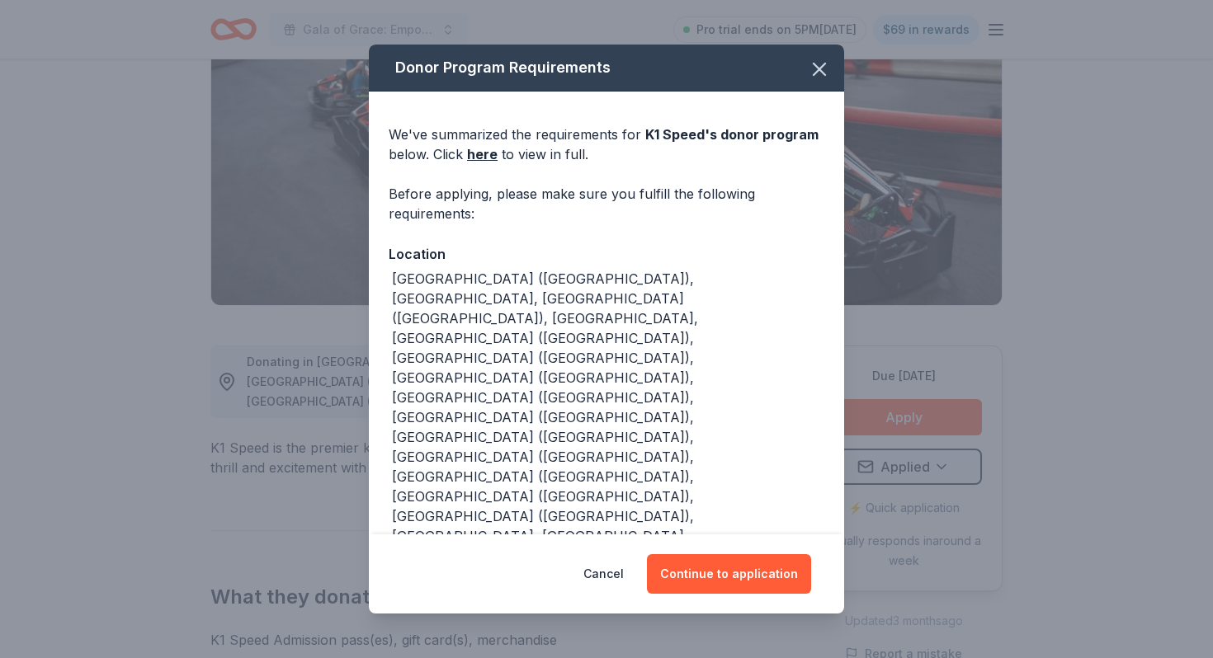
click at [798, 72] on div "Donor Program Requirements" at bounding box center [606, 68] width 475 height 47
click at [798, 87] on div "Donor Program Requirements" at bounding box center [606, 68] width 475 height 47
click at [803, 85] on span at bounding box center [819, 69] width 36 height 36
click at [809, 81] on icon "button" at bounding box center [819, 69] width 23 height 23
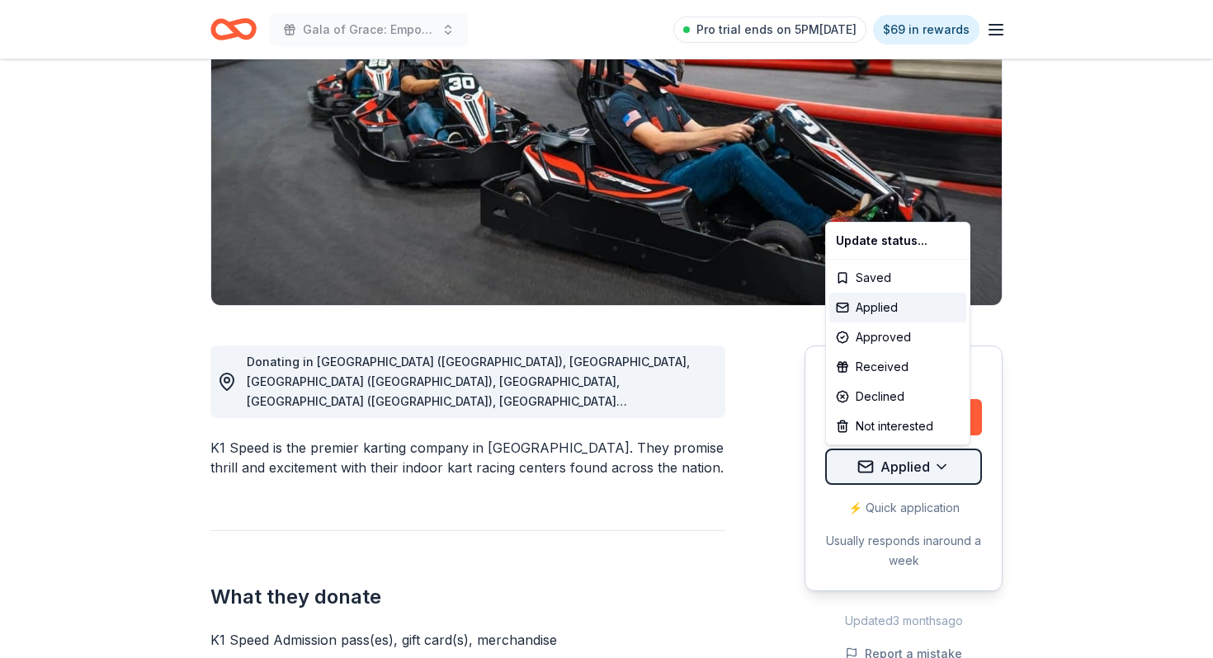
click at [860, 463] on html "Gala of Grace: Empowering Futures for El Porvenir Pro trial ends on 5PM, 9/25 $…" at bounding box center [606, 134] width 1213 height 658
click at [1048, 456] on html "Gala of Grace: Empowering Futures for El Porvenir Pro trial ends on 5PM, 9/25 $…" at bounding box center [606, 134] width 1213 height 658
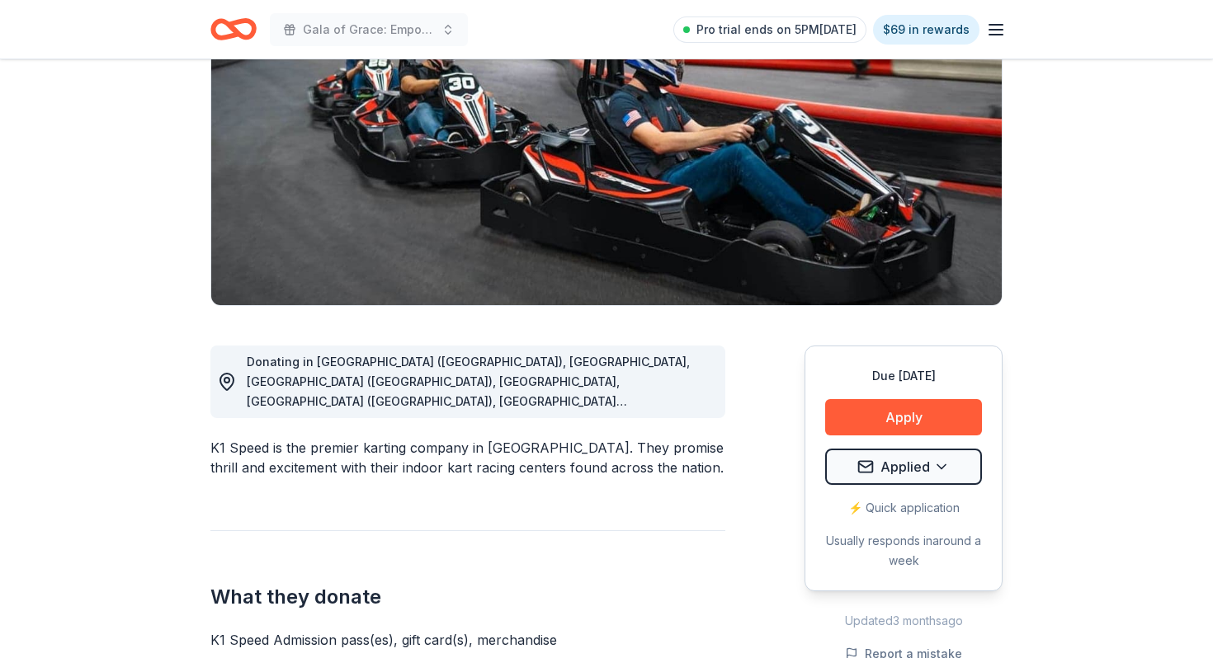
scroll to position [192, 0]
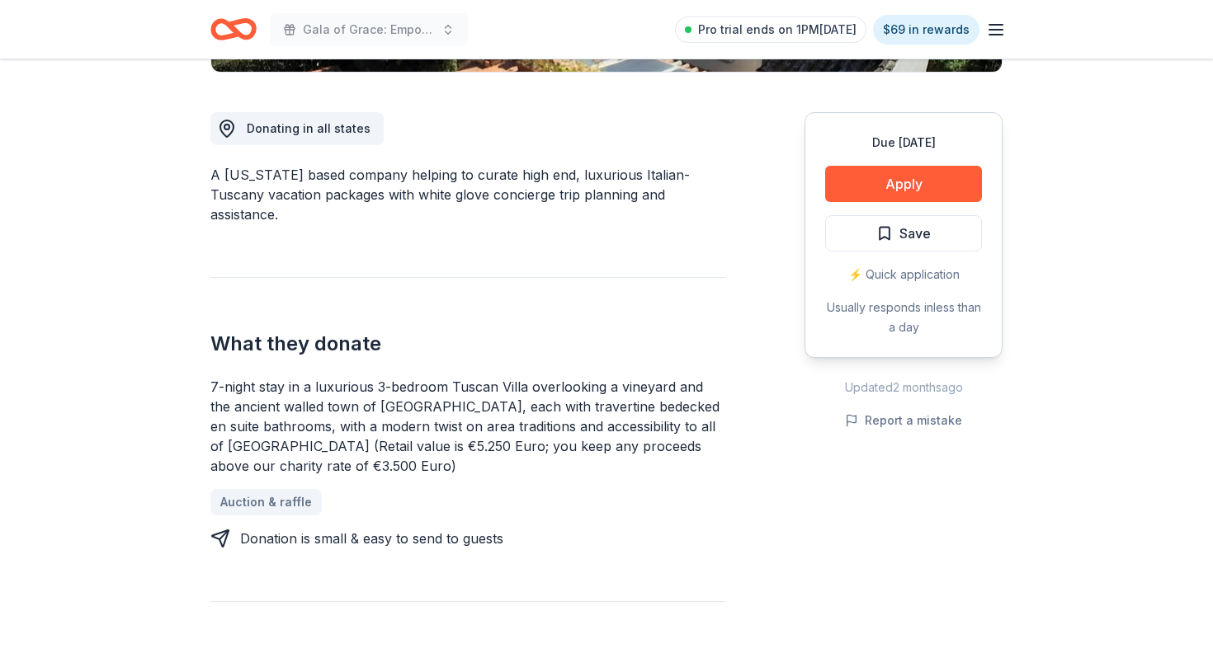
scroll to position [221, 0]
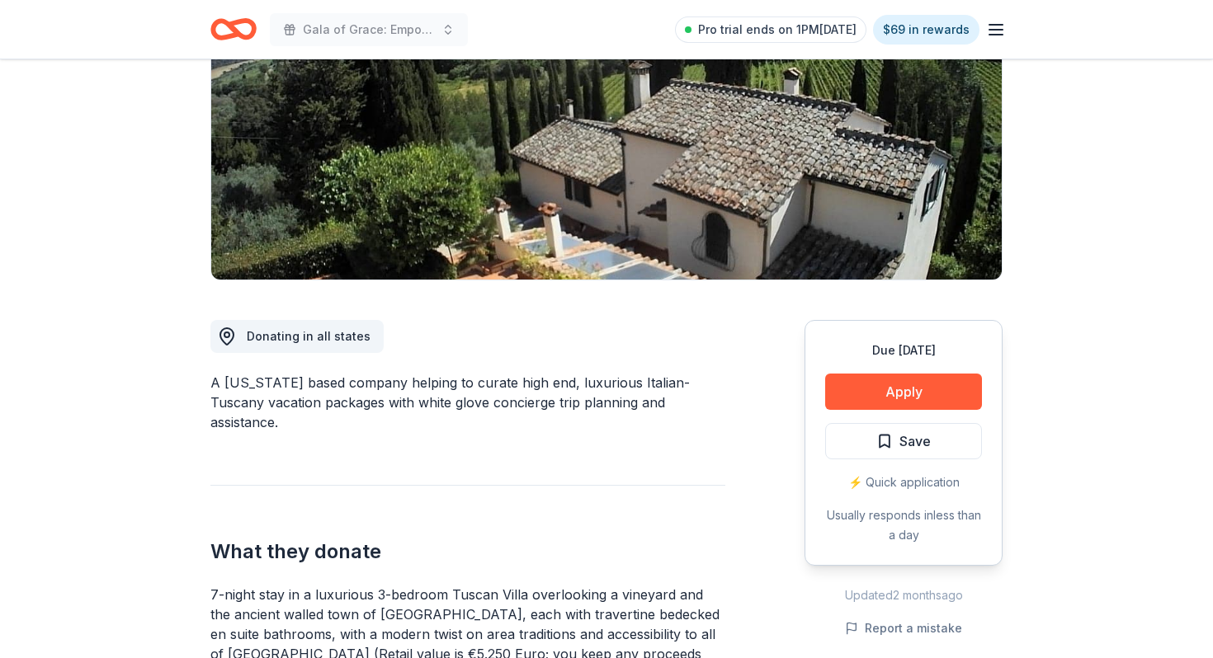
click at [848, 371] on div "Due in 73 days Apply Save ⚡️ Quick application Usually responds in less than a …" at bounding box center [903, 443] width 198 height 246
click at [849, 384] on button "Apply" at bounding box center [903, 392] width 157 height 36
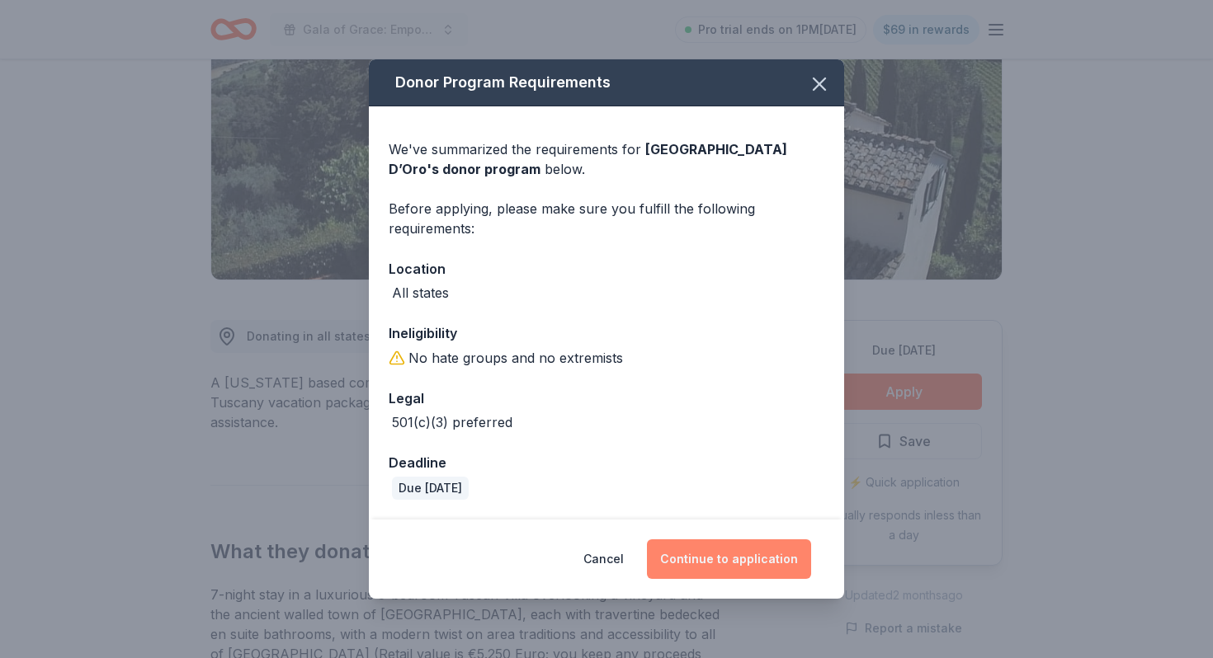
click at [750, 568] on button "Continue to application" at bounding box center [729, 559] width 164 height 40
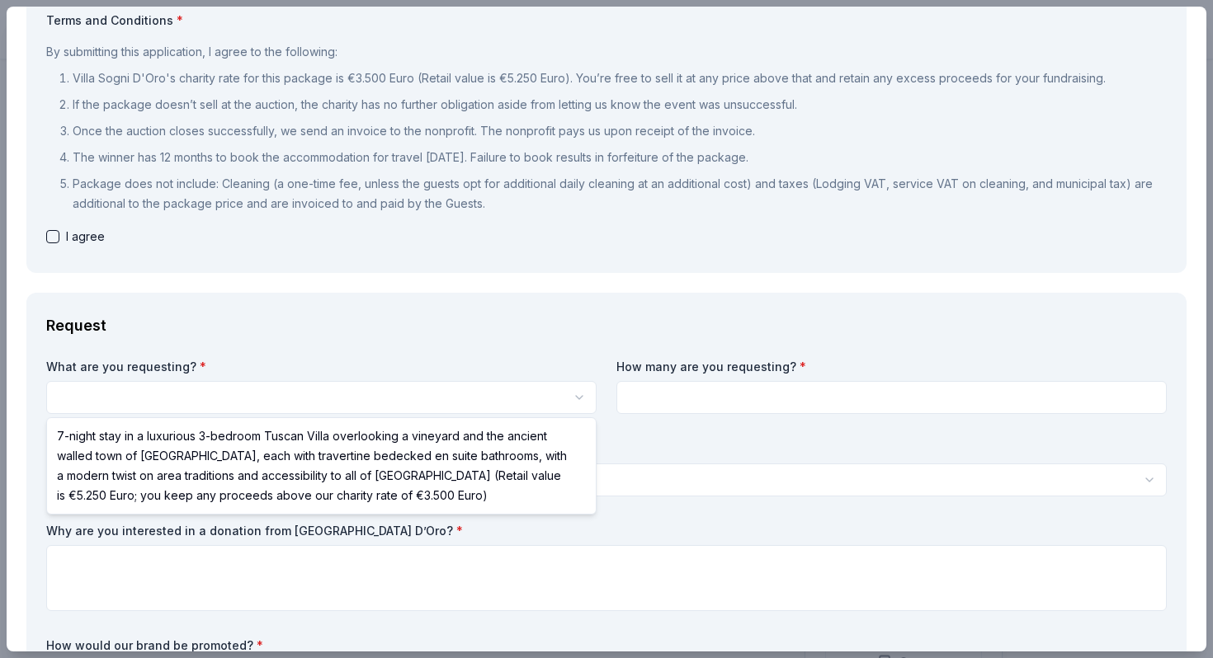
scroll to position [0, 0]
click at [567, 403] on html "Gala of Grace: Empowering Futures for El Porvenir Pro trial ends on 1PM, 9/25 $…" at bounding box center [606, 329] width 1213 height 658
select select "7-night stay in a luxurious 3-bedroom Tuscan Villa overlooking a vineyard and t…"
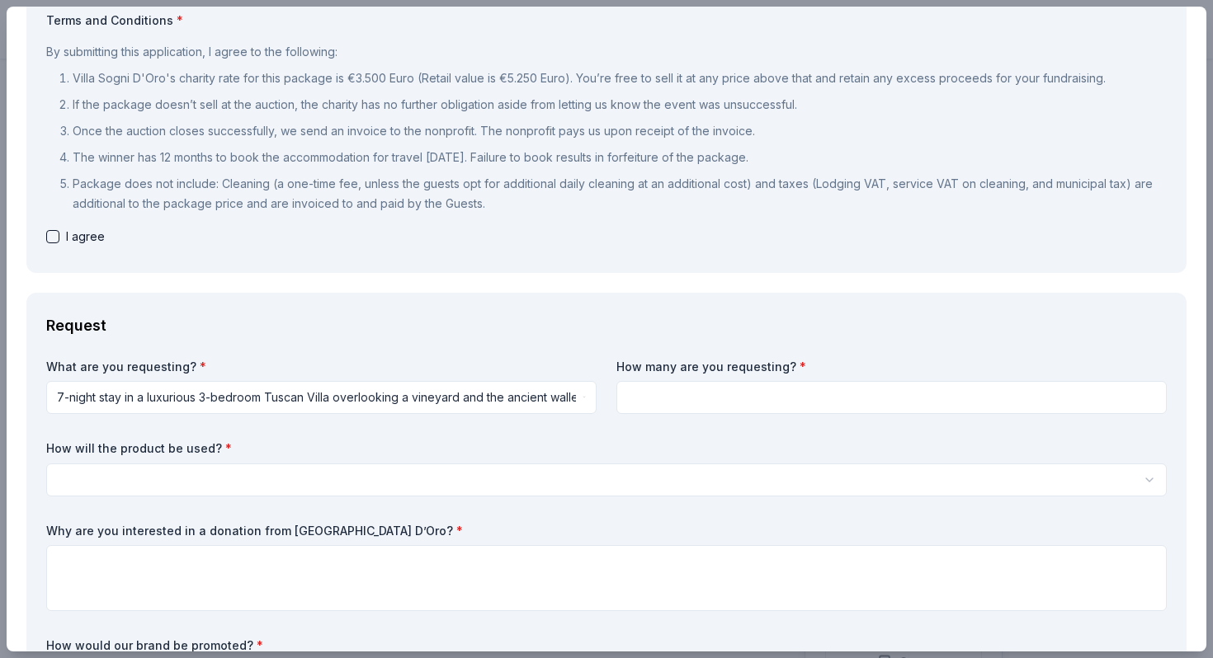
click at [695, 406] on input at bounding box center [891, 397] width 550 height 33
type input "1"
click at [634, 491] on html "Gala of Grace: Empowering Futures for El Porvenir Pro trial ends on 1PM, 9/25 $…" at bounding box center [606, 329] width 1213 height 658
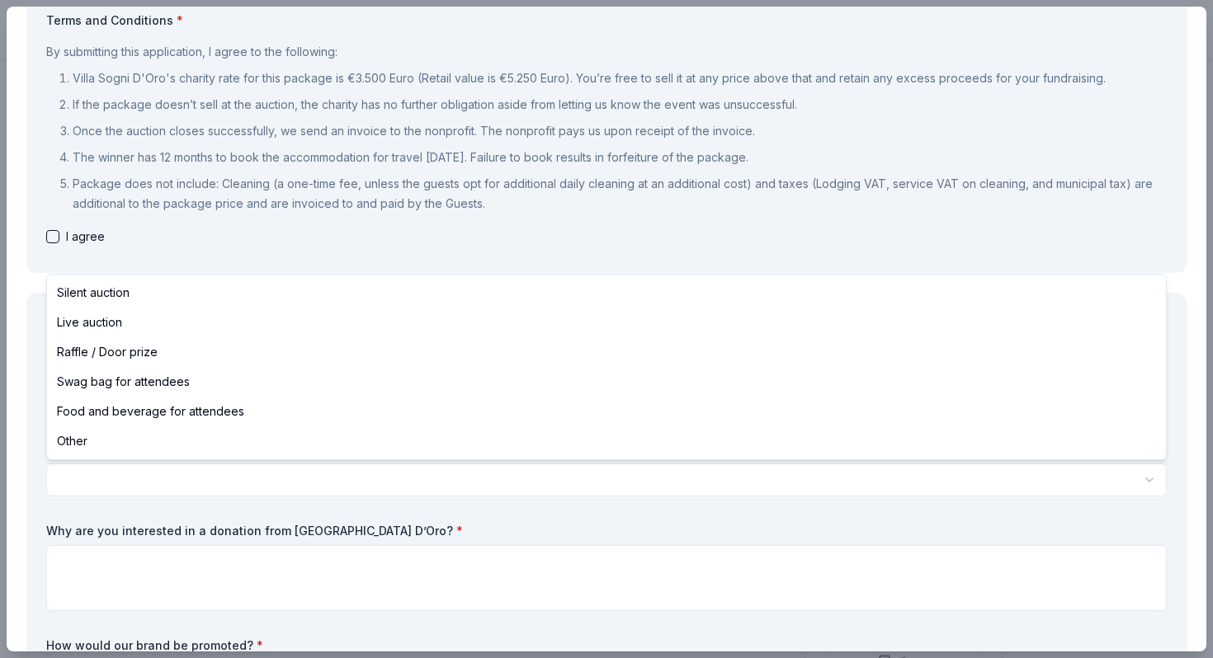
select select "liveAuction"
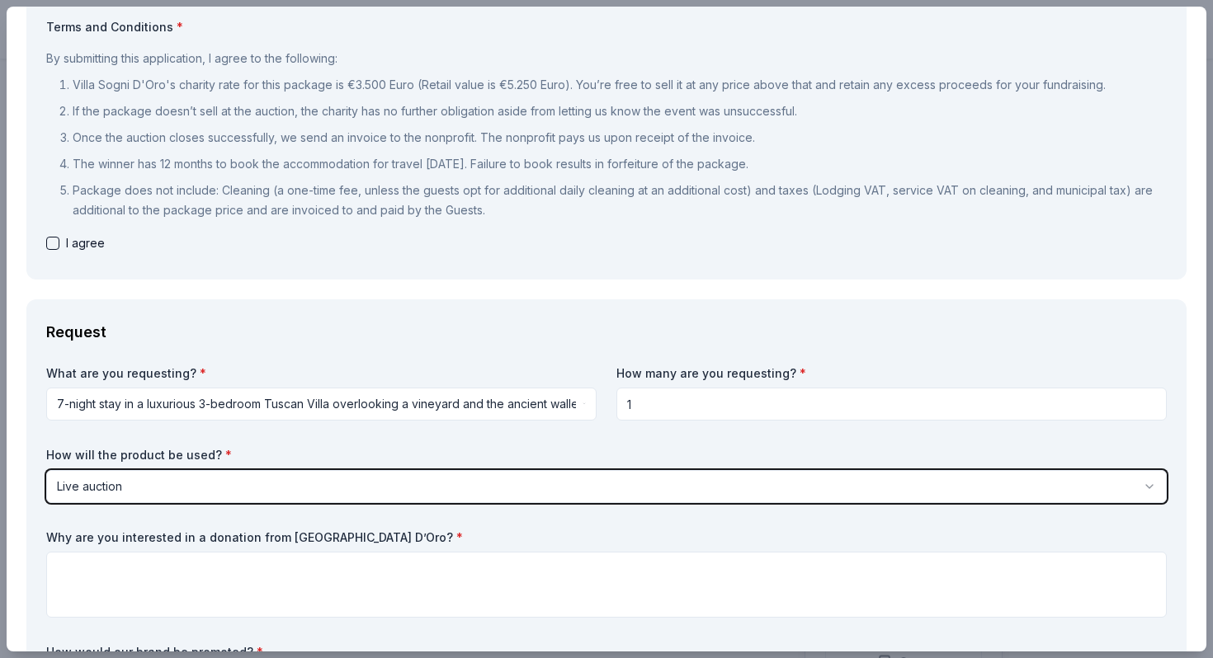
scroll to position [139, 0]
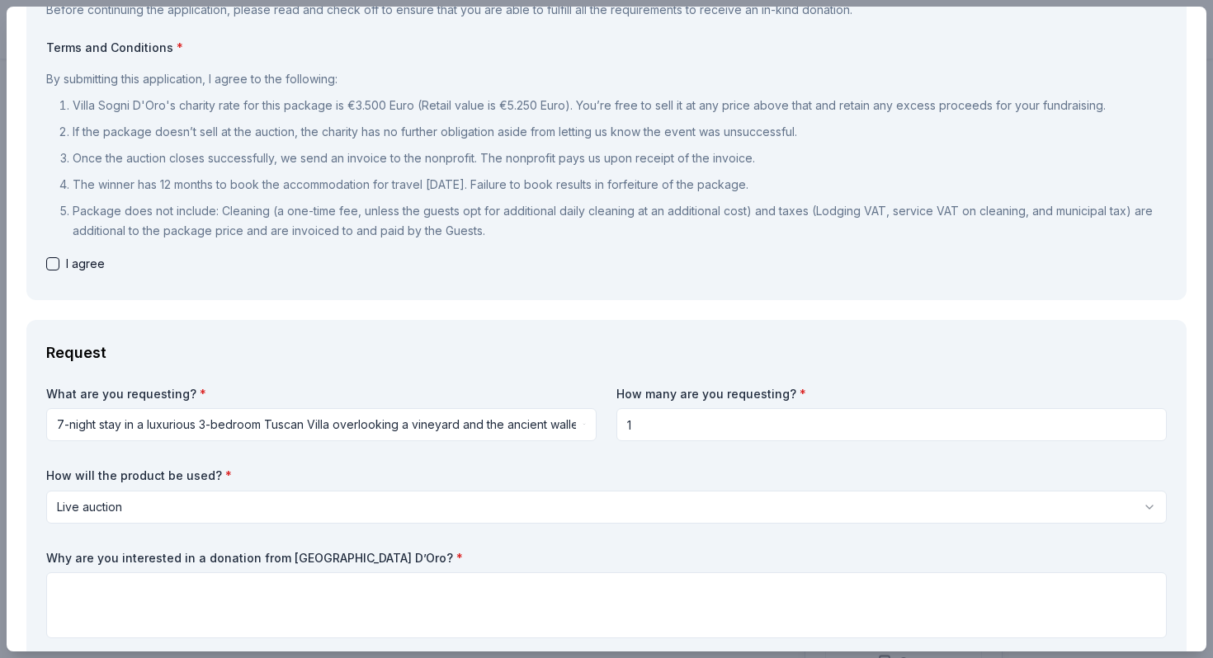
click at [50, 243] on div "By submitting this application, I agree to the following: Villa Sogni D'Oro's c…" at bounding box center [606, 155] width 1120 height 185
click at [53, 255] on div "I agree" at bounding box center [606, 264] width 1120 height 20
click at [53, 260] on button "button" at bounding box center [52, 263] width 13 height 13
checkbox input "true"
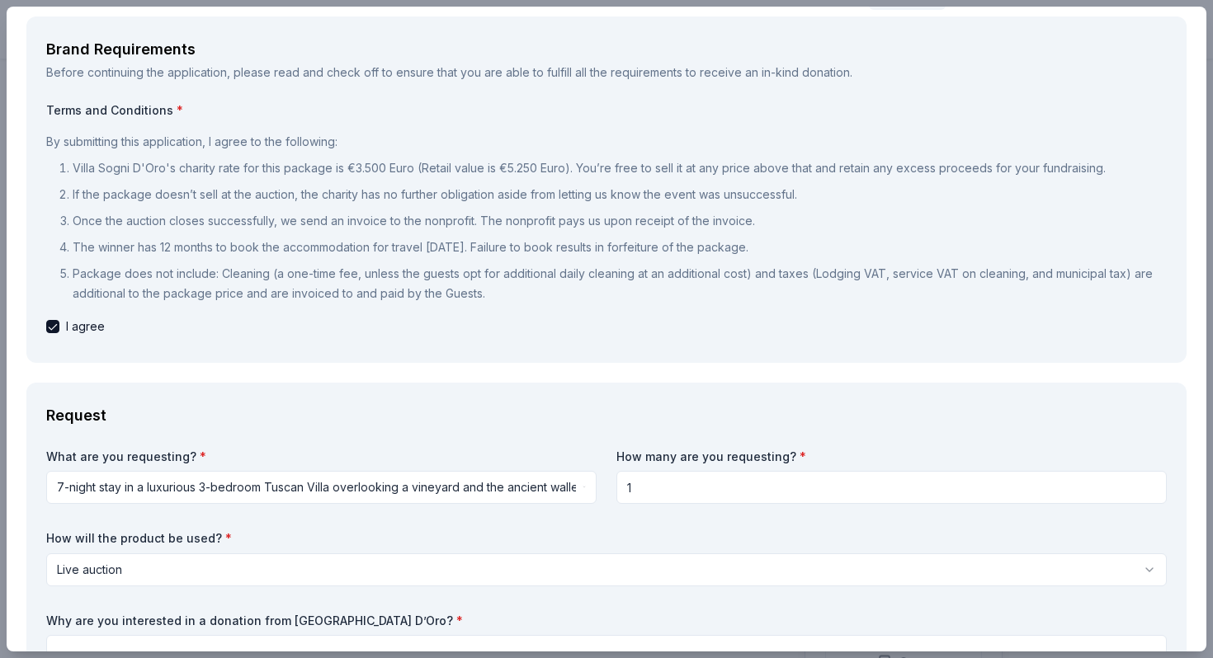
scroll to position [0, 0]
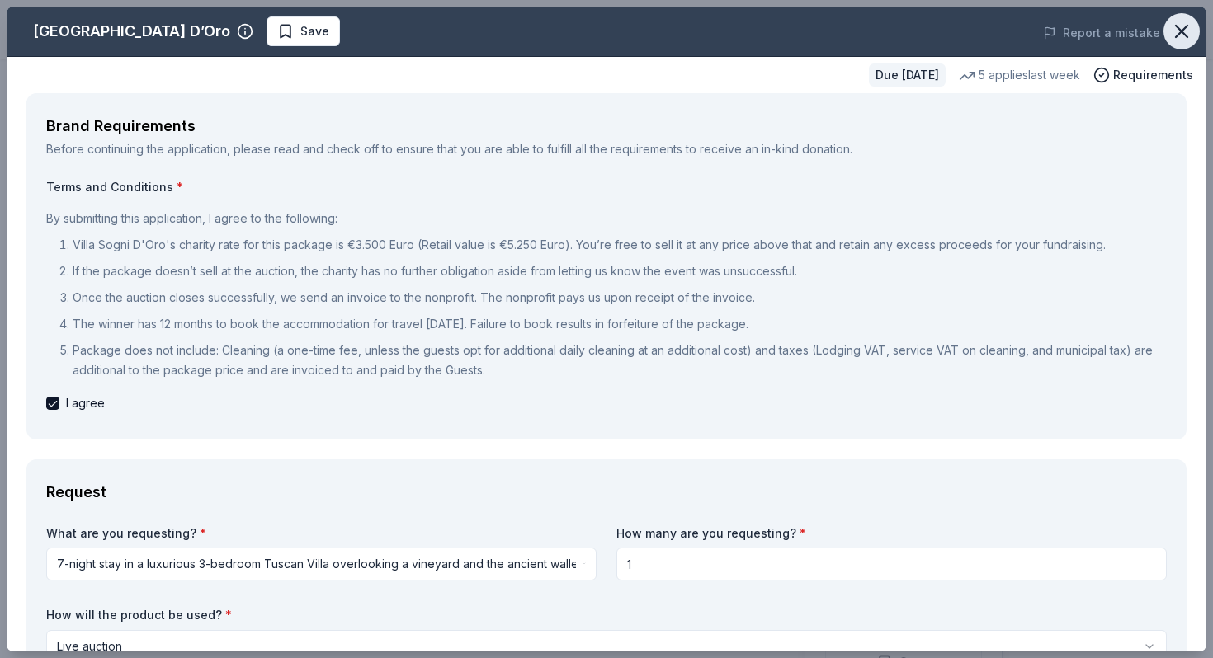
click at [1180, 27] on icon "button" at bounding box center [1181, 31] width 23 height 23
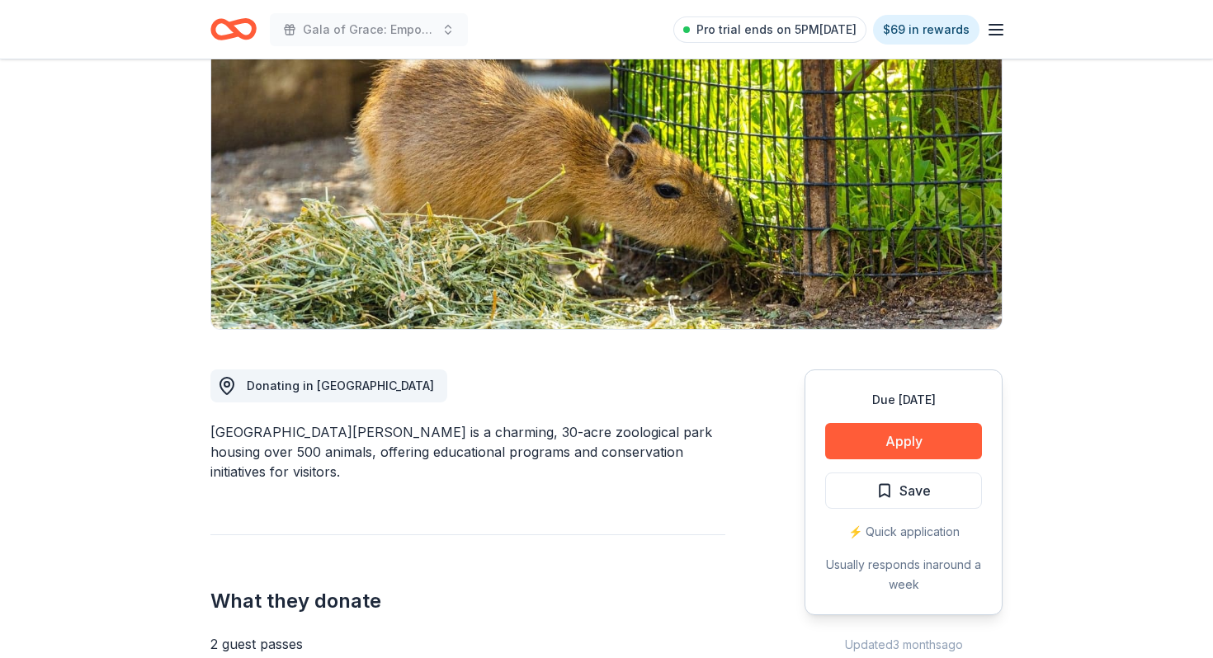
scroll to position [155, 0]
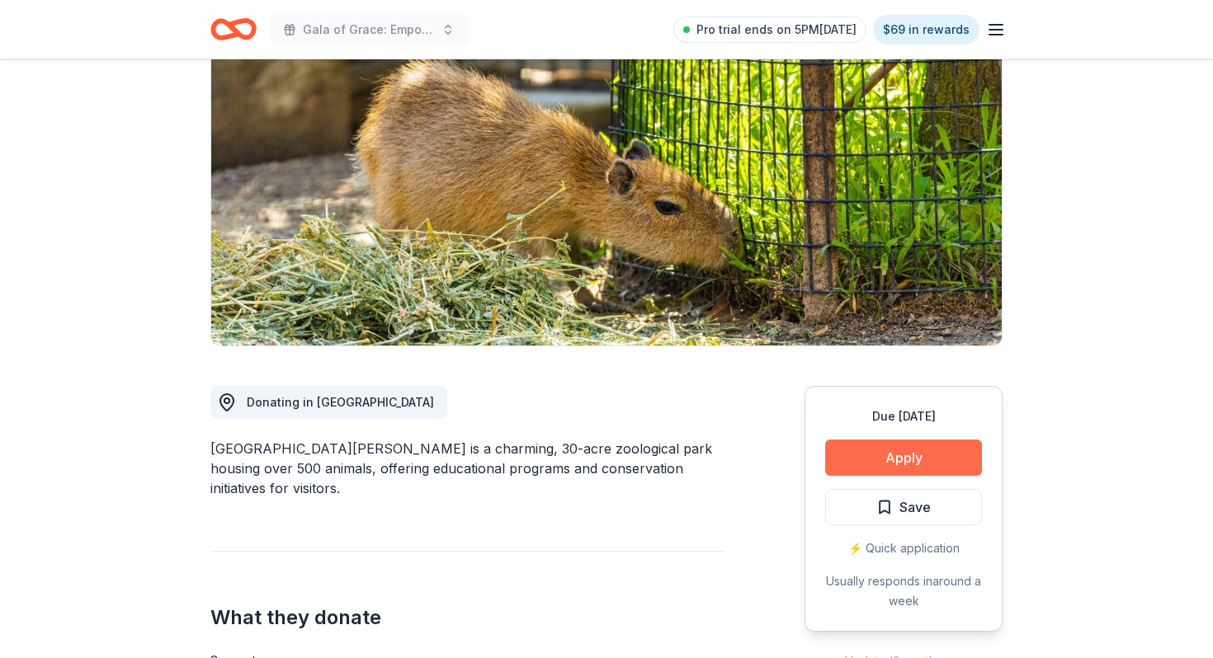
click at [869, 454] on button "Apply" at bounding box center [903, 458] width 157 height 36
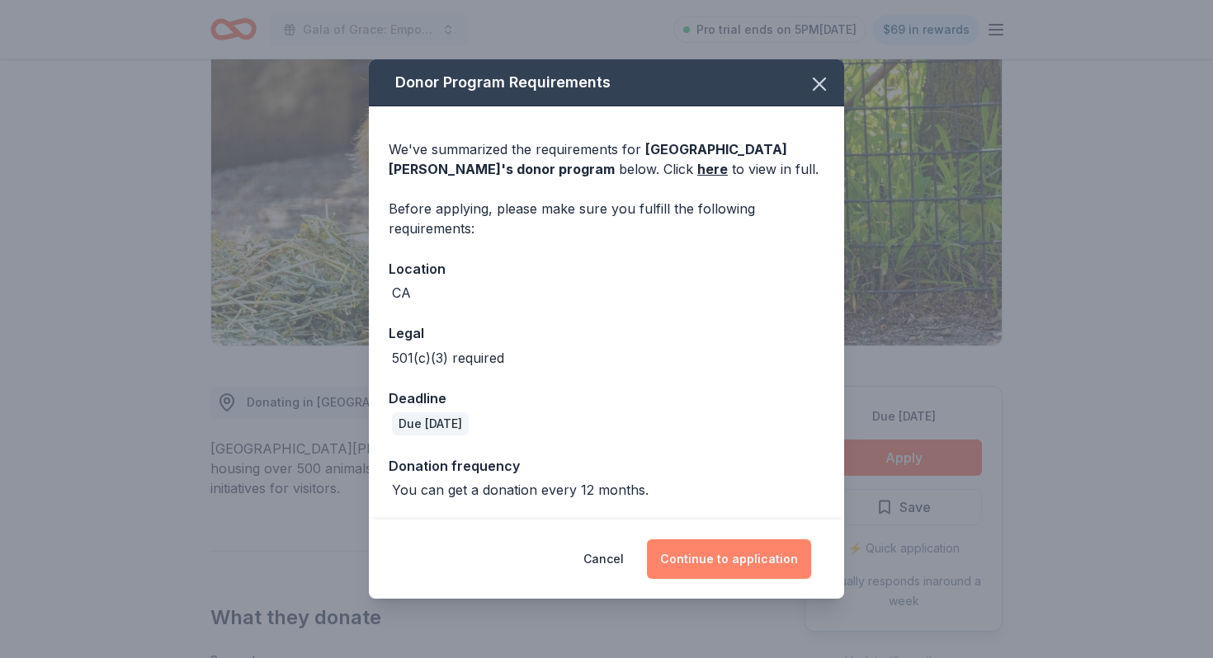
click at [757, 560] on button "Continue to application" at bounding box center [729, 559] width 164 height 40
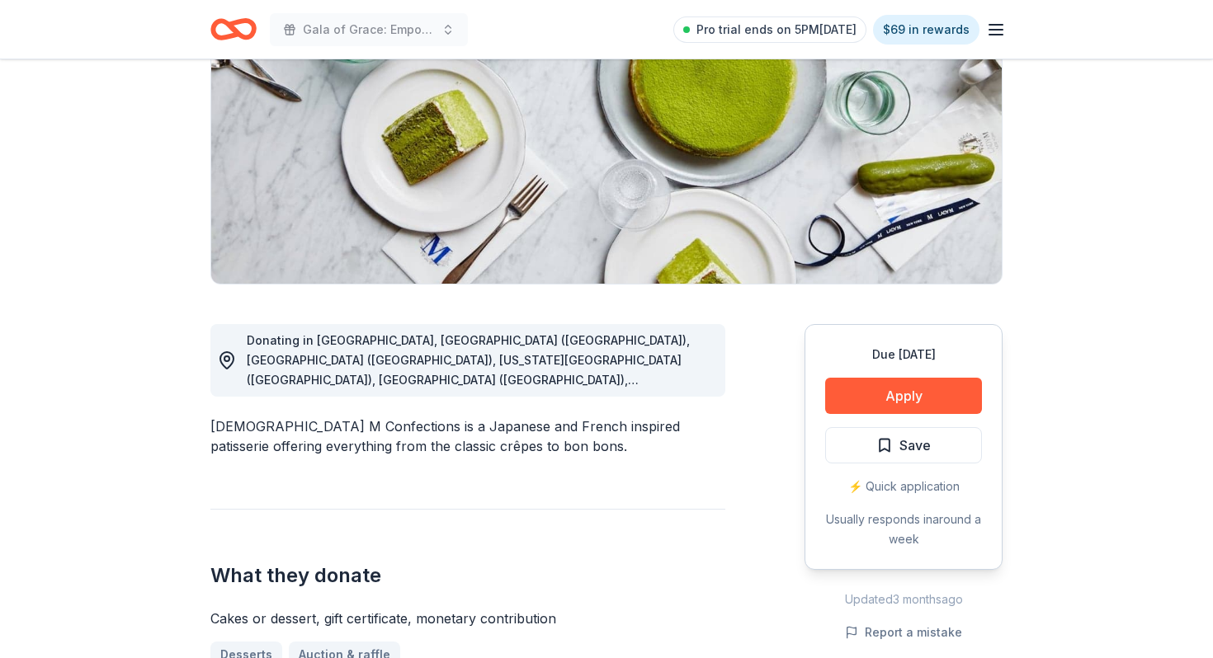
scroll to position [282, 0]
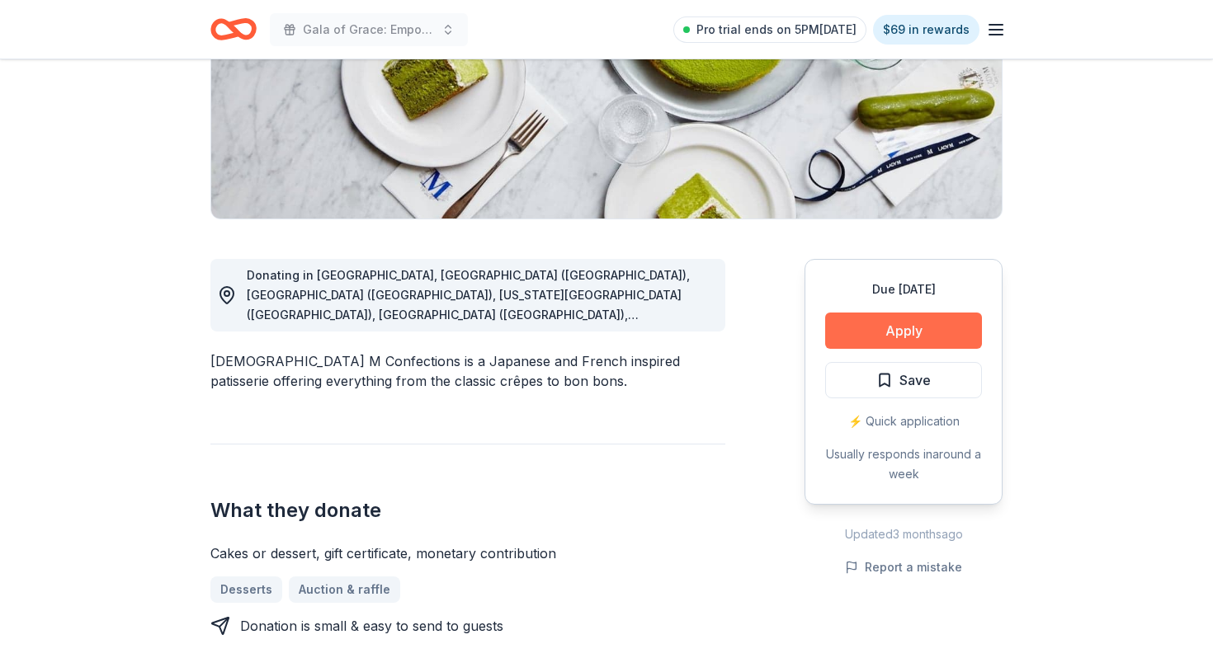
click at [888, 316] on button "Apply" at bounding box center [903, 331] width 157 height 36
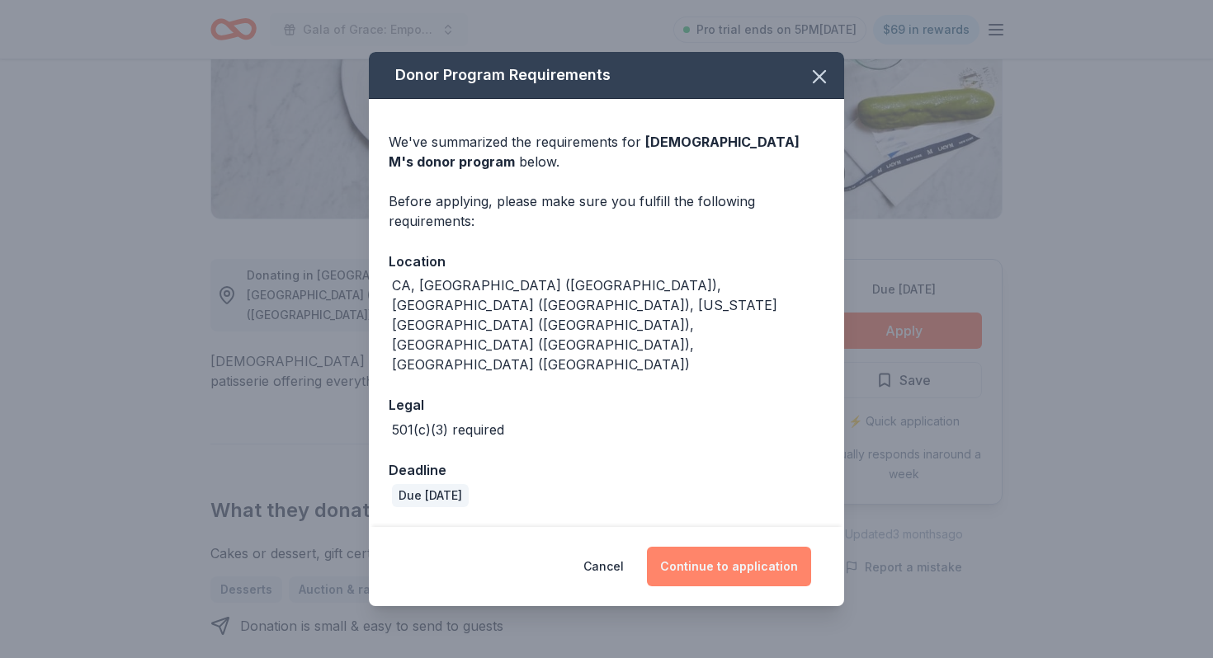
click at [794, 547] on button "Continue to application" at bounding box center [729, 567] width 164 height 40
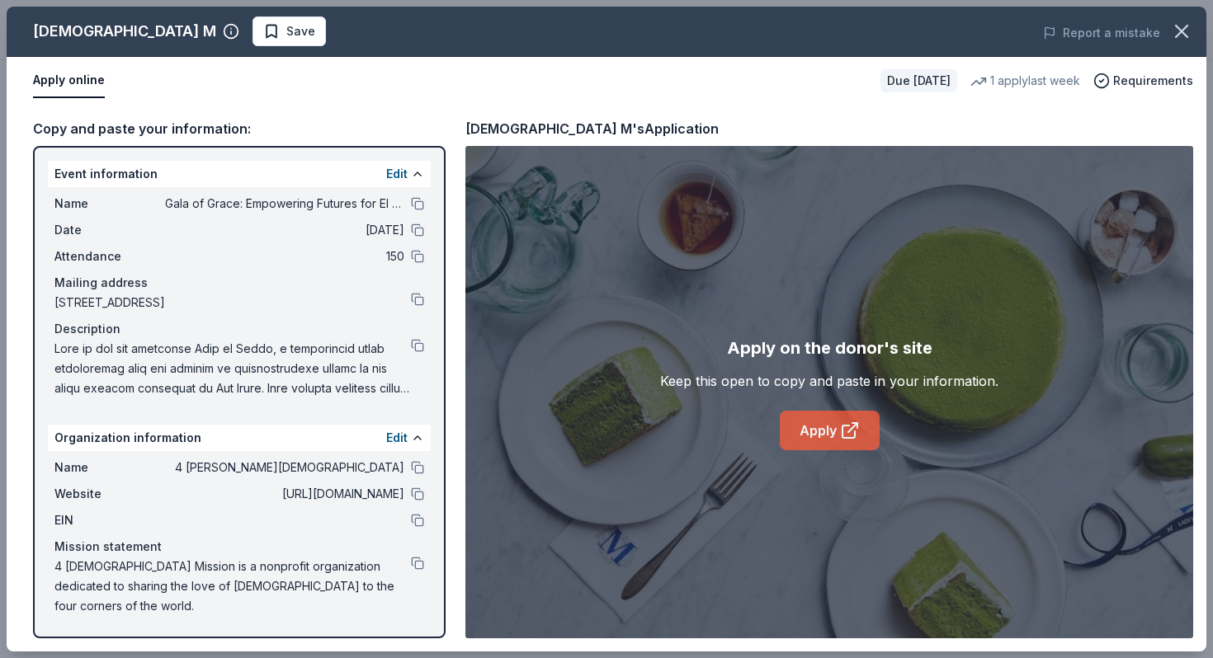
click at [826, 440] on link "Apply" at bounding box center [829, 431] width 100 height 40
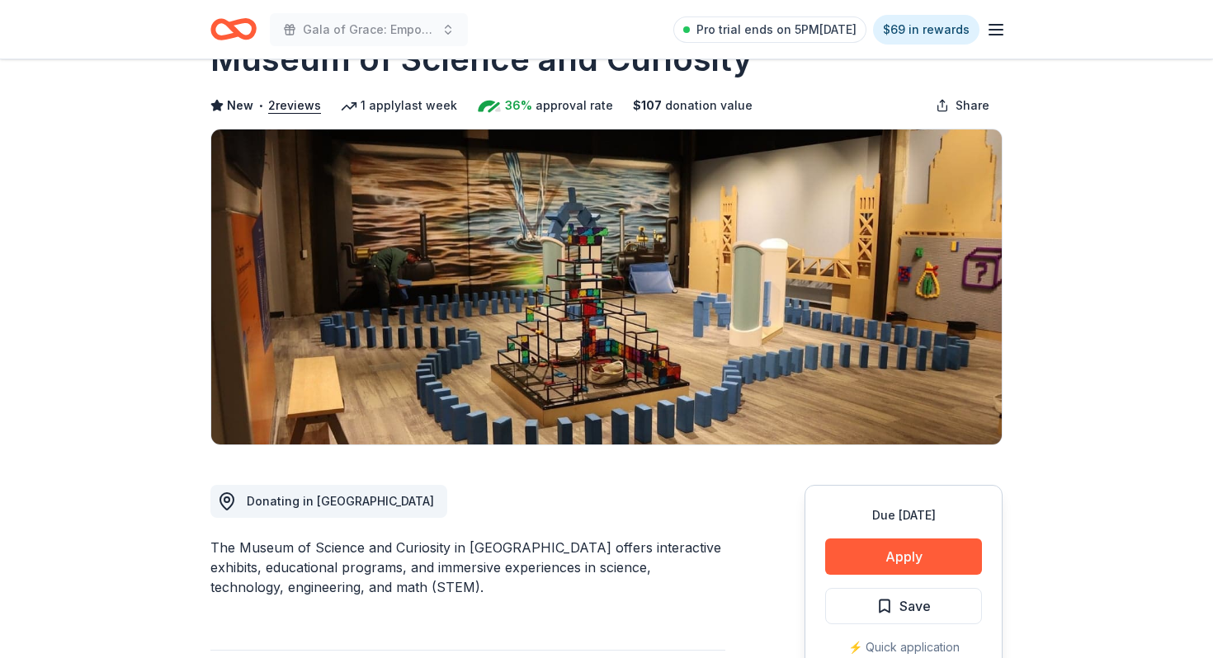
scroll to position [122, 0]
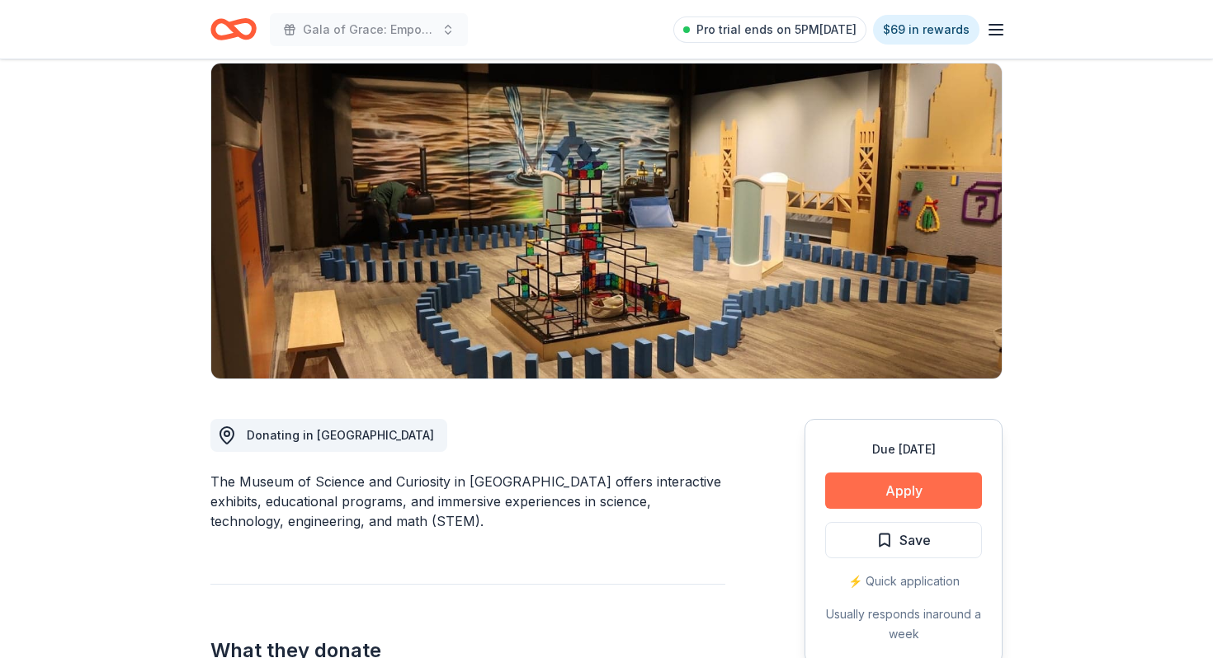
click at [880, 478] on button "Apply" at bounding box center [903, 491] width 157 height 36
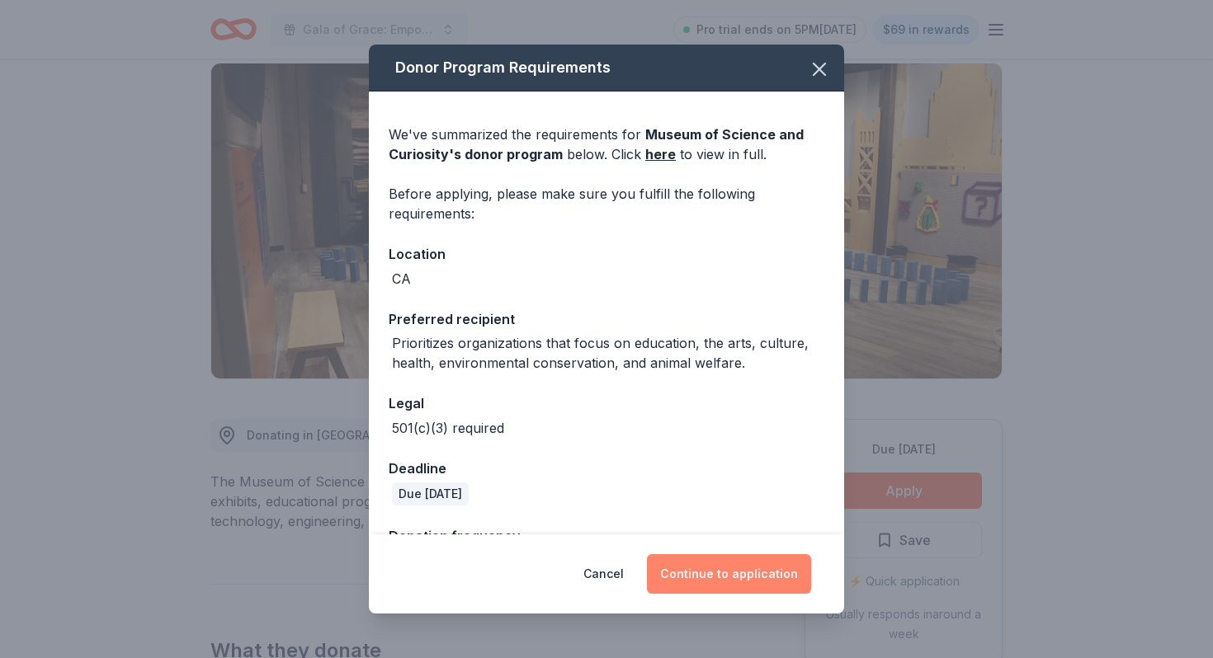
click at [725, 586] on button "Continue to application" at bounding box center [729, 574] width 164 height 40
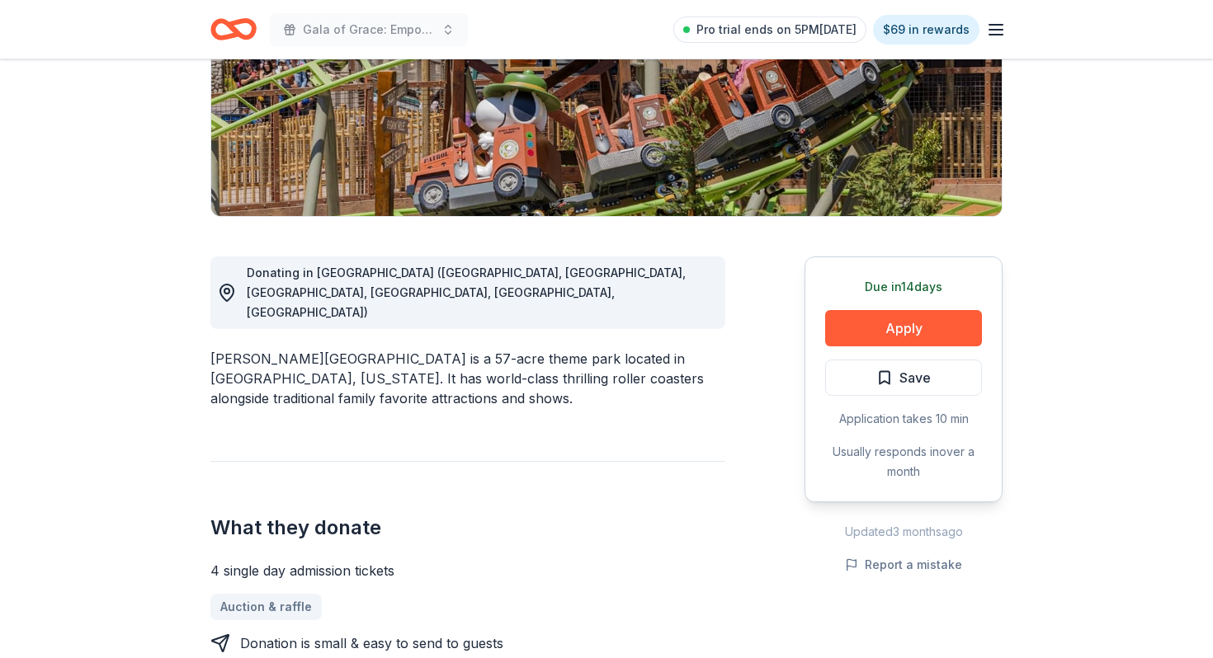
scroll to position [376, 0]
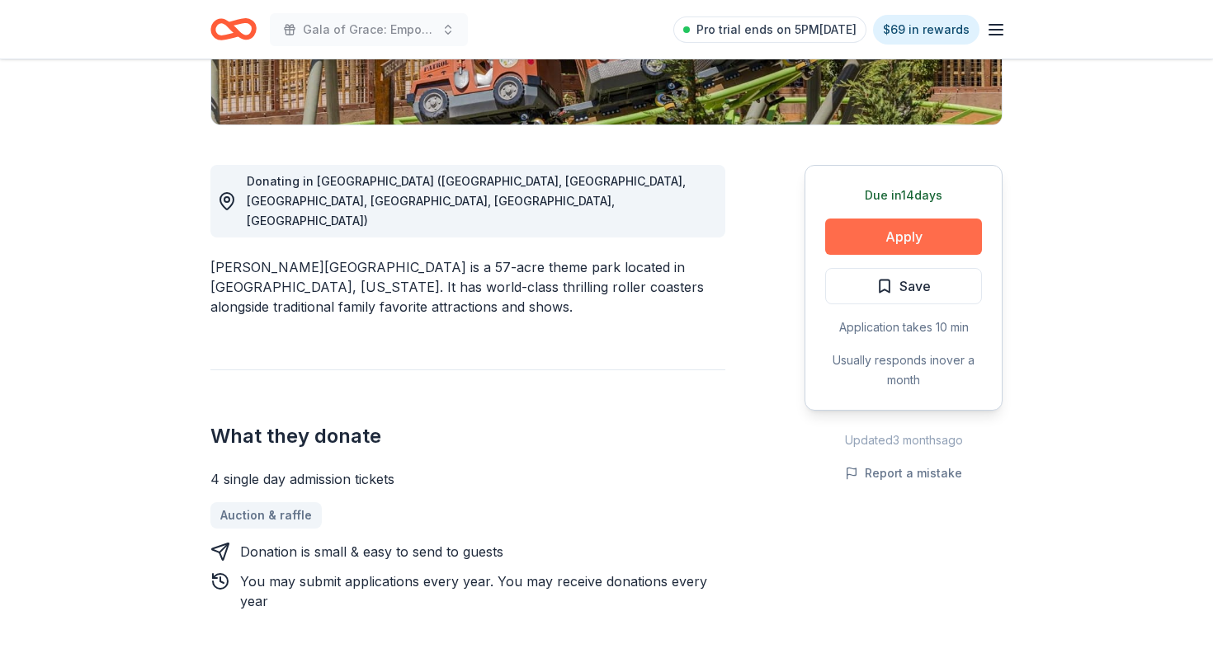
click at [902, 243] on button "Apply" at bounding box center [903, 237] width 157 height 36
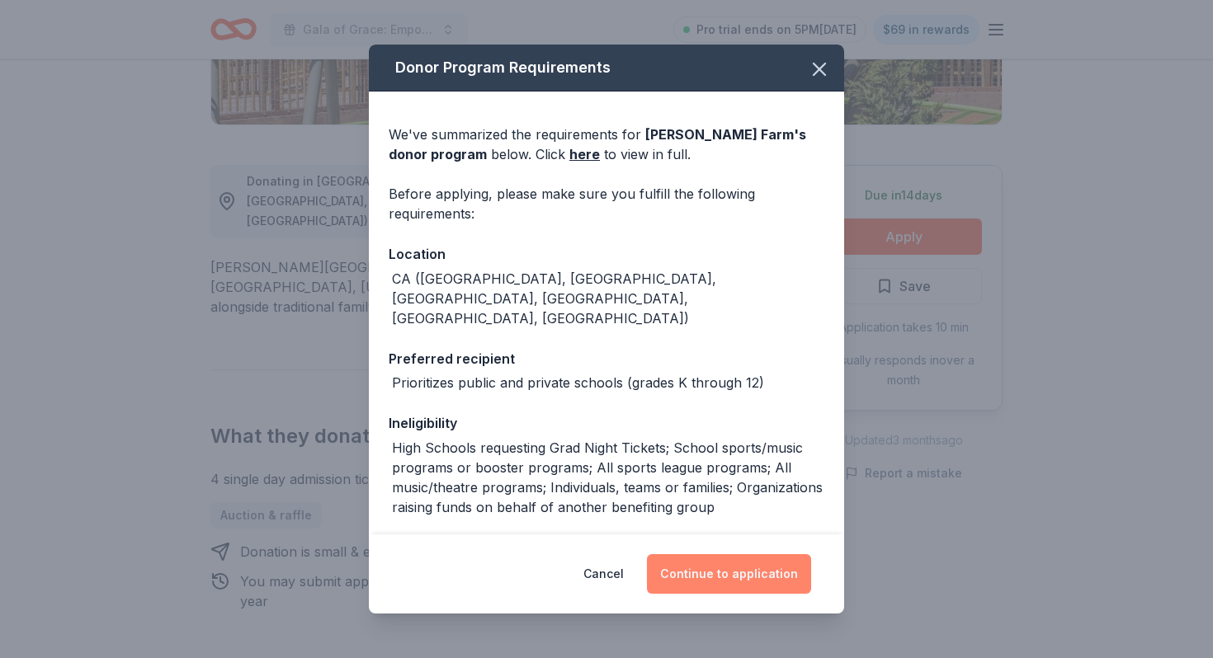
click at [690, 568] on button "Continue to application" at bounding box center [729, 574] width 164 height 40
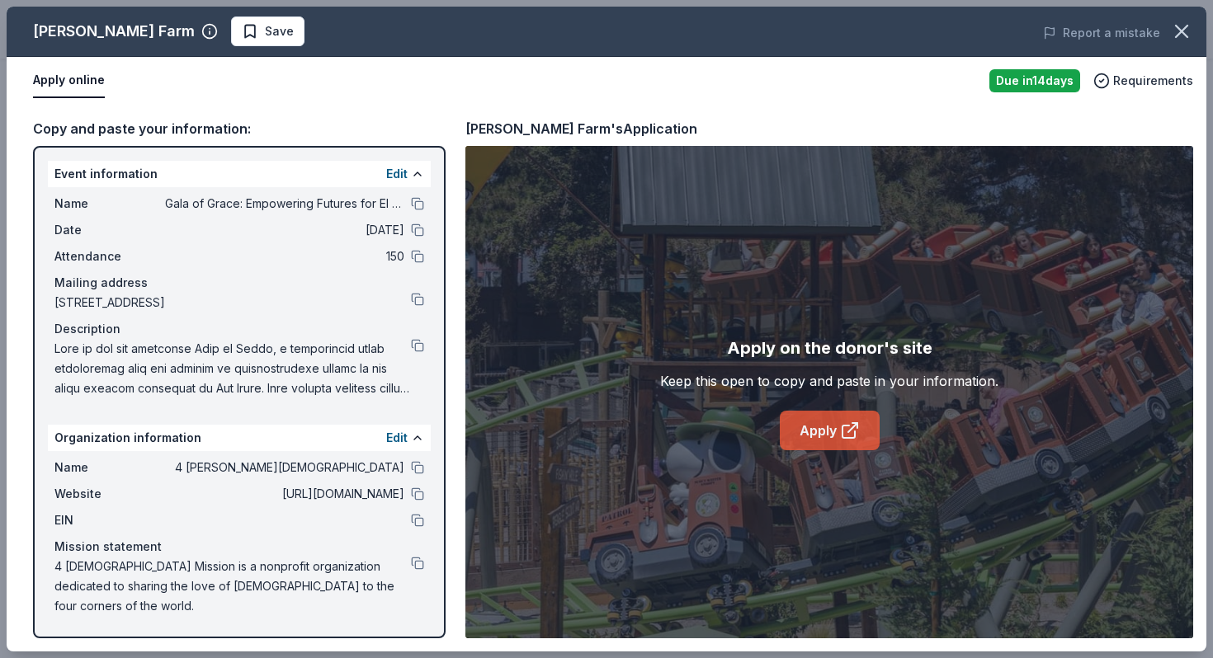
click at [784, 419] on link "Apply" at bounding box center [829, 431] width 100 height 40
